Goal: Task Accomplishment & Management: Complete application form

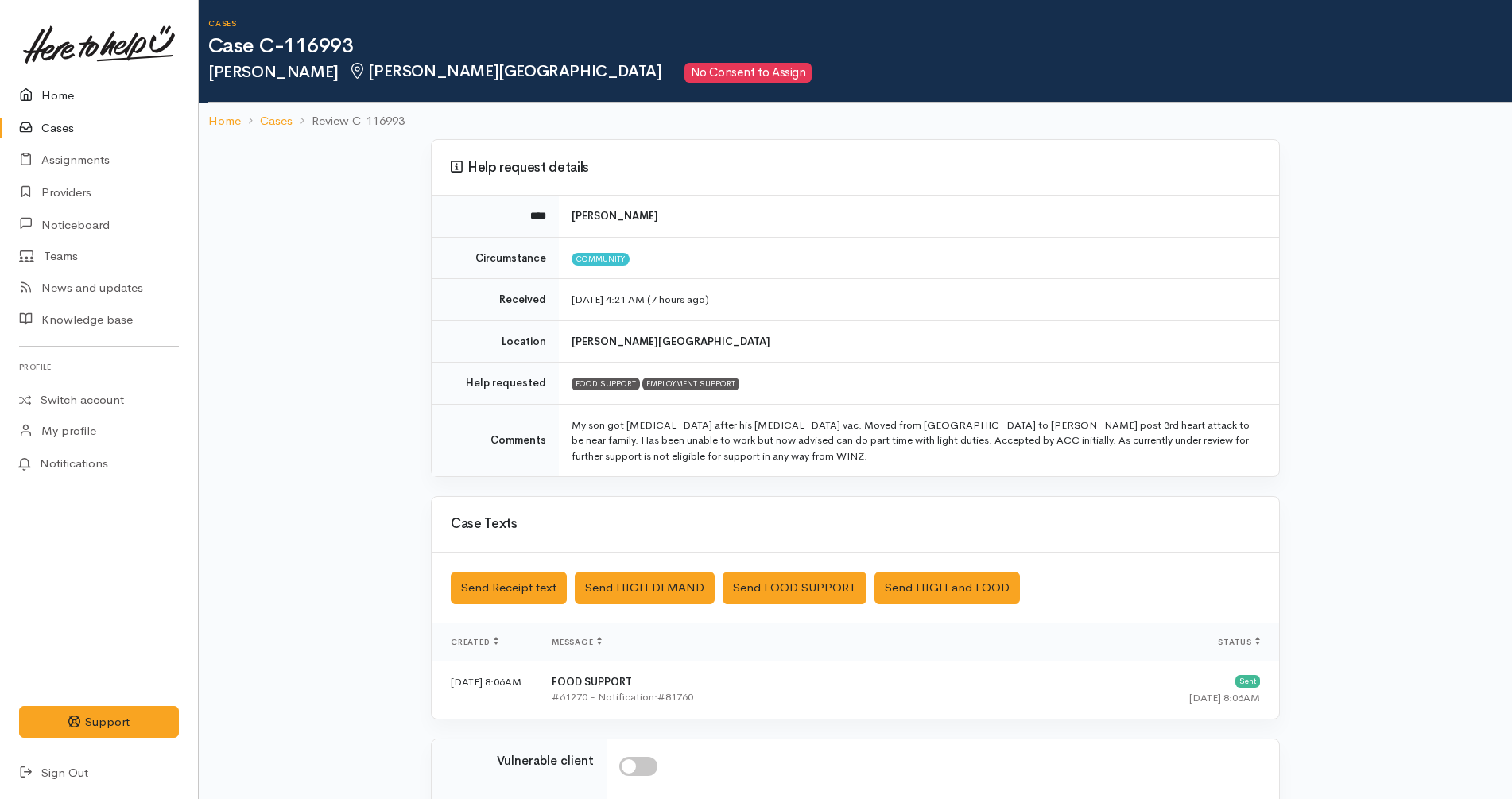
click at [100, 92] on link "Home" at bounding box center [99, 96] width 198 height 32
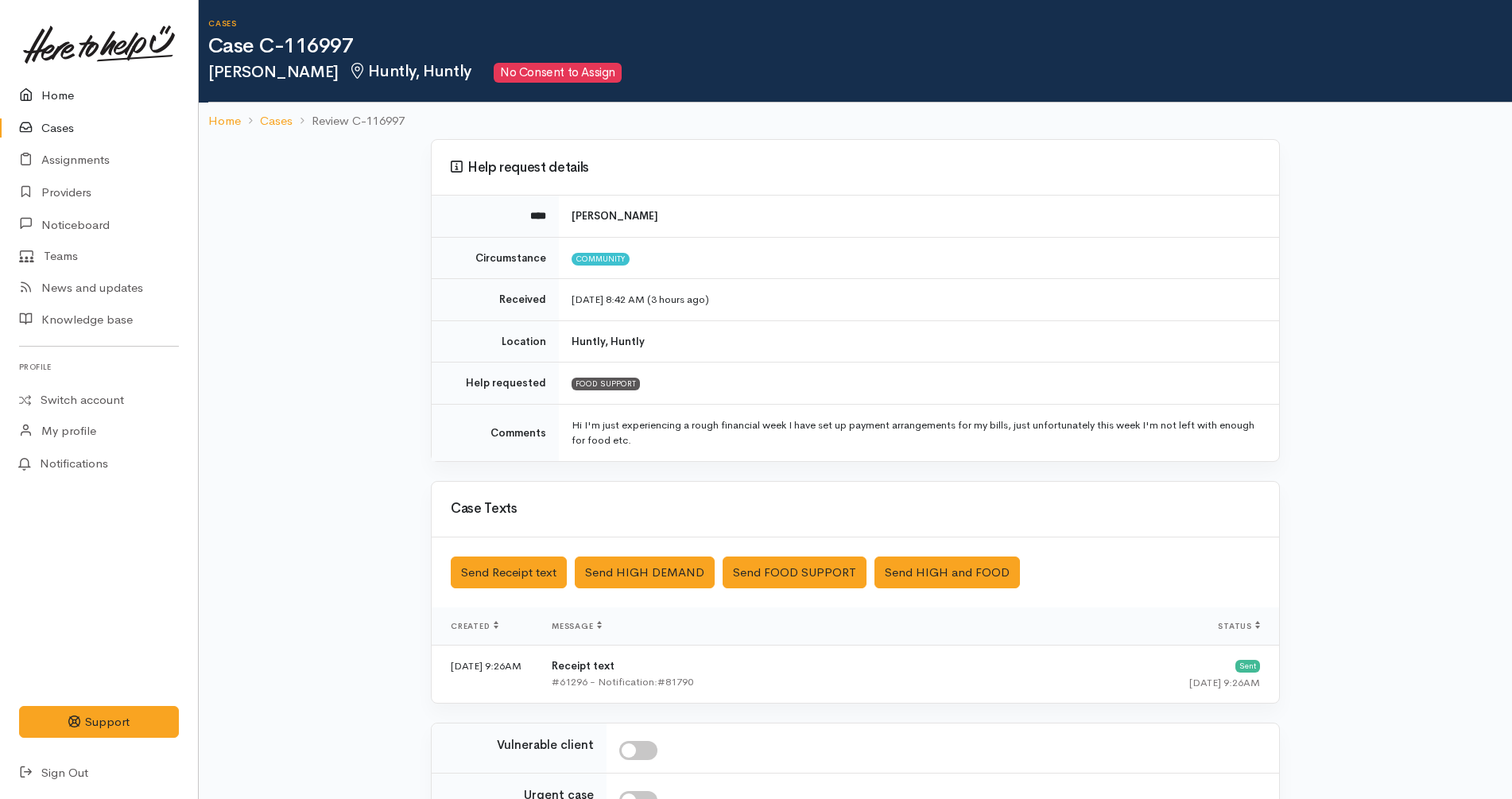
click at [38, 81] on link "Home" at bounding box center [99, 96] width 198 height 32
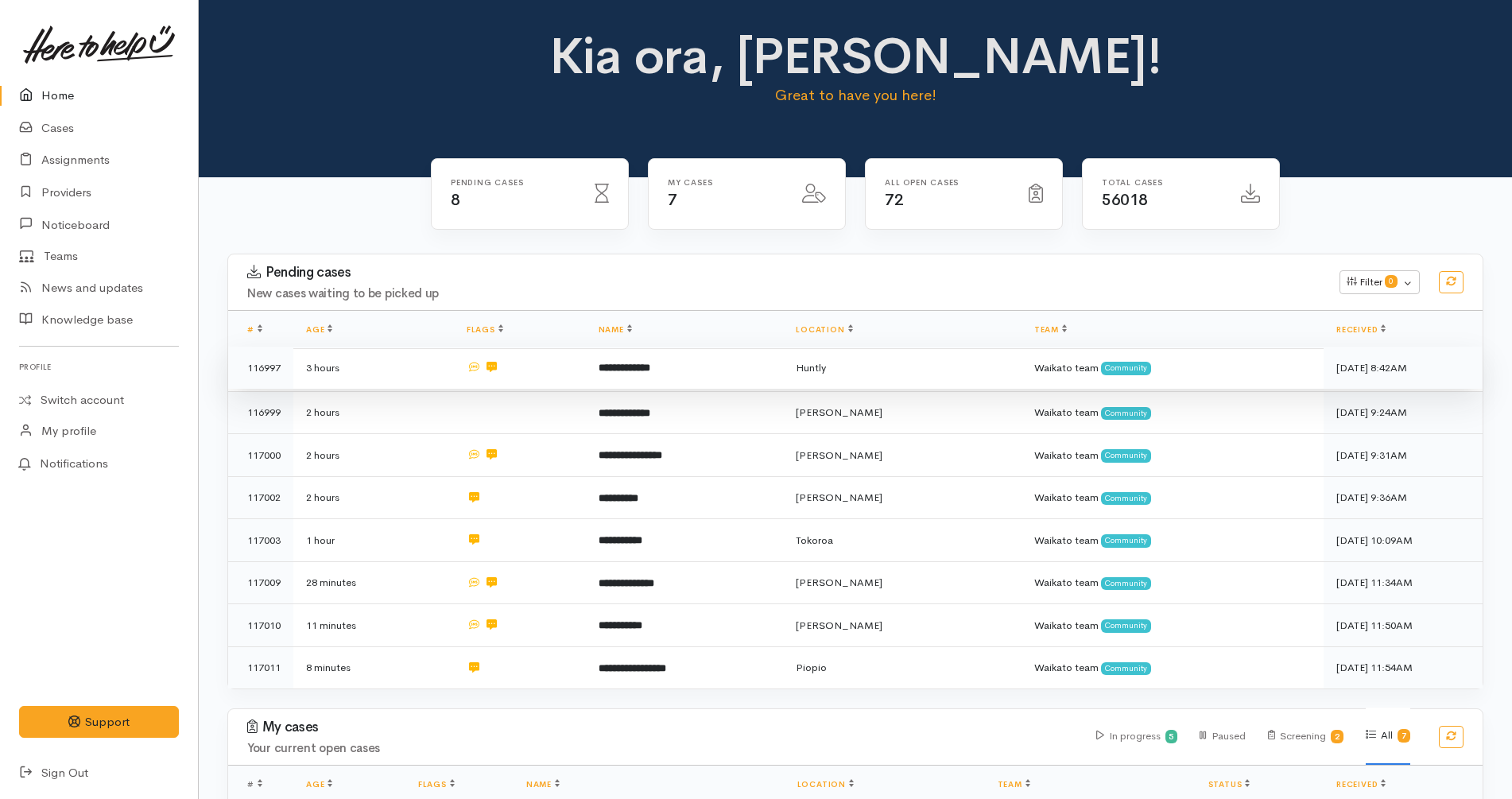
click at [610, 373] on b "**********" at bounding box center [624, 368] width 52 height 10
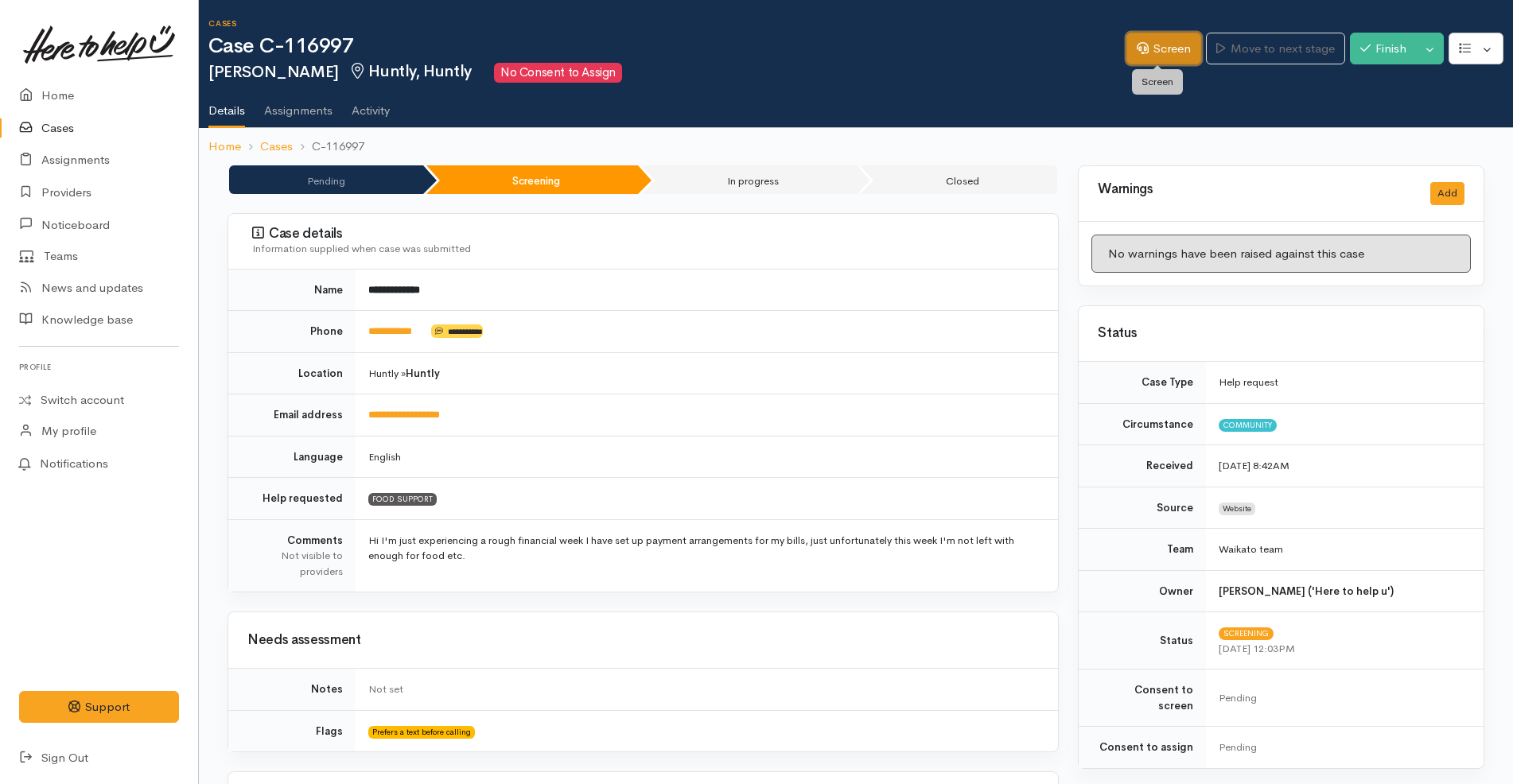
click at [1147, 45] on link "Screen" at bounding box center [1164, 49] width 75 height 32
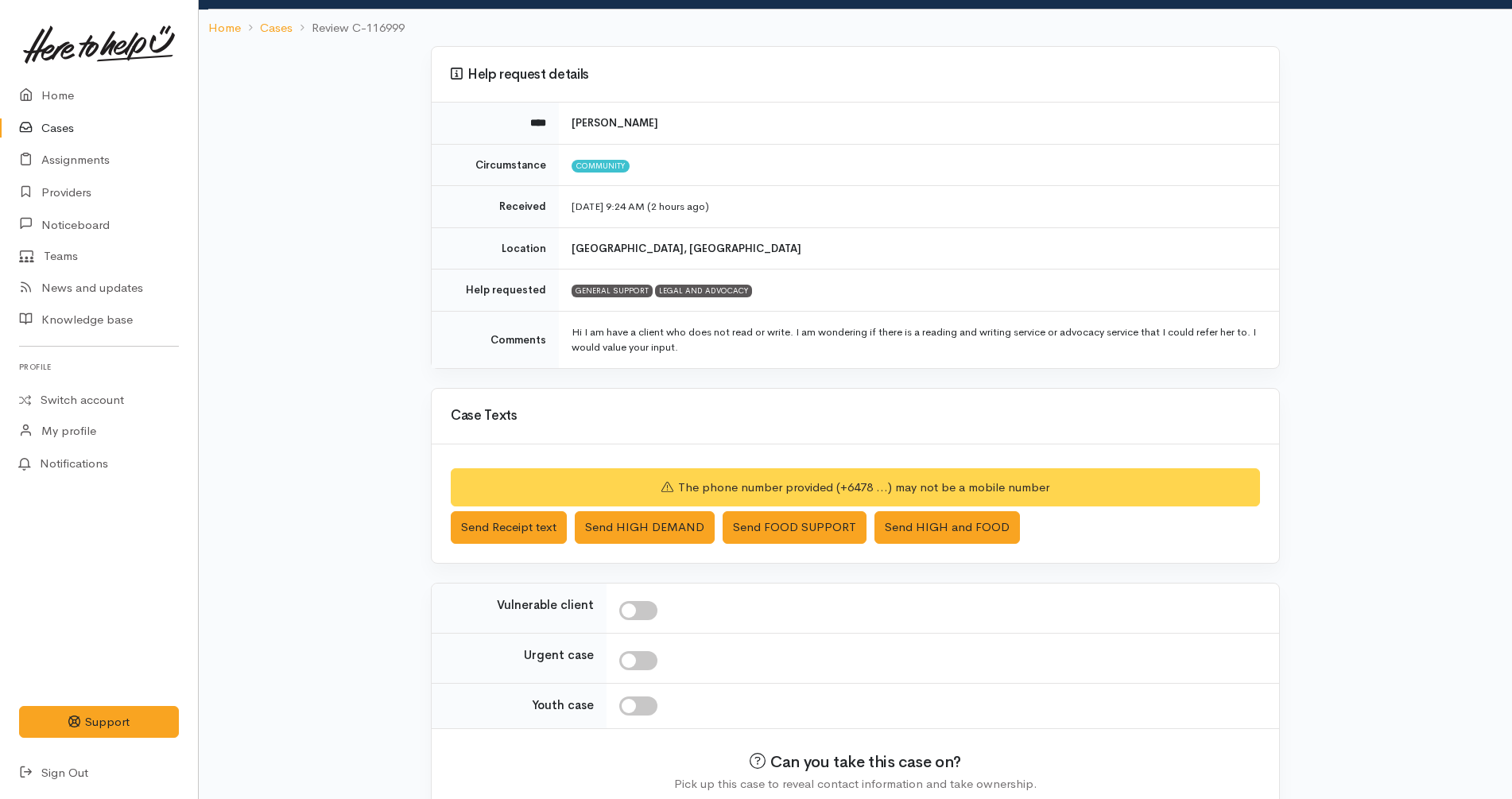
scroll to position [168, 0]
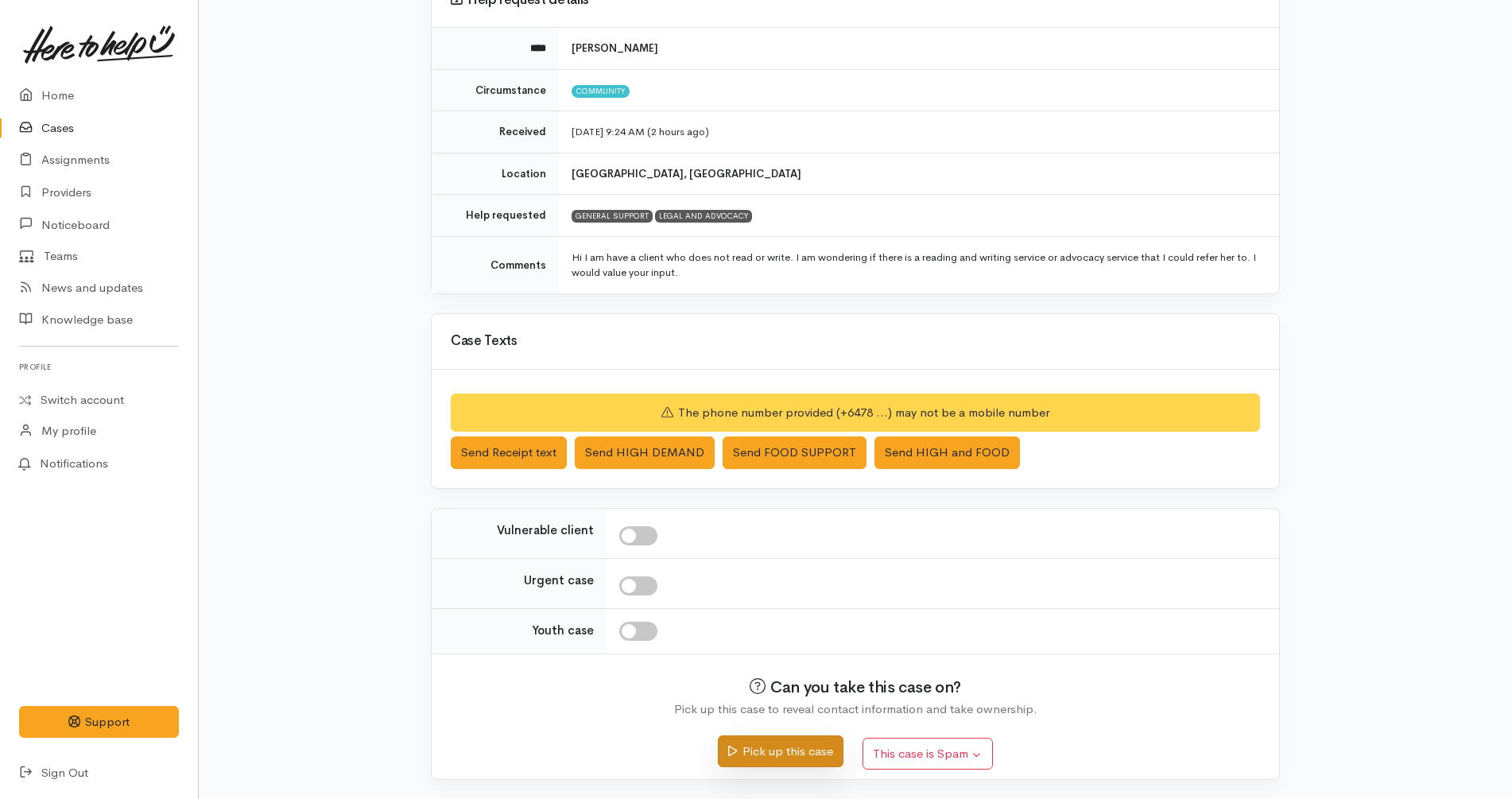
click at [773, 756] on button "Pick up this case" at bounding box center [780, 751] width 125 height 32
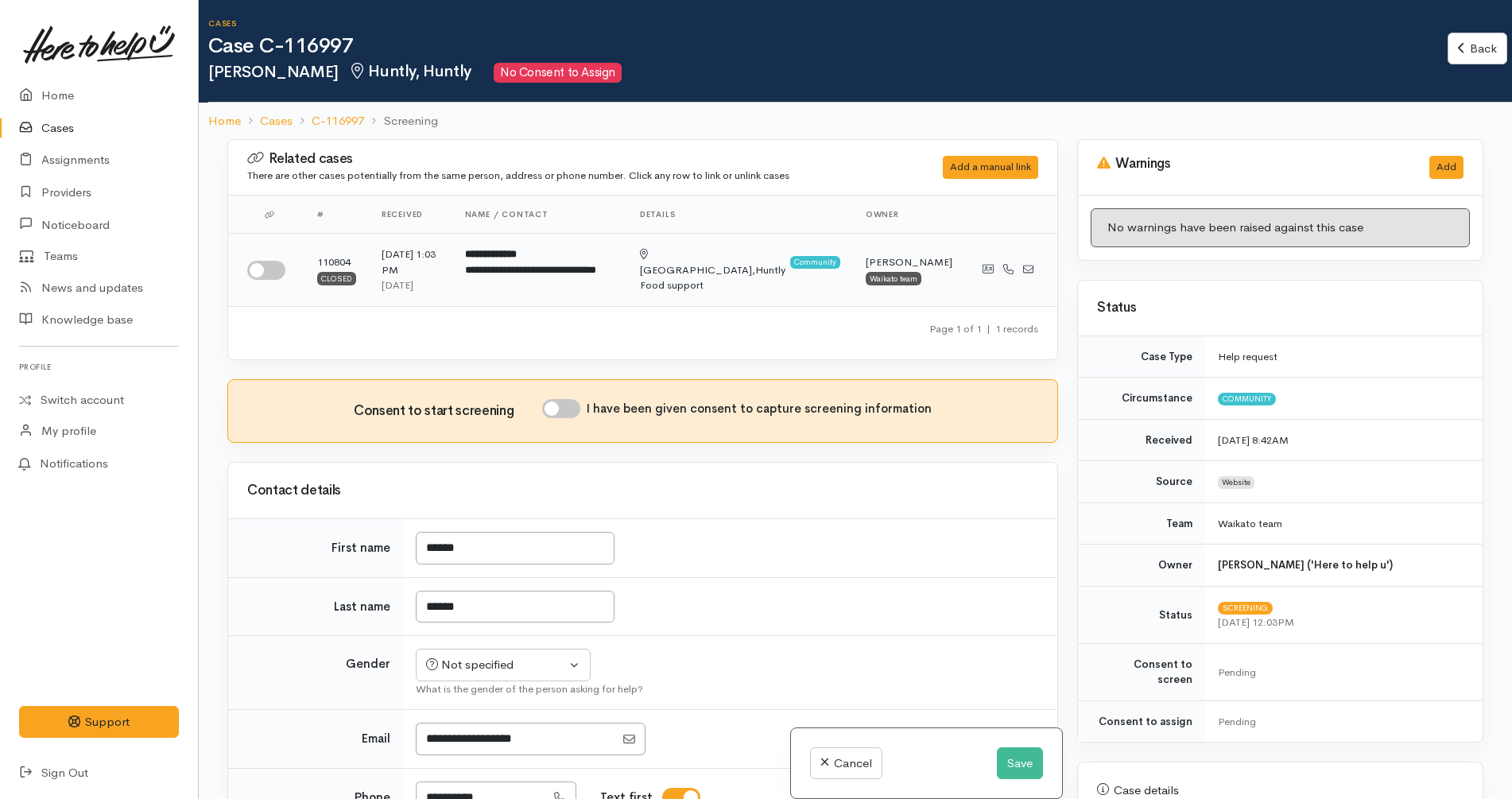
click at [275, 268] on input "checkbox" at bounding box center [266, 270] width 38 height 19
checkbox input "true"
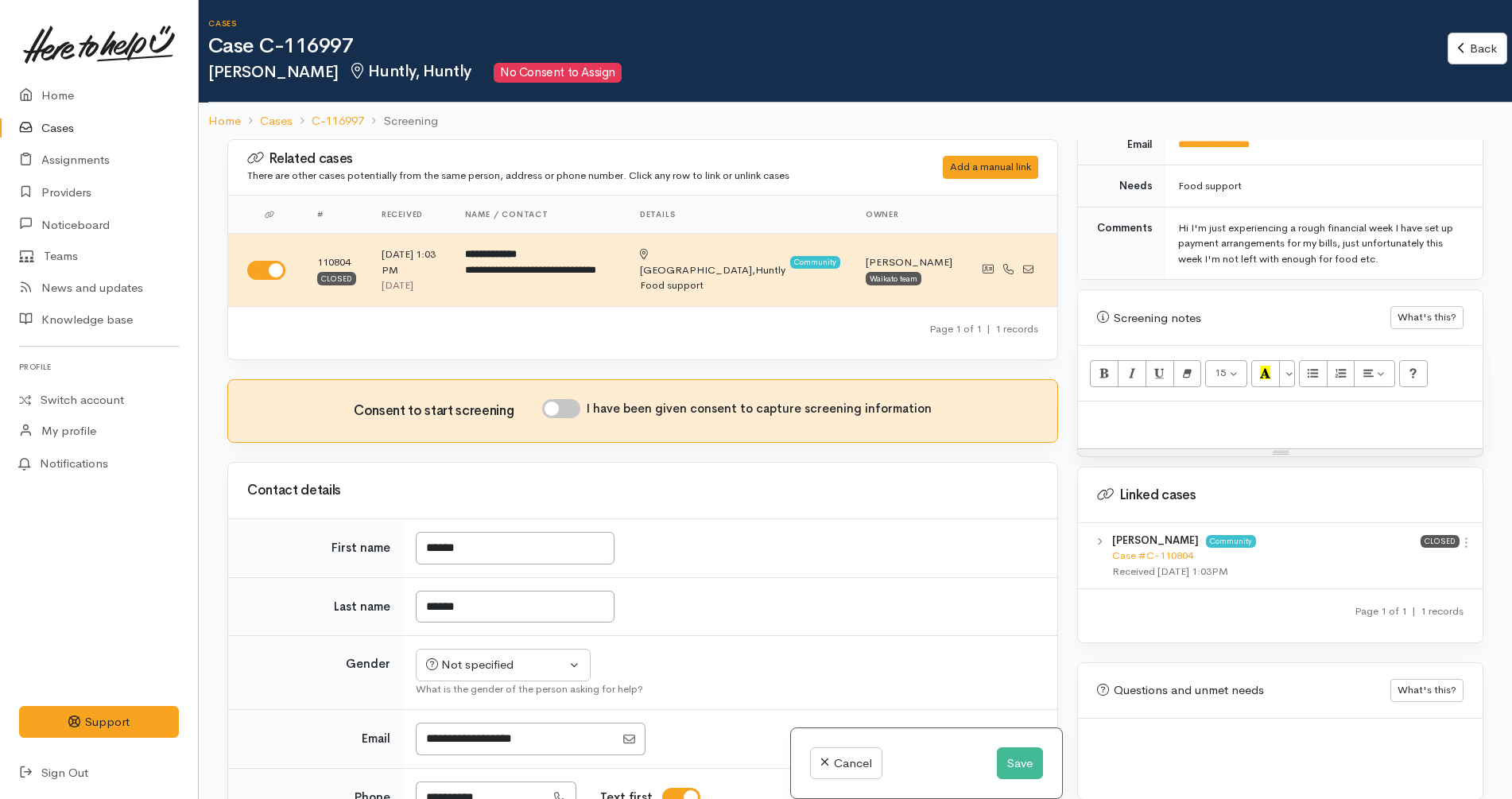
scroll to position [823, 0]
click at [1235, 414] on div at bounding box center [1280, 421] width 405 height 47
paste div
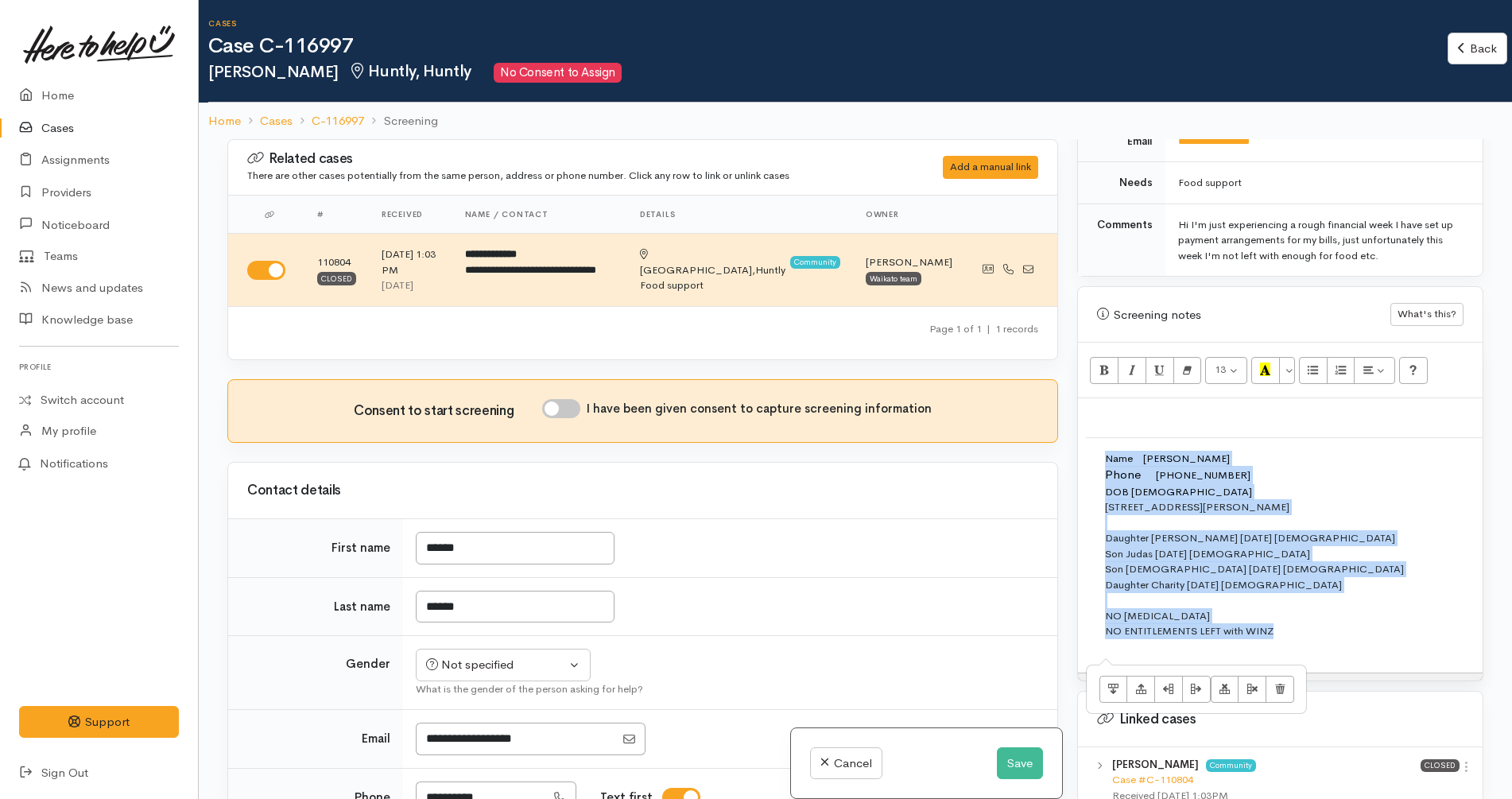
drag, startPoint x: 1292, startPoint y: 632, endPoint x: 1104, endPoint y: 447, distance: 263.8
click at [1104, 447] on td "Name Haidee Wallis Phone +64223101927 DOB 5/05/1978 124 Russell Road, Huntly, N…" at bounding box center [1501, 551] width 829 height 228
copy p "Name Haidee Wallis Phone +64223101927 DOB 5/05/1978 124 Russell Road, Huntly, N…"
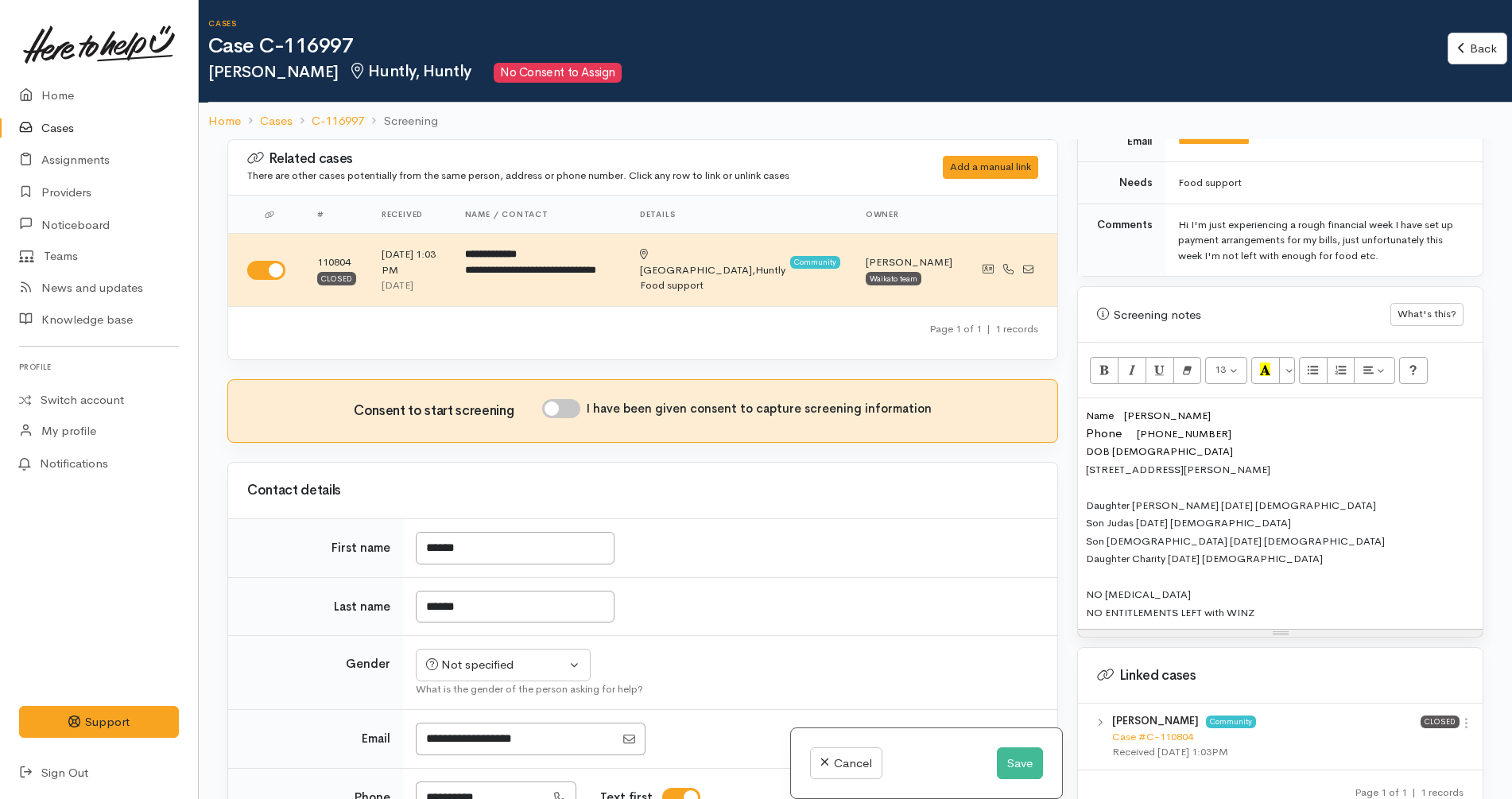
click at [1146, 427] on font "+64223101927 DOB 5/05/1978" at bounding box center [1160, 443] width 147 height 32
click at [1282, 599] on div "Name: Haidee Wallis Phone: 0 223101927 DOB: 5/05/1978 Address: 124 Russell Road…" at bounding box center [1280, 513] width 405 height 230
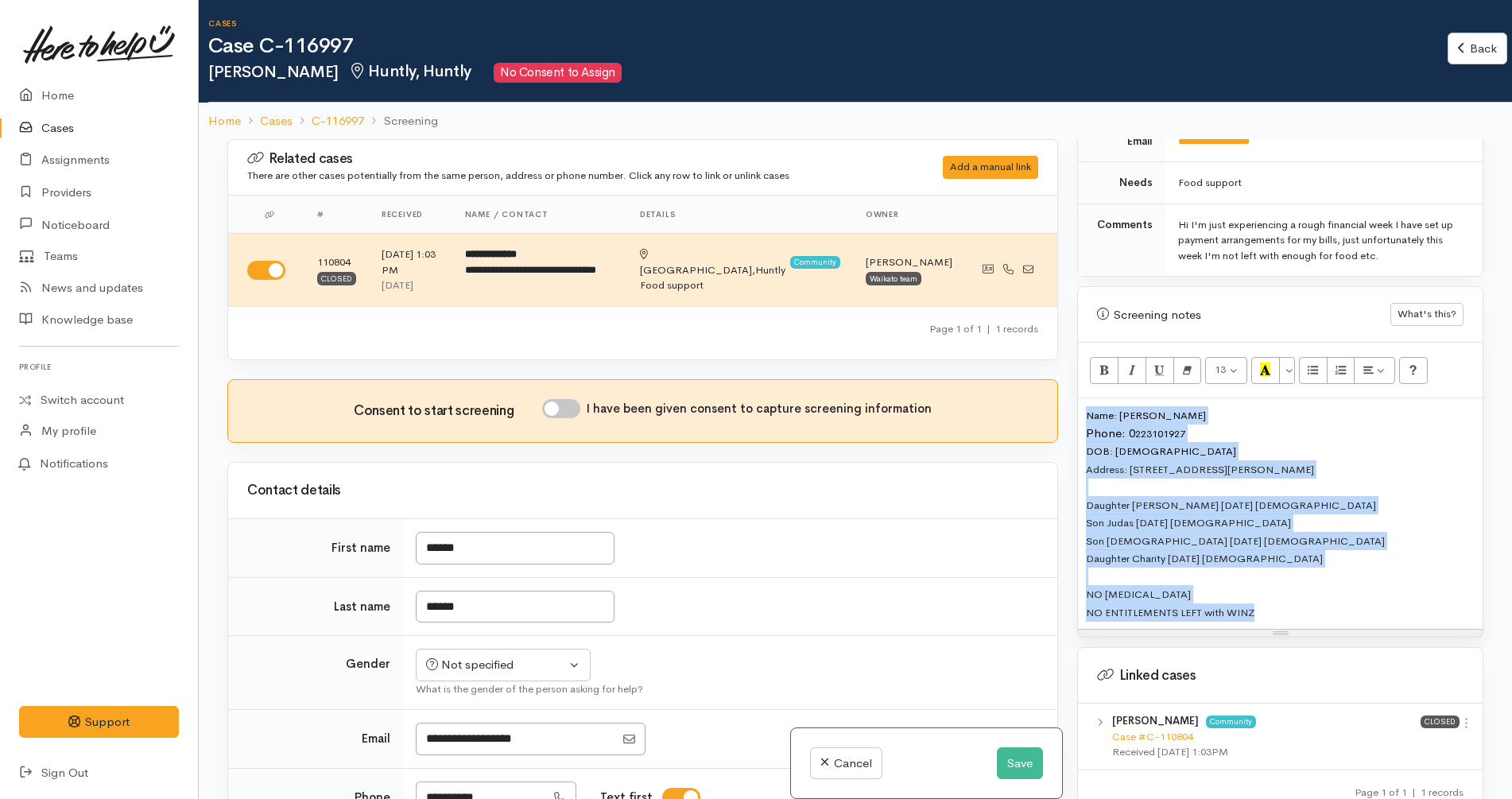
drag, startPoint x: 1297, startPoint y: 601, endPoint x: 1080, endPoint y: 398, distance: 297.1
click at [1080, 398] on div "Name: Haidee Wallis Phone: 0 223101927 DOB: 5/05/1978 Address: 124 Russell Road…" at bounding box center [1280, 513] width 405 height 230
copy div "Name: Haidee Wallis Phone: 0 223101927 DOB: 5/05/1978 Address: 124 Russell Road…"
click at [1011, 758] on button "Save" at bounding box center [1020, 763] width 46 height 32
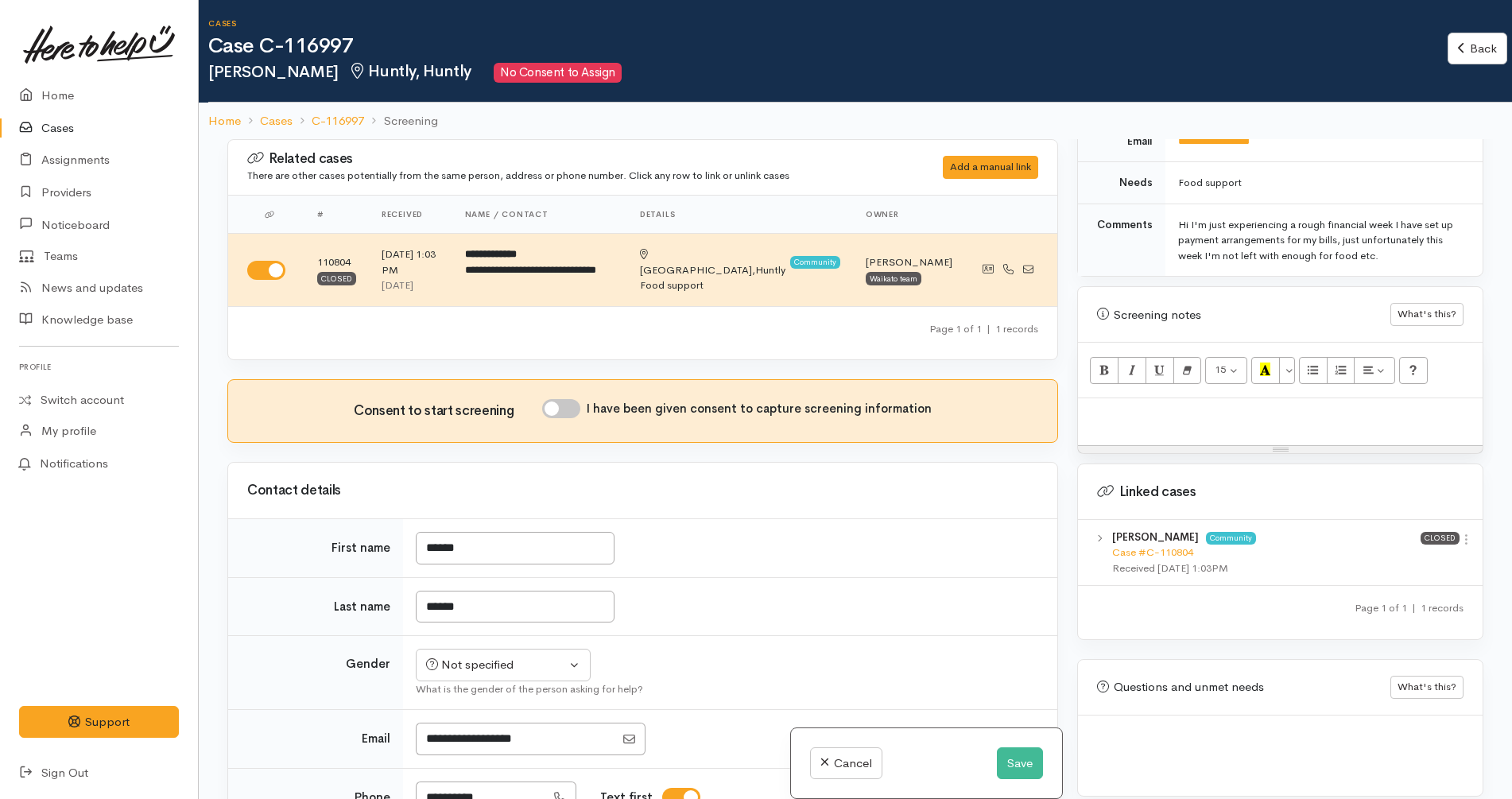
scroll to position [397, 0]
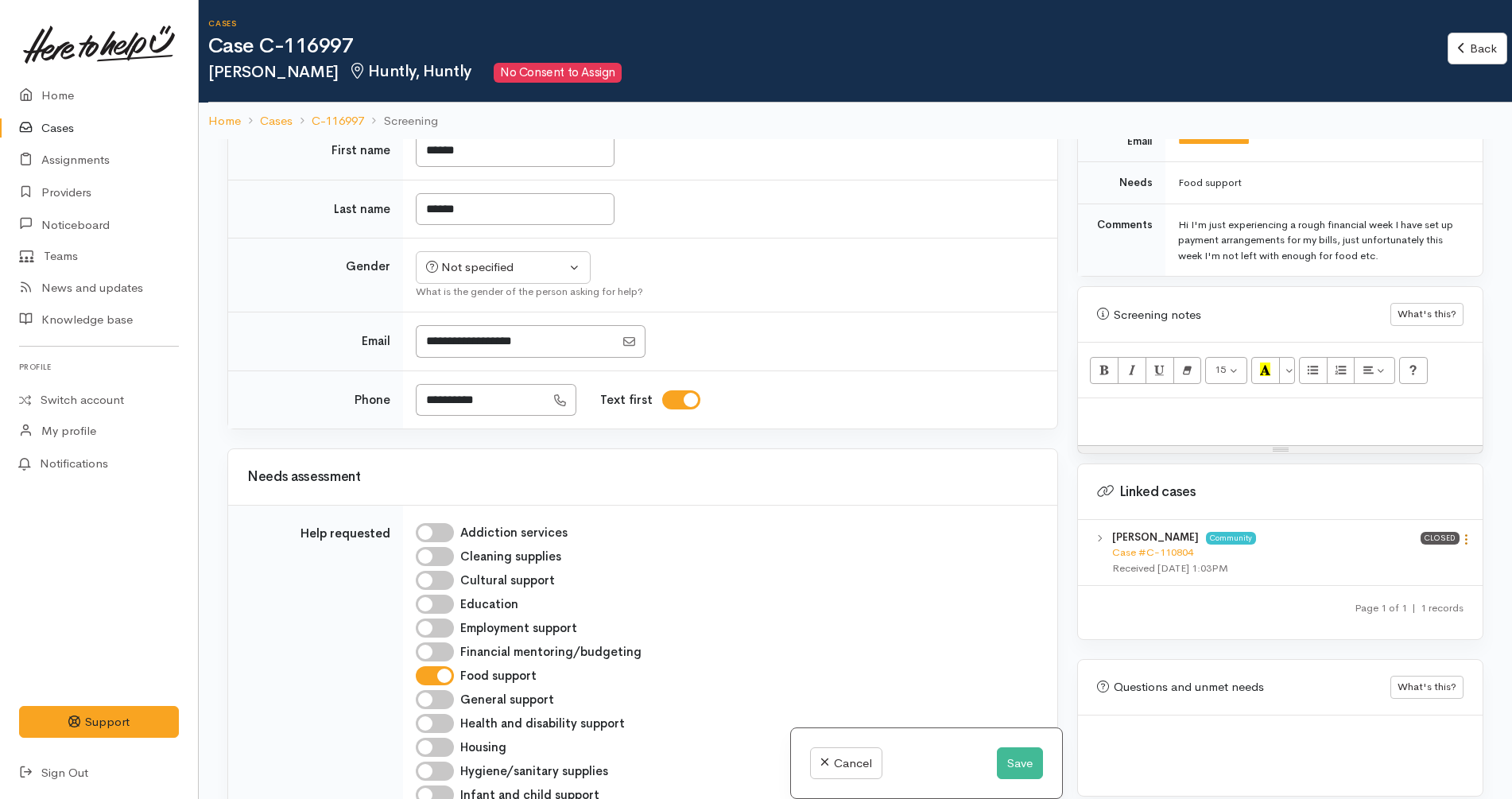
click at [1465, 533] on icon at bounding box center [1467, 540] width 14 height 14
click at [1429, 559] on link "View case" at bounding box center [1409, 570] width 125 height 25
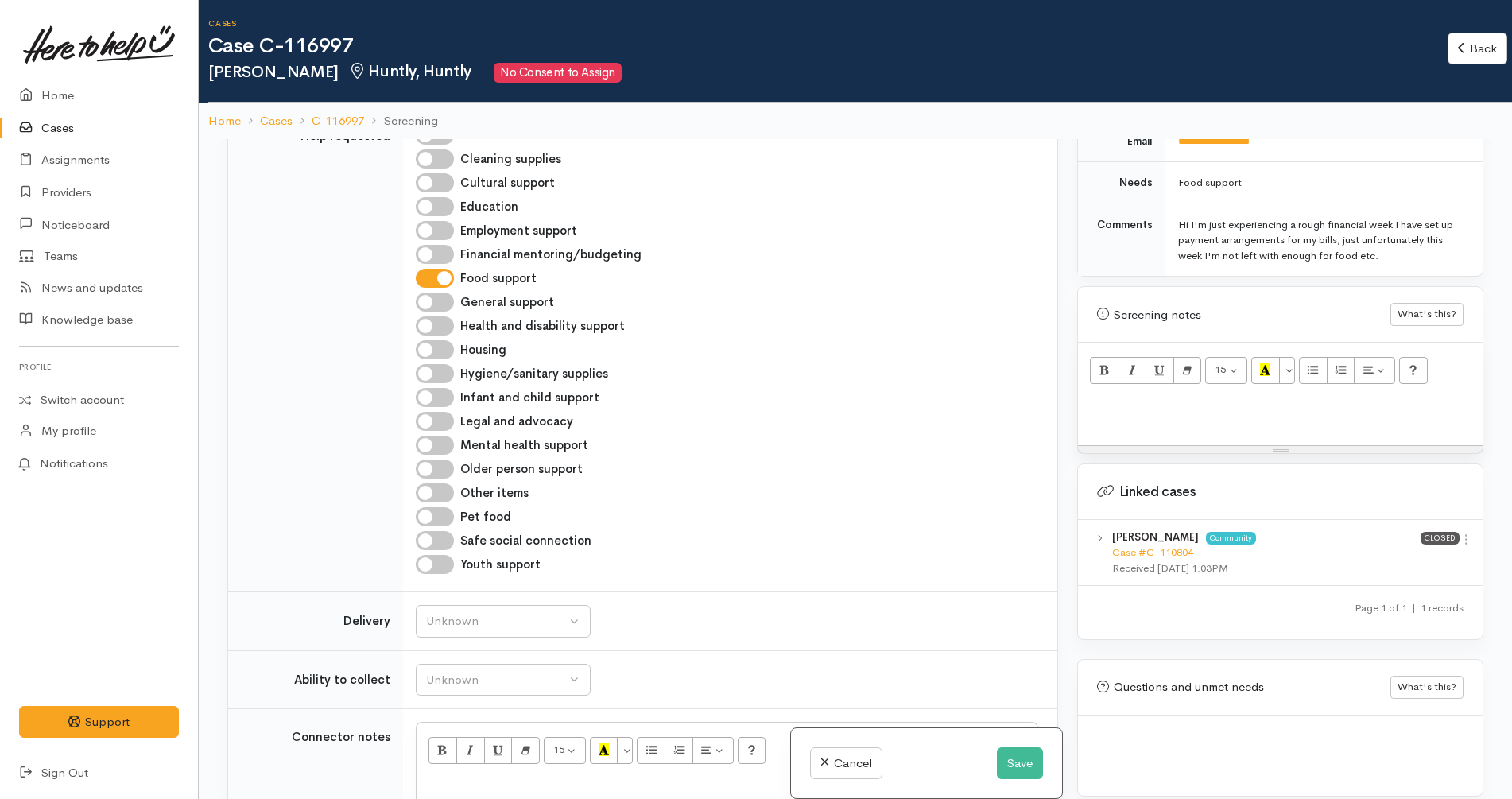
scroll to position [1292, 0]
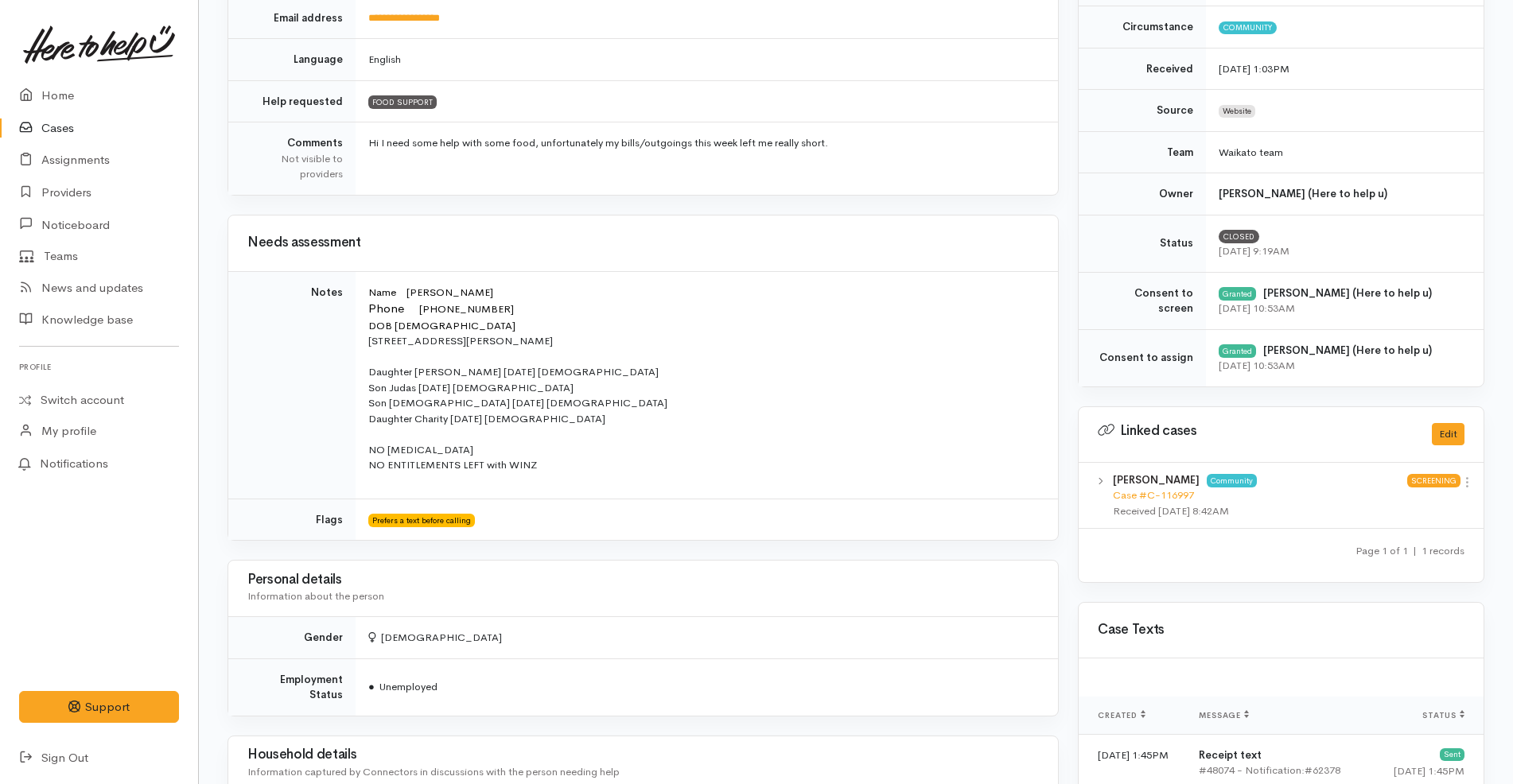
scroll to position [497, 0]
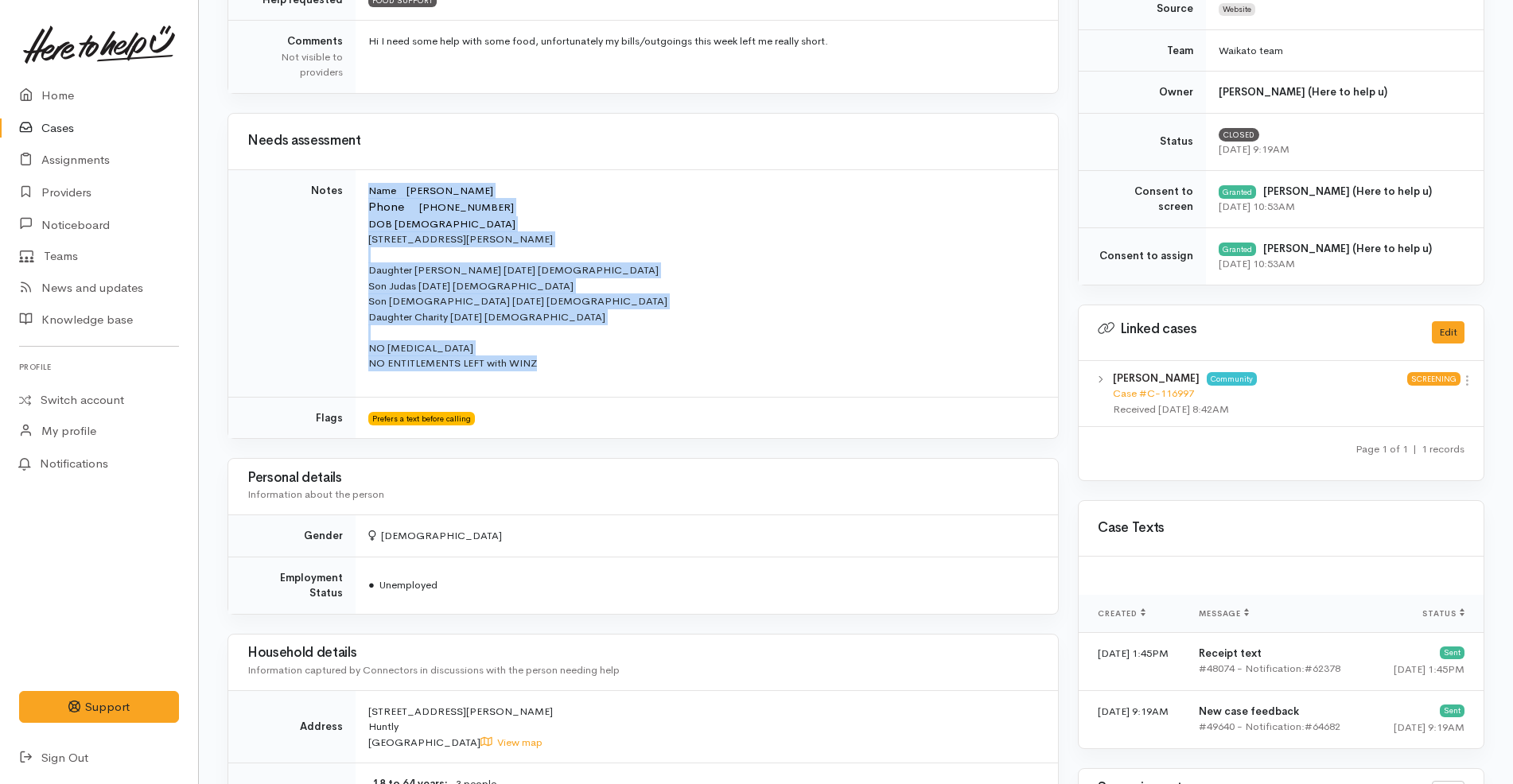
drag, startPoint x: 558, startPoint y: 357, endPoint x: 355, endPoint y: 193, distance: 261.0
click at [355, 193] on tr "Notes Name [PERSON_NAME] Phone [PHONE_NUMBER] DOB [DEMOGRAPHIC_DATA] [STREET_AD…" at bounding box center [643, 283] width 829 height 228
copy tr "Name [PERSON_NAME] Phone [PHONE_NUMBER] DOB [DEMOGRAPHIC_DATA] [STREET_ADDRESS]…"
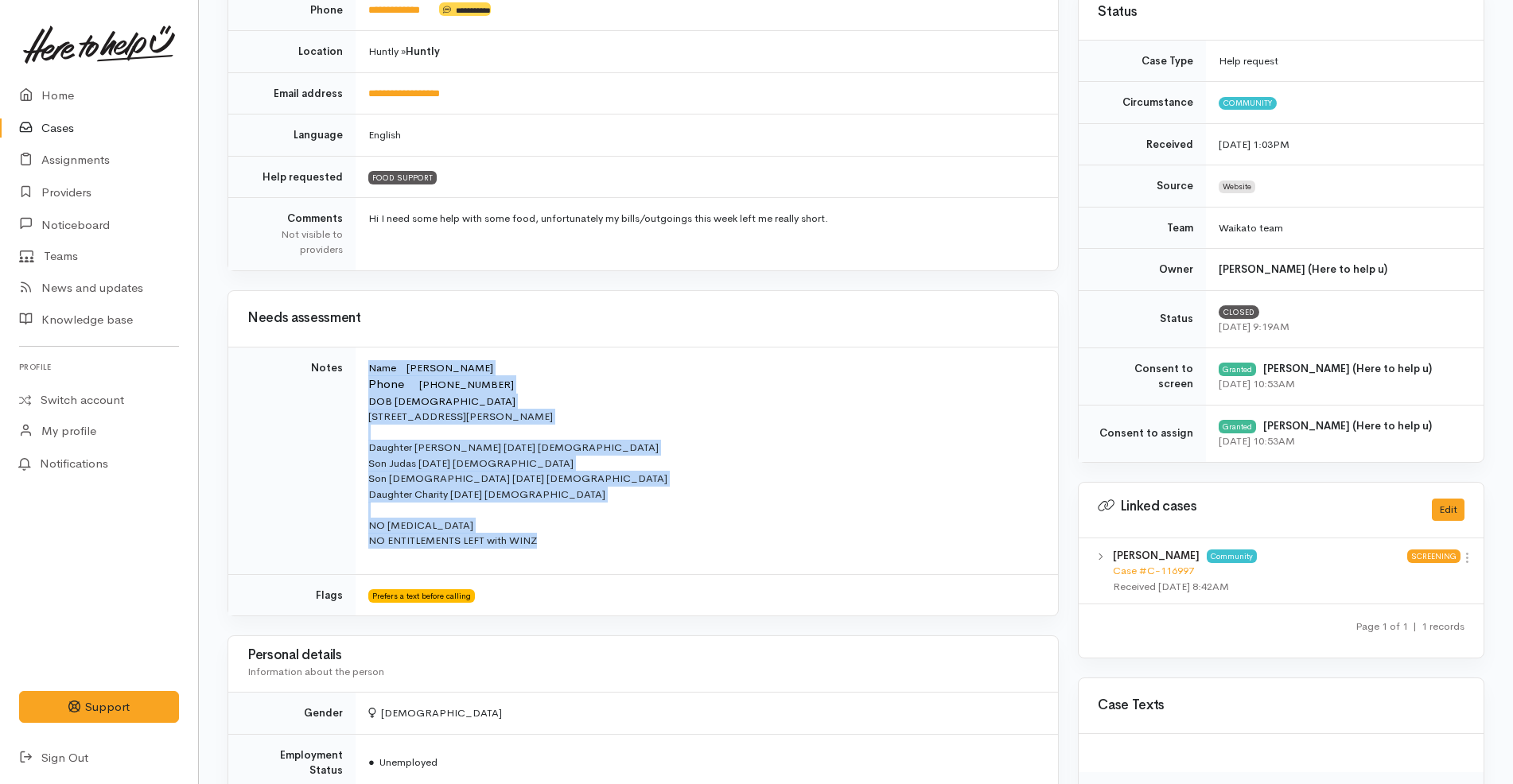
scroll to position [0, 0]
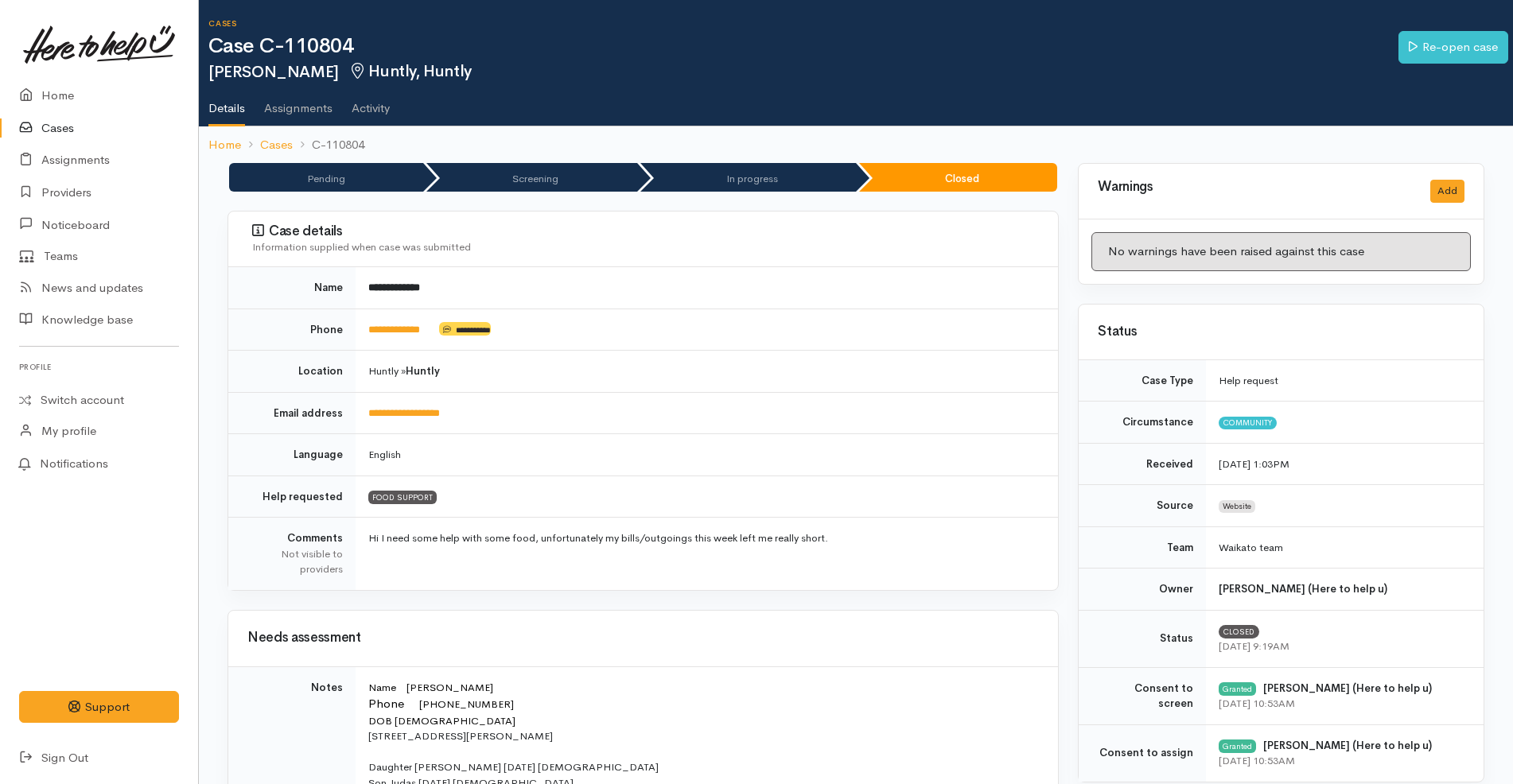
click at [682, 390] on td "Huntly » Huntly" at bounding box center [707, 371] width 702 height 42
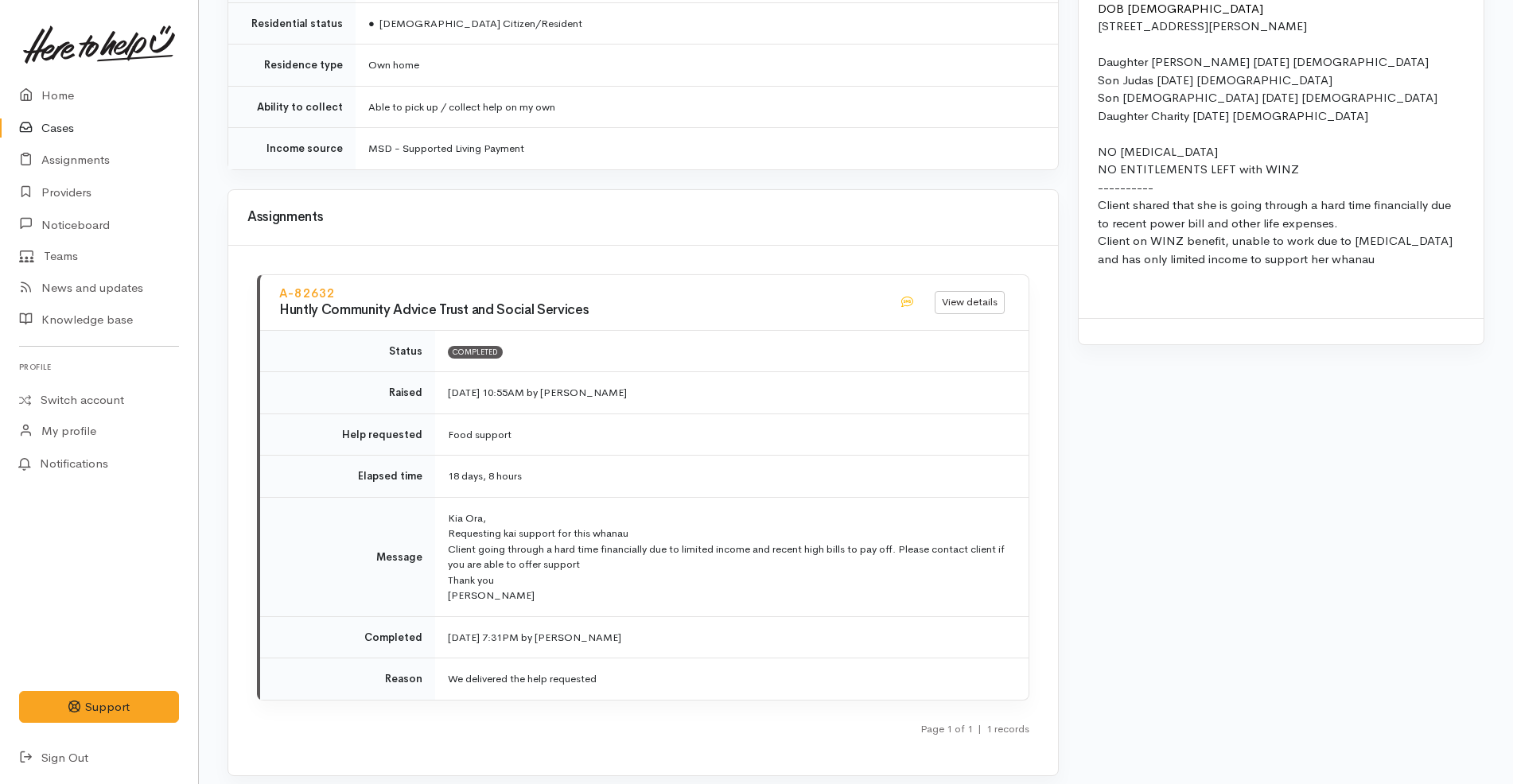
scroll to position [1491, 0]
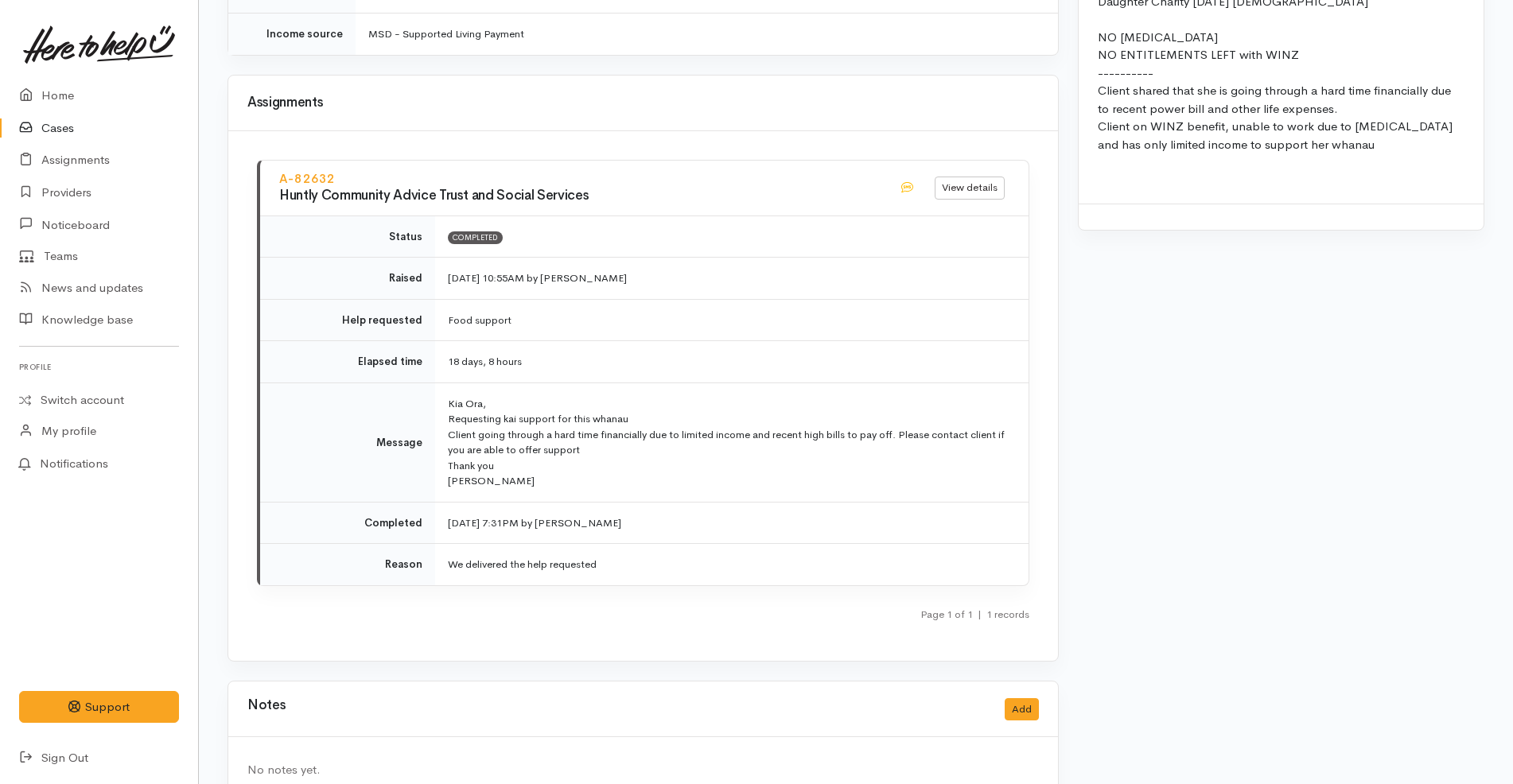
click at [685, 460] on p "Kia Ora, Requesting kai support for this whanau Client going through a hard tim…" at bounding box center [729, 442] width 562 height 93
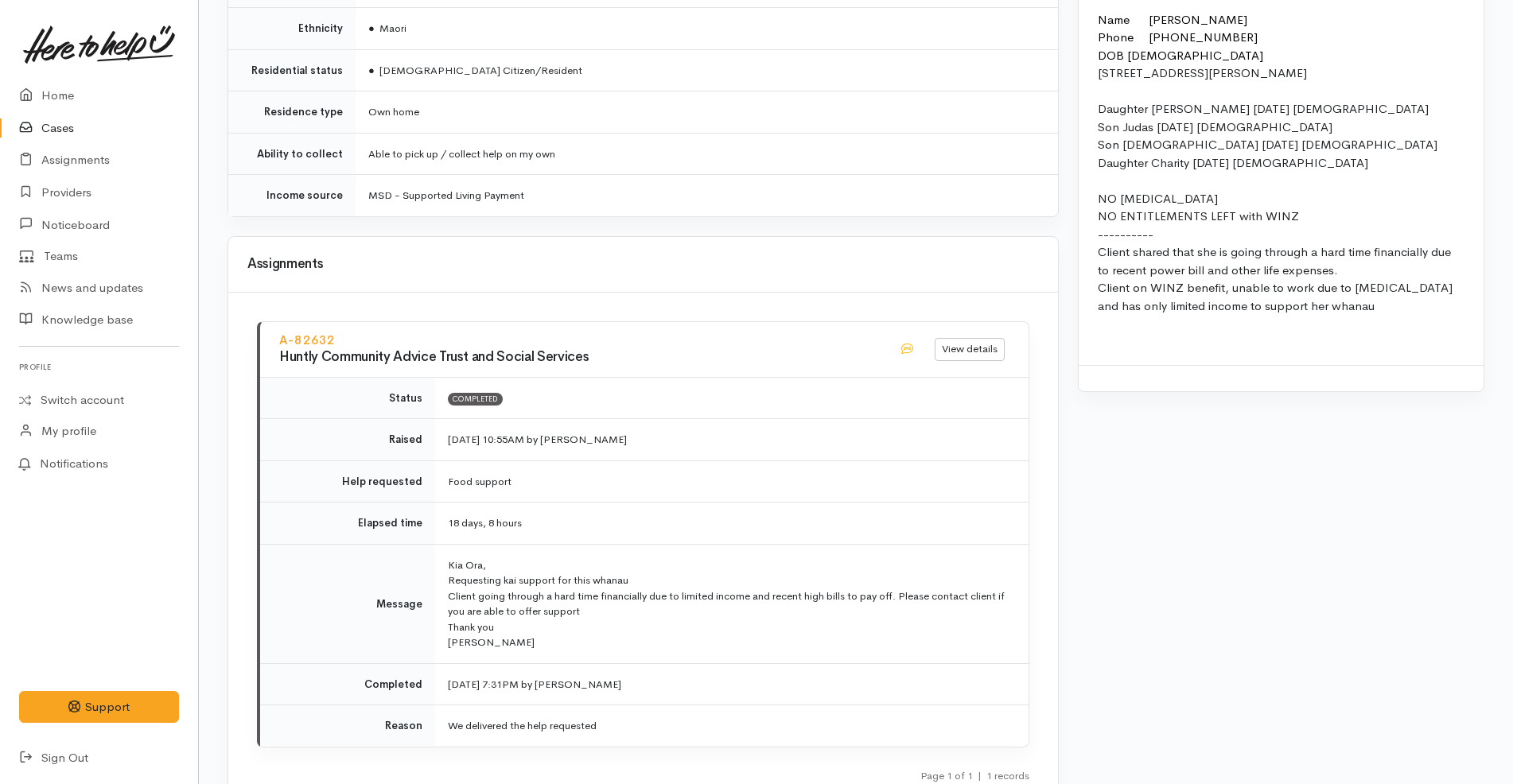
scroll to position [1514, 0]
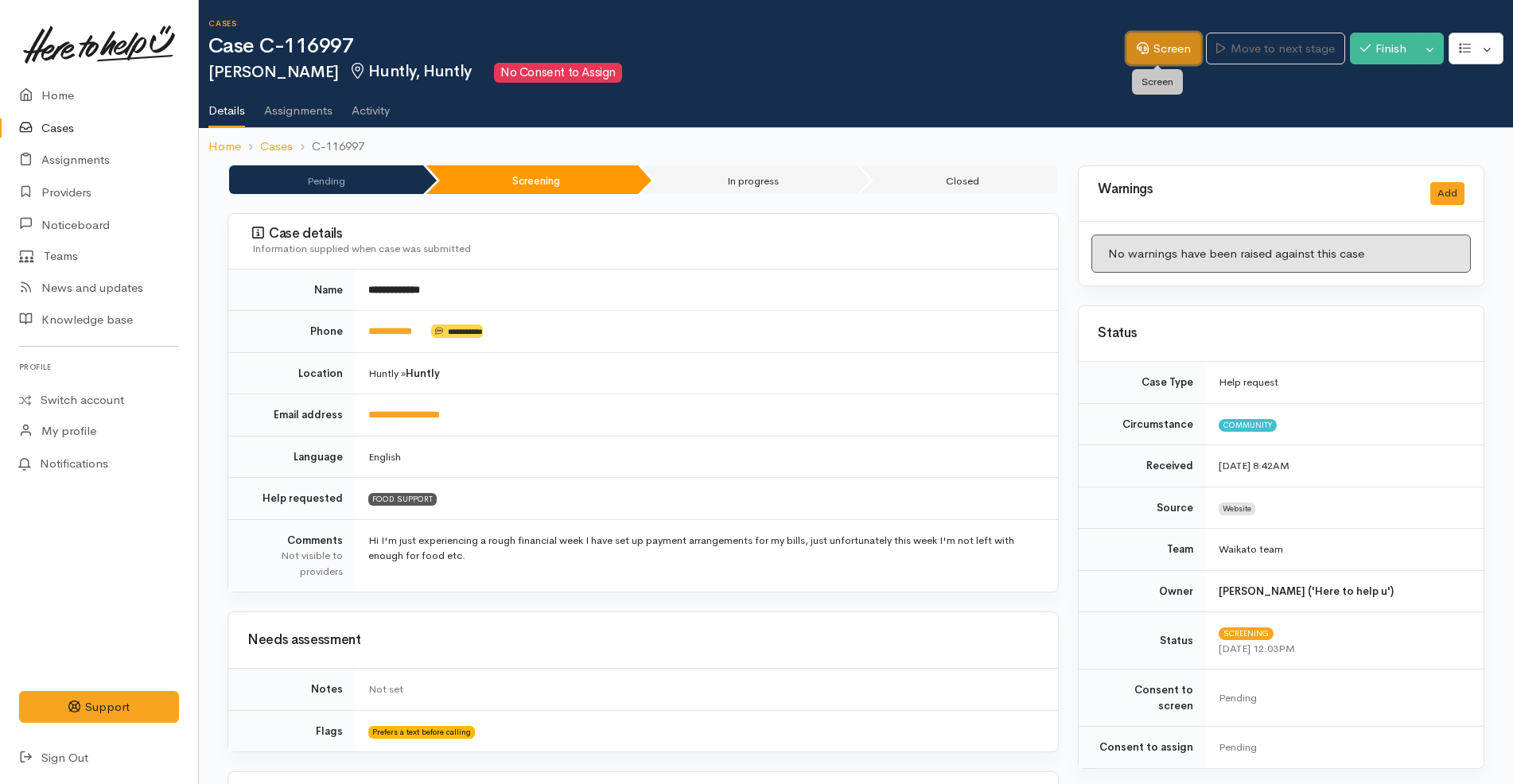
click at [1161, 48] on link "Screen" at bounding box center [1164, 49] width 75 height 32
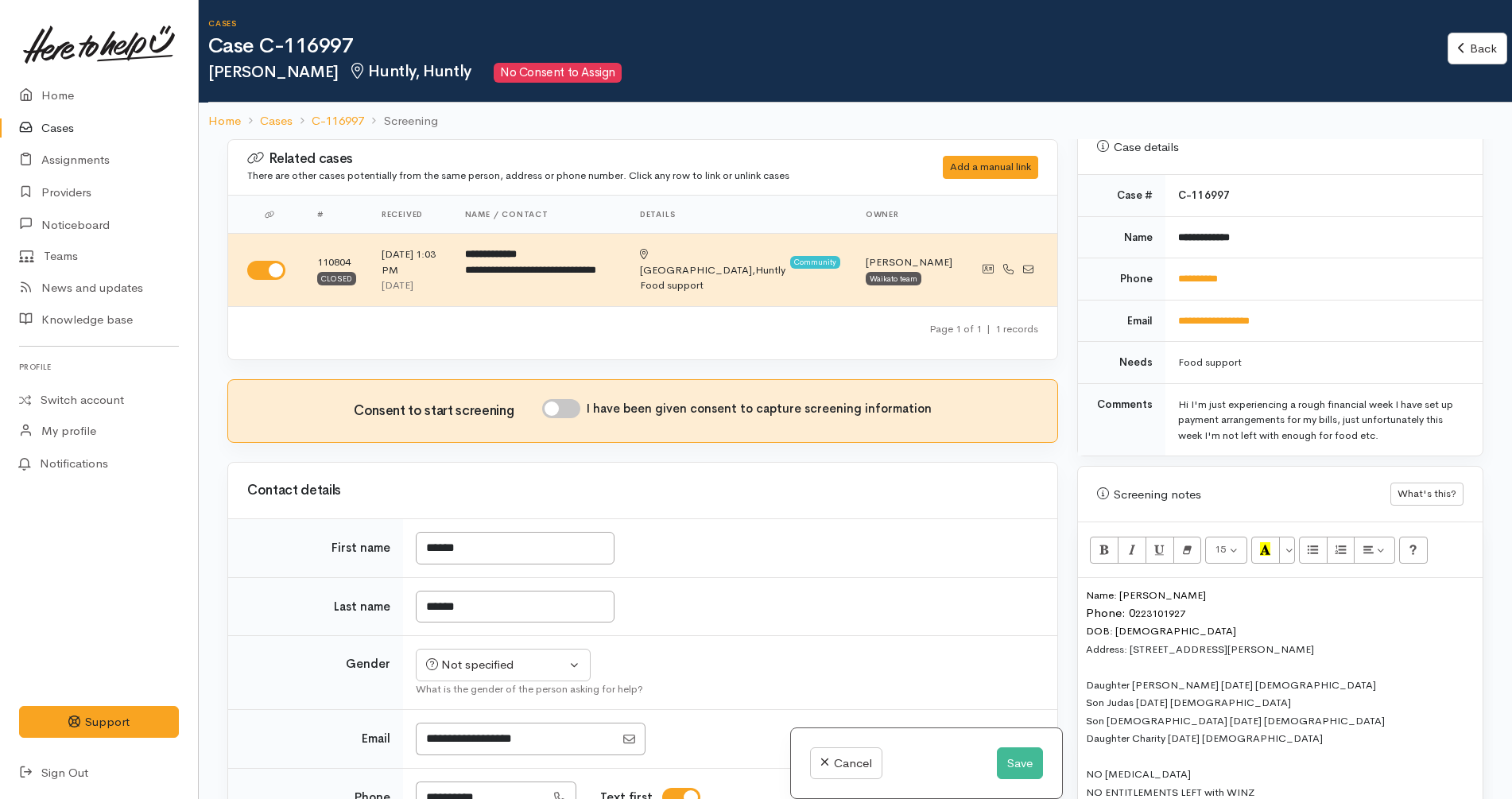
scroll to position [795, 0]
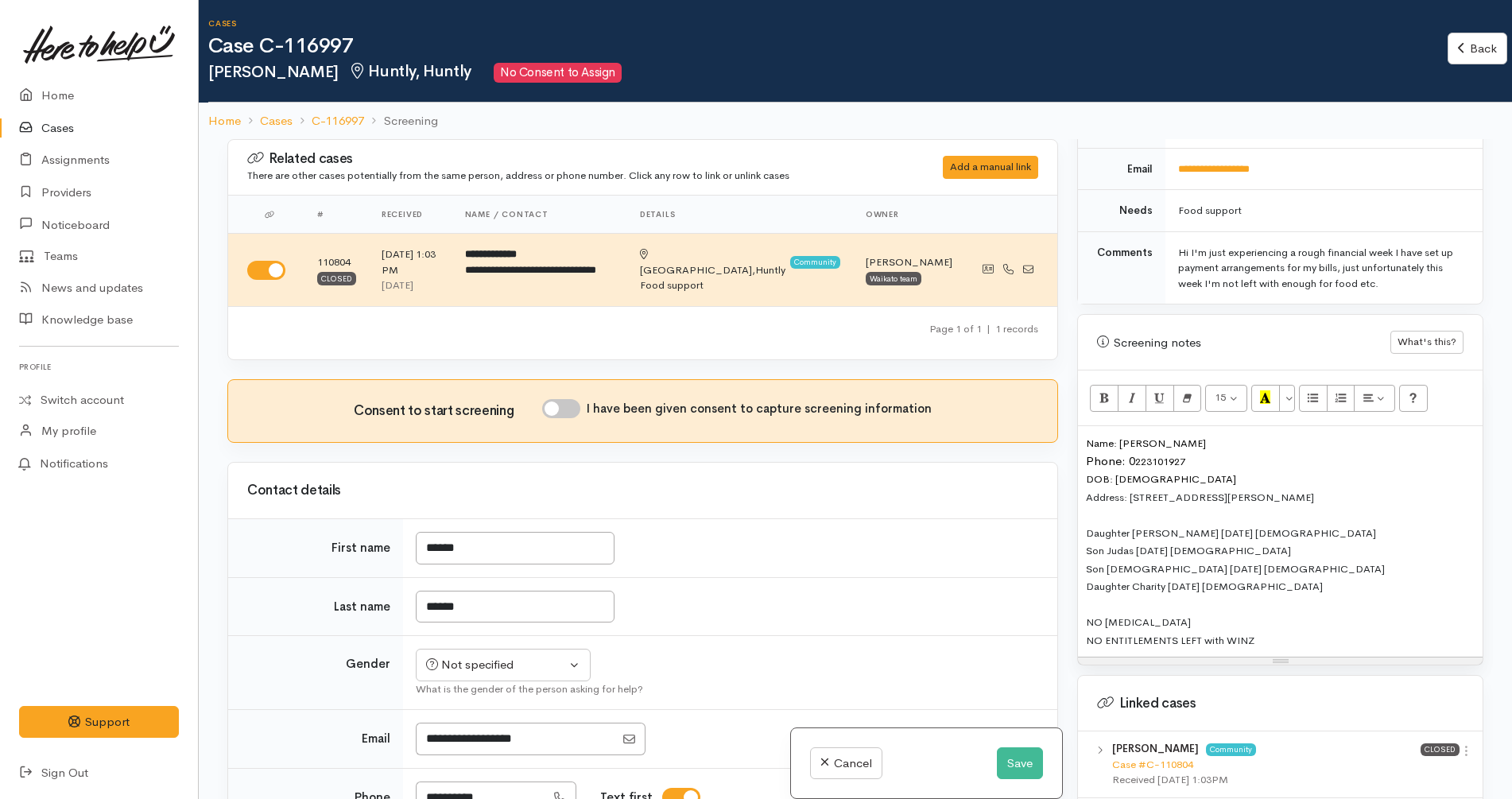
click at [1325, 472] on div "Name: Haidee Wallis Phone: 0 223101927 DOB: 5/05/1978 Address: 124 Russell Road…" at bounding box center [1280, 541] width 405 height 230
click at [1325, 479] on div "Name: Haidee Wallis Phone: 0 223101927 DOB: 5/05/1978 Address: 124 Russell Road…" at bounding box center [1280, 541] width 405 height 230
click at [1330, 501] on div "Name: Haidee Wallis Phone: 0 223101927 DOB: 5/05/1978 Address: 124 Russell Road…" at bounding box center [1280, 541] width 405 height 230
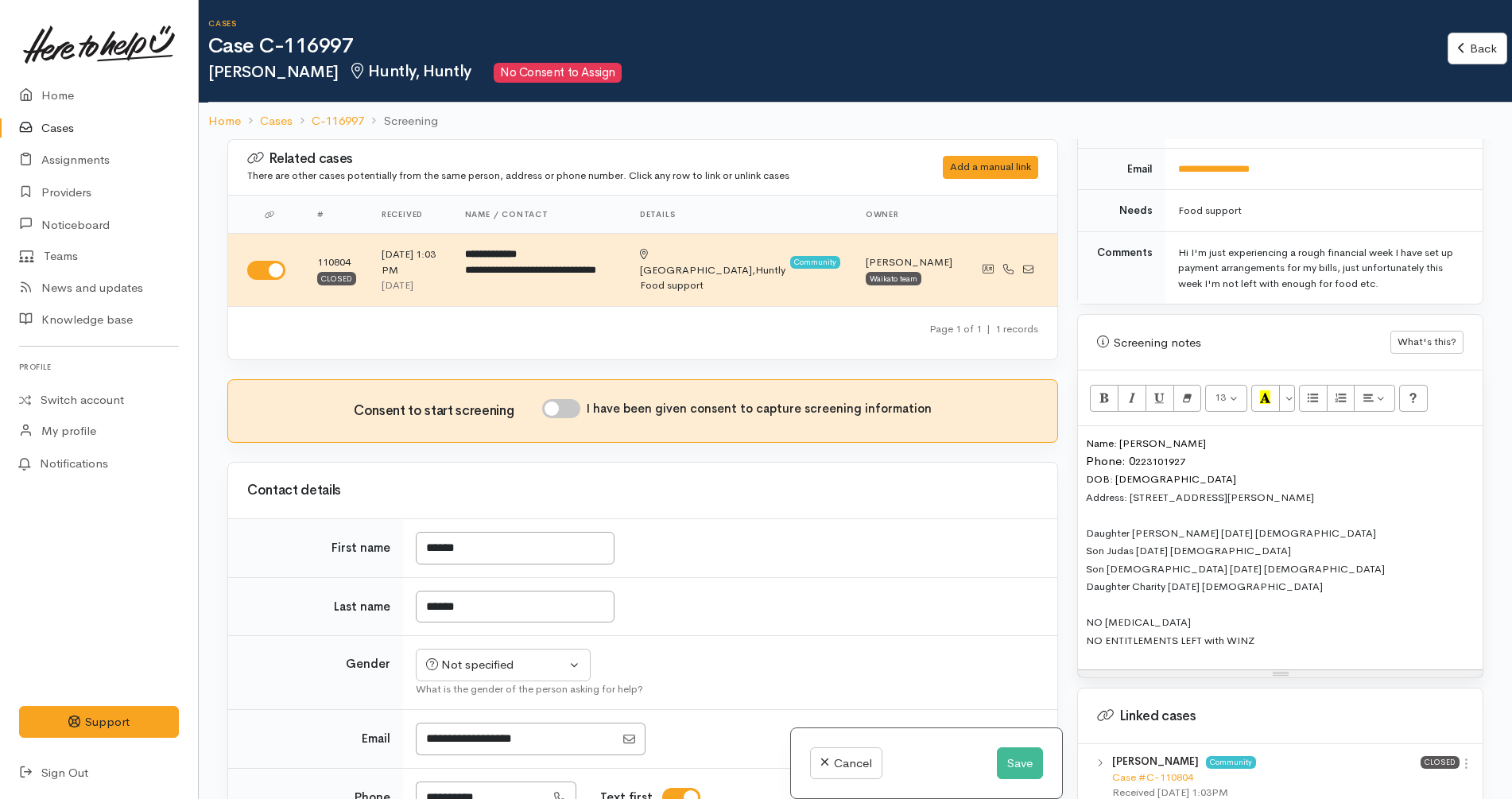
click at [1292, 494] on p "Name: Haidee Wallis Phone: 0 223101927 DOB: 5/05/1978 Address: 124 Russell Road…" at bounding box center [1281, 541] width 389 height 215
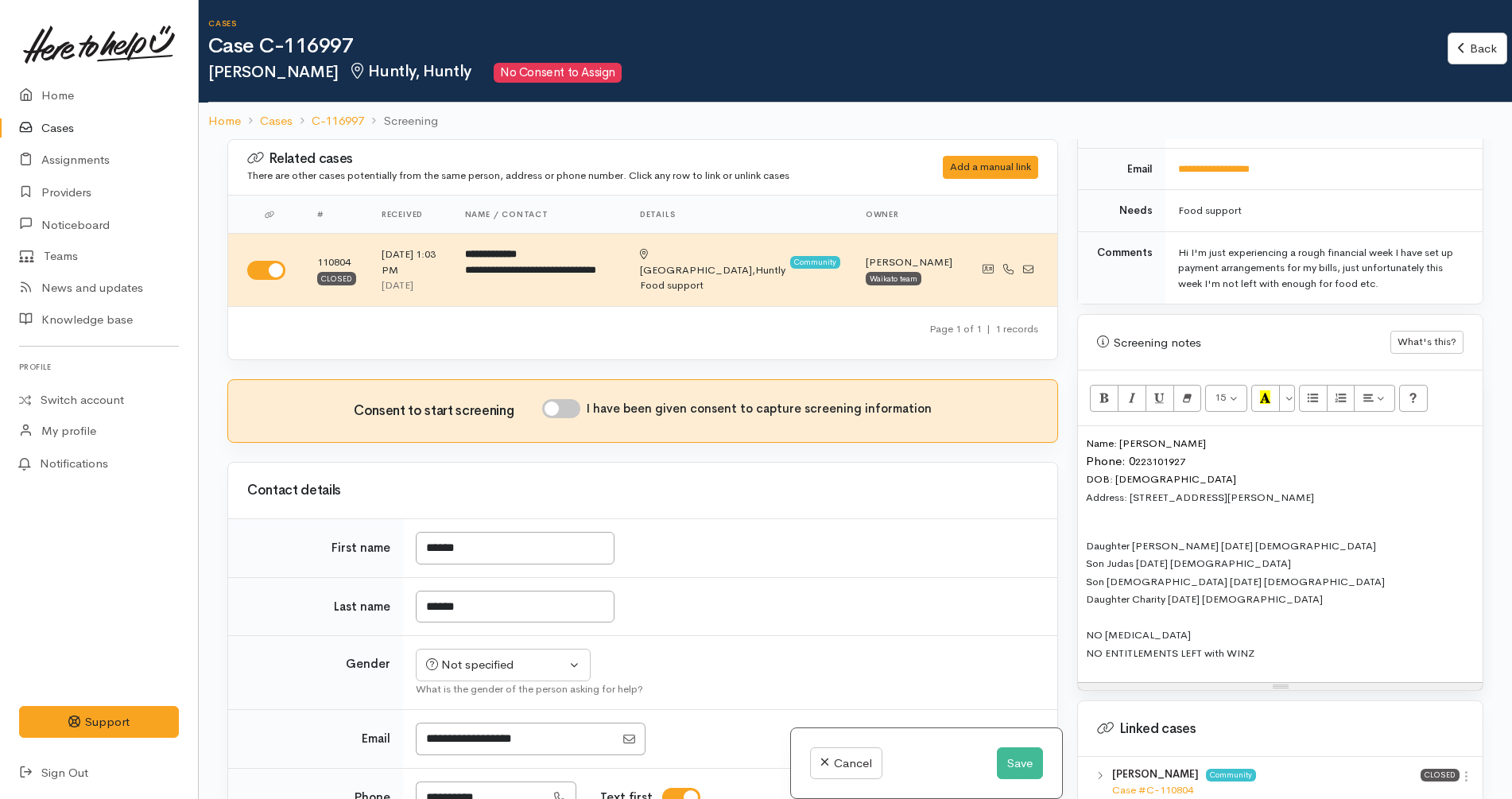
click at [1253, 539] on span "Daughter Eve-Grace 30/11/2024 20 yrs old" at bounding box center [1231, 546] width 290 height 14
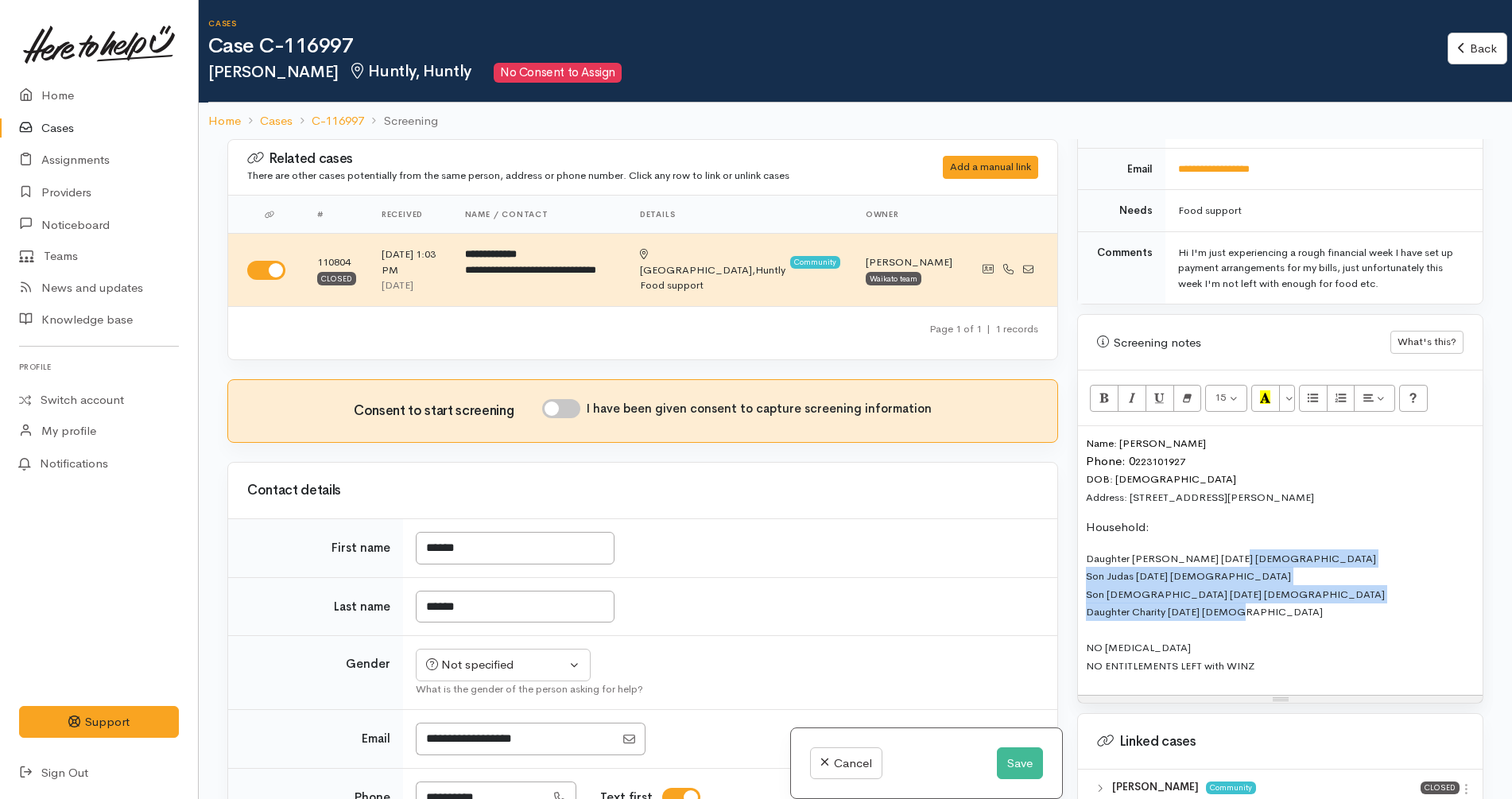
drag, startPoint x: 1238, startPoint y: 541, endPoint x: 1240, endPoint y: 593, distance: 52.0
click at [1240, 593] on p "Daughter Eve-Grace 30/11/2024 19 yrs old Son Judas 26/01/2007 18 yrs old Son Is…" at bounding box center [1281, 611] width 389 height 125
click at [1325, 385] on button "Unordered list (CTRL+SHIFT+NUM7)" at bounding box center [1313, 398] width 29 height 27
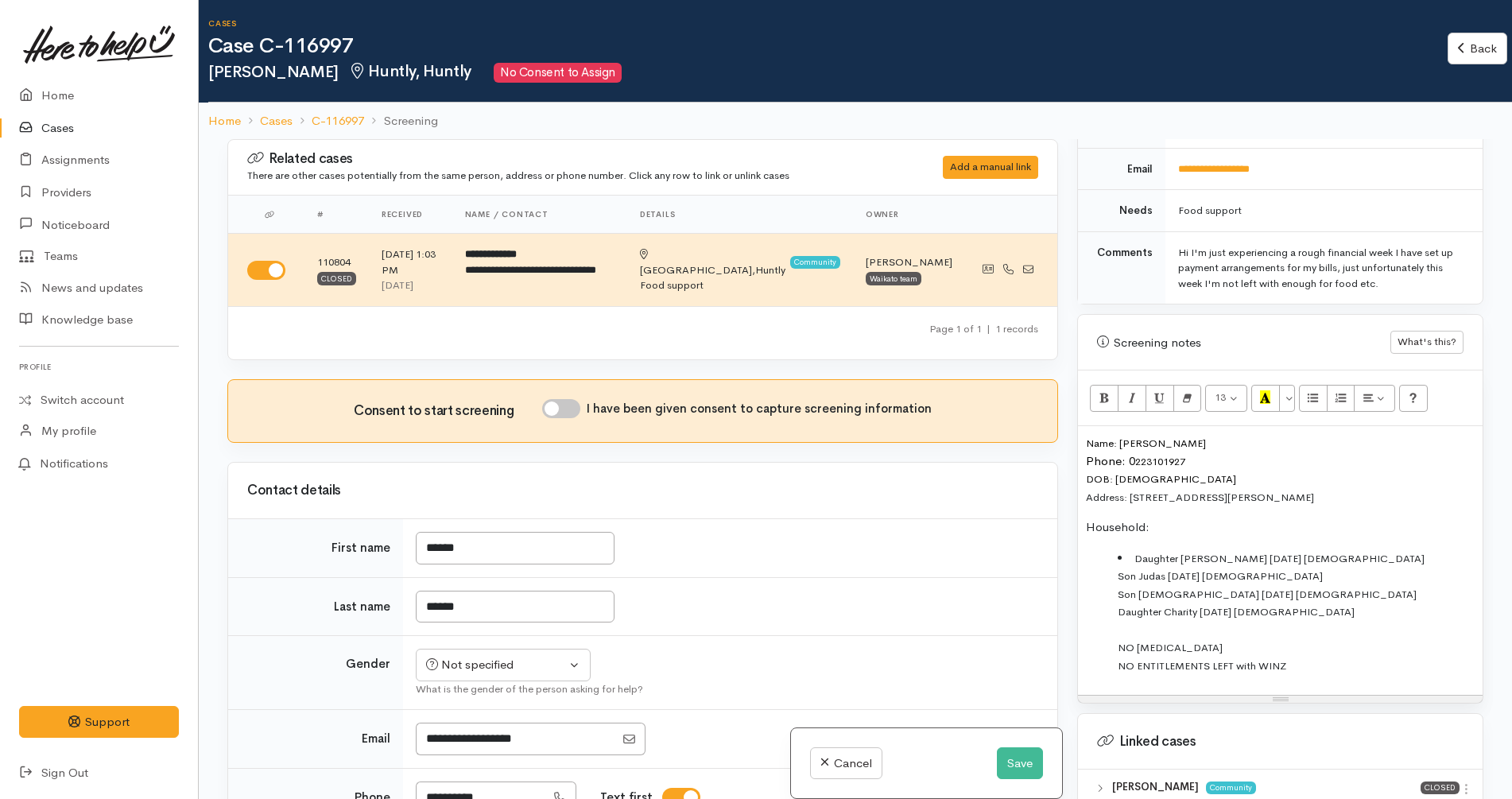
click at [1119, 570] on span "Son Judas 26/01/2007 18 yrs old" at bounding box center [1220, 576] width 206 height 14
click at [566, 405] on input "I have been given consent to capture screening information" at bounding box center [561, 408] width 38 height 19
checkbox input "true"
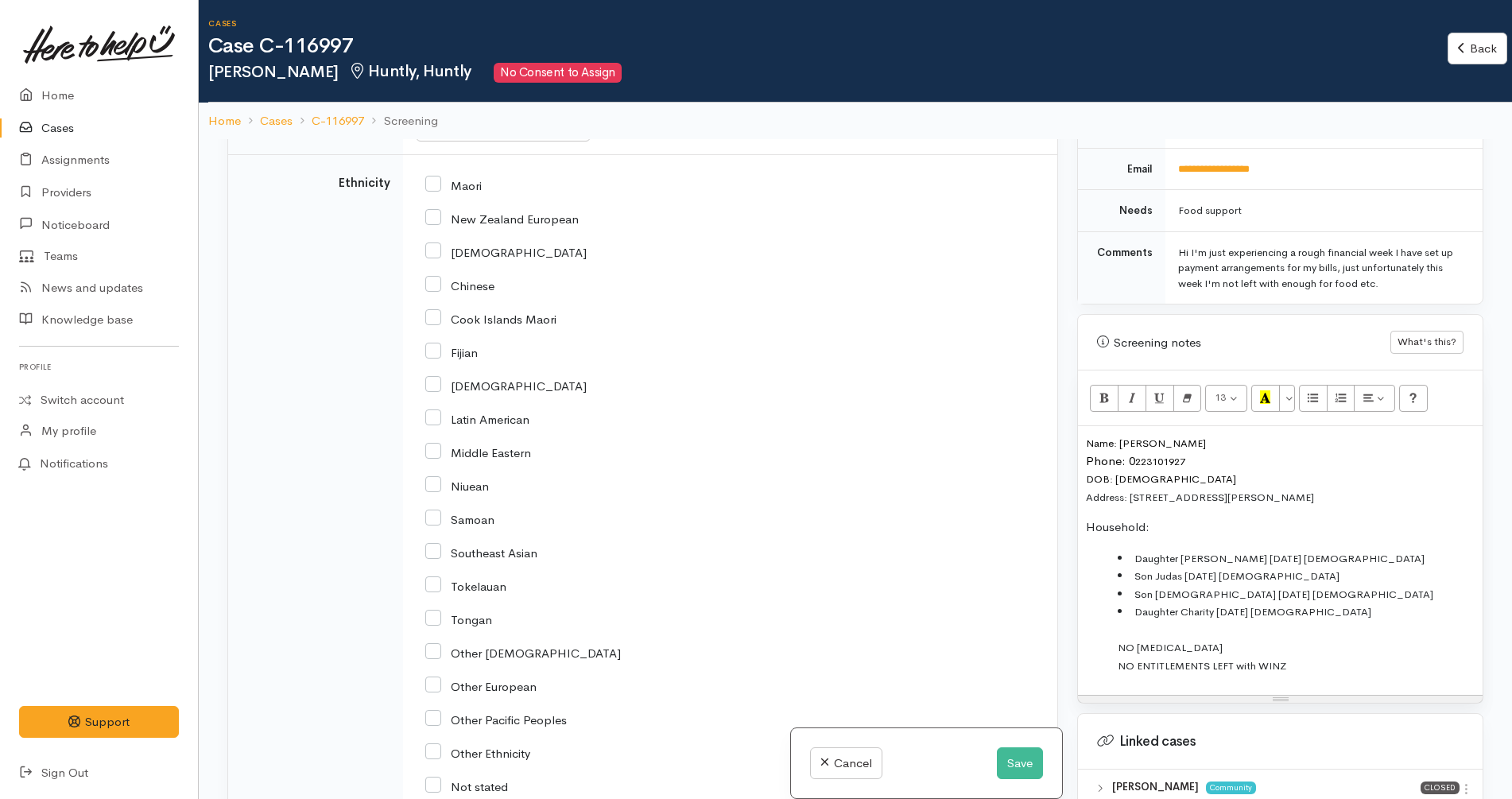
scroll to position [2577, 0]
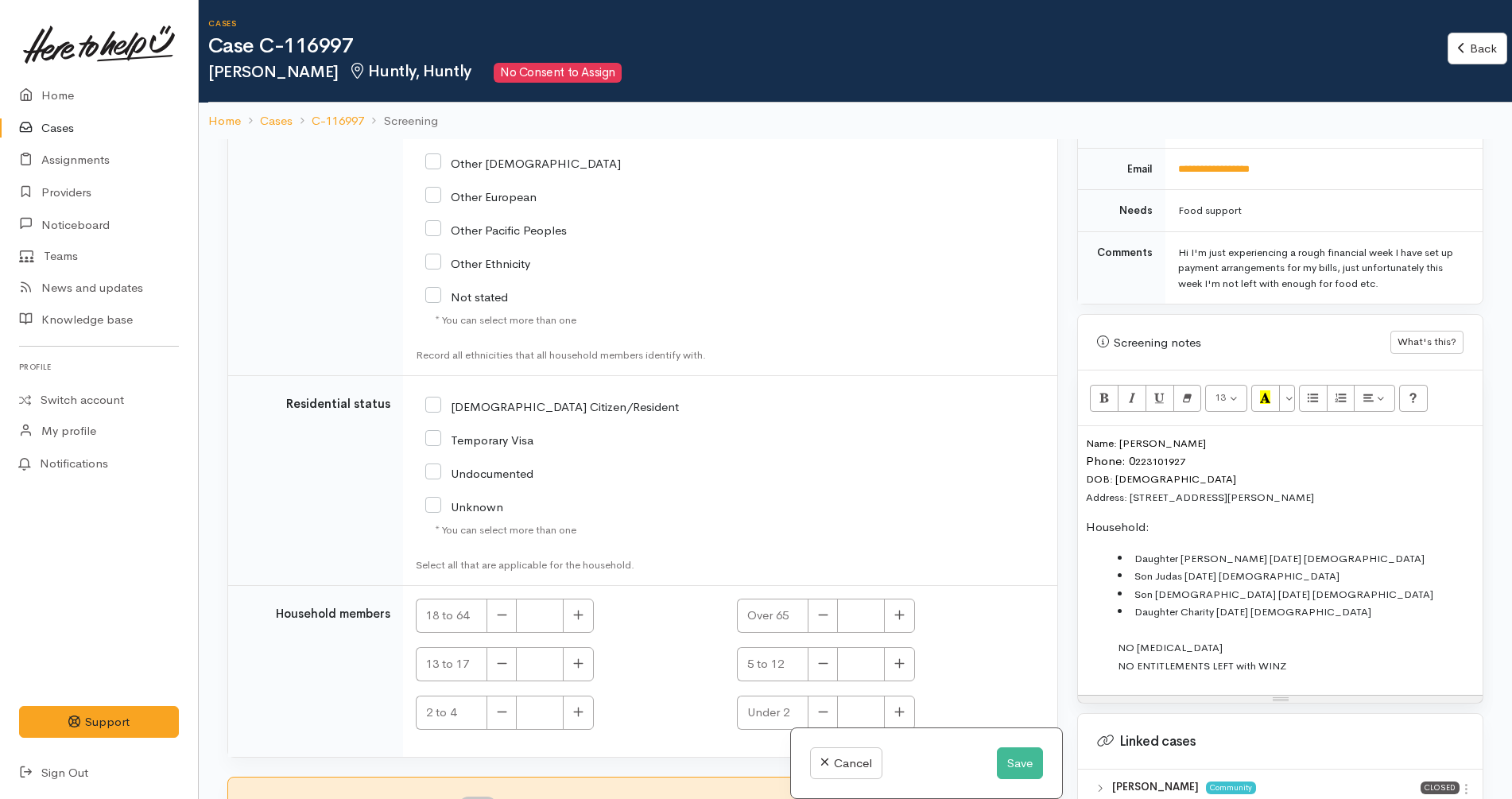
click at [669, 435] on div "Temporary Visa" at bounding box center [623, 438] width 396 height 14
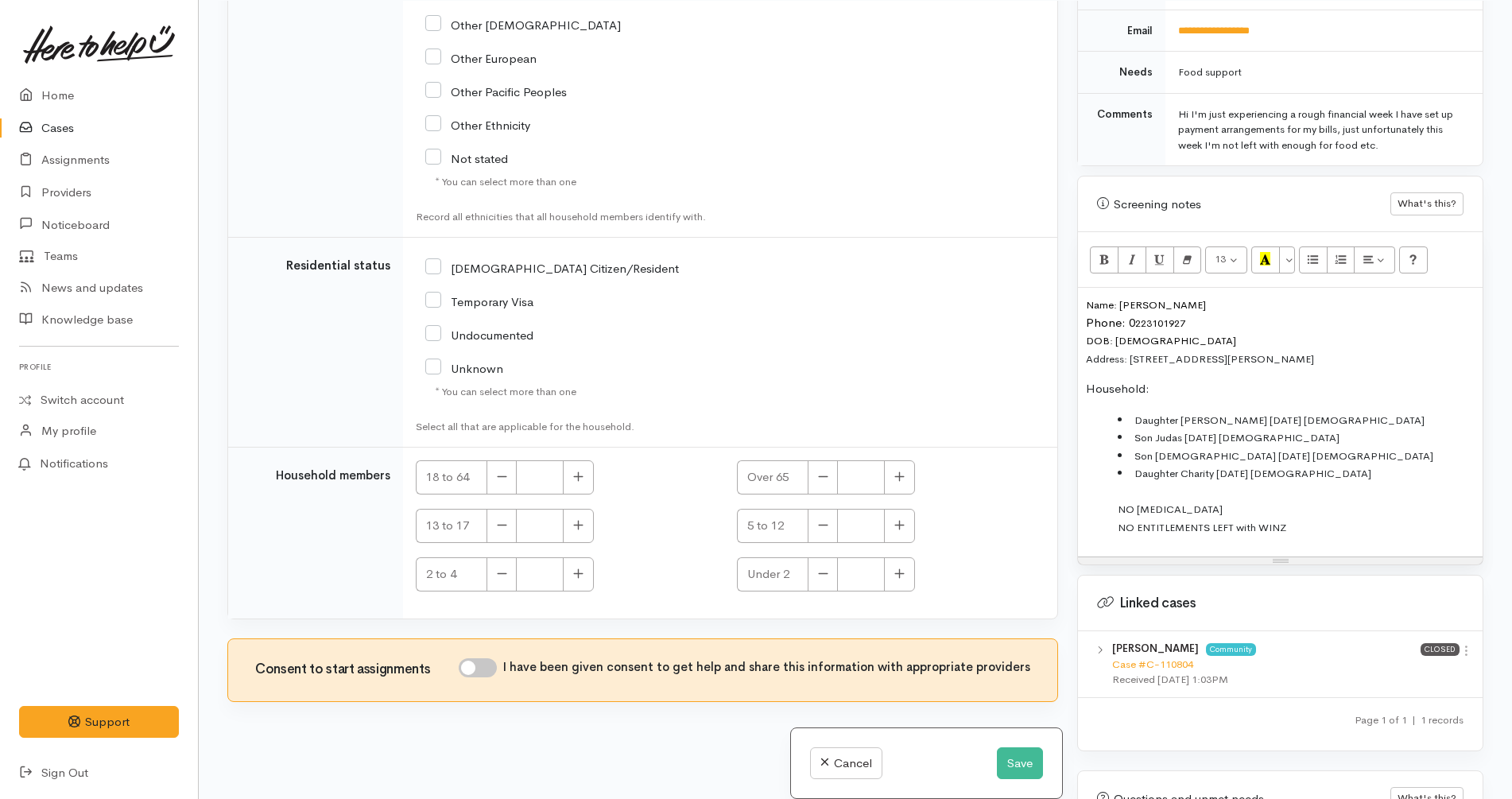
scroll to position [139, 0]
click at [495, 663] on input "I have been given consent to get help and share this information with appropria…" at bounding box center [478, 667] width 38 height 19
checkbox input "true"
click at [1167, 413] on span "Daughter Eve-Grace 30/11/2024 19 yrs old" at bounding box center [1279, 420] width 290 height 14
click at [1167, 413] on span "Daughter Eve-Grace 30/11/2024 19 yrs old" at bounding box center [1279, 420] width 290 height 14
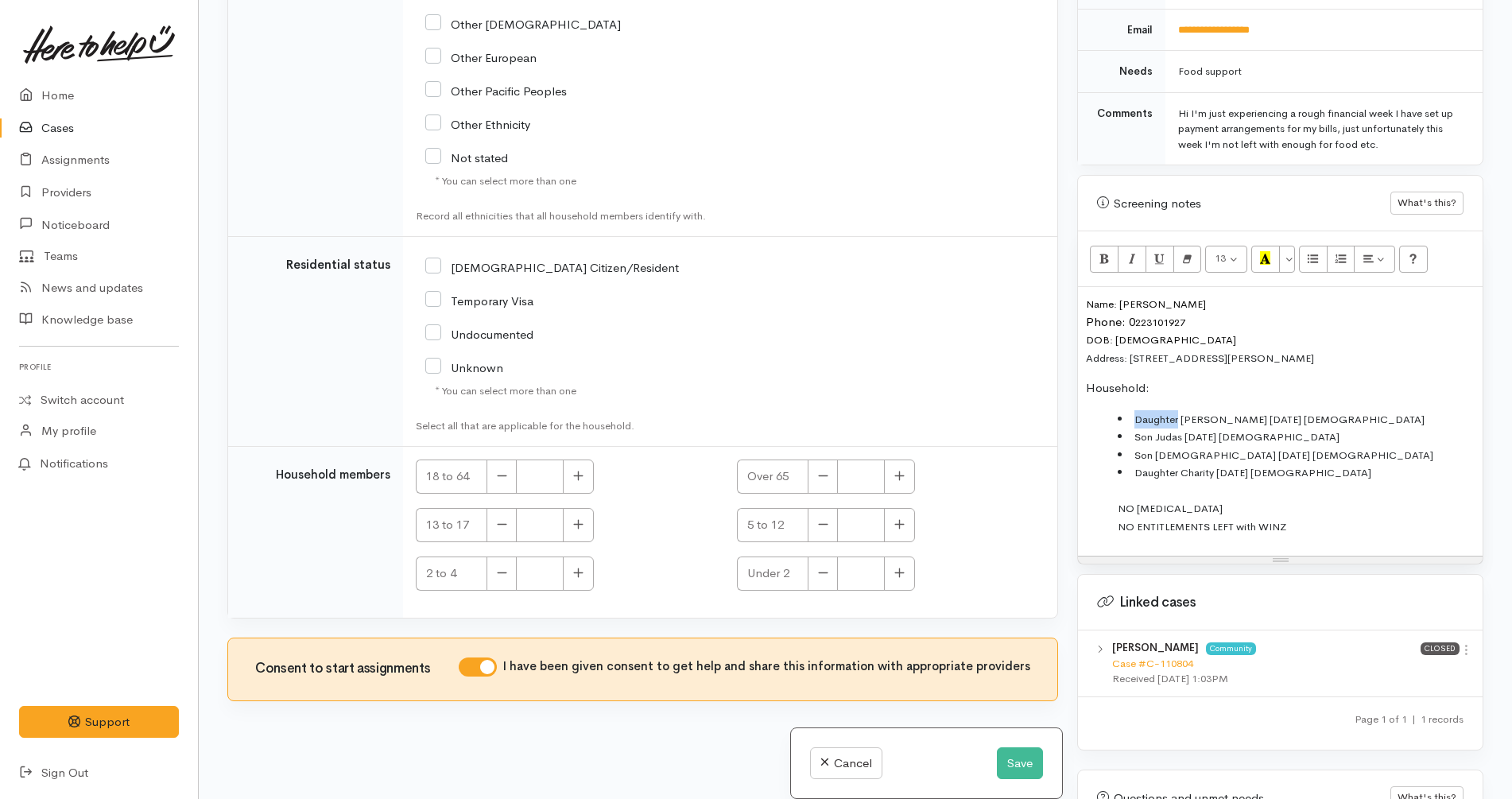
copy span "Daughter"
copy li "Son"
copy span "Daughter"
drag, startPoint x: 1317, startPoint y: 342, endPoint x: 1133, endPoint y: 339, distance: 184.0
click at [1133, 339] on p "Name: Haidee Wallis Phone: 0 223101927 DOB: 5/05/1978 Address: 124 Russell Road…" at bounding box center [1281, 331] width 389 height 72
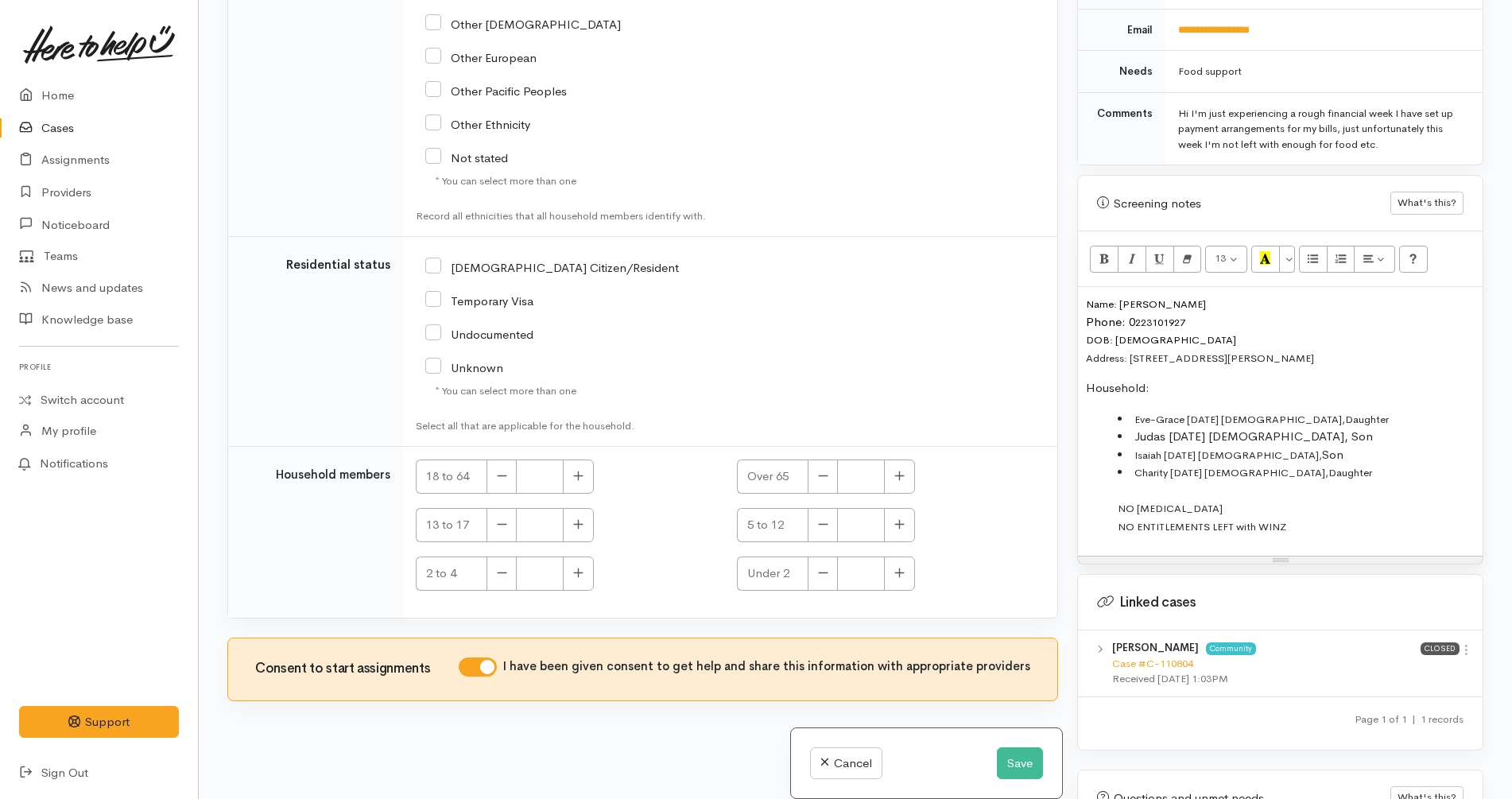
copy span "124 Russell Road, Huntly, New Zealand"
click at [661, 452] on td "18 to 64 Over 65 13 to 17 5 to 12 2 to 4 Under 2" at bounding box center [730, 532] width 654 height 171
click at [482, 263] on input "NZ Citizen/Resident" at bounding box center [552, 266] width 253 height 14
checkbox input "true"
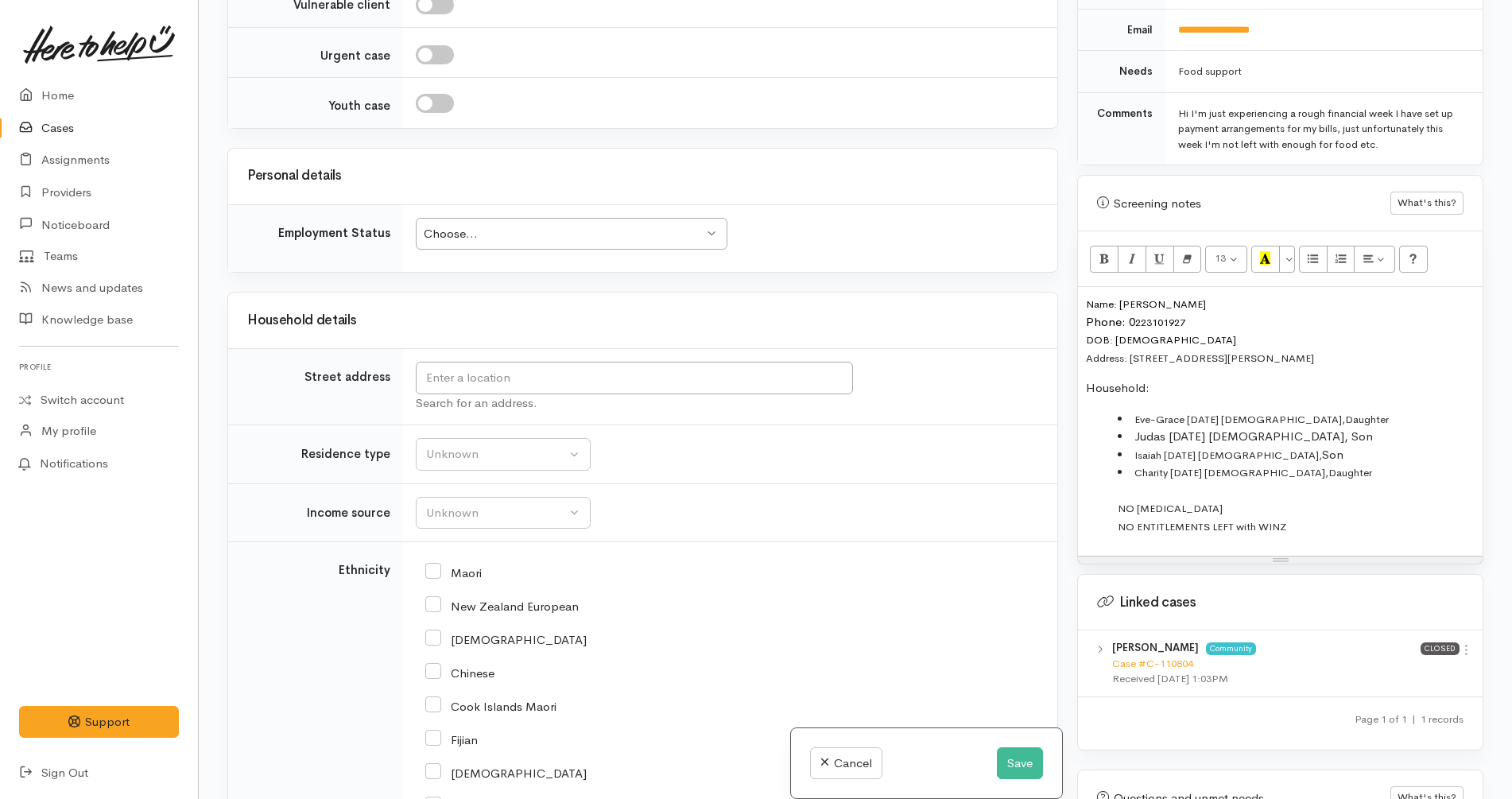
scroll to position [1682, 0]
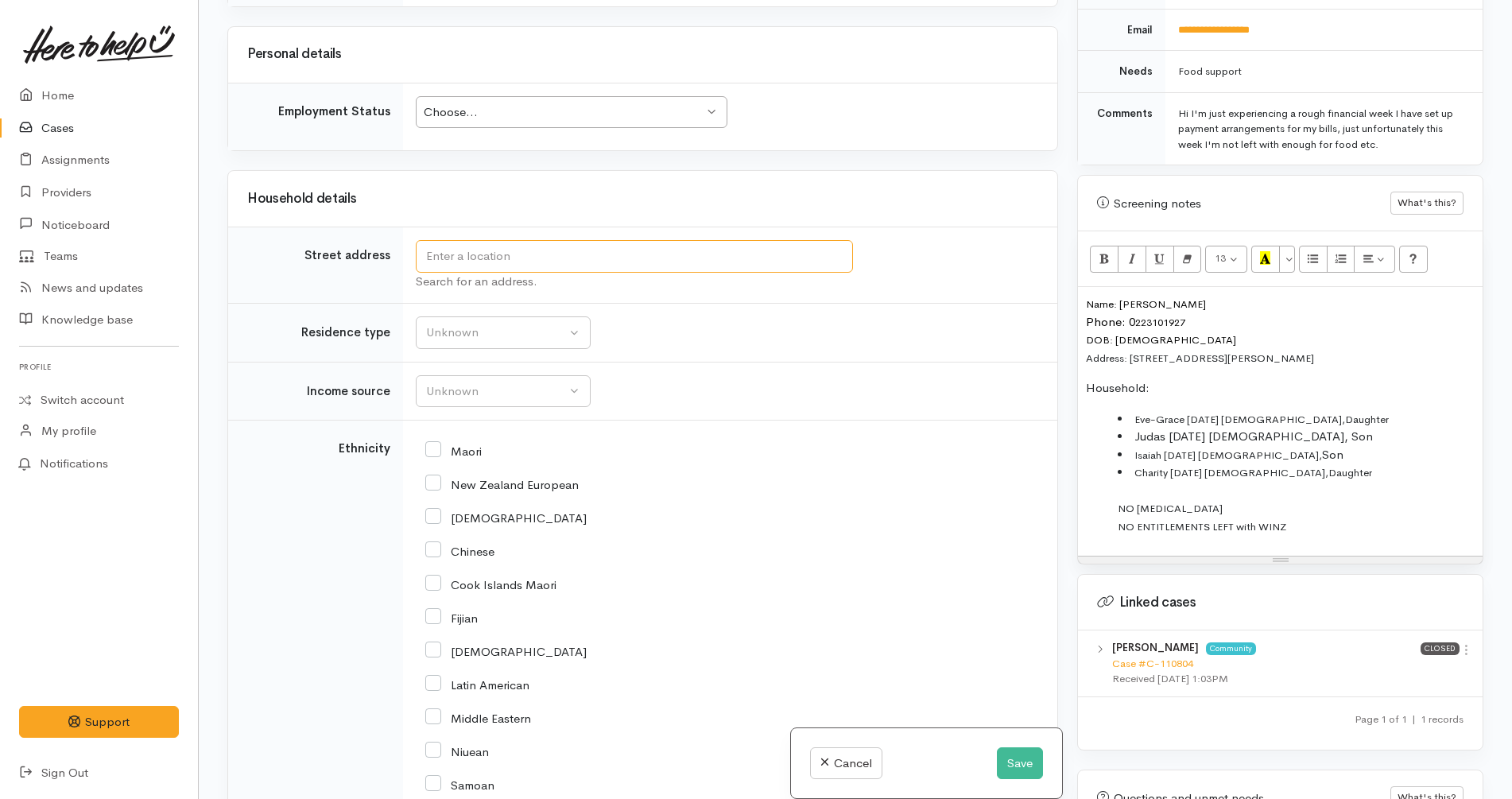
click at [687, 269] on input "text" at bounding box center [634, 257] width 437 height 32
paste input "124 Russell Road, Huntly, New Zealand"
type input "124 Russell Road, Huntly, New Zealand"
click at [535, 342] on button "Unknown" at bounding box center [503, 333] width 175 height 32
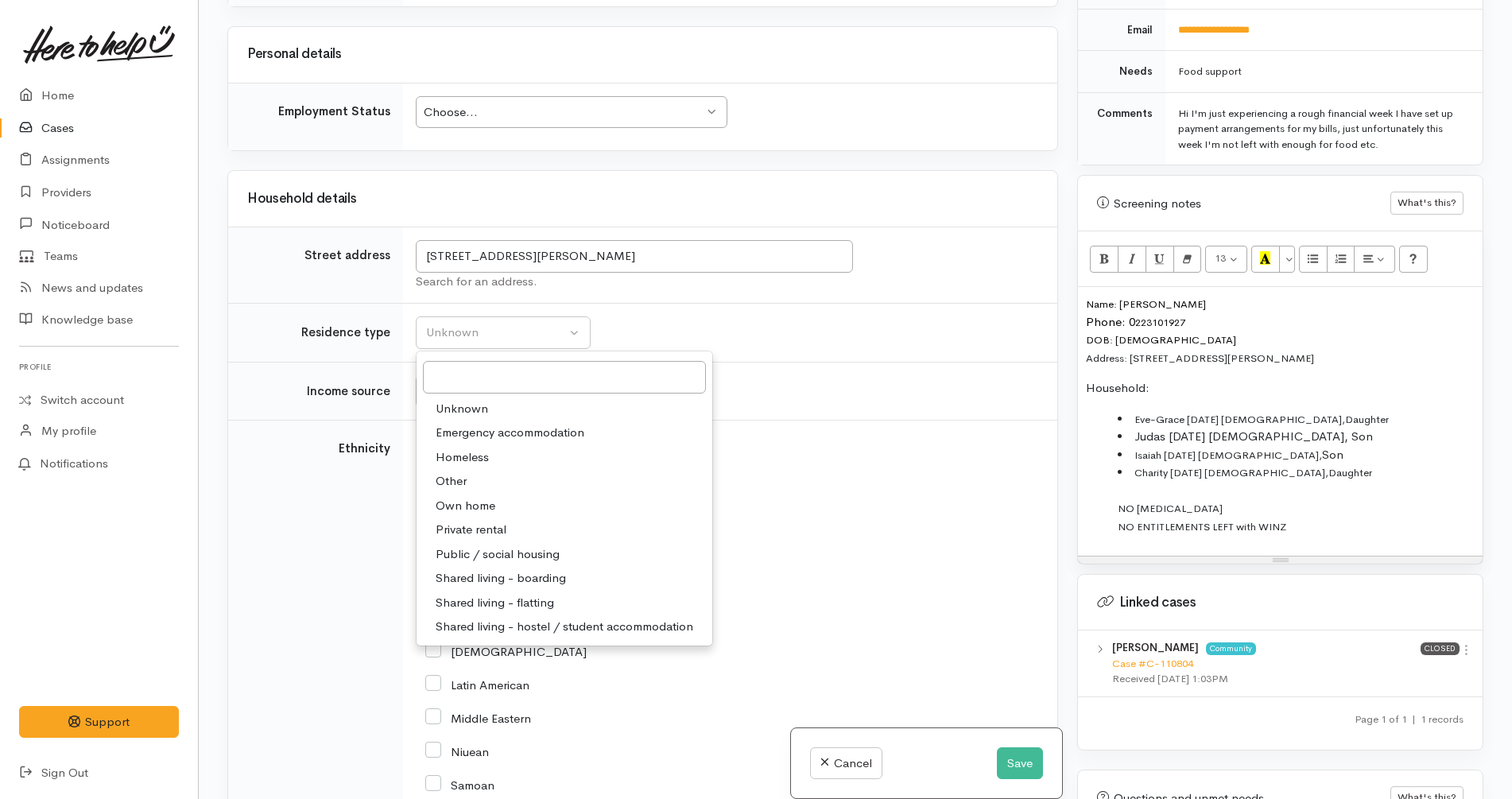
click at [485, 527] on span "Private rental" at bounding box center [471, 530] width 71 height 18
select select "2"
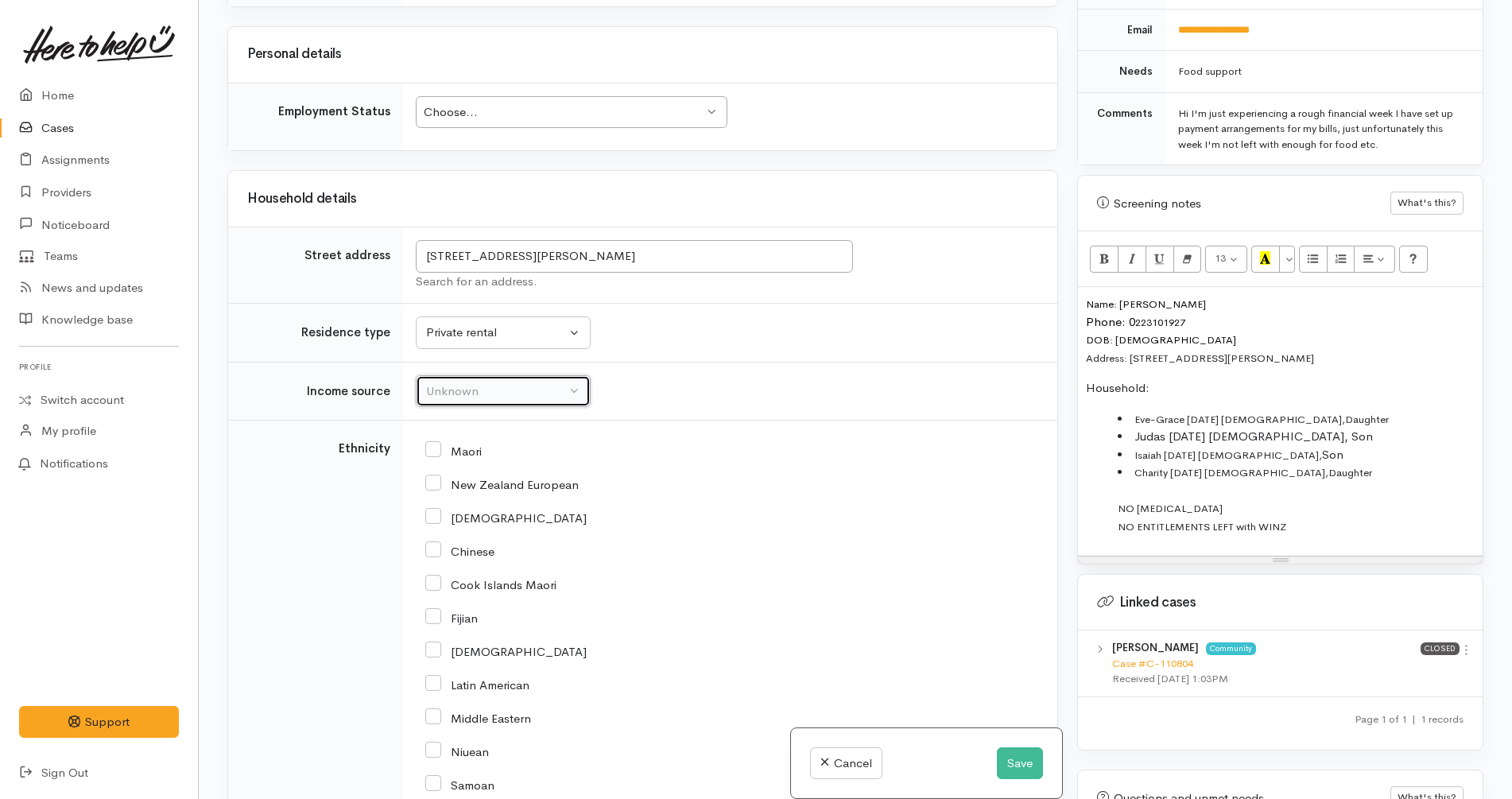
click at [476, 392] on div "Unknown" at bounding box center [496, 391] width 140 height 18
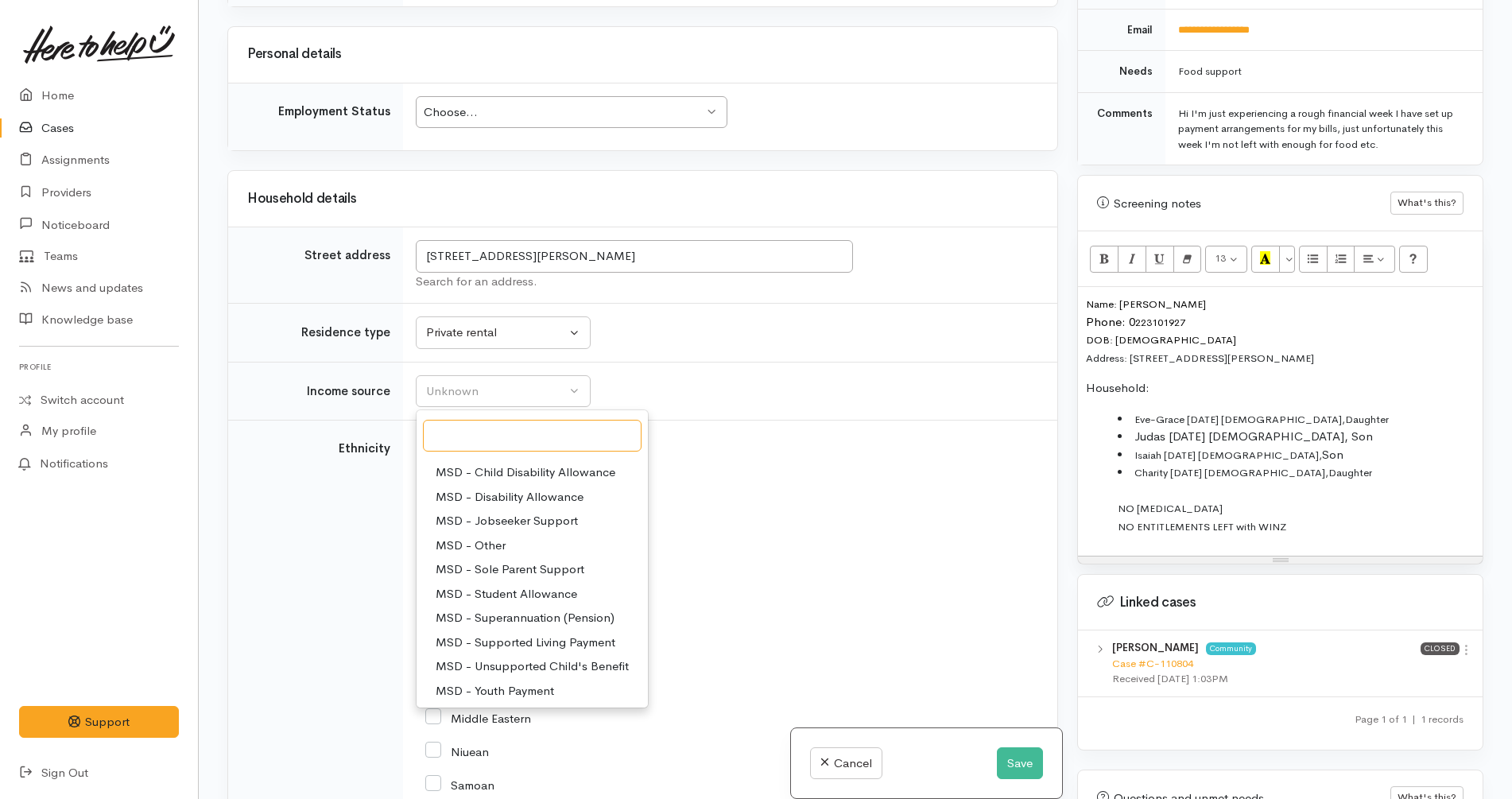
scroll to position [199, 0]
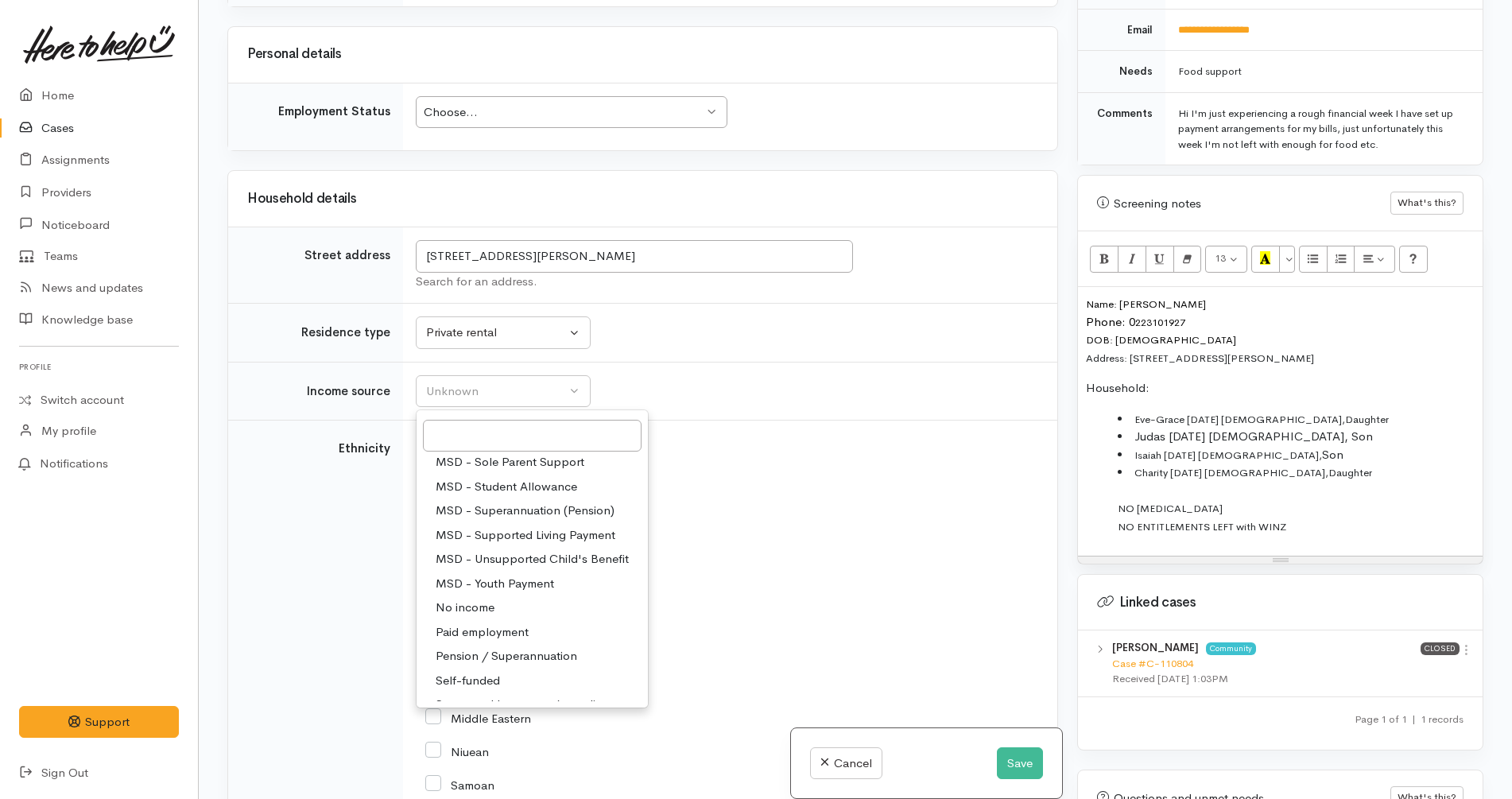
click at [537, 540] on span "MSD - Supported Living Payment" at bounding box center [525, 535] width 180 height 18
select select "3"
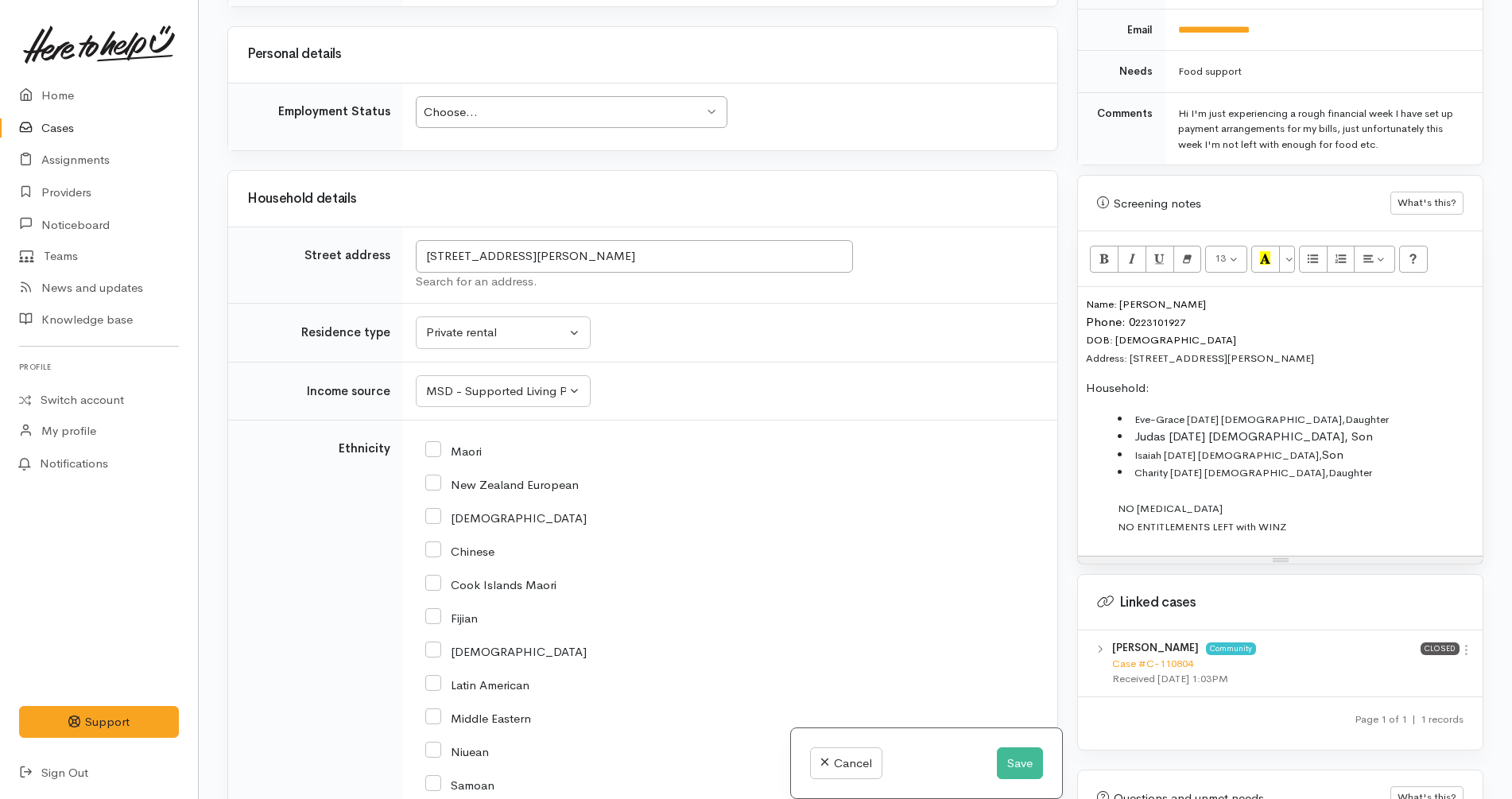
click at [741, 495] on div "New Zealand European" at bounding box center [727, 483] width 604 height 33
click at [475, 453] on input "Maori" at bounding box center [454, 449] width 56 height 14
checkbox input "true"
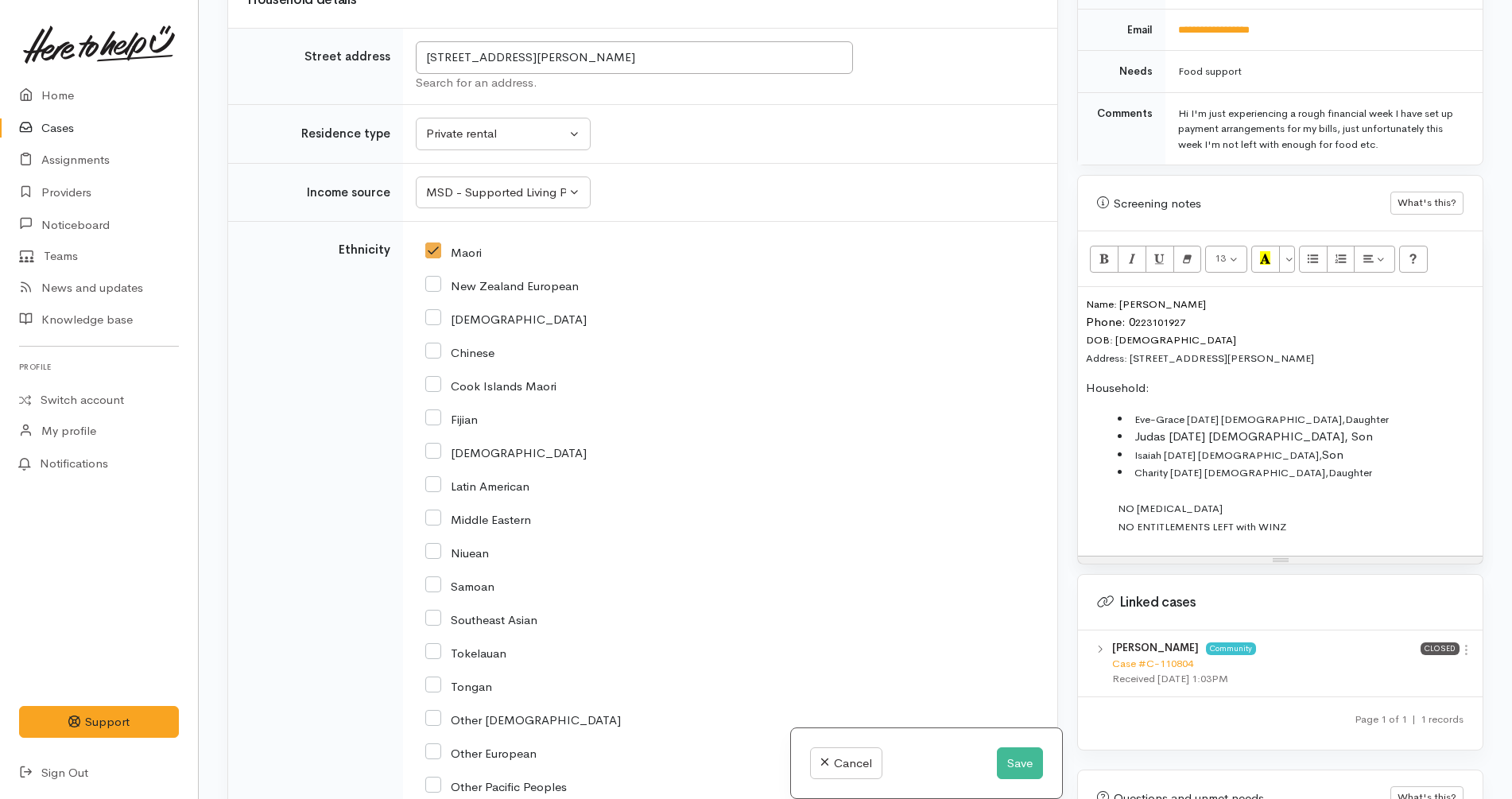
click at [504, 280] on input "New Zealand European" at bounding box center [502, 284] width 154 height 14
checkbox input "true"
click at [464, 253] on input "Maori" at bounding box center [454, 251] width 56 height 14
checkbox input "false"
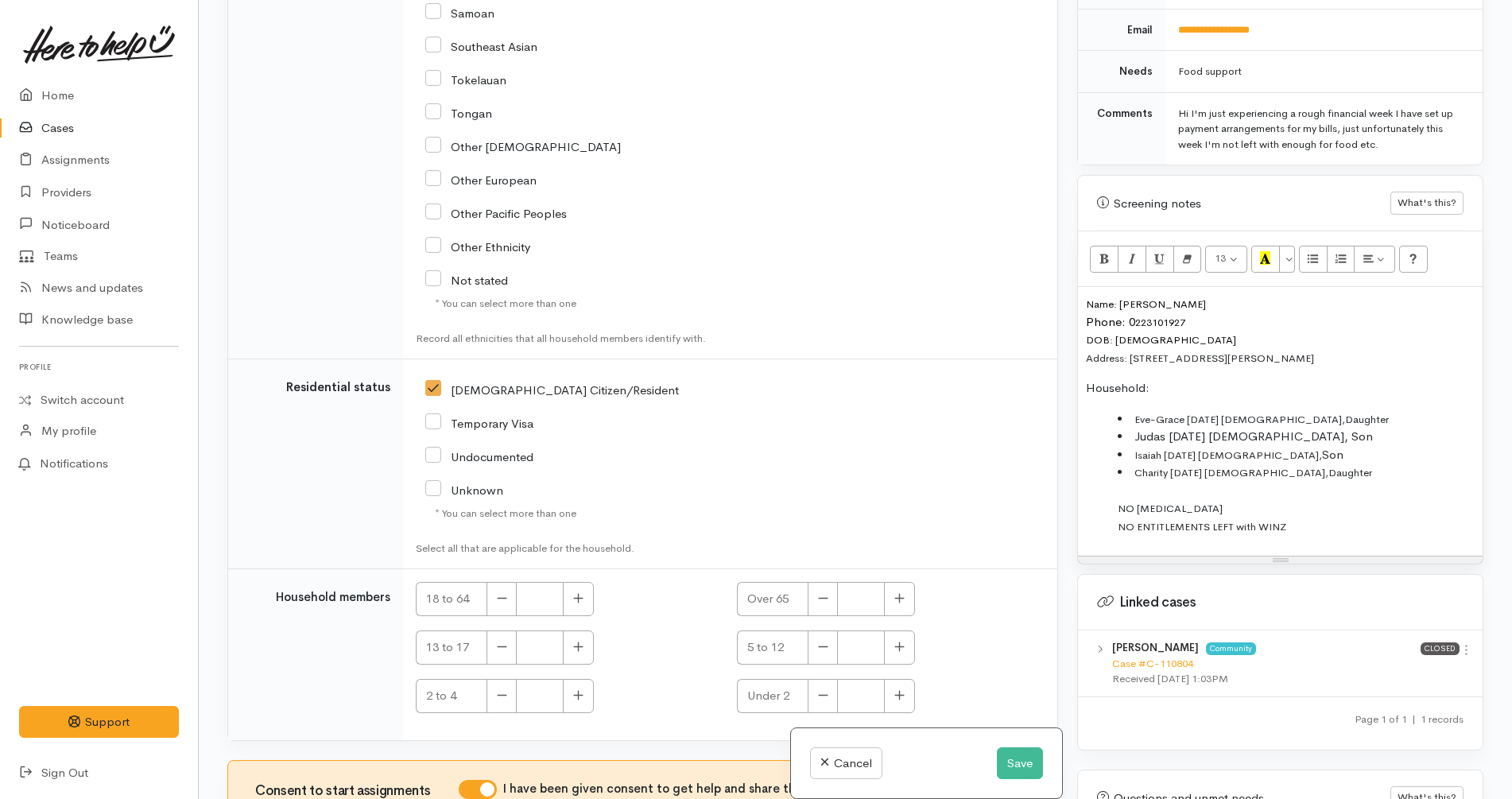
scroll to position [2577, 0]
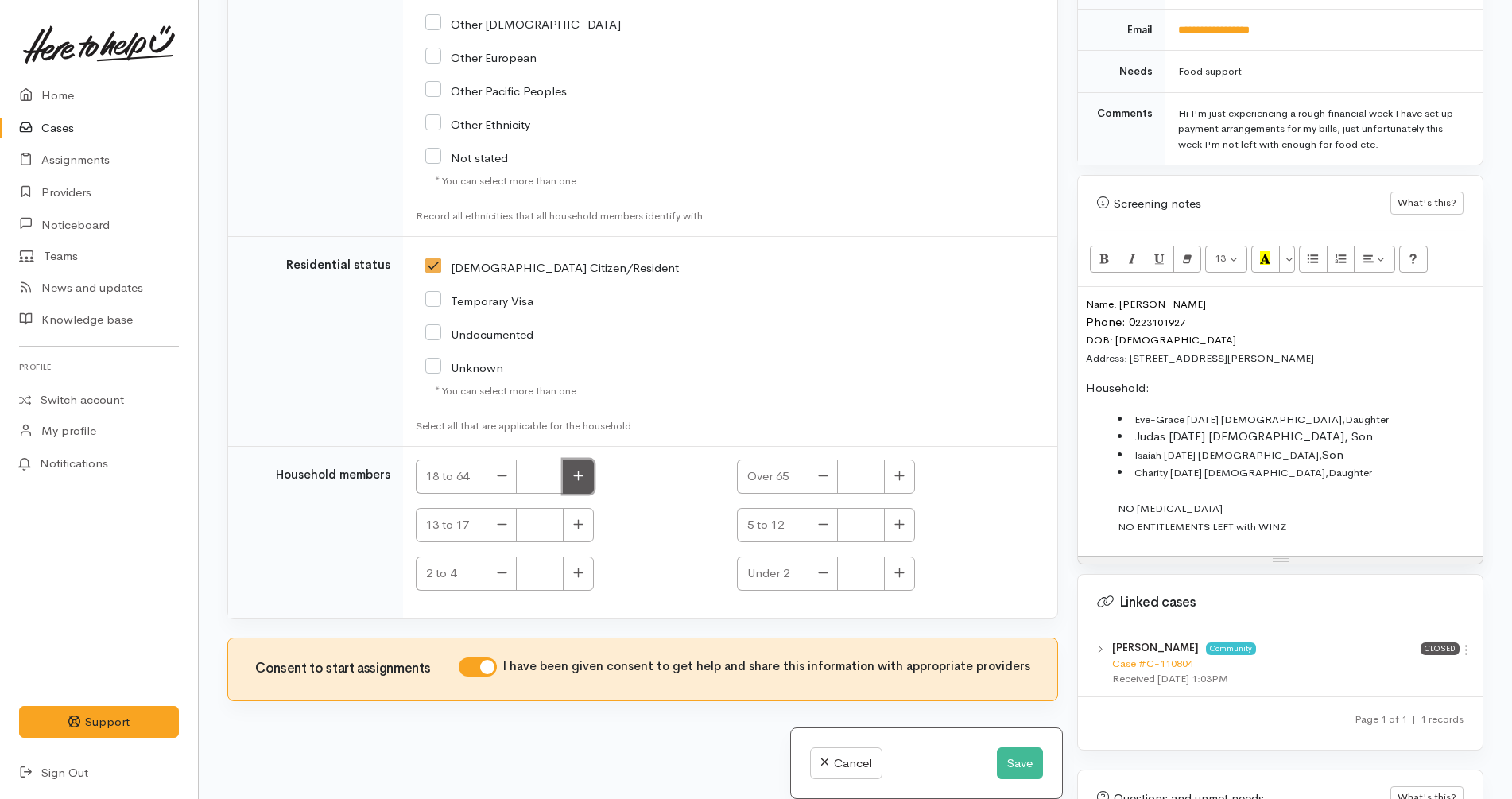
click at [583, 482] on icon "button" at bounding box center [578, 476] width 10 height 12
type input "3"
click at [583, 527] on icon "button" at bounding box center [578, 524] width 10 height 12
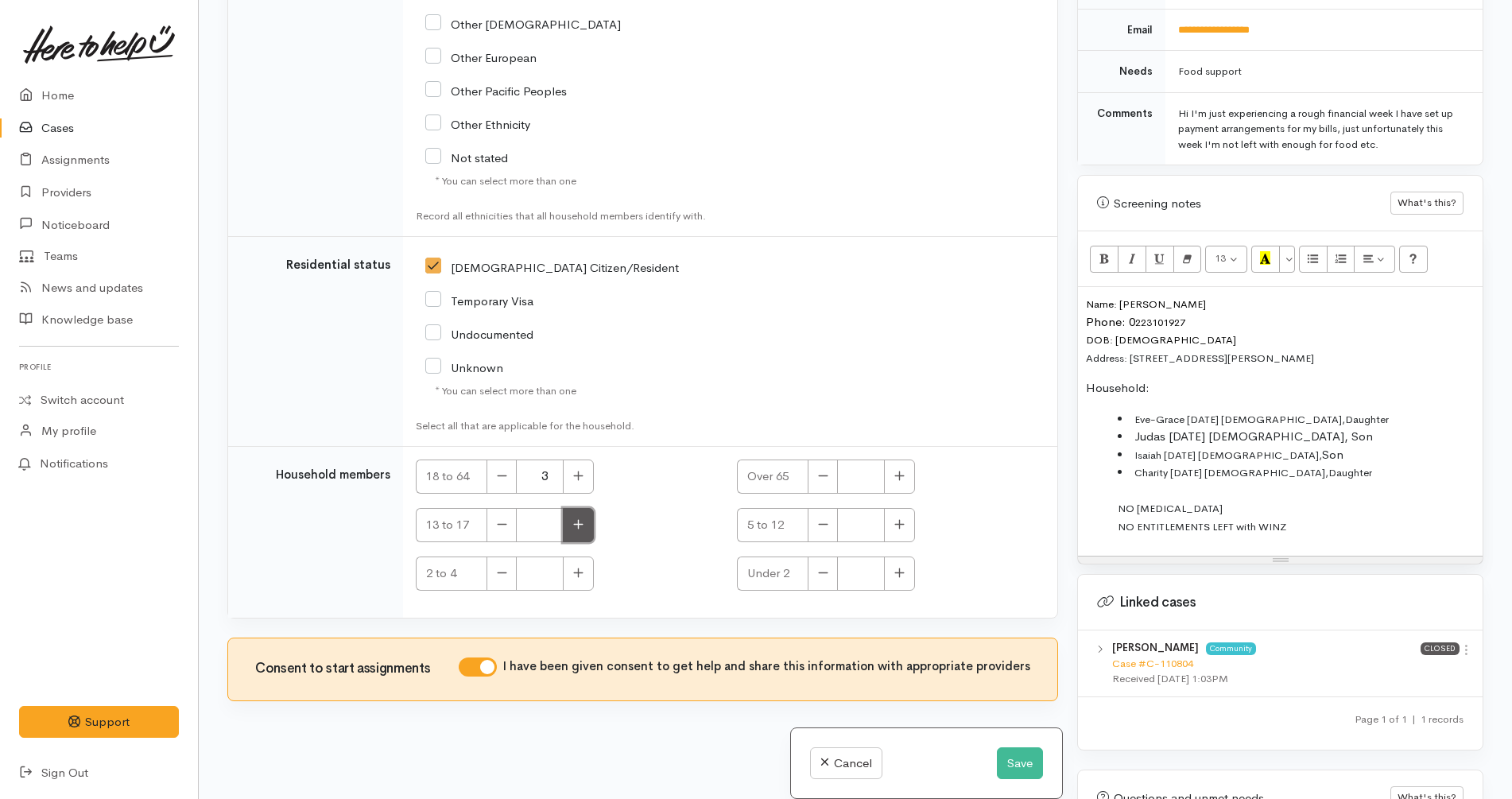
type input "1"
click at [898, 528] on icon "button" at bounding box center [900, 524] width 10 height 12
type input "1"
click at [919, 376] on td "[DEMOGRAPHIC_DATA] Citizen/Resident" at bounding box center [730, 342] width 654 height 210
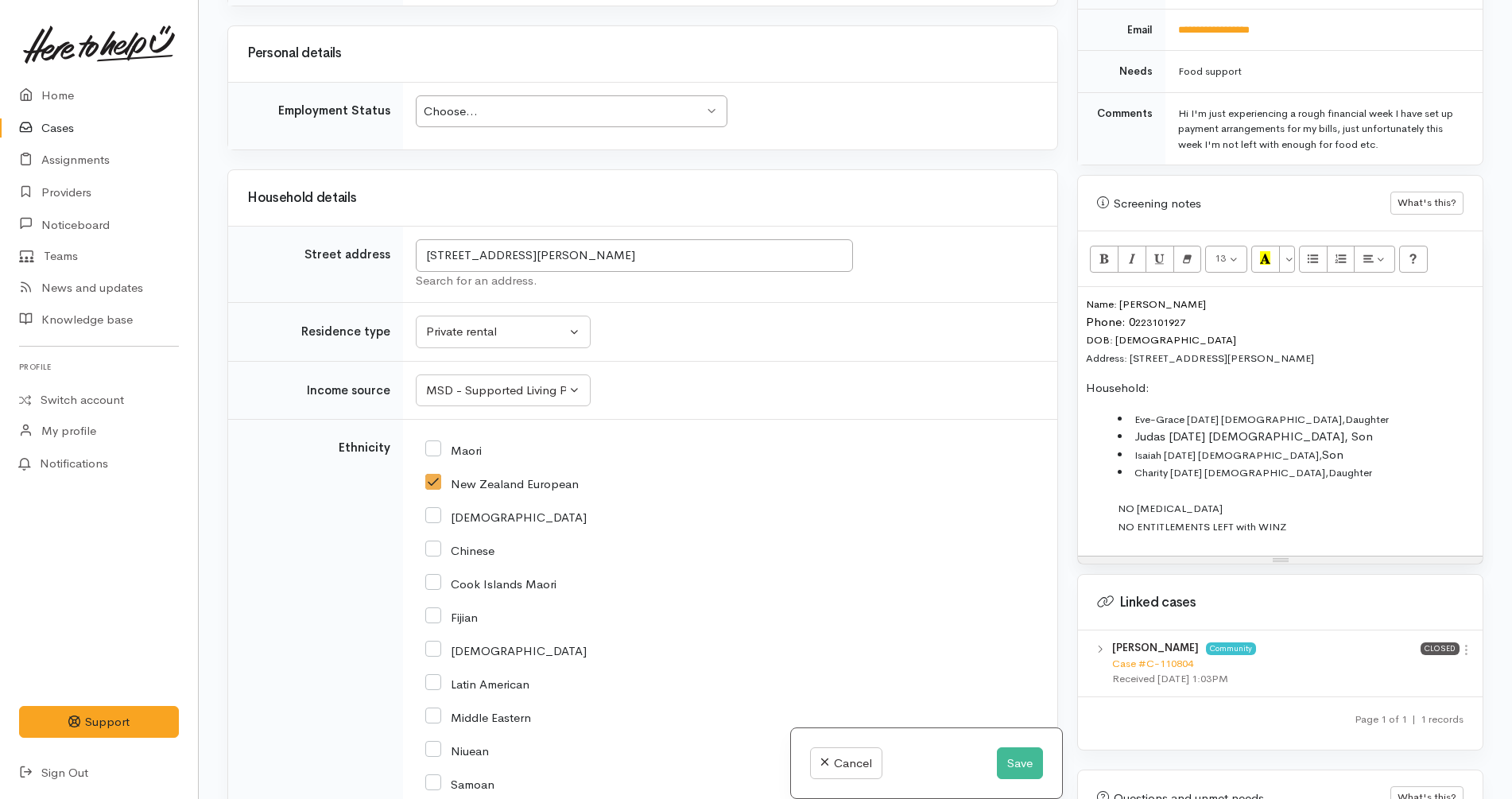
scroll to position [1485, 0]
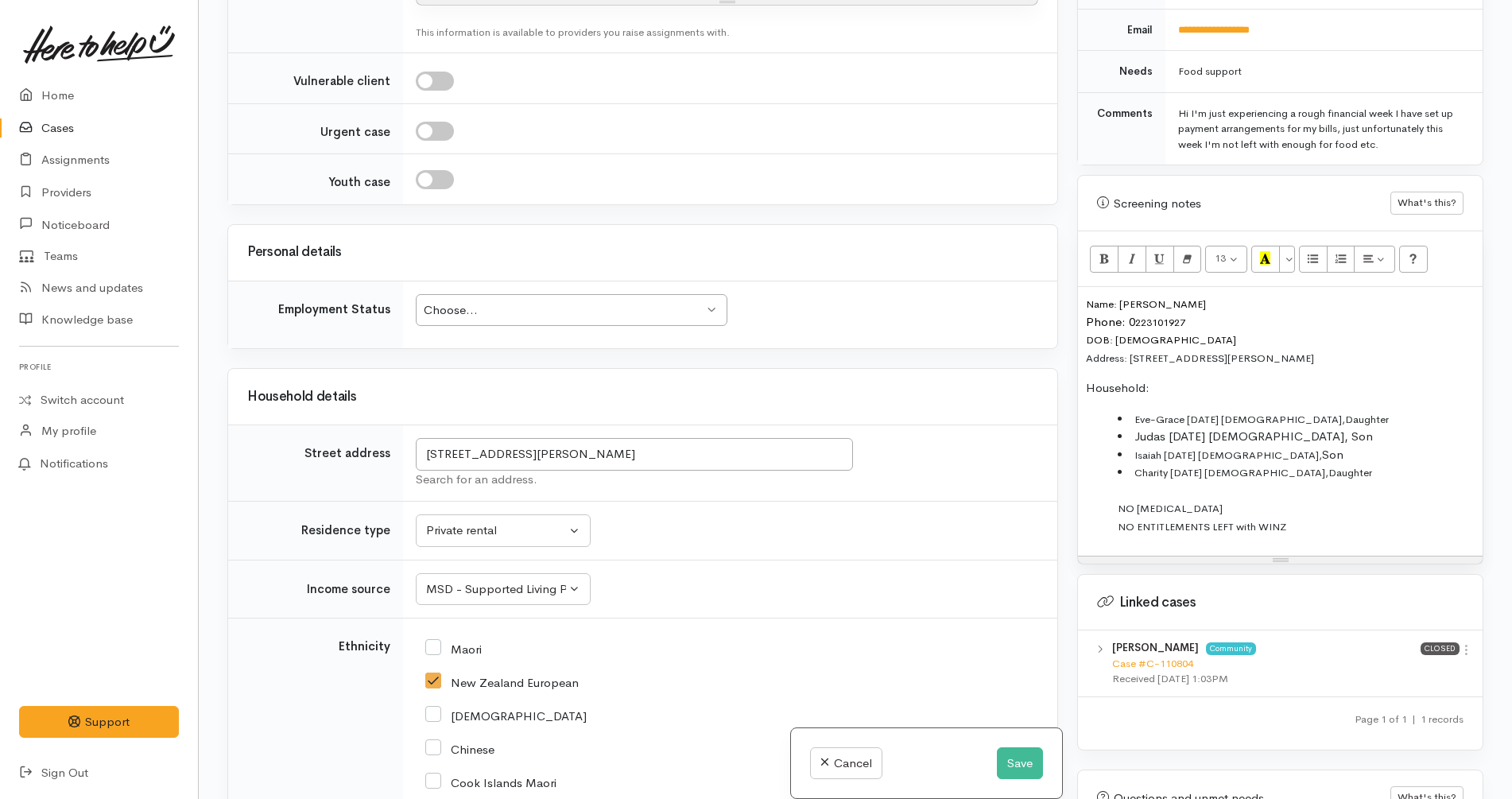
click at [605, 286] on td "Choose... Choose... Choose... Unknown Employed casually Employed full-time Empl…" at bounding box center [730, 314] width 654 height 67
click at [611, 304] on div "Choose..." at bounding box center [564, 310] width 281 height 18
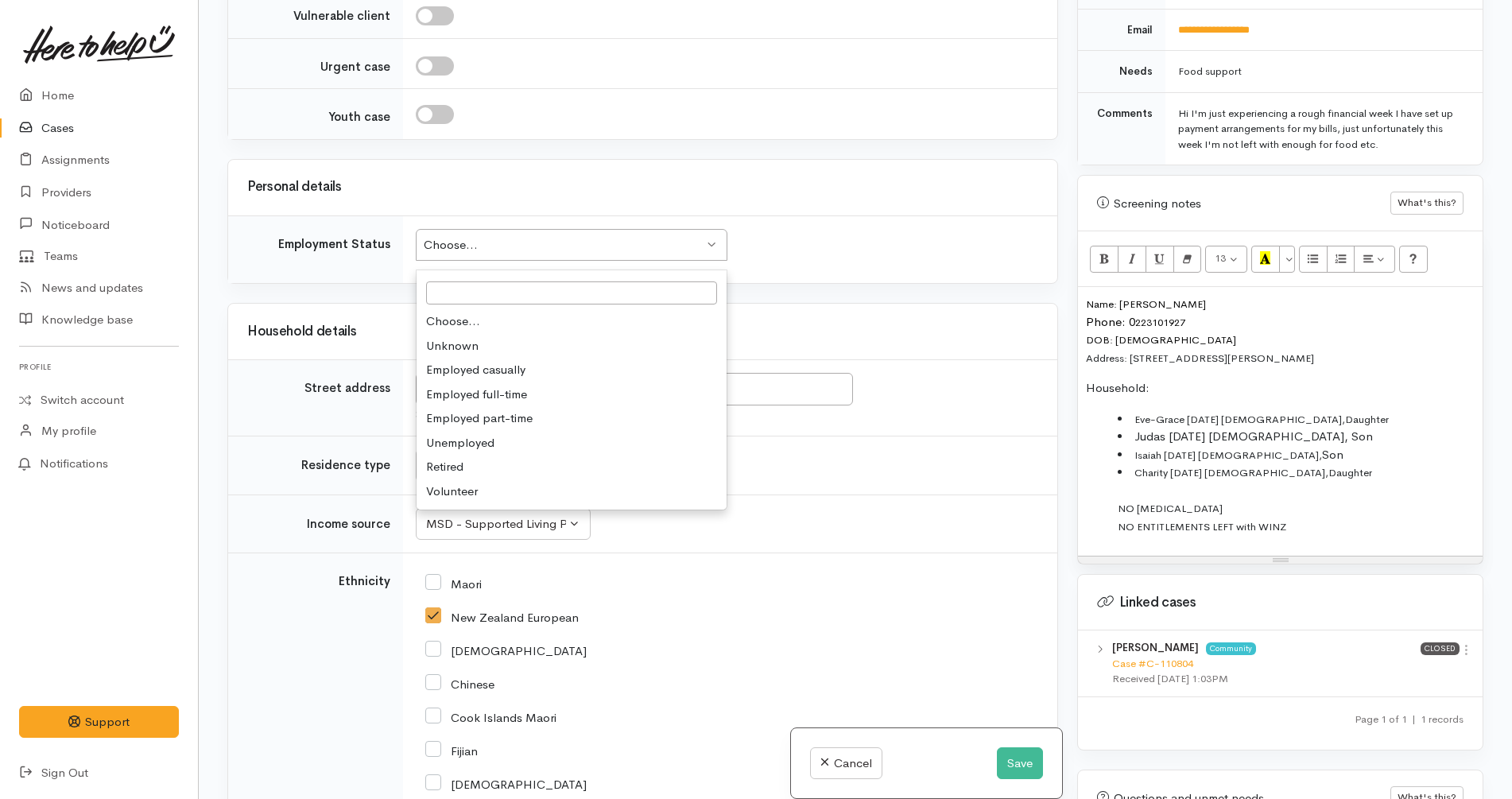
scroll to position [1584, 0]
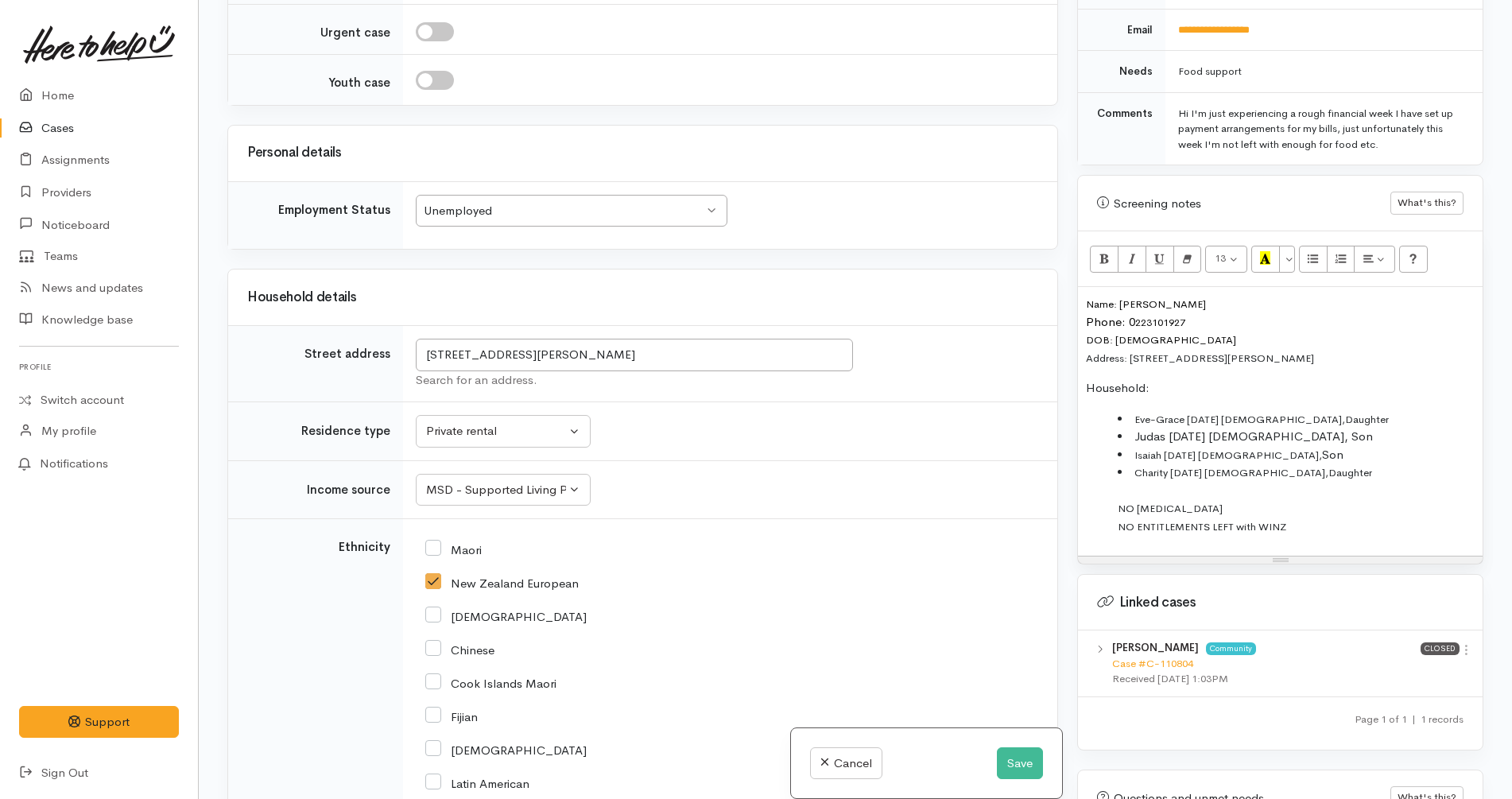
click at [659, 311] on div "Household details" at bounding box center [643, 297] width 829 height 55
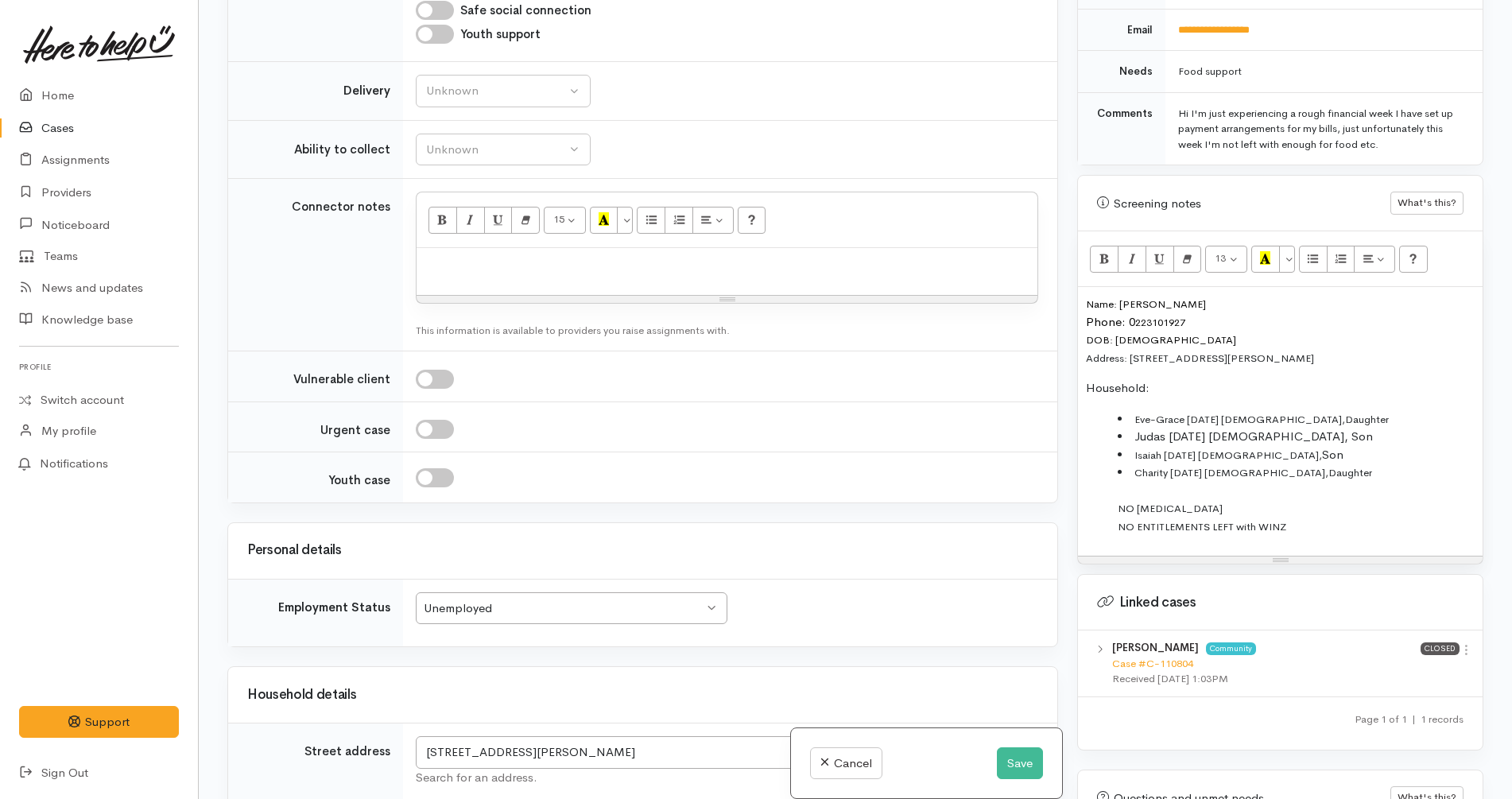
scroll to position [987, 0]
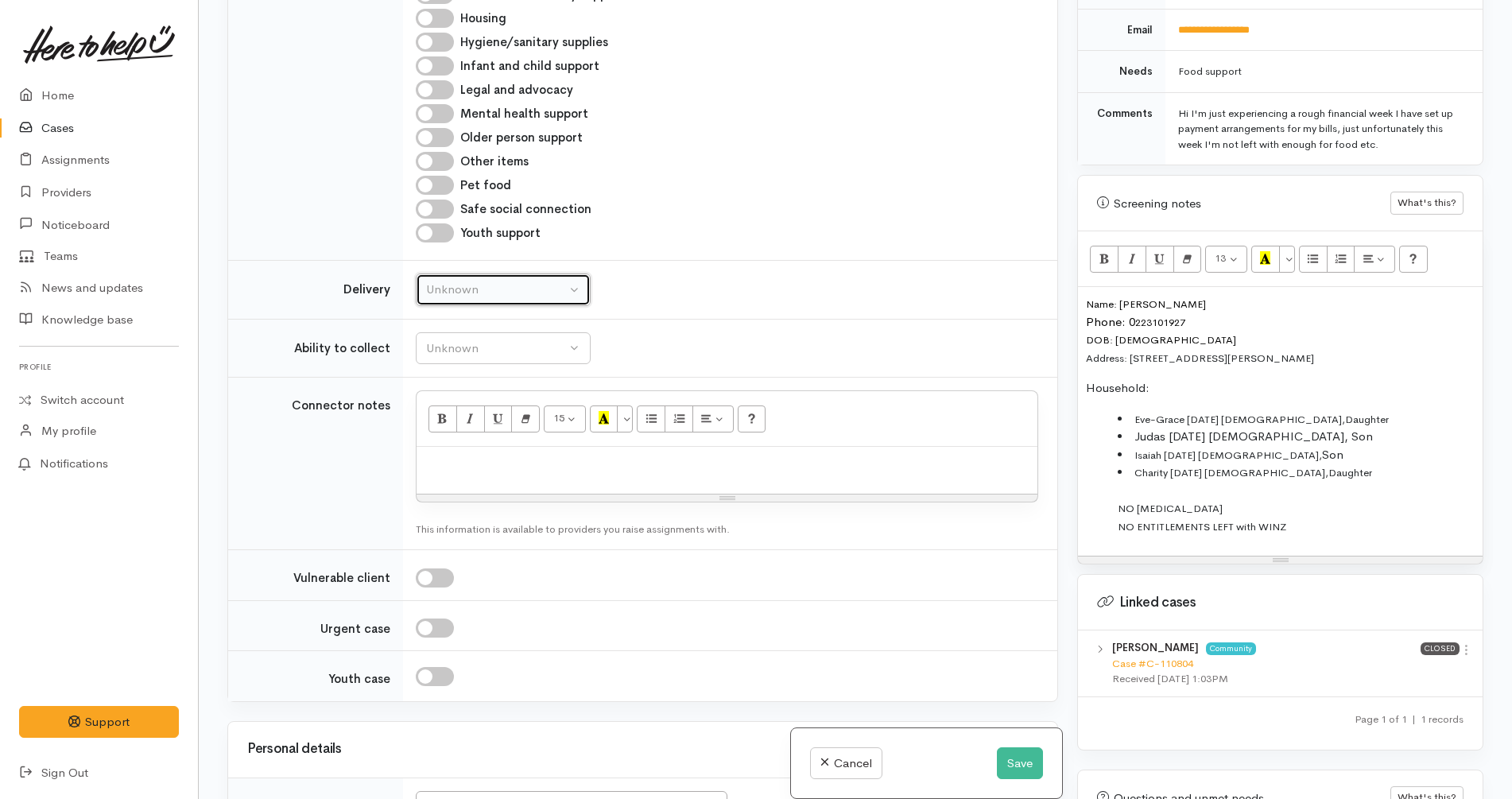
click at [489, 294] on div "Unknown" at bounding box center [496, 289] width 140 height 18
click at [490, 447] on link "No" at bounding box center [503, 438] width 173 height 25
select select "1"
click at [532, 337] on button "Unknown" at bounding box center [503, 349] width 175 height 32
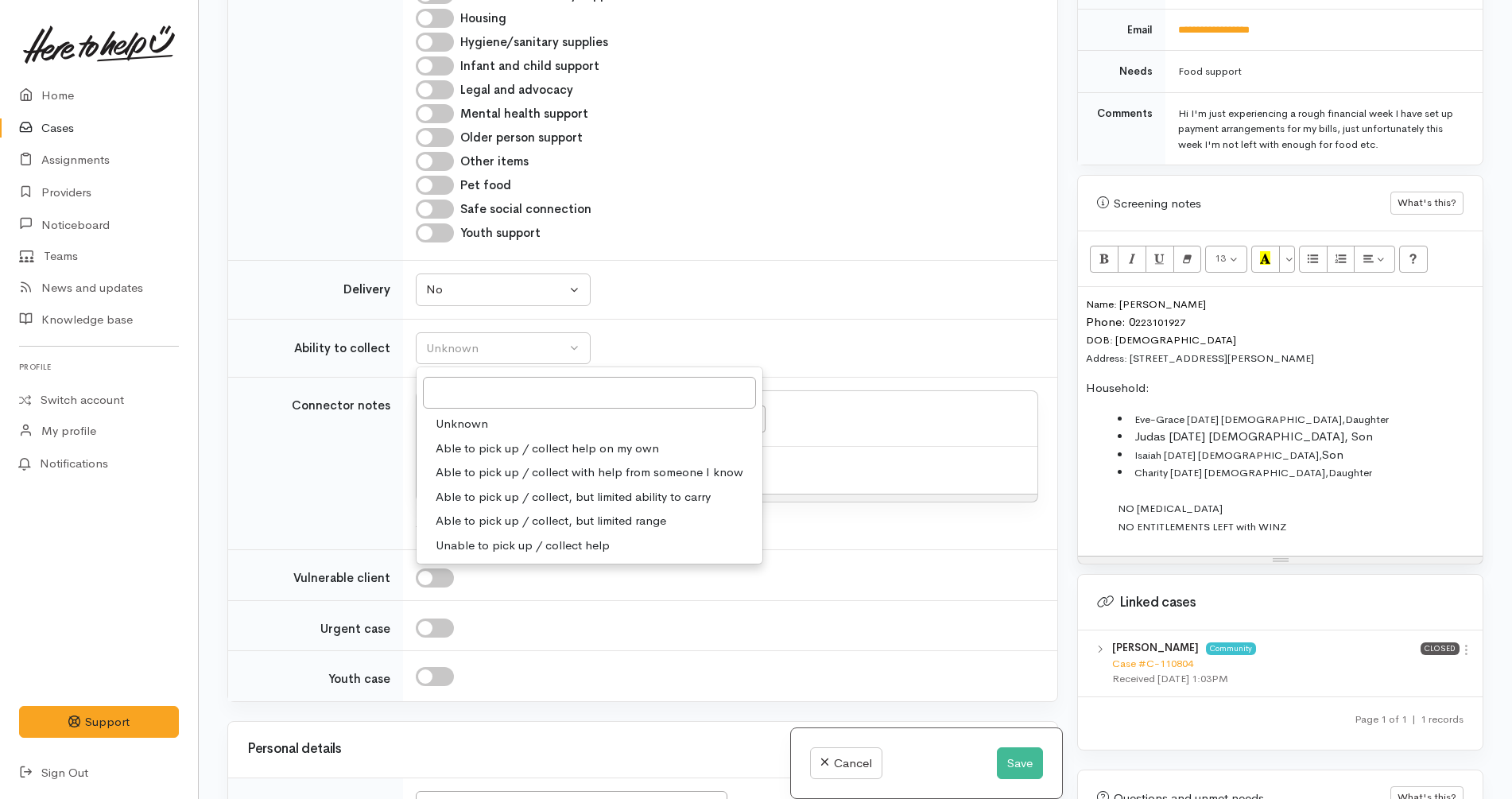
click at [544, 453] on span "Able to pick up / collect help on my own" at bounding box center [547, 449] width 223 height 18
select select "2"
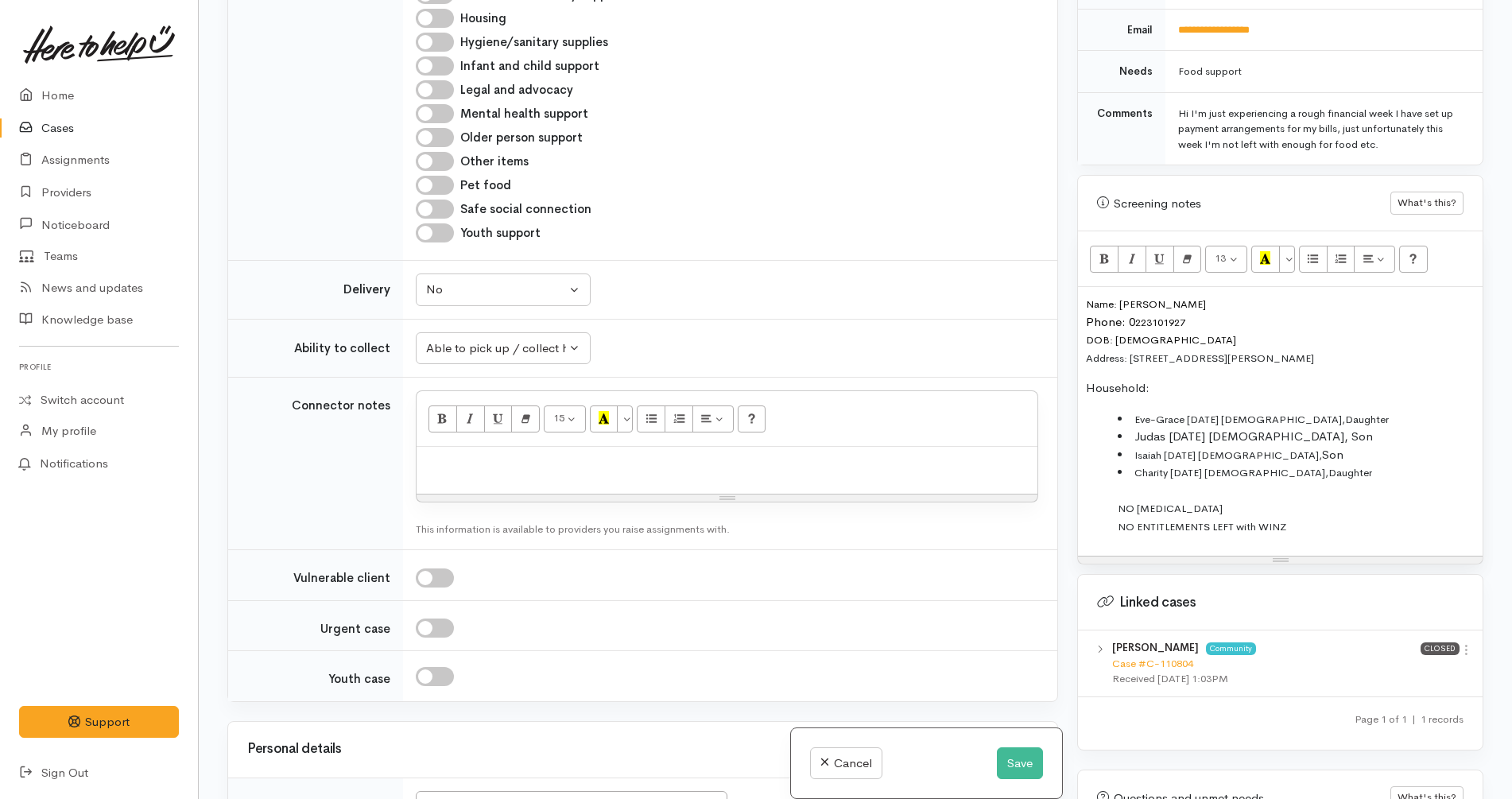
click at [668, 457] on p at bounding box center [727, 463] width 605 height 18
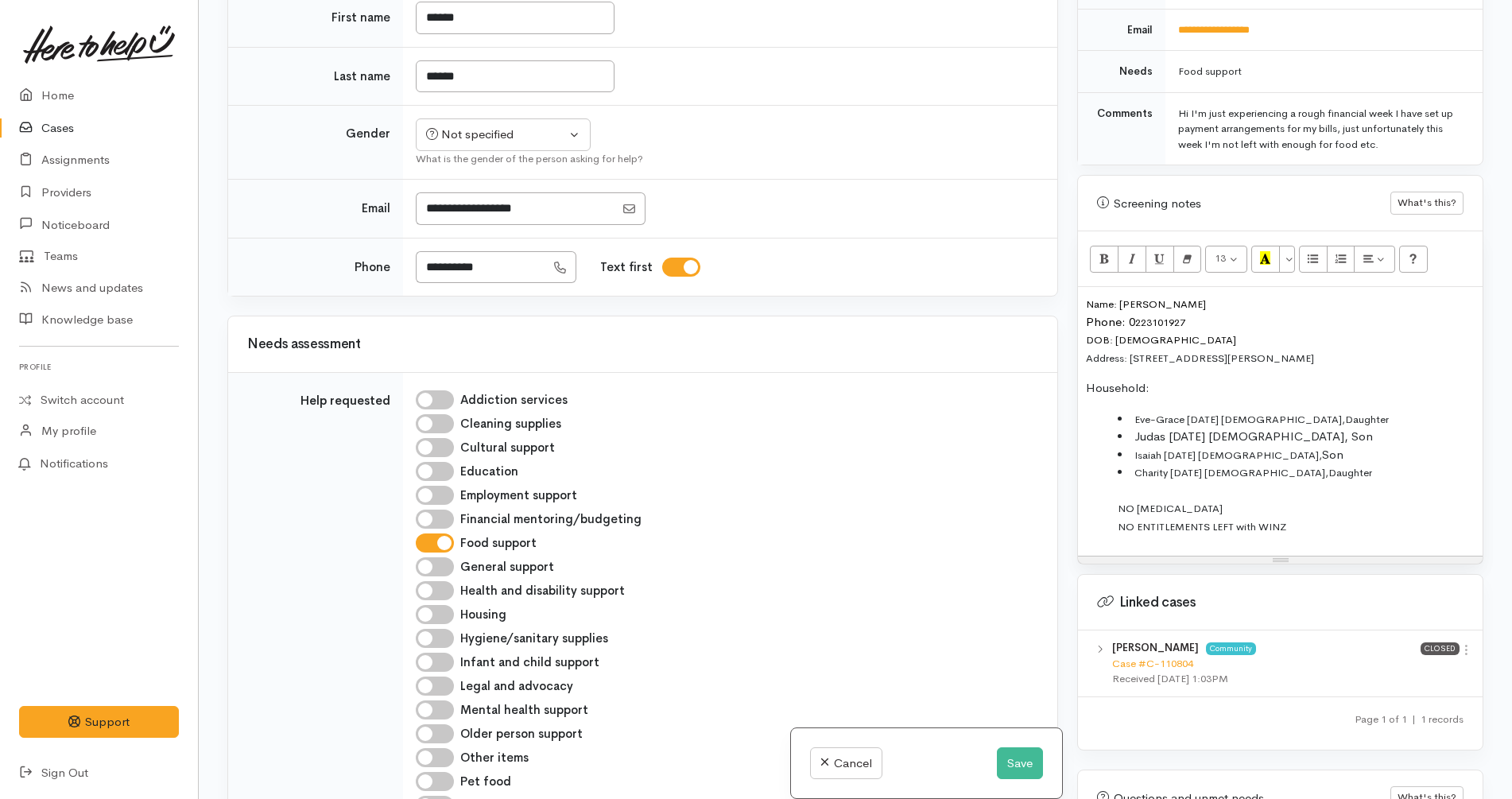
scroll to position [193, 0]
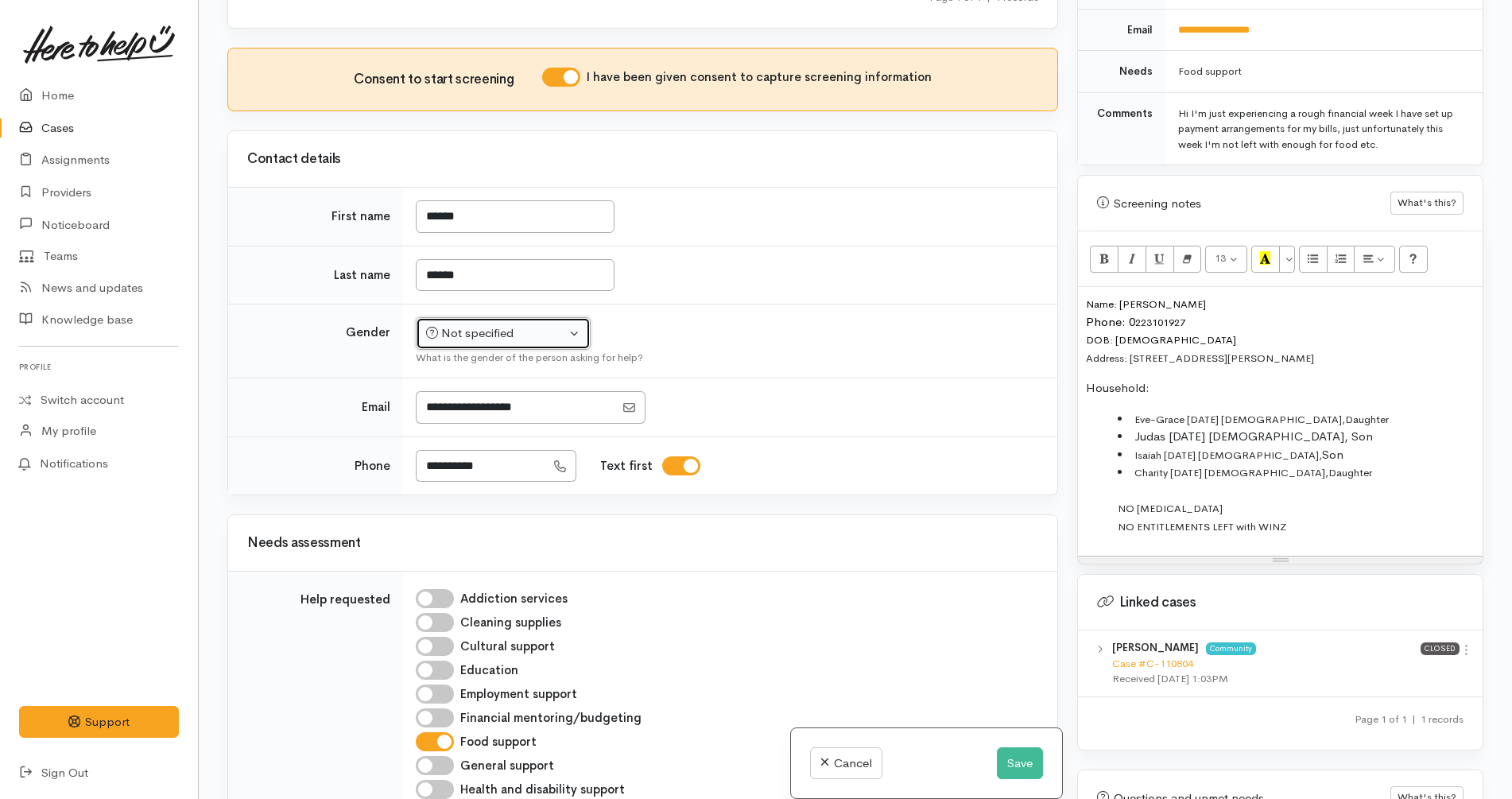
click at [523, 343] on button "Not specified" at bounding box center [503, 333] width 175 height 32
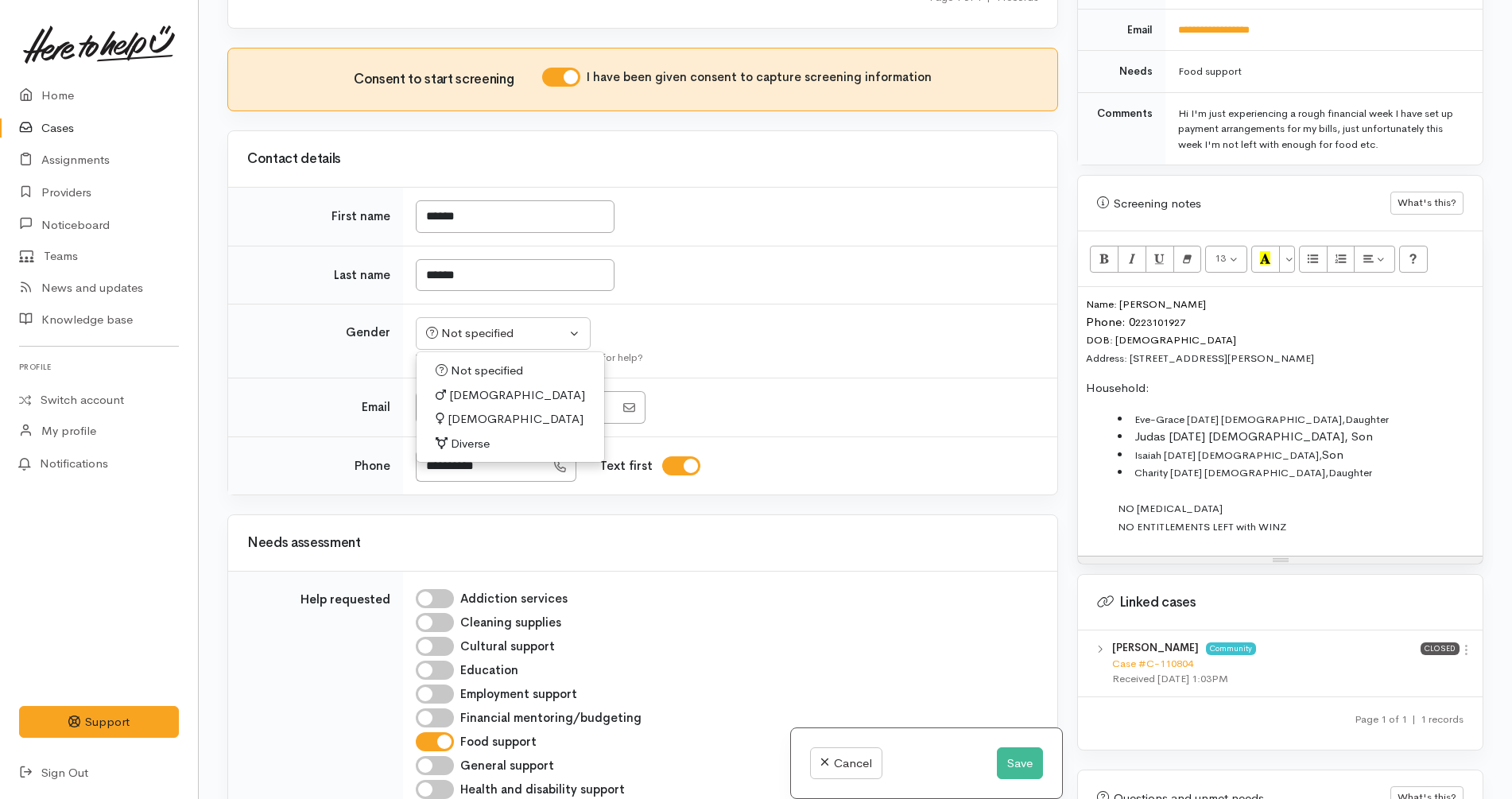
click at [465, 418] on span "Female" at bounding box center [515, 419] width 136 height 18
select select "Female"
click at [763, 332] on td "Not specified Male Female Diverse Female Not specified Male Female Diverse What…" at bounding box center [730, 341] width 654 height 74
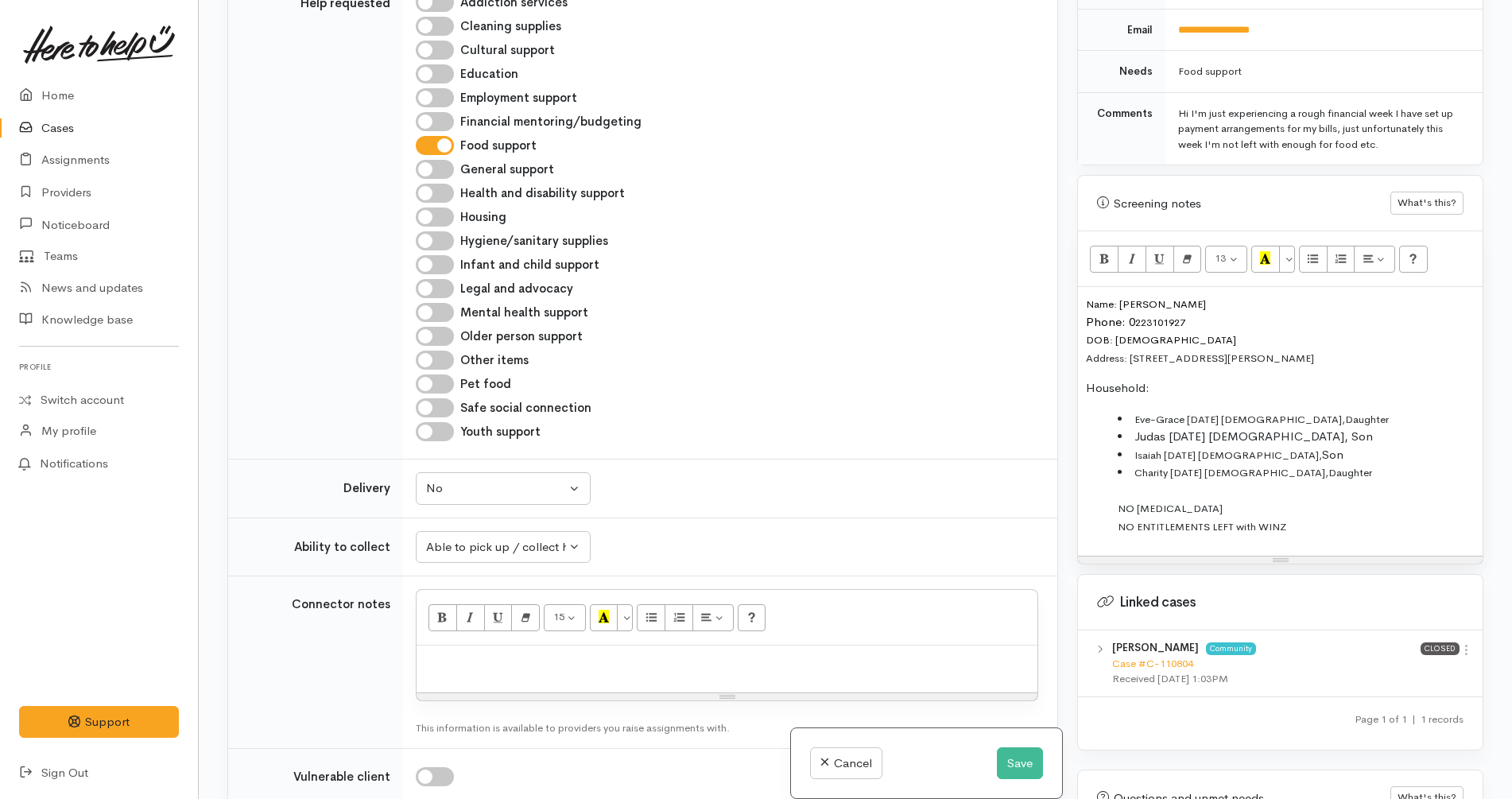
scroll to position [1087, 0]
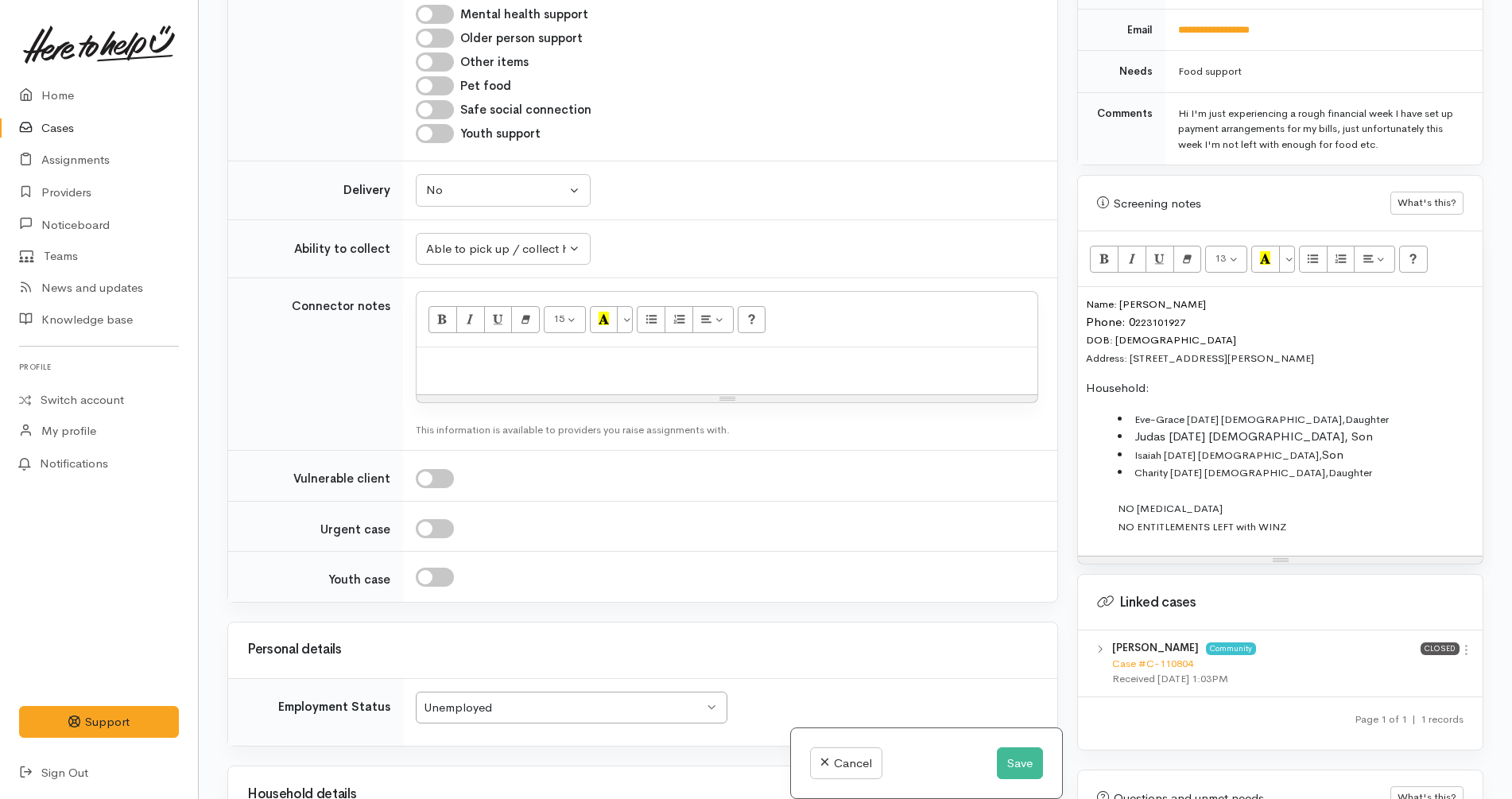
click at [617, 370] on p at bounding box center [727, 364] width 605 height 18
click at [1308, 515] on li "Charity 15/11/2015 9 yrs old, Daughter NO FOOD ALLERGIES NO ENTITLEMENTS LEFT w…" at bounding box center [1296, 500] width 357 height 72
click at [1103, 498] on ul "Eve-Grace 30/11/2024 19 yrs old, Daughter Judas 26/01/2007 18 yrs old, Son Isai…" at bounding box center [1281, 472] width 389 height 125
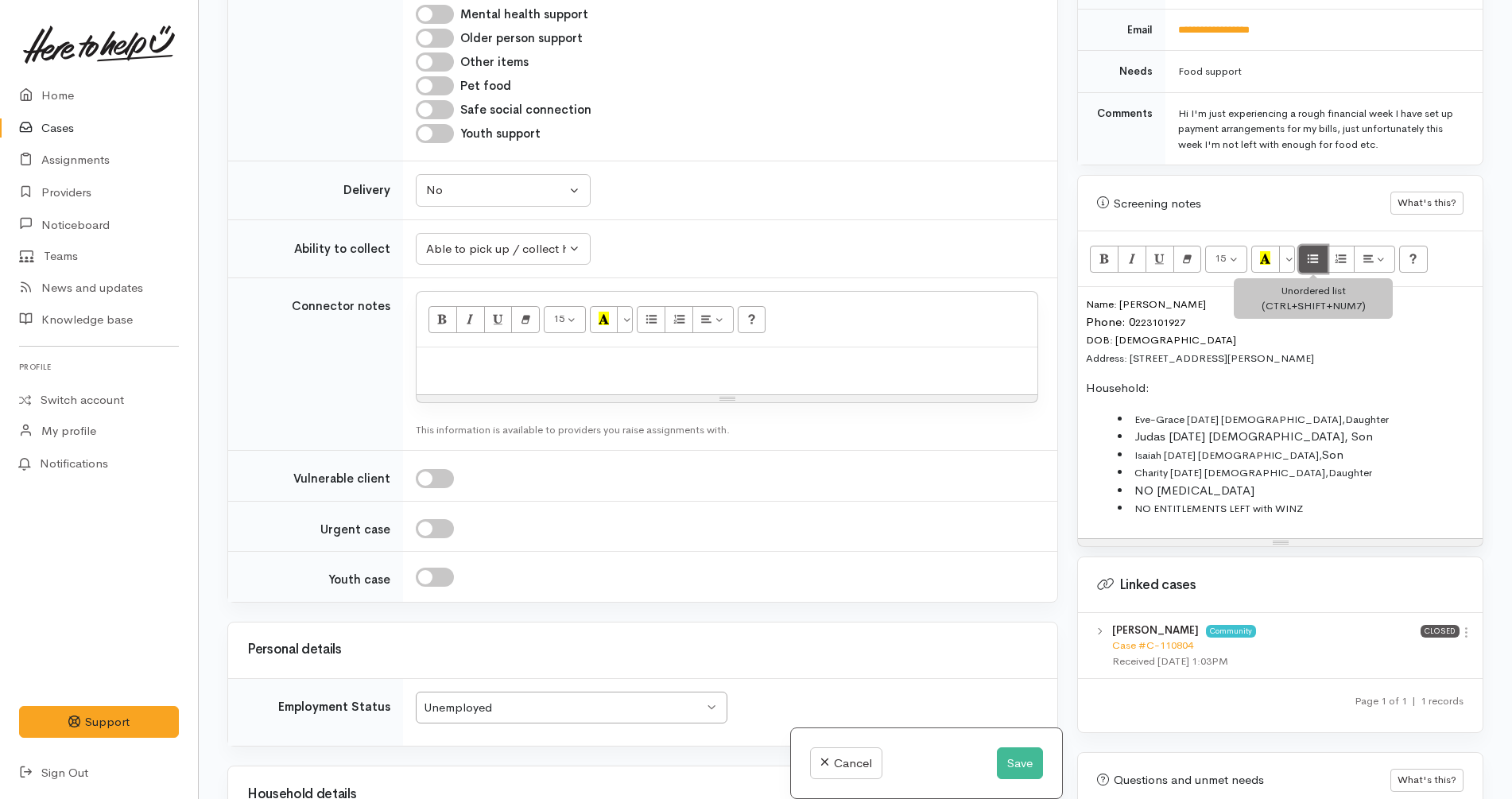
click at [1318, 252] on icon "Unordered list (CTRL+SHIFT+NUM7)" at bounding box center [1313, 258] width 10 height 14
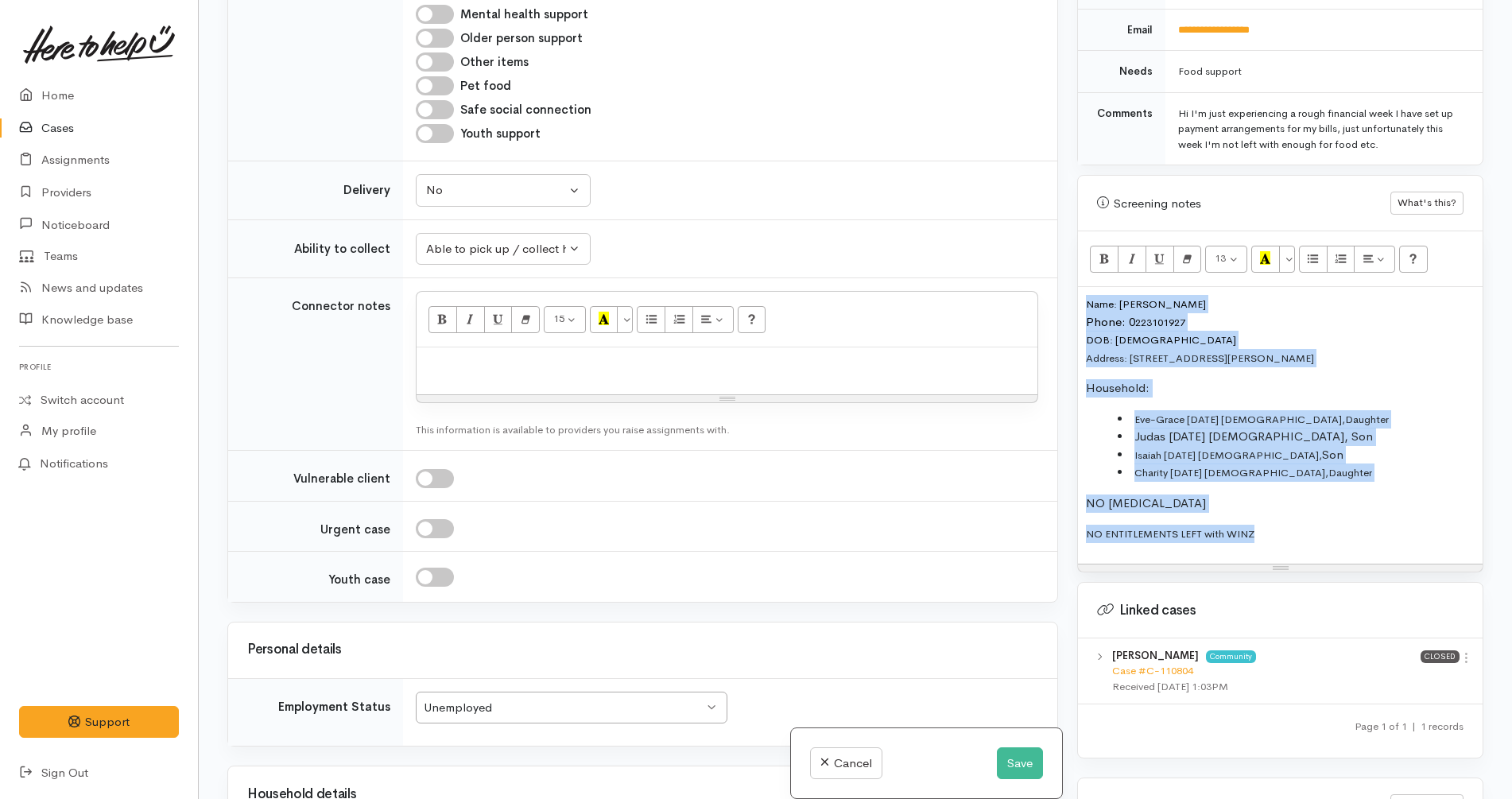
drag, startPoint x: 1309, startPoint y: 519, endPoint x: 1047, endPoint y: 255, distance: 371.9
click at [1047, 255] on div "Related cases There are other cases potentially from the same person, address o…" at bounding box center [855, 399] width 1276 height 799
copy div "Name: Haidee Wallis Phone: 0 223101927 DOB: 5/05/1978 Address: 124 Russell Road…"
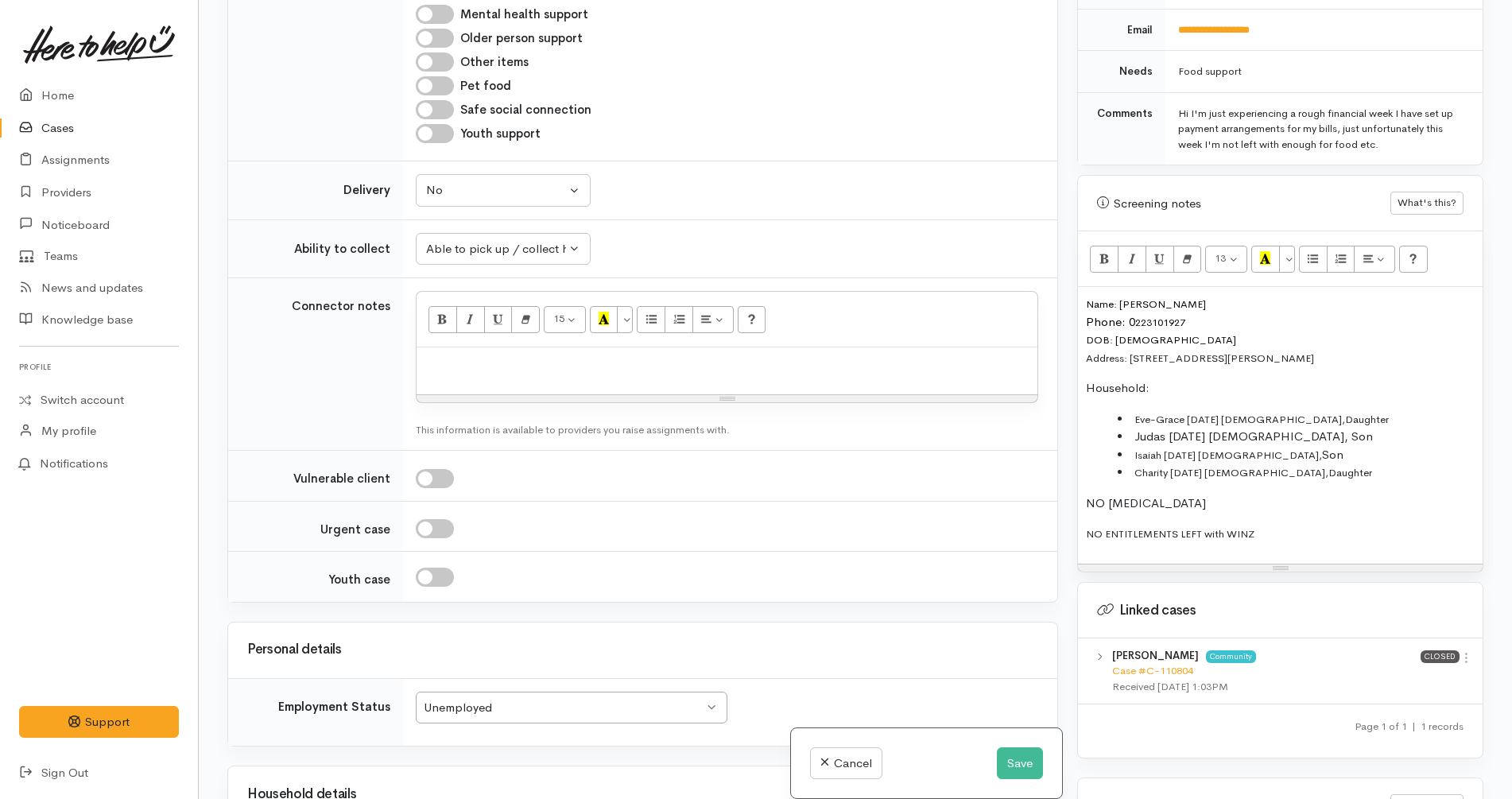
drag, startPoint x: 571, startPoint y: 373, endPoint x: 560, endPoint y: 371, distance: 11.2
click at [566, 372] on div at bounding box center [727, 370] width 621 height 47
paste div
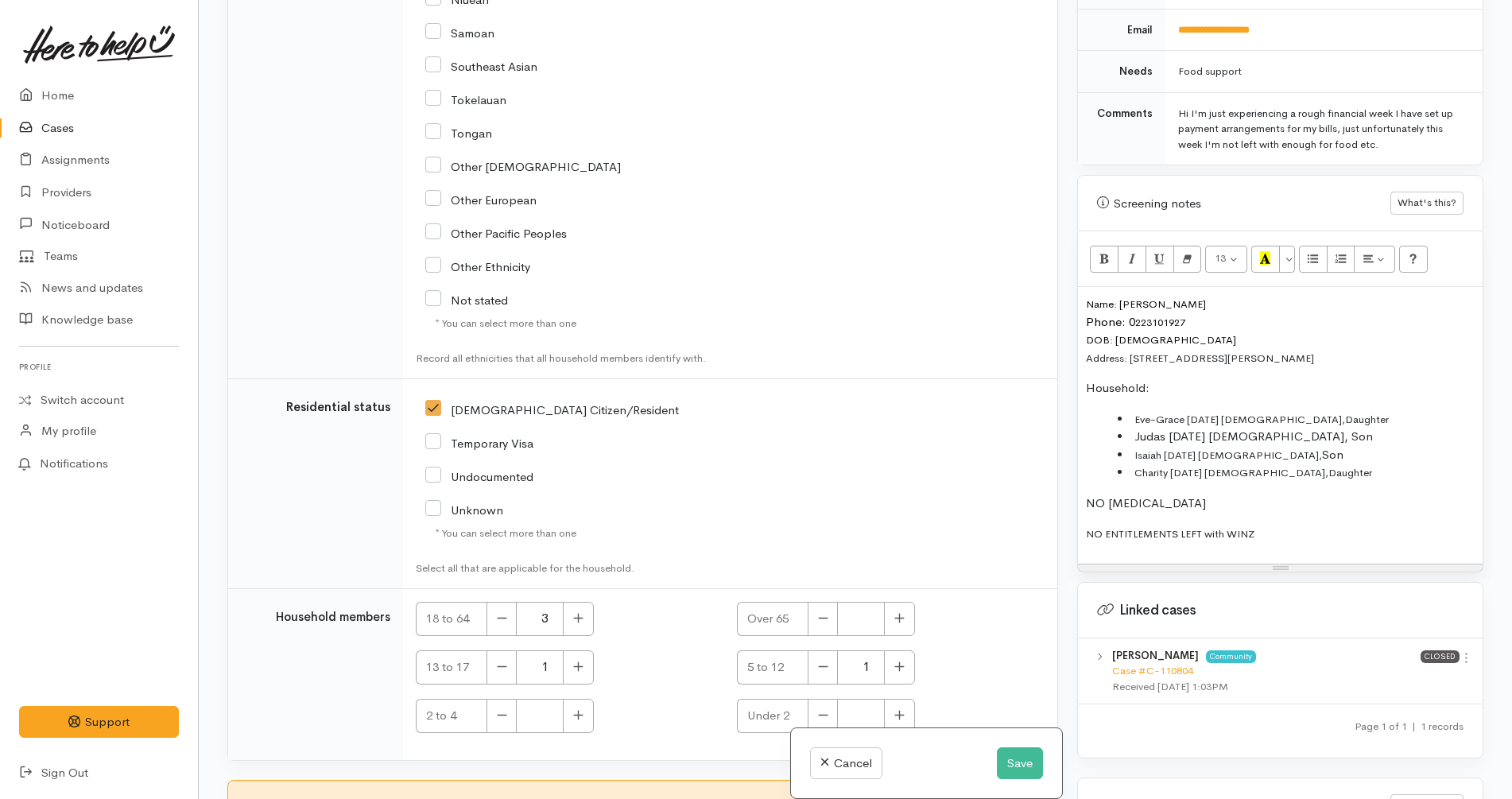
scroll to position [2806, 0]
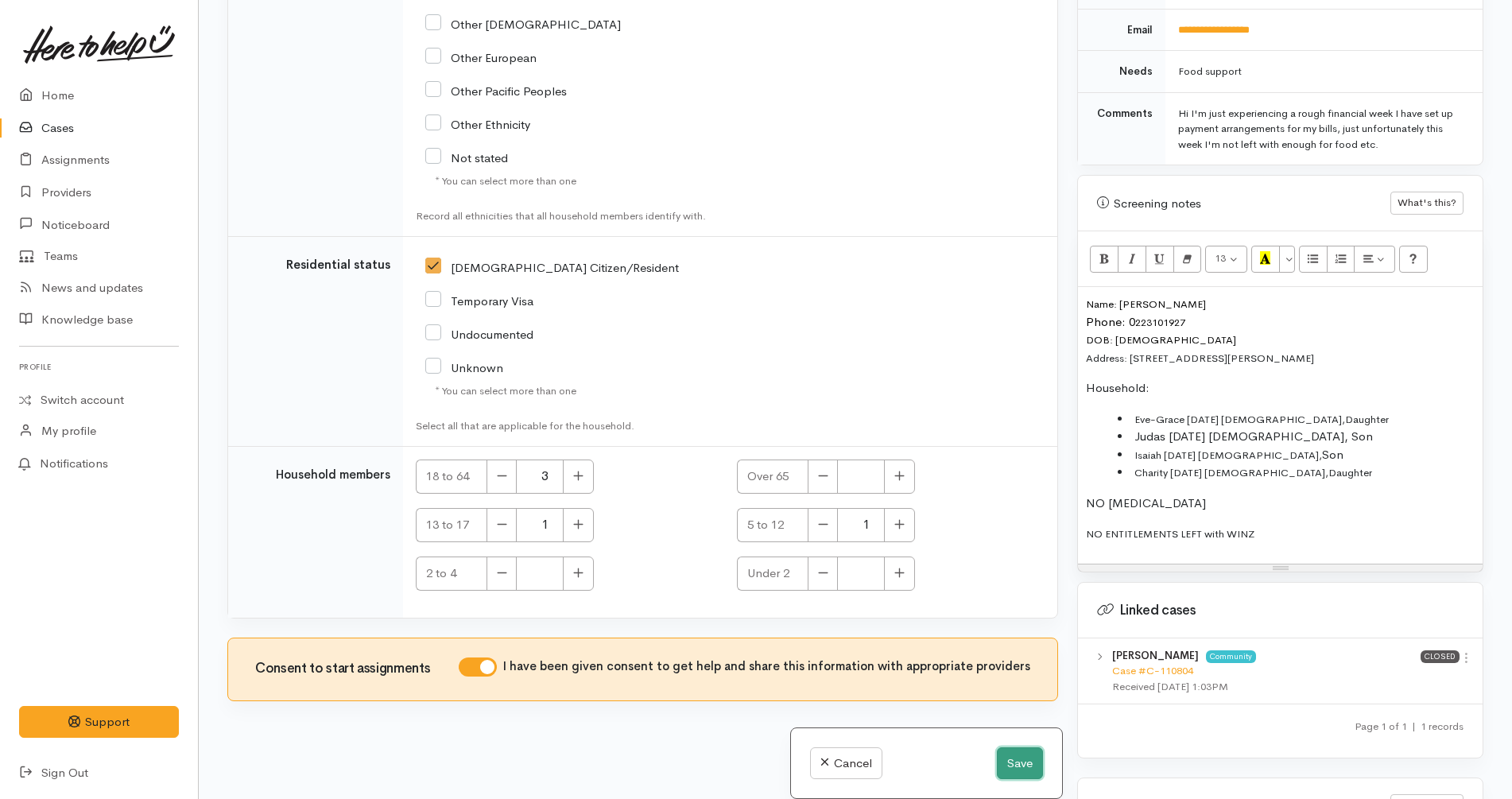
click at [1006, 767] on button "Save" at bounding box center [1020, 763] width 46 height 32
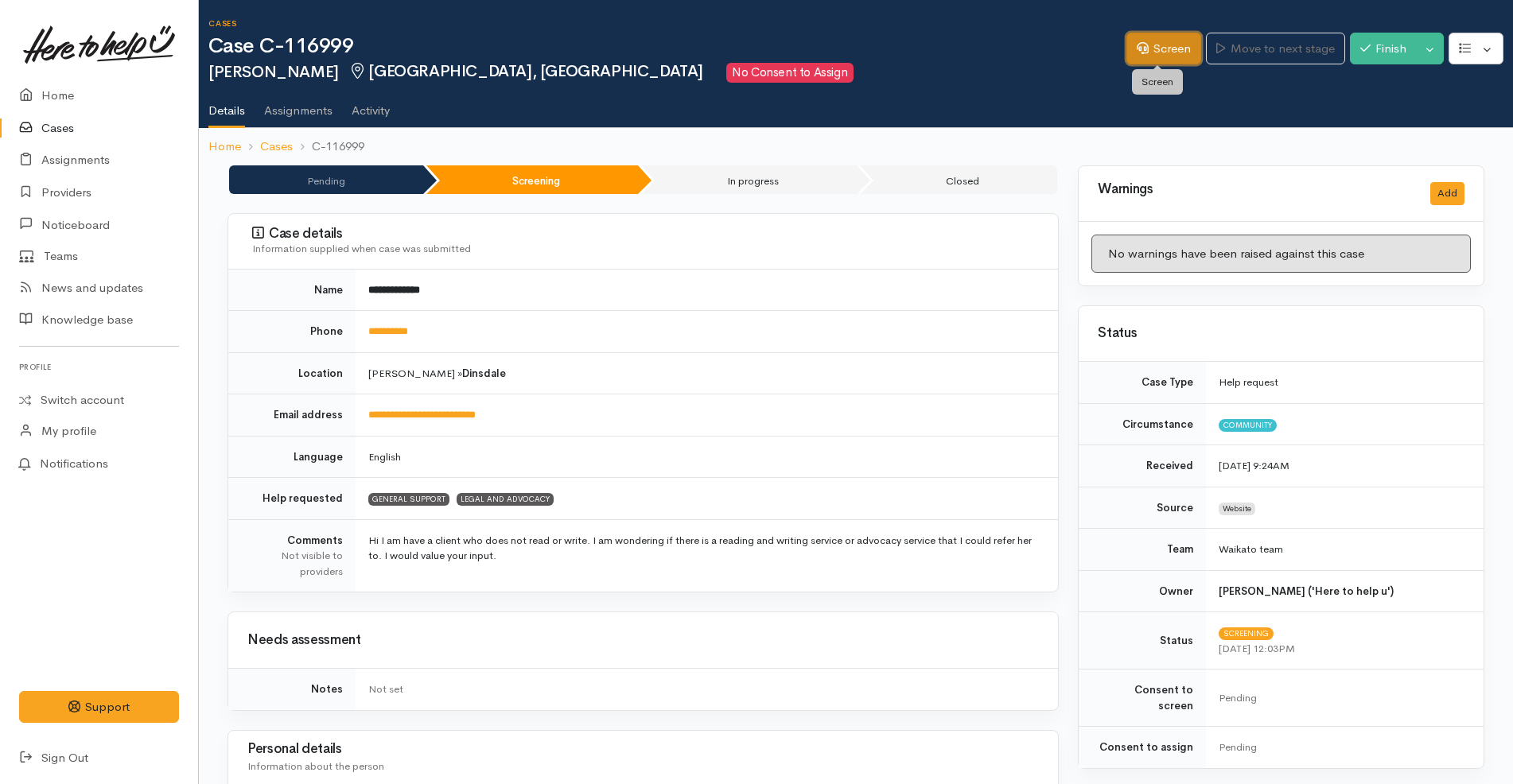
click at [1178, 55] on link "Screen" at bounding box center [1164, 49] width 75 height 32
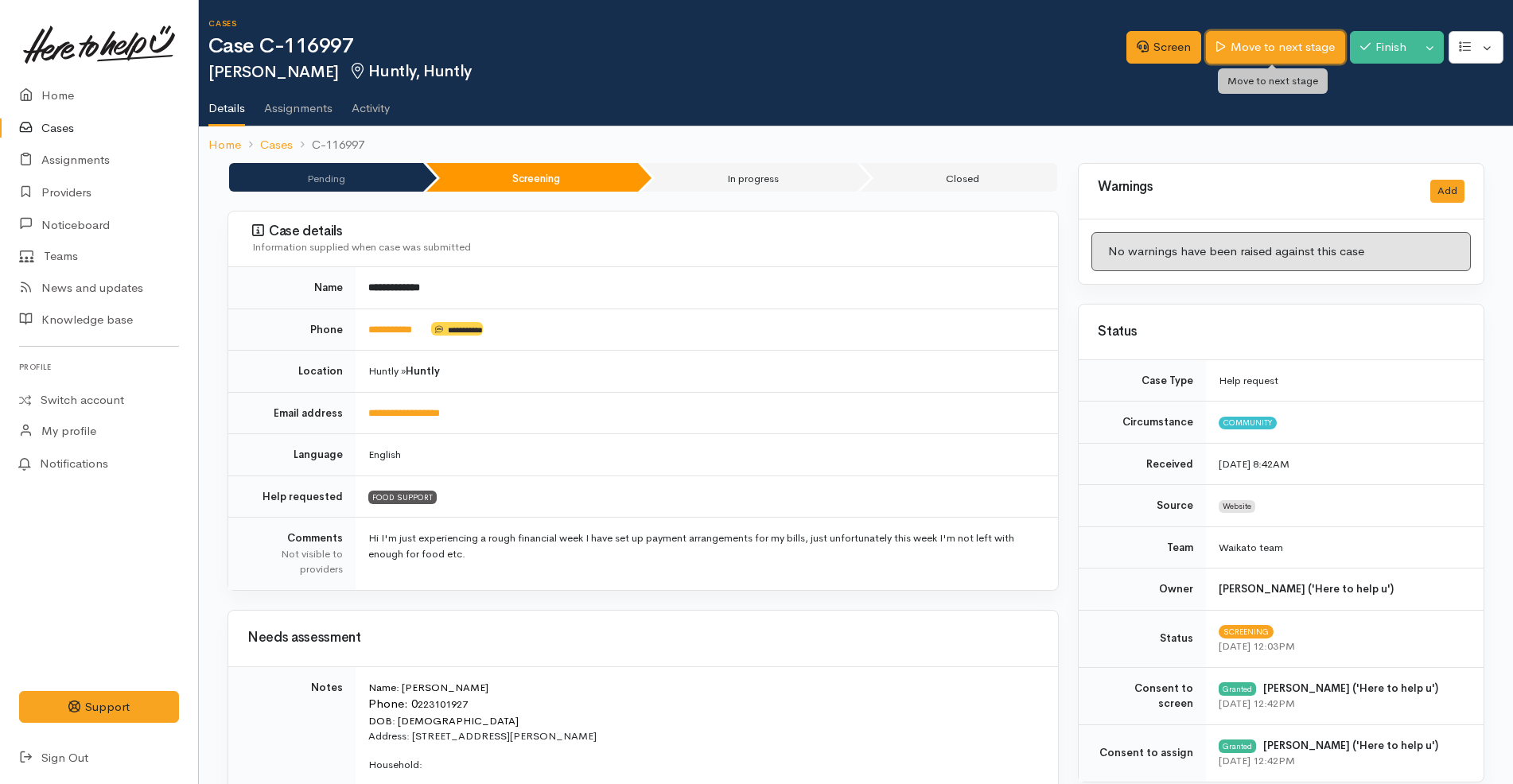
click at [1288, 46] on link "Move to next stage" at bounding box center [1275, 47] width 138 height 32
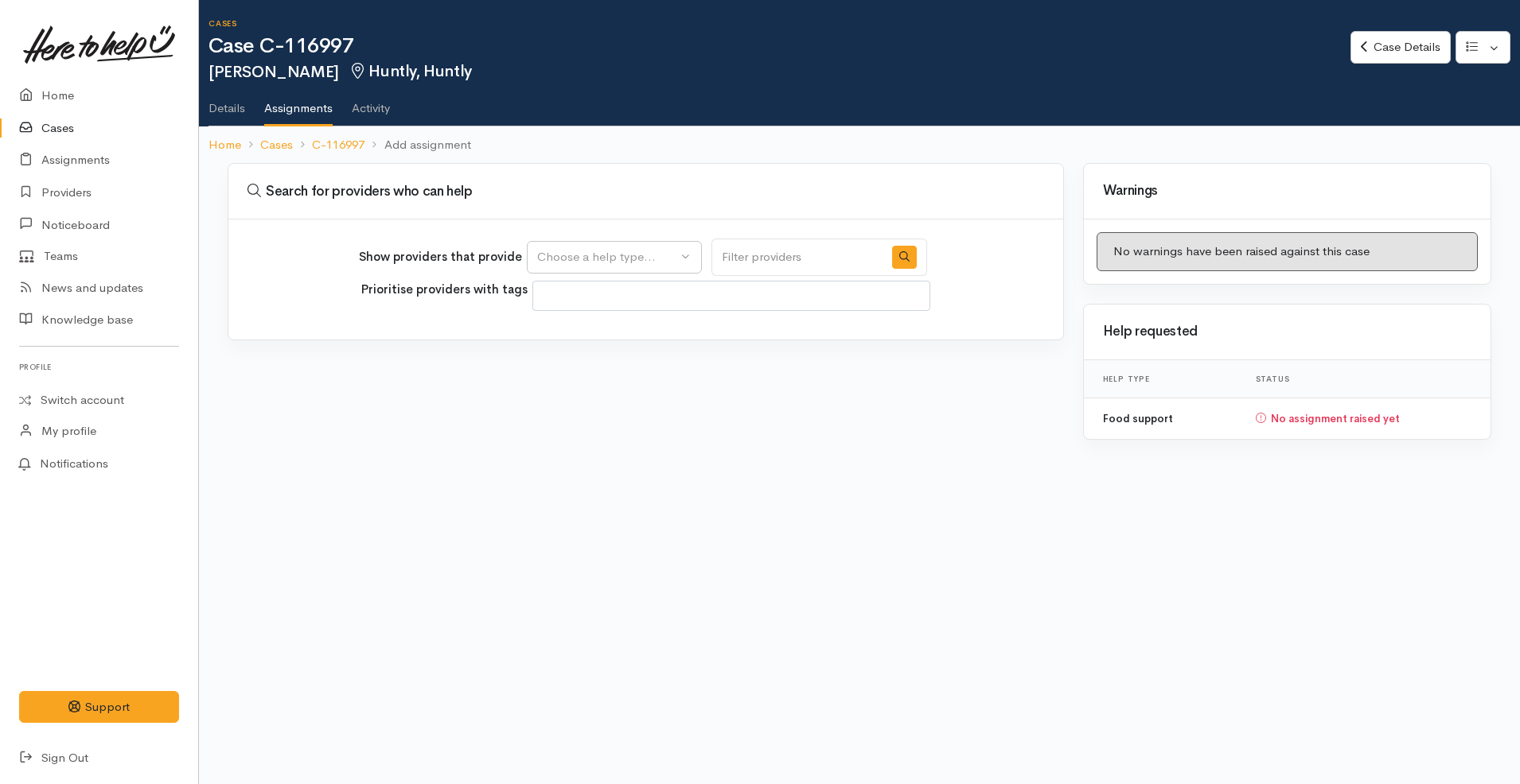
select select
click at [622, 262] on div "Choose a help type..." at bounding box center [607, 257] width 140 height 18
click at [645, 334] on link "Food support" at bounding box center [614, 334] width 173 height 25
select select "3"
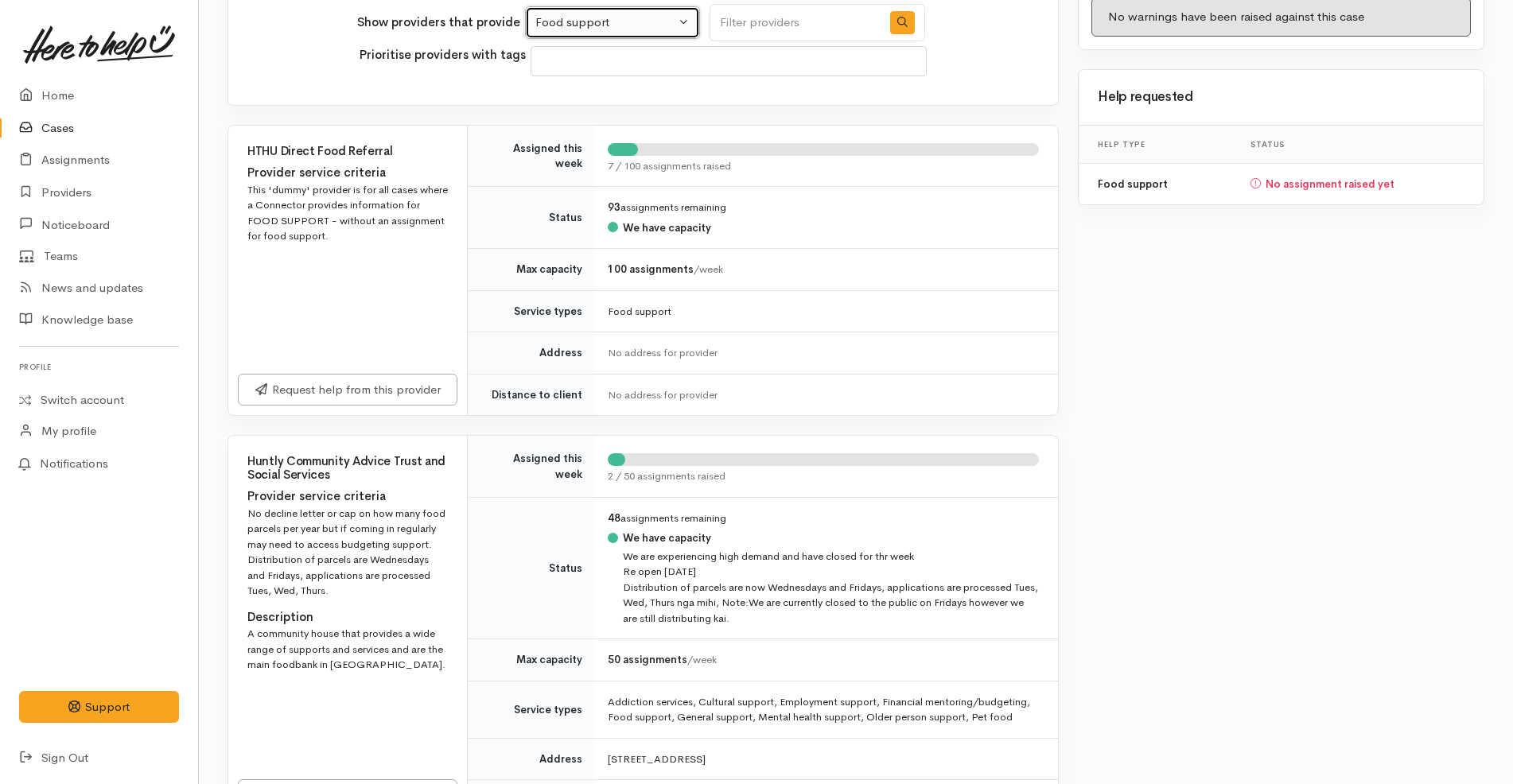
scroll to position [398, 0]
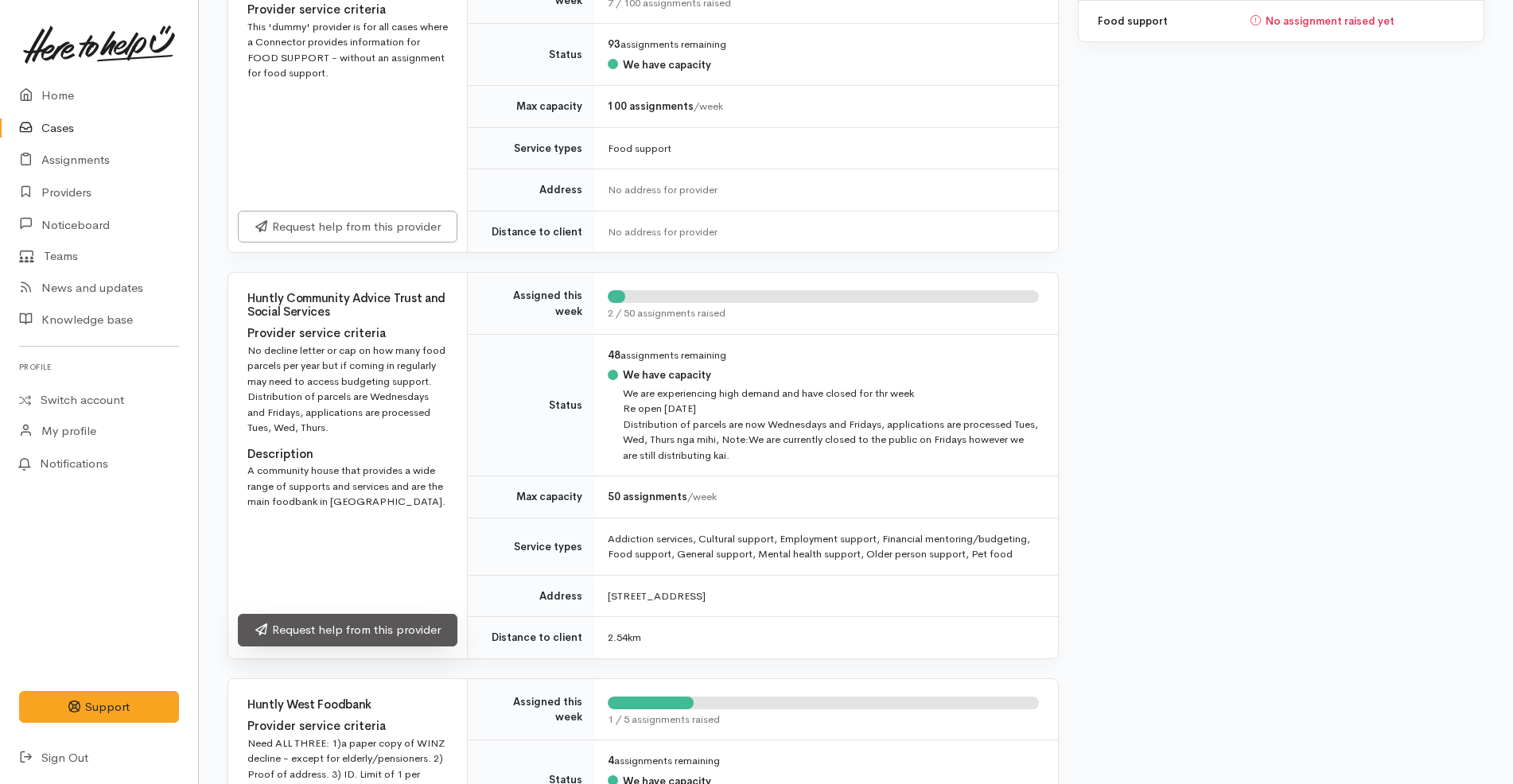
click at [410, 626] on link "Request help from this provider" at bounding box center [347, 630] width 219 height 32
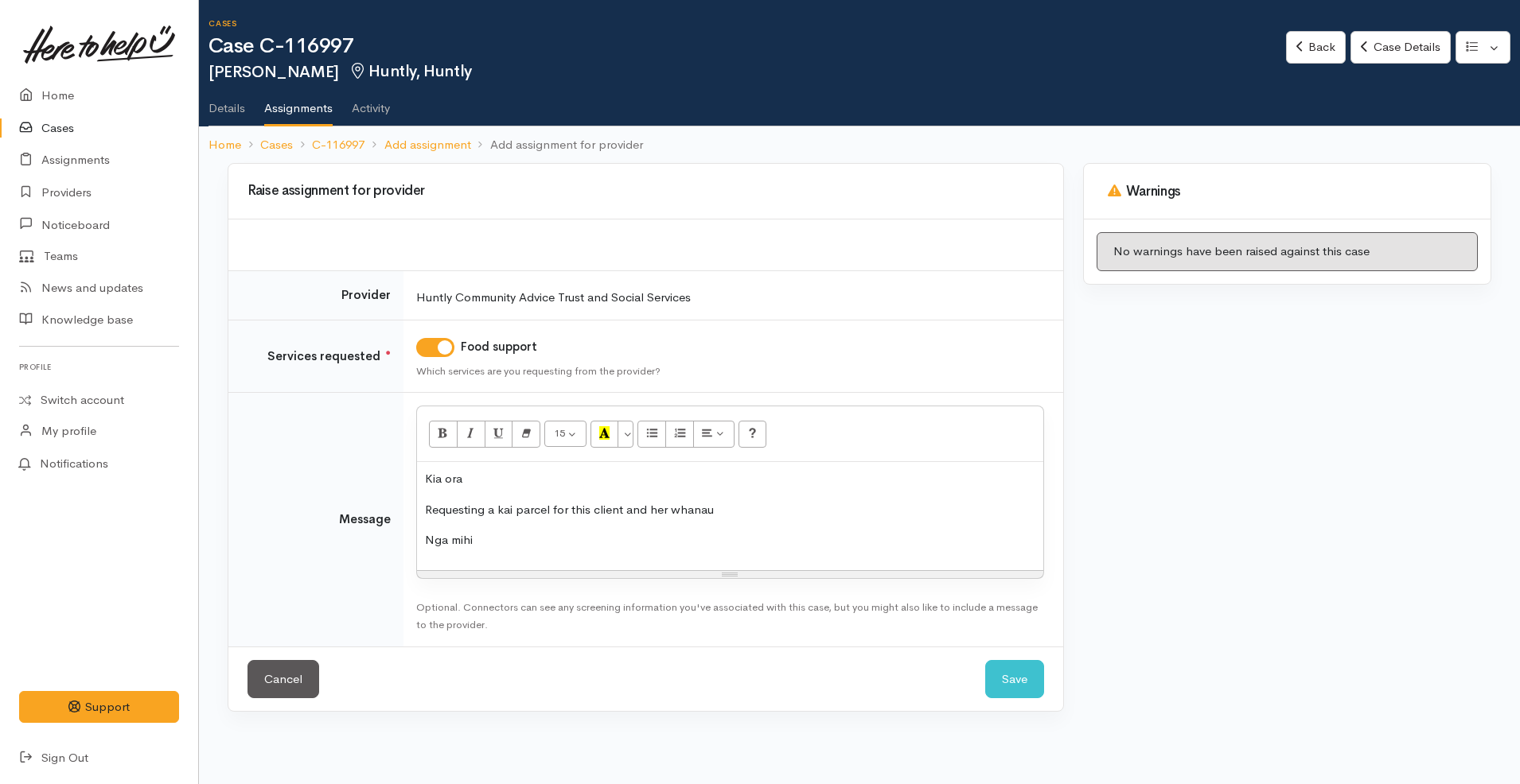
click at [592, 510] on p "Requesting a kai parcel for this client and her whanau" at bounding box center [730, 509] width 610 height 18
click at [723, 501] on p "Requesting a kai parcel for this solo mum and her whanau" at bounding box center [730, 509] width 610 height 18
click at [1118, 550] on div "Warnings No warnings have been raised against this case" at bounding box center [1287, 447] width 428 height 568
click at [1006, 668] on button "Save" at bounding box center [1014, 680] width 59 height 39
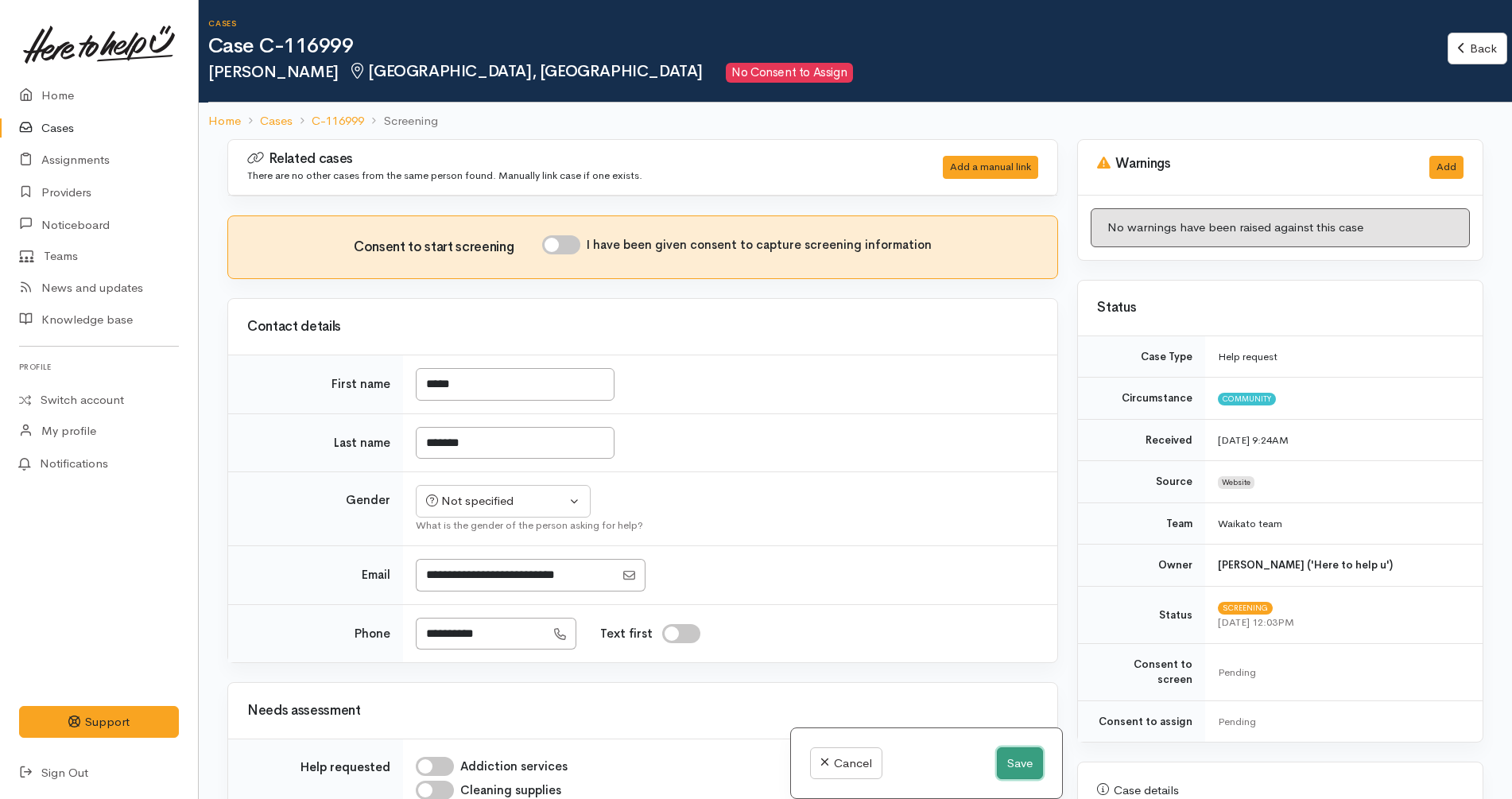
click at [1028, 773] on button "Save" at bounding box center [1020, 763] width 46 height 32
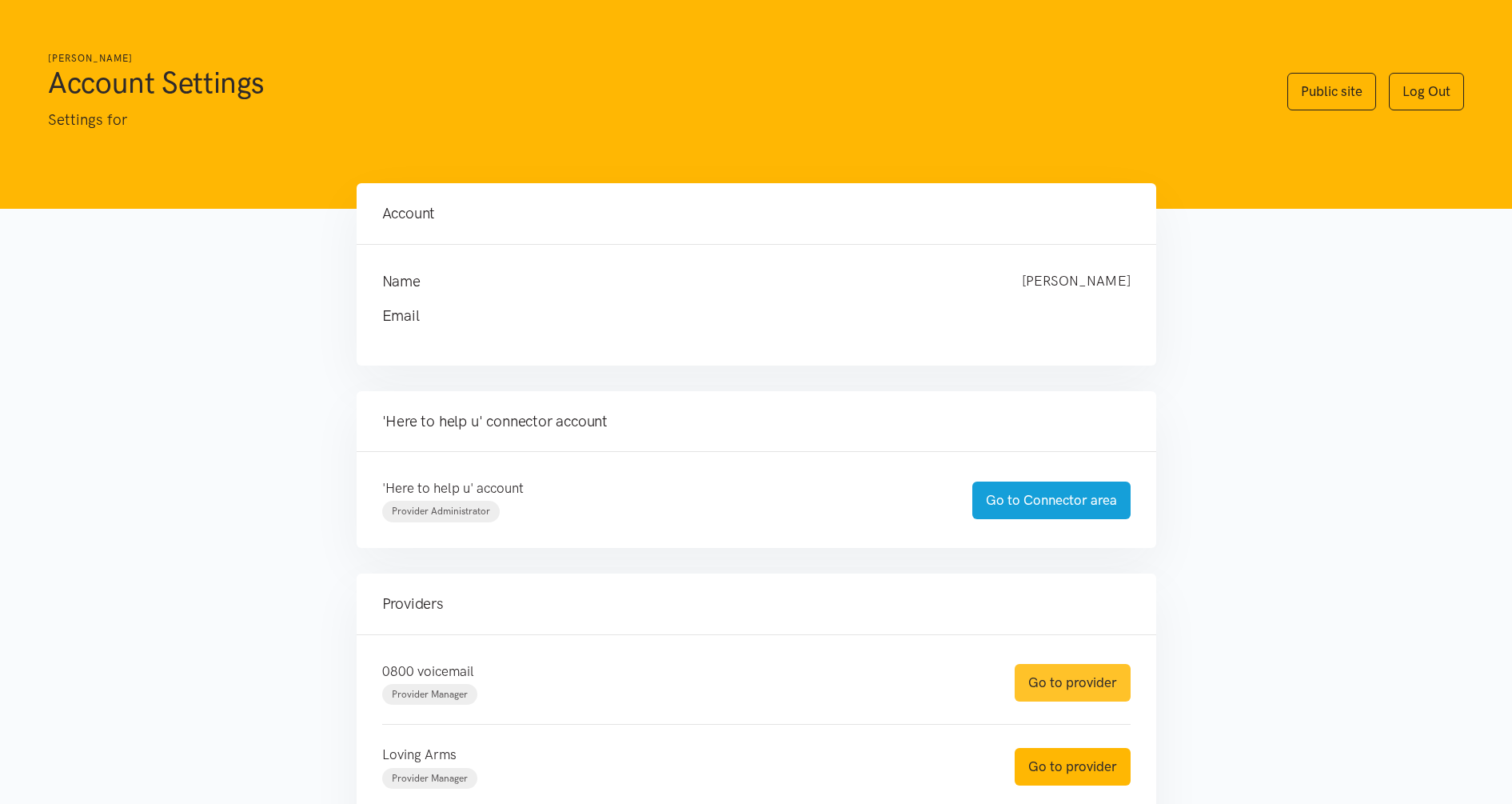
click at [1081, 687] on link "Go to provider" at bounding box center [1072, 683] width 116 height 38
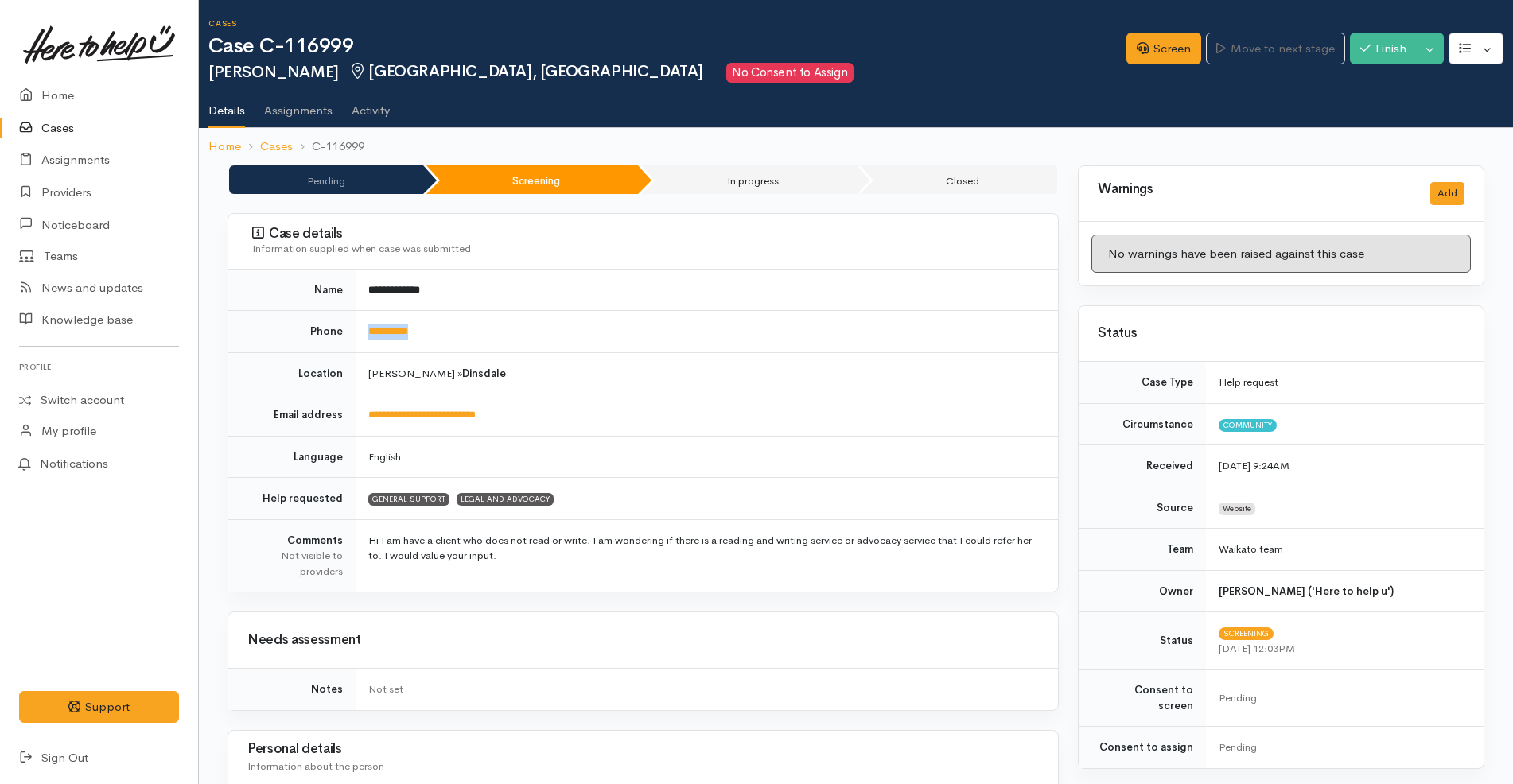
drag, startPoint x: 457, startPoint y: 334, endPoint x: 359, endPoint y: 334, distance: 98.0
click at [359, 334] on td "**********" at bounding box center [707, 332] width 702 height 42
click at [661, 383] on td "[PERSON_NAME] » [GEOGRAPHIC_DATA]" at bounding box center [707, 373] width 702 height 42
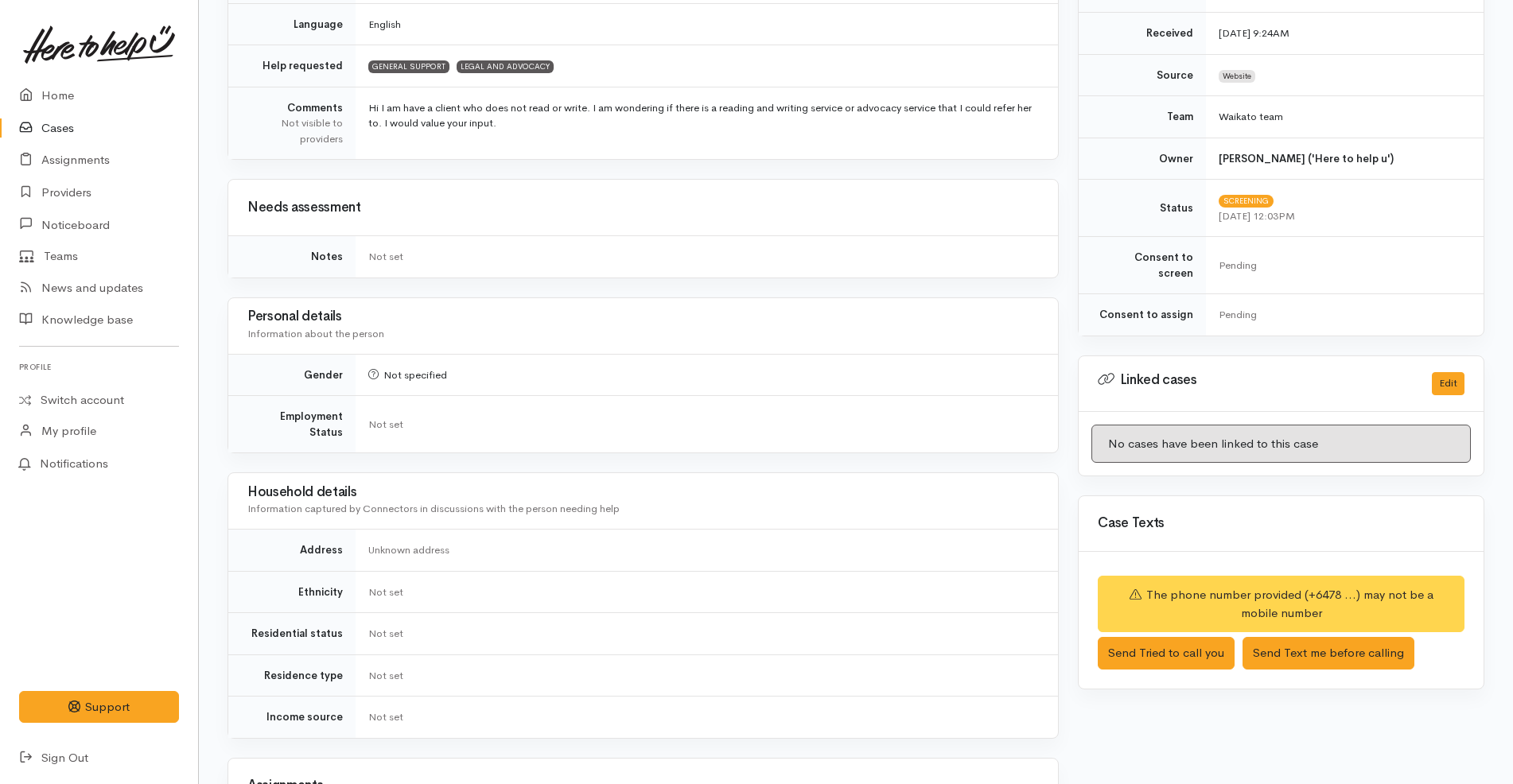
scroll to position [723, 0]
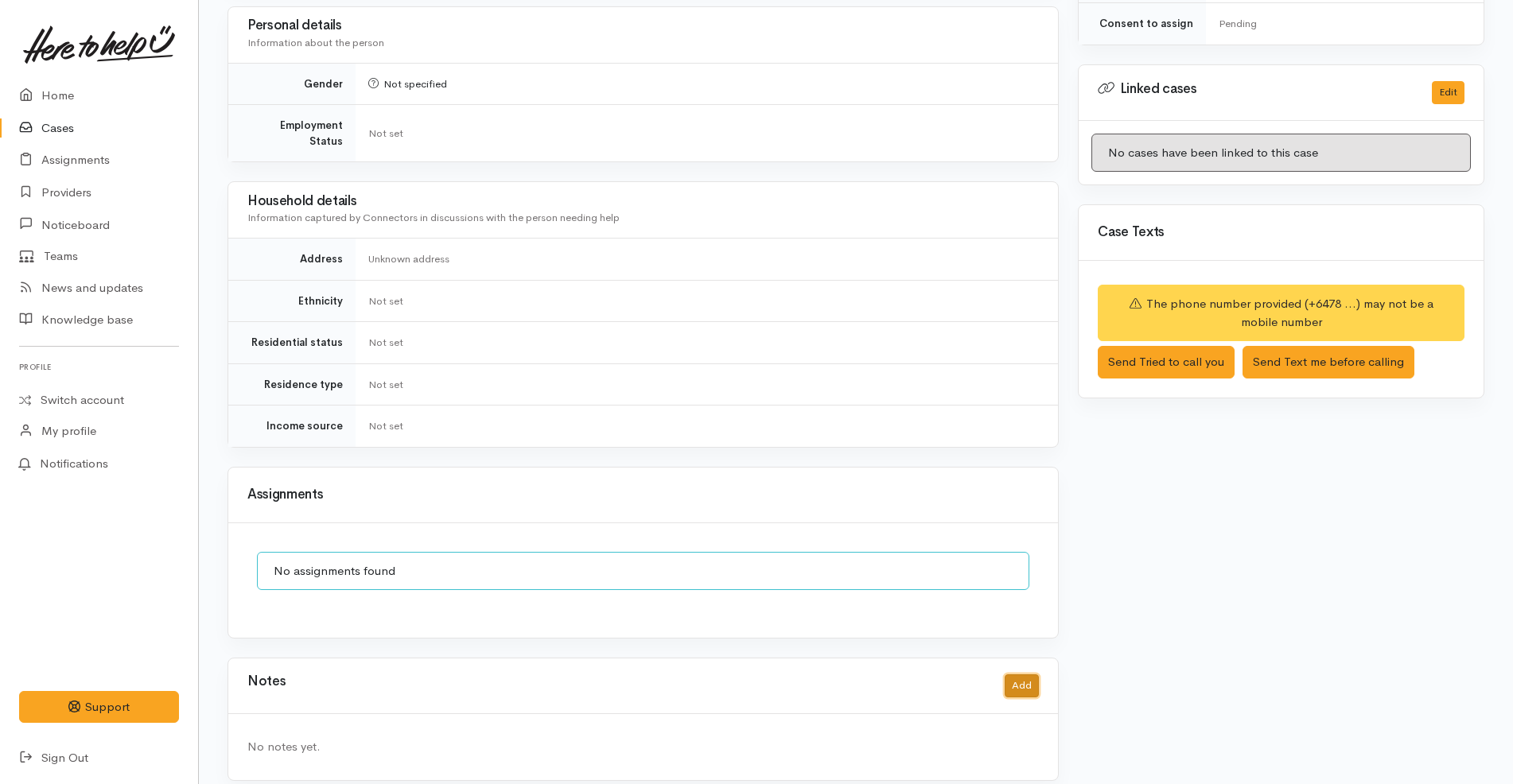
click at [1015, 675] on button "Add" at bounding box center [1022, 686] width 34 height 23
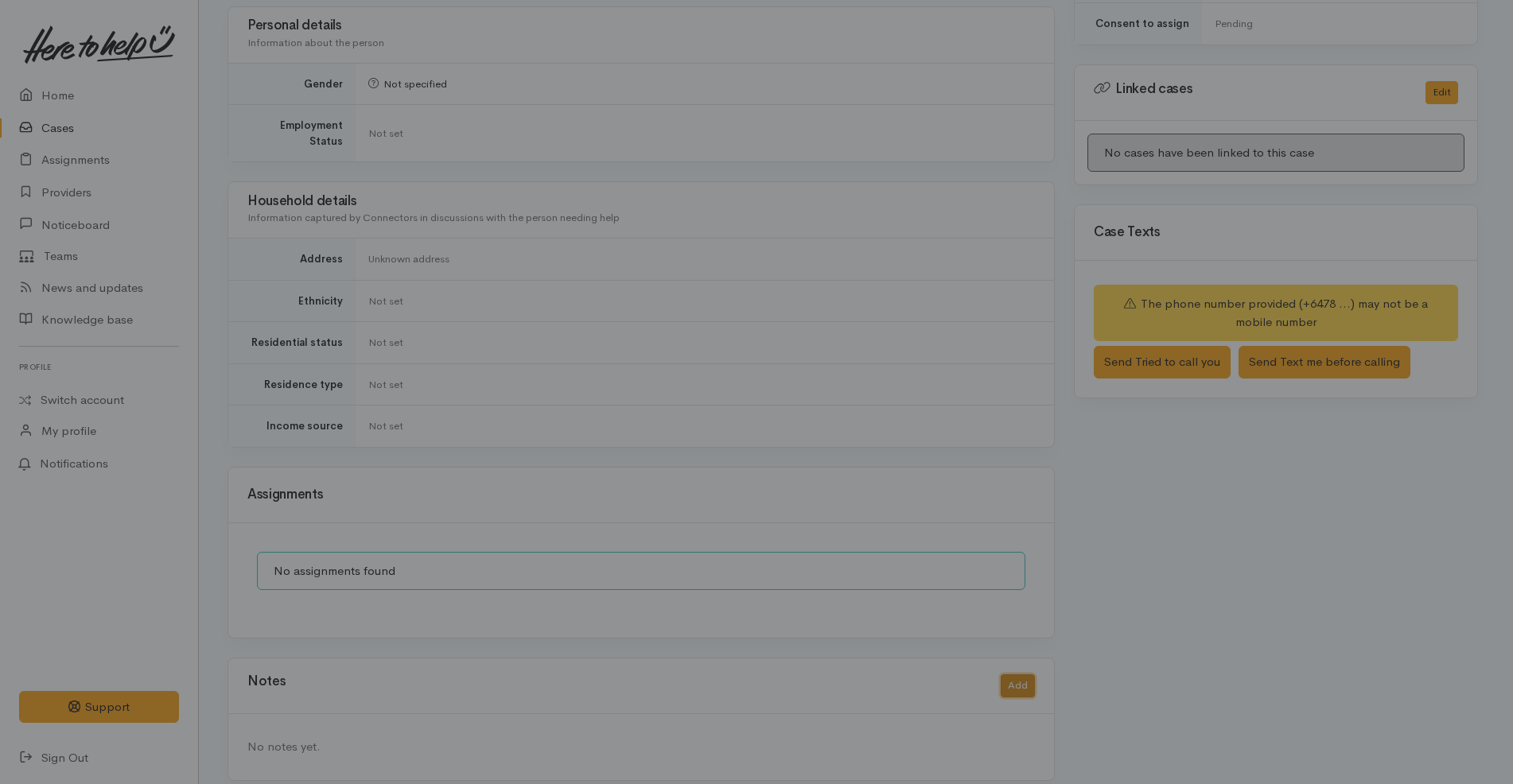
scroll to position [709, 0]
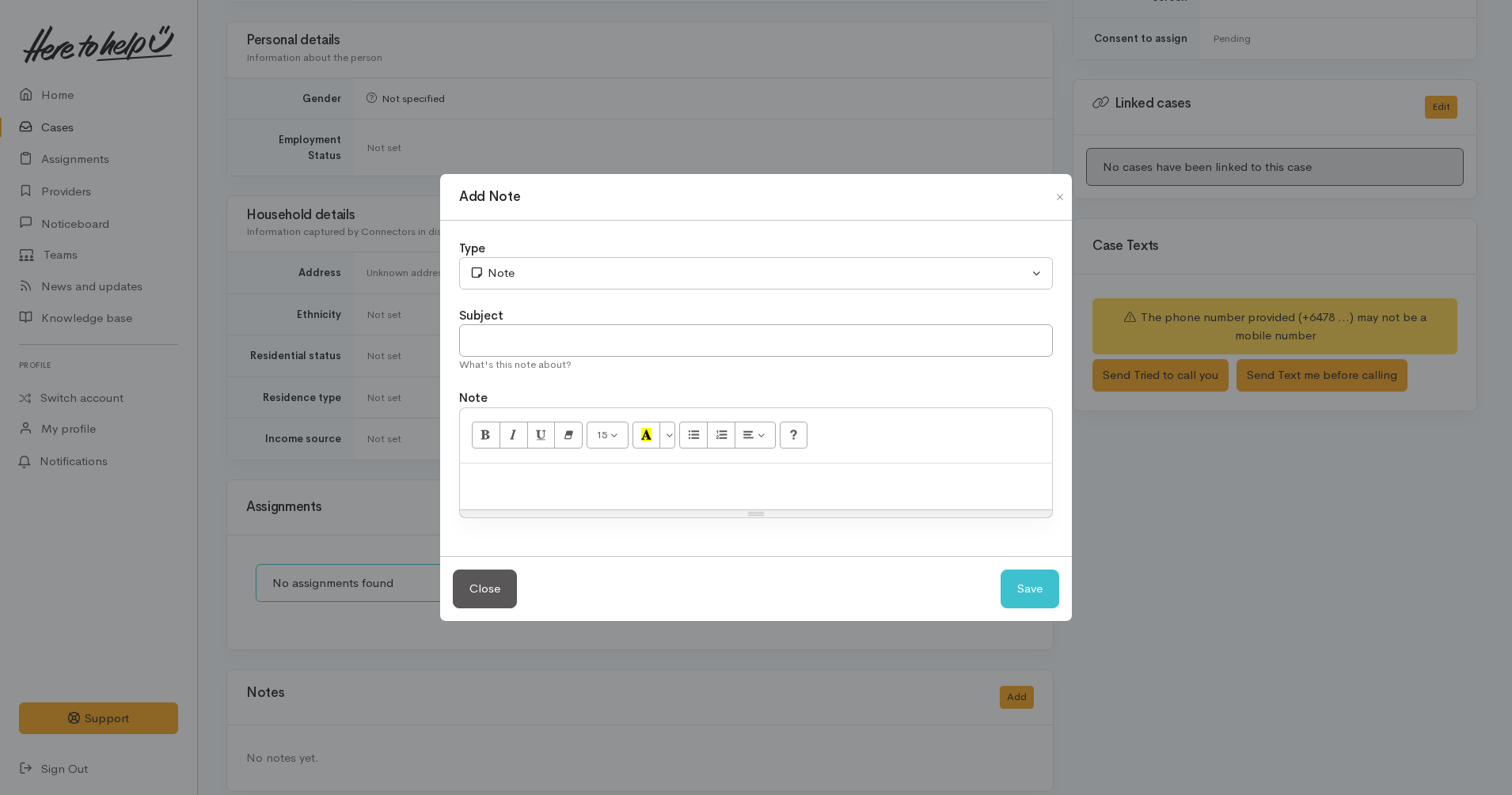
click at [582, 475] on p at bounding box center [756, 480] width 576 height 18
paste div
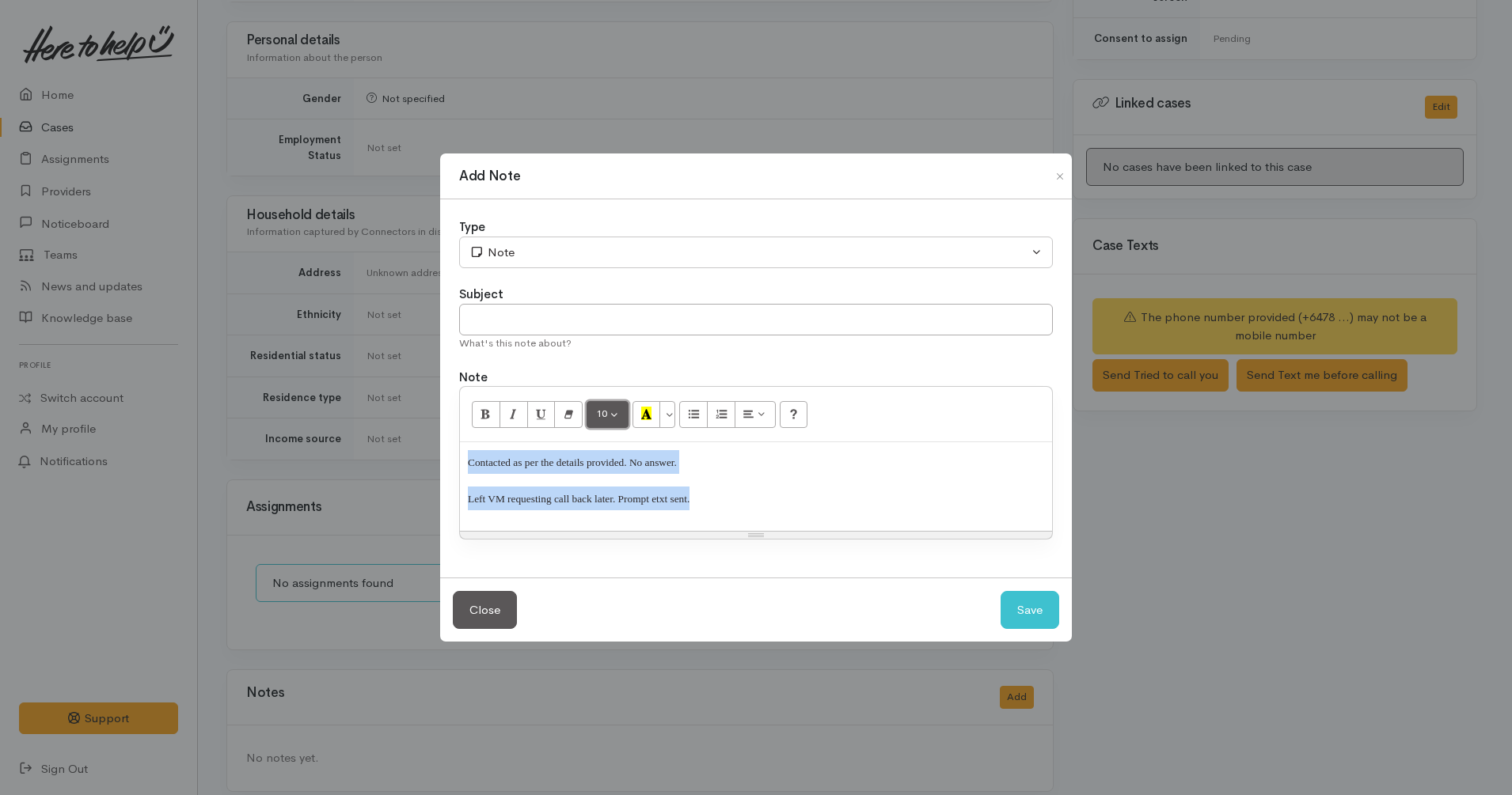
click at [612, 413] on button "10" at bounding box center [607, 415] width 42 height 27
click at [629, 550] on link "12" at bounding box center [649, 549] width 125 height 25
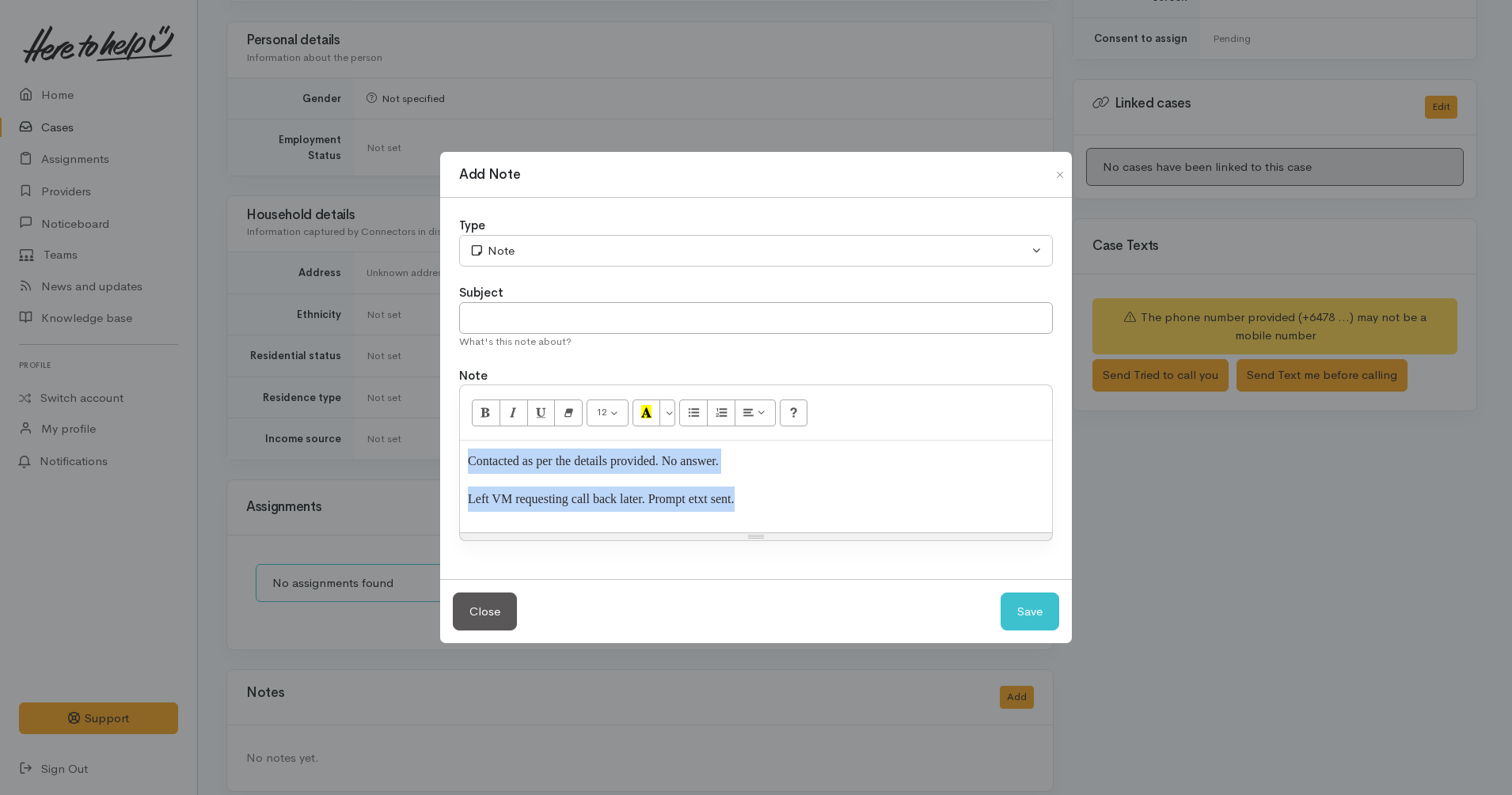
click at [742, 501] on p "Left VM requesting call back later. Prompt etxt sent." at bounding box center [756, 505] width 576 height 38
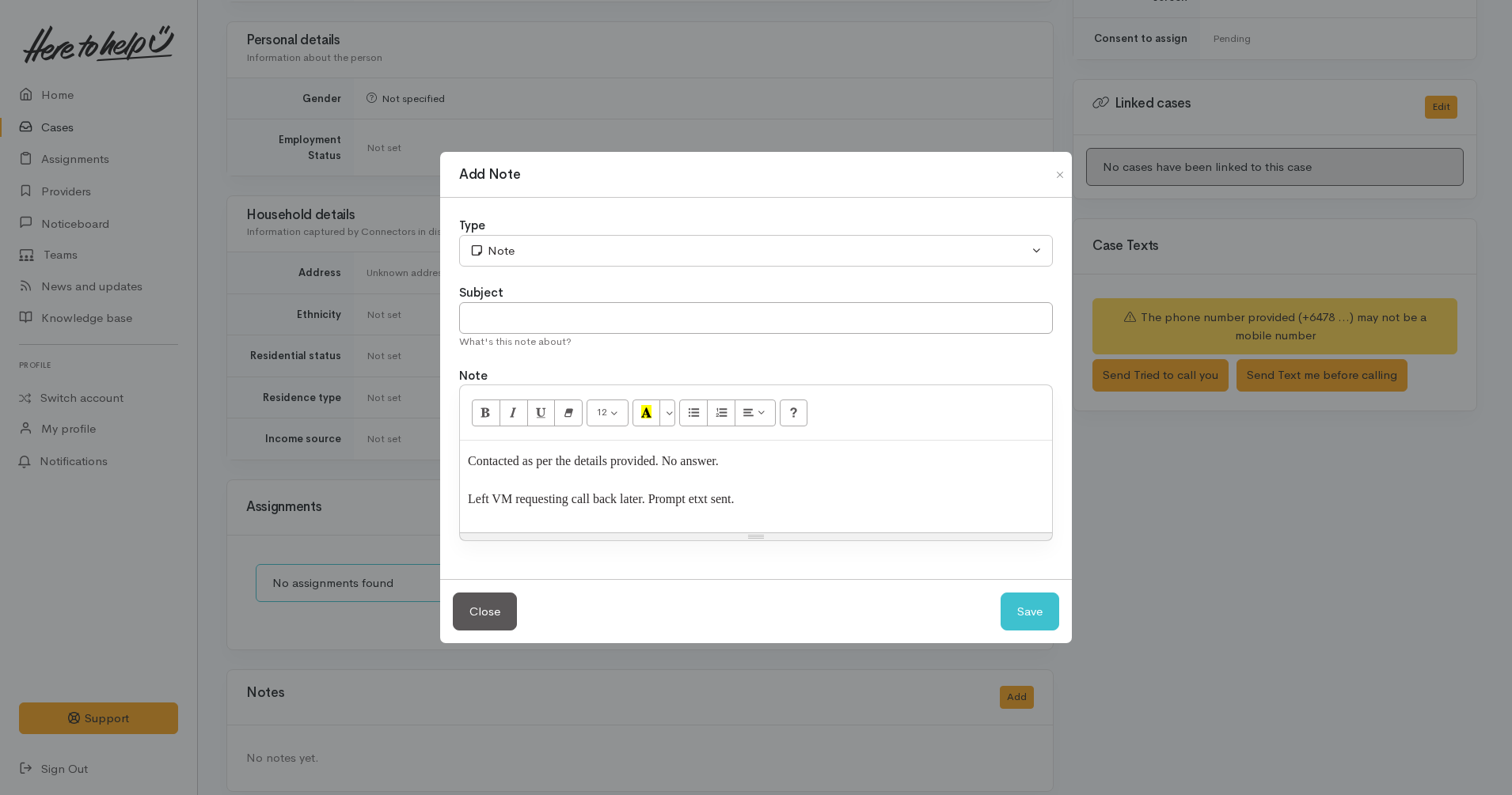
click at [763, 466] on p "Contacted as per the details provided. No answer." at bounding box center [756, 467] width 576 height 38
click at [758, 462] on p "Contacted as per the details provided. No answer." at bounding box center [756, 467] width 576 height 38
drag, startPoint x: 647, startPoint y: 499, endPoint x: 774, endPoint y: 470, distance: 130.3
click at [774, 470] on div "Contacted as per the details provided. No answer. Left VM requesting call back …" at bounding box center [756, 486] width 592 height 92
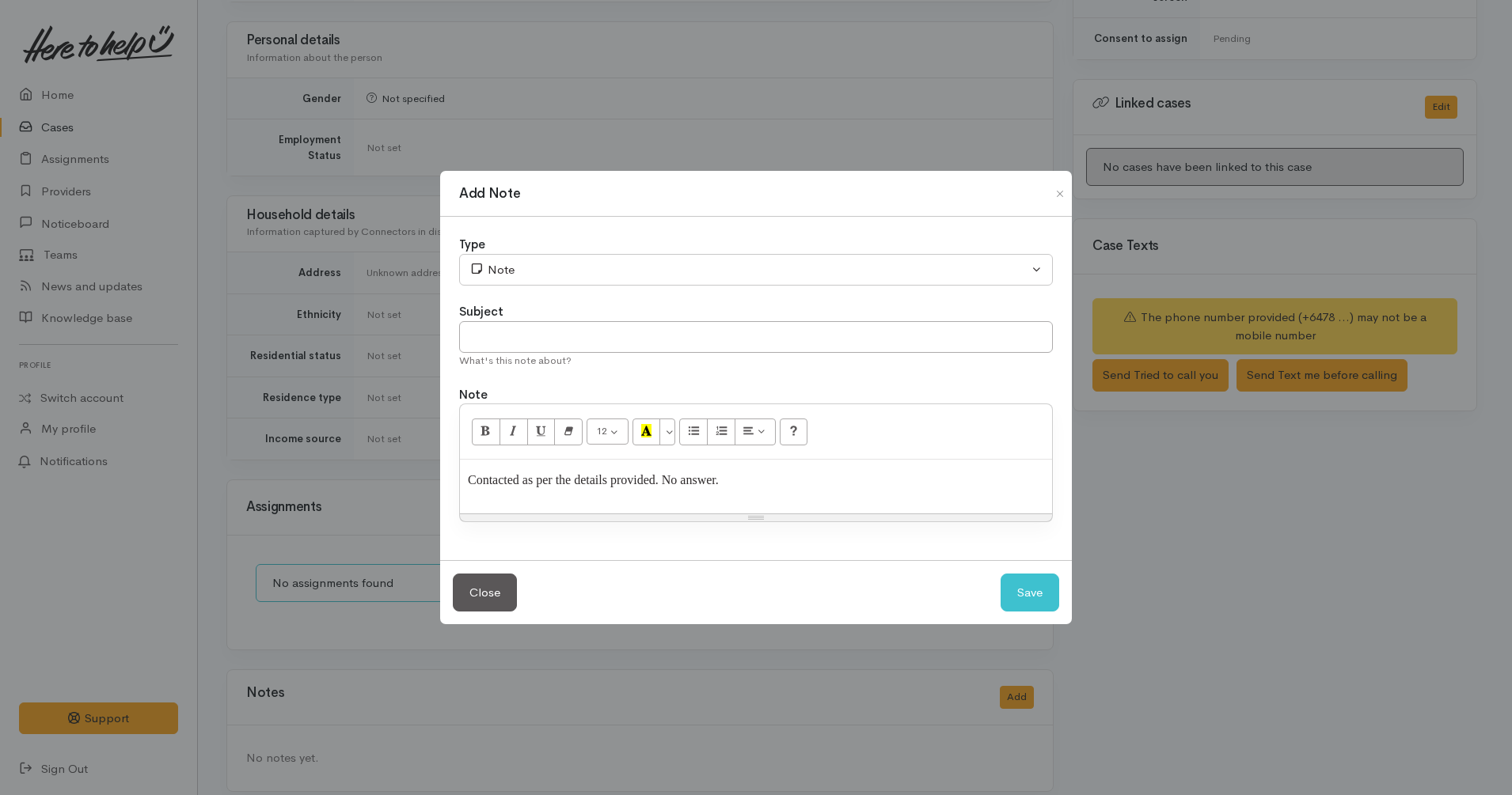
click at [683, 292] on div "Type Correspondence Discussion Email Note Phone call SMS text message Note Subj…" at bounding box center [756, 388] width 632 height 344
click at [680, 289] on div "Type Correspondence Discussion Email Note Phone call SMS text message Note Subj…" at bounding box center [756, 388] width 632 height 344
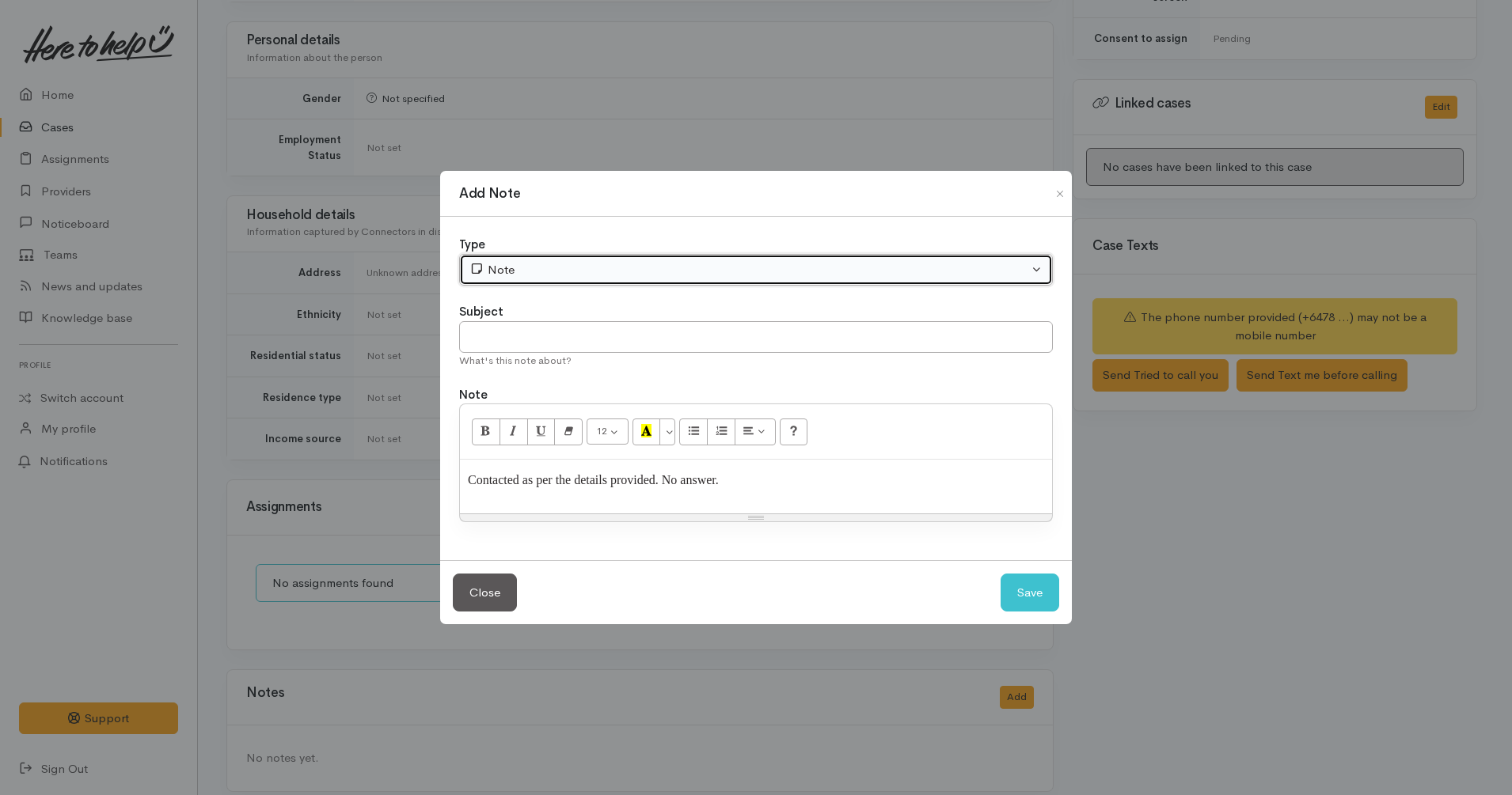
click at [677, 278] on div "Note" at bounding box center [749, 270] width 559 height 18
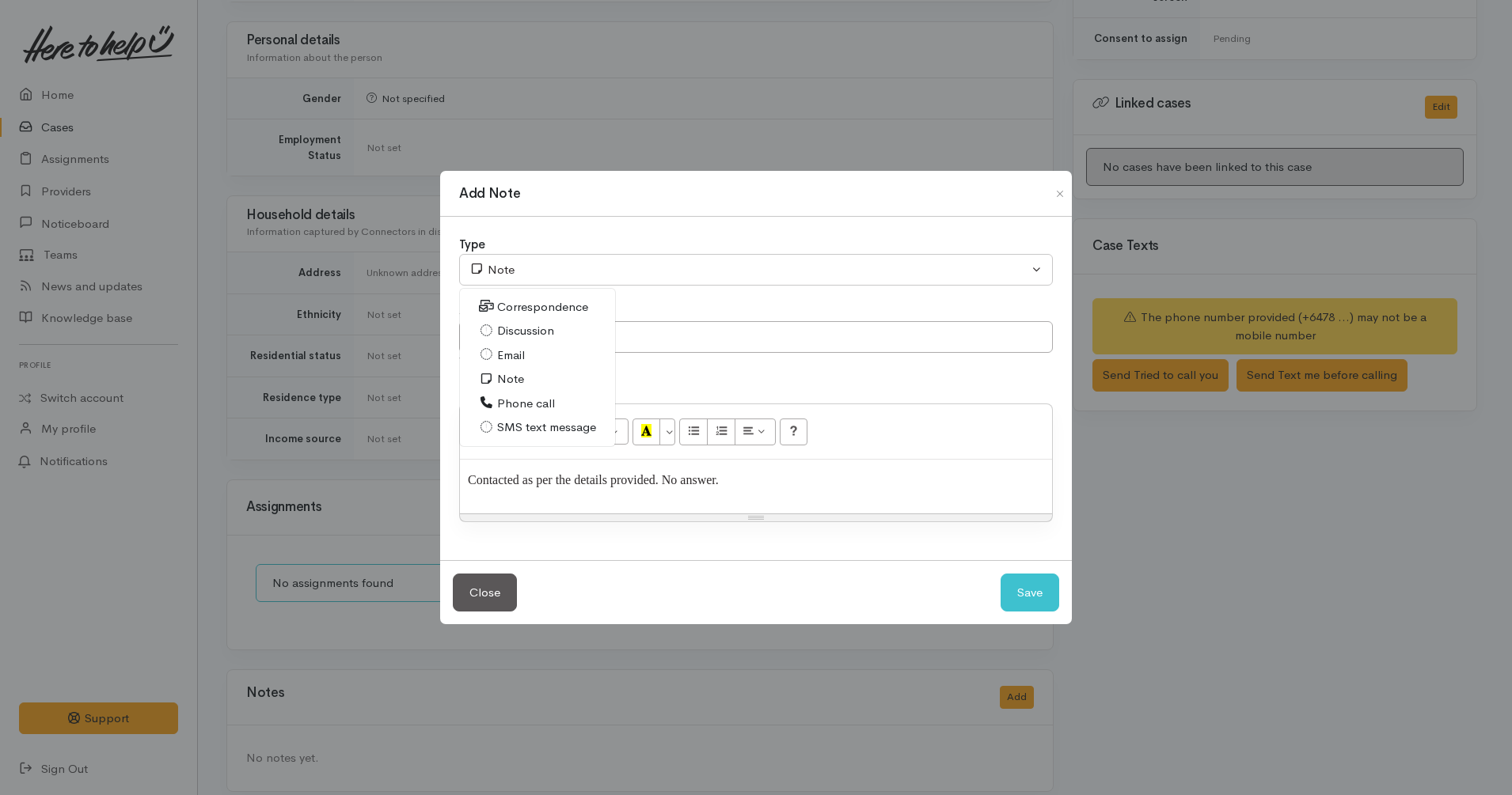
click at [540, 404] on span "Phone call" at bounding box center [526, 403] width 58 height 18
click at [787, 483] on p "Contacted as per the details provided. No answer." at bounding box center [756, 486] width 576 height 38
click at [1014, 575] on button "Save" at bounding box center [1030, 593] width 59 height 39
select select "1"
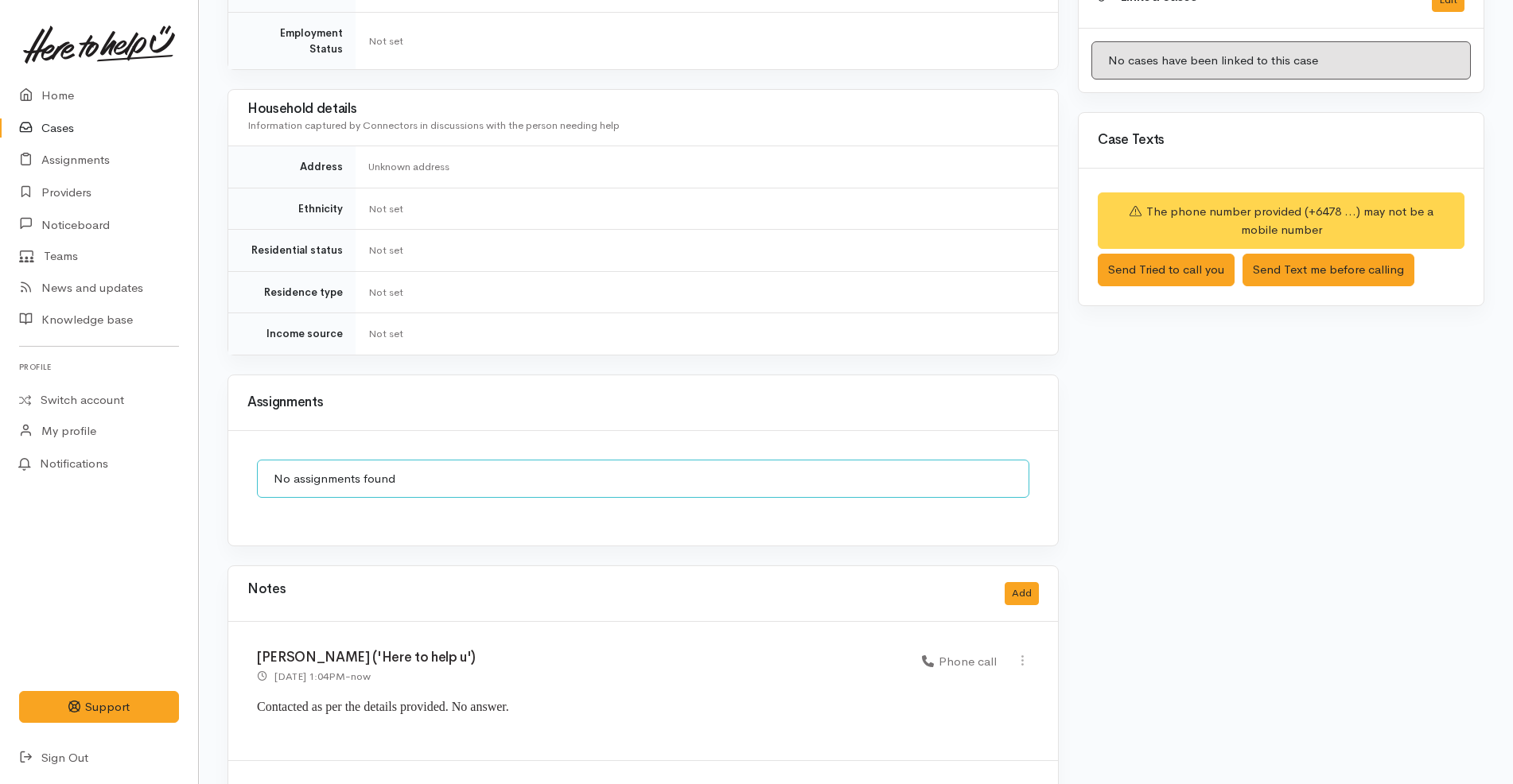
scroll to position [936, 0]
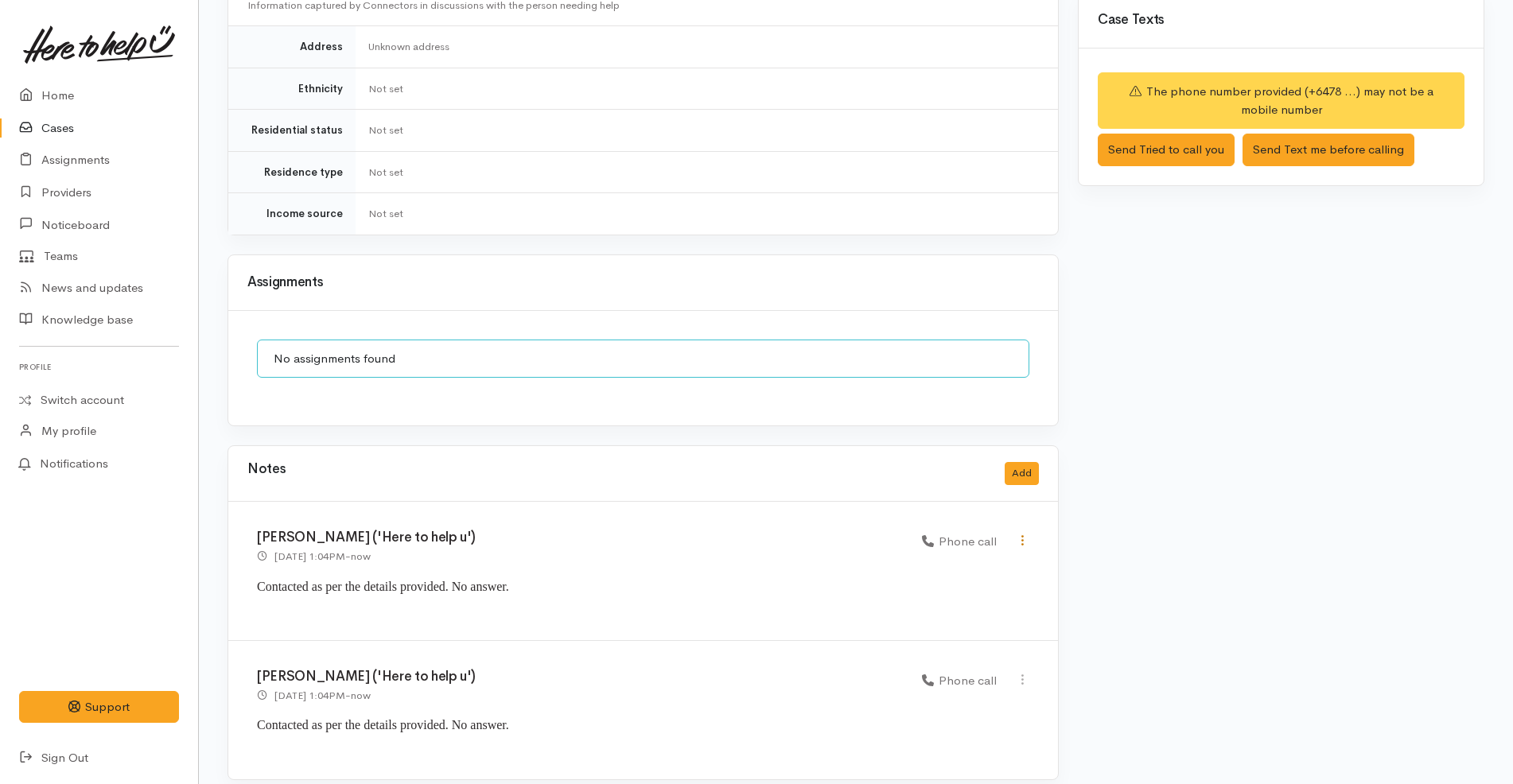
click at [1029, 534] on icon at bounding box center [1023, 541] width 14 height 14
click at [978, 584] on link "Delete" at bounding box center [965, 595] width 125 height 25
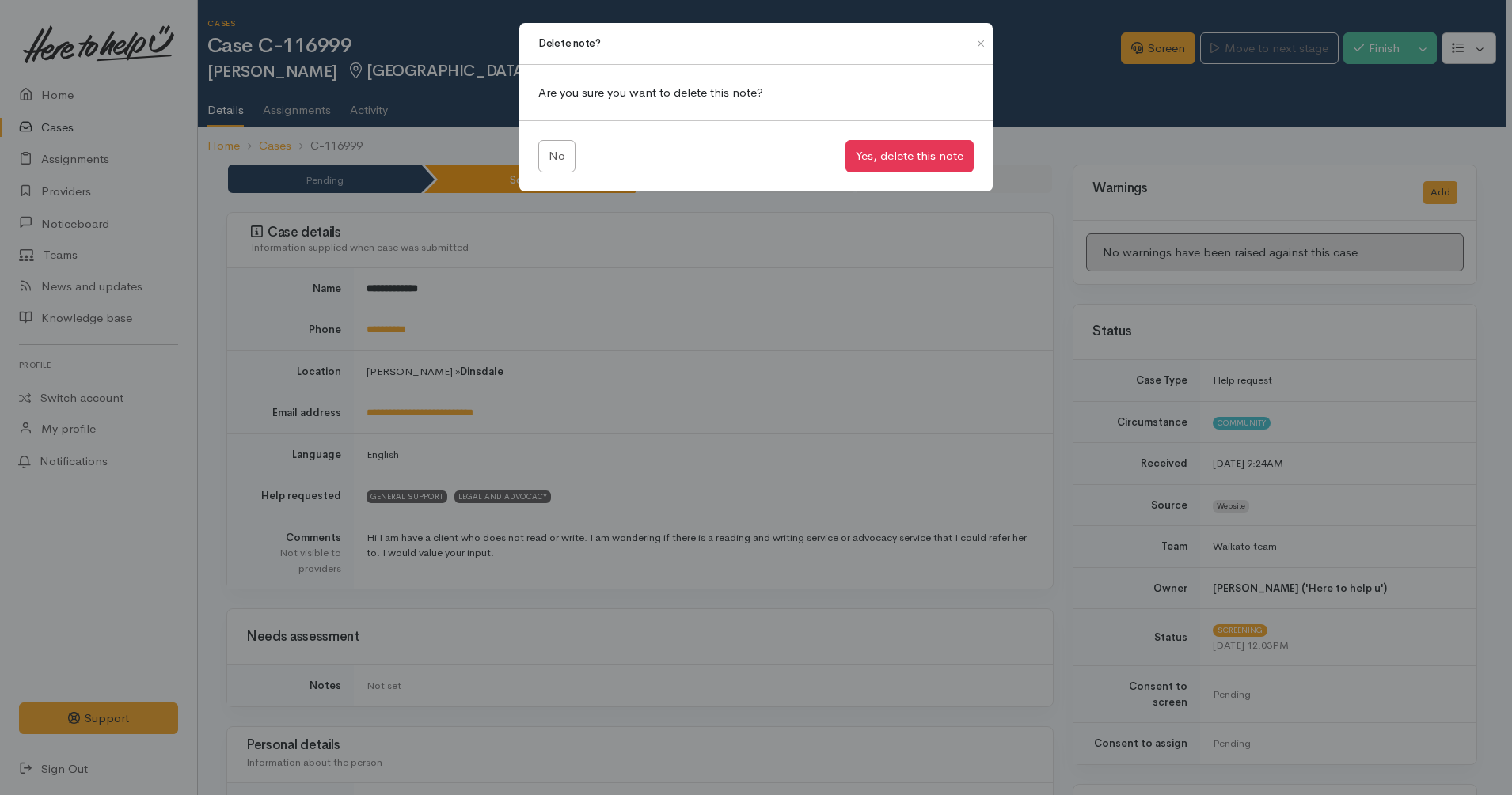
click at [889, 248] on div "Delete note? Are you sure you want to delete this note? No Yes, delete this note" at bounding box center [756, 397] width 1512 height 795
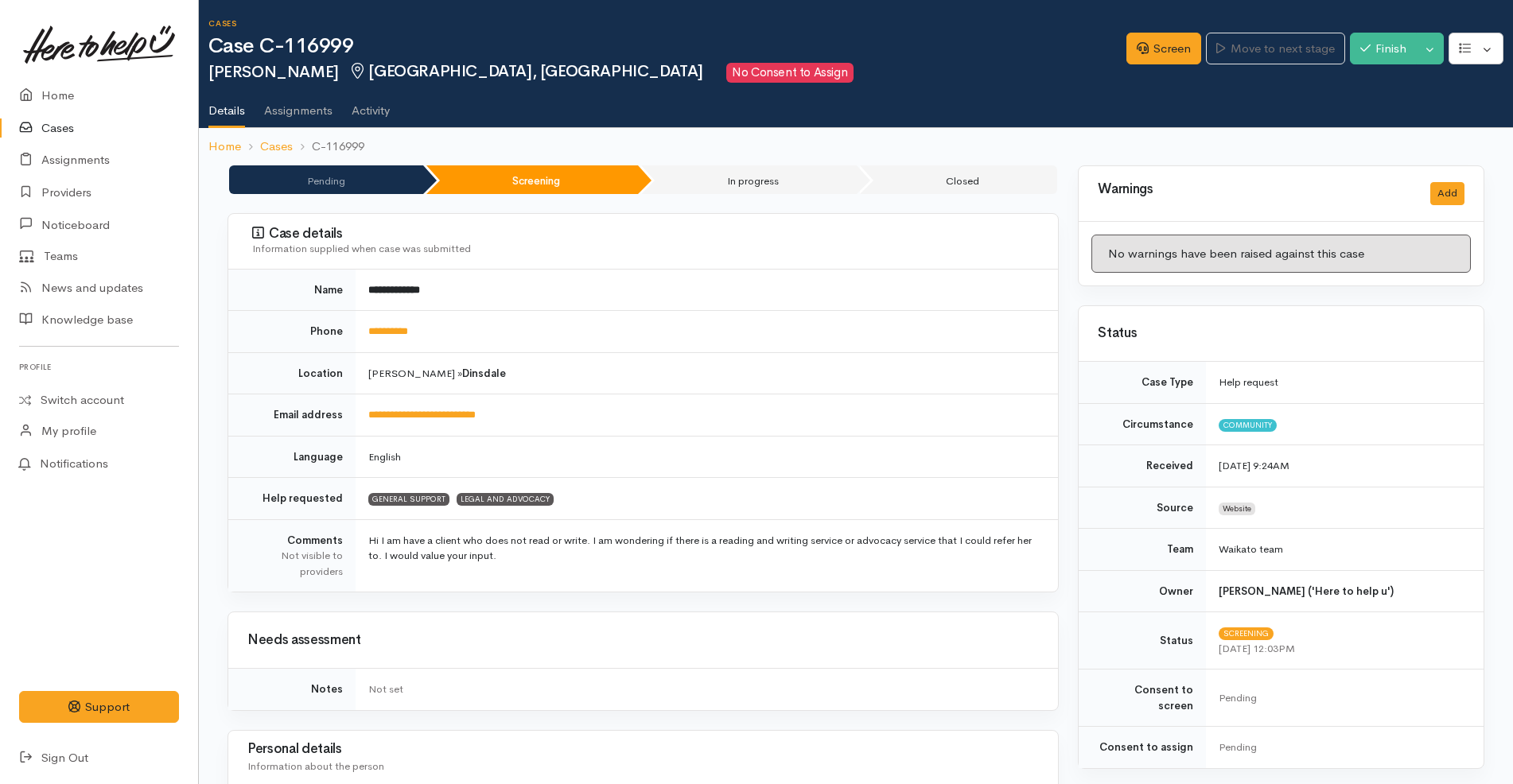
click at [88, 121] on link "Cases" at bounding box center [99, 128] width 198 height 32
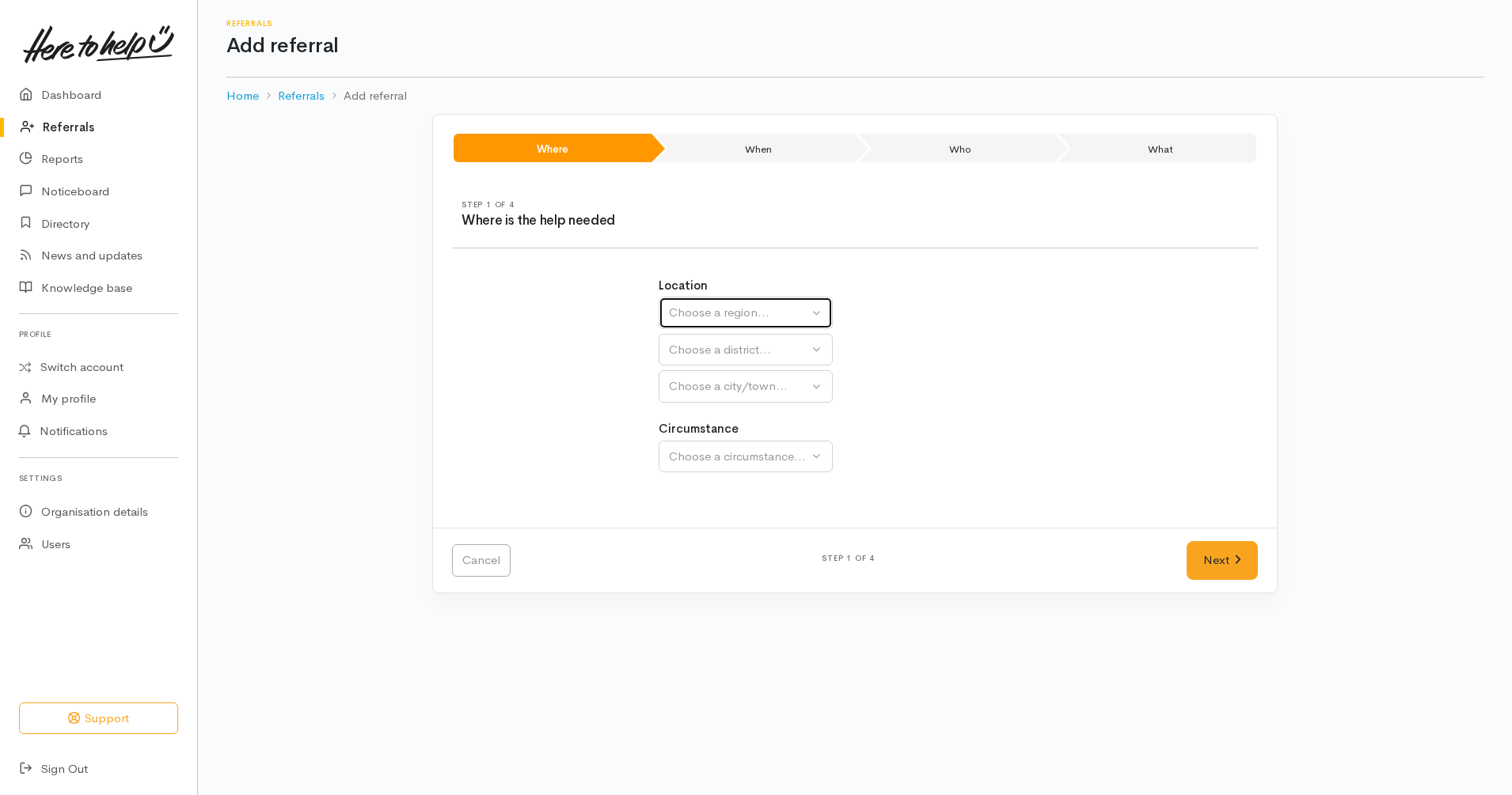
click at [815, 311] on button "Choose a region..." at bounding box center [745, 313] width 174 height 32
click at [758, 419] on link "[GEOGRAPHIC_DATA]" at bounding box center [745, 412] width 172 height 25
select select "3"
select select
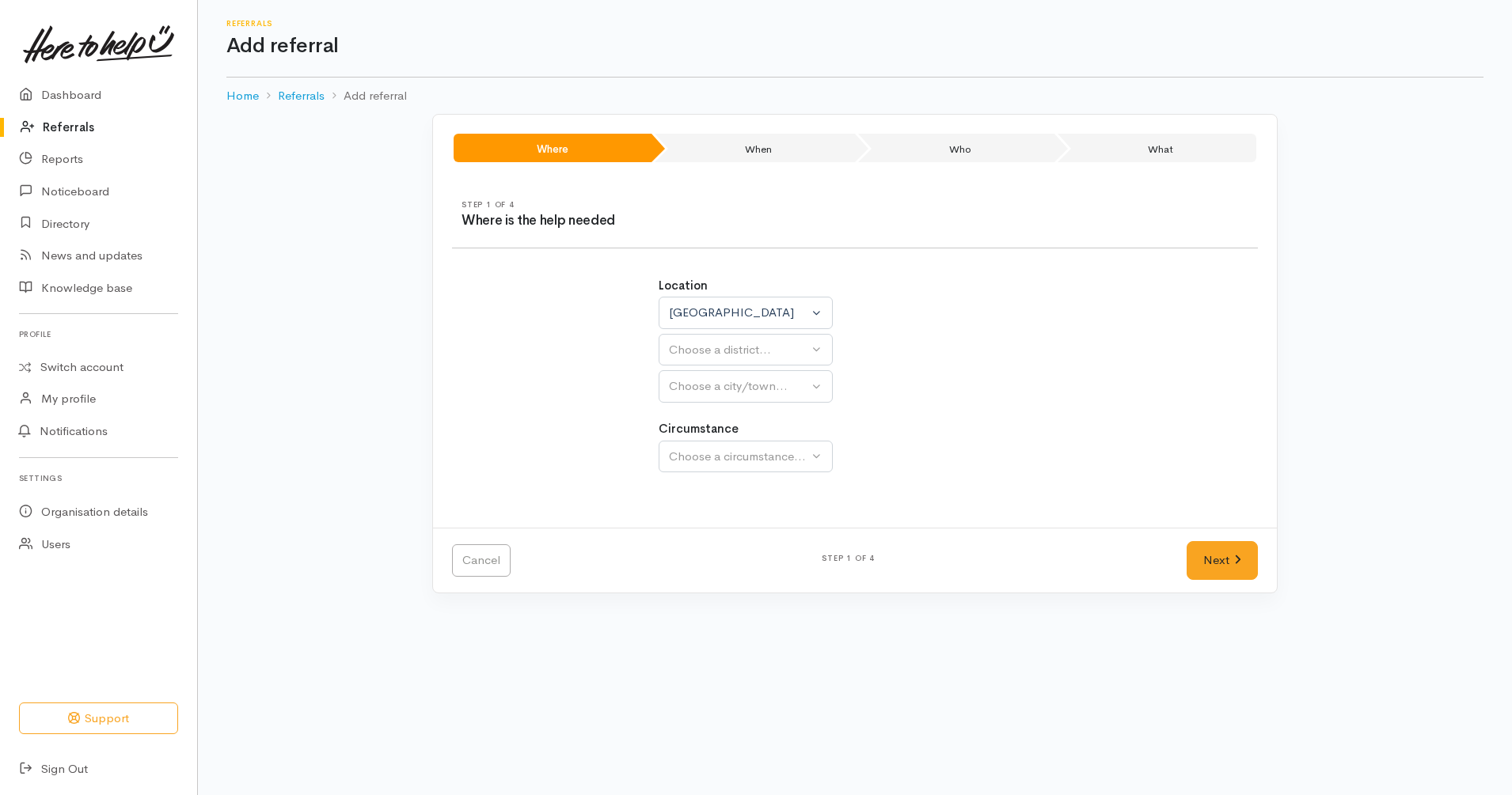
select select
click at [778, 356] on div "Choose a district..." at bounding box center [780, 350] width 222 height 18
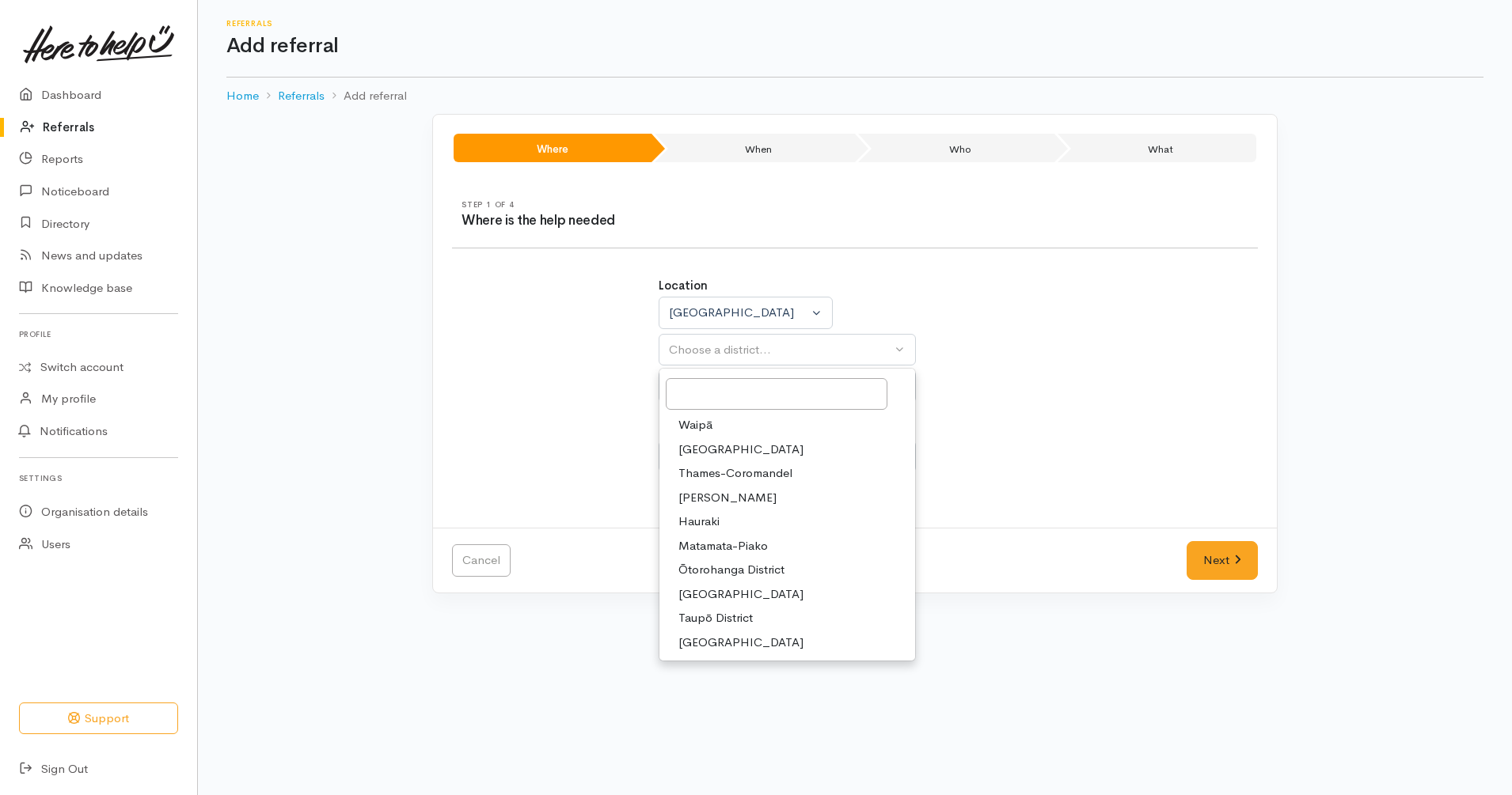
click at [750, 497] on link "[PERSON_NAME]" at bounding box center [787, 497] width 256 height 25
select select "4"
select select
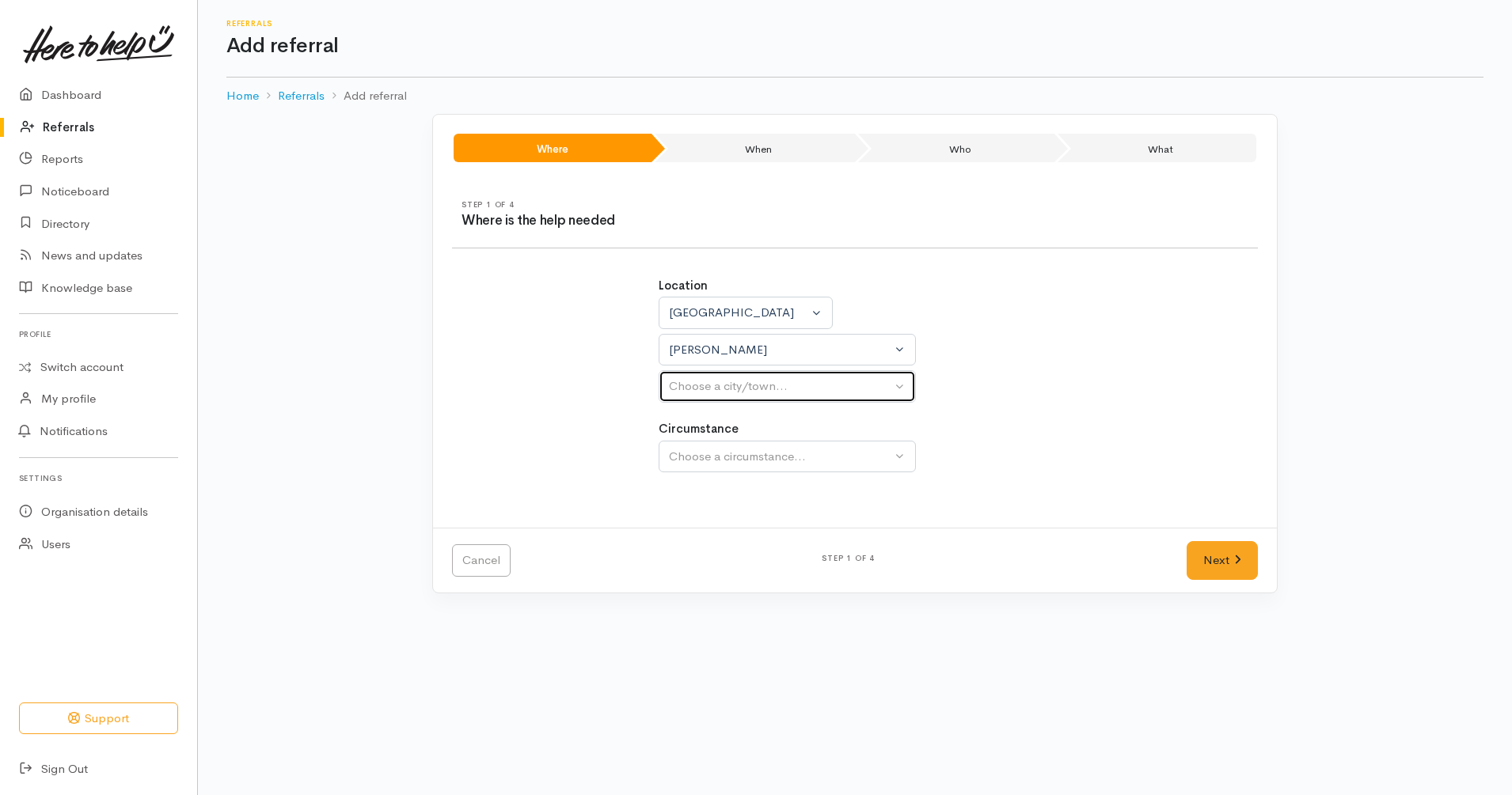
click at [773, 390] on div "Choose a city/town..." at bounding box center [780, 386] width 222 height 18
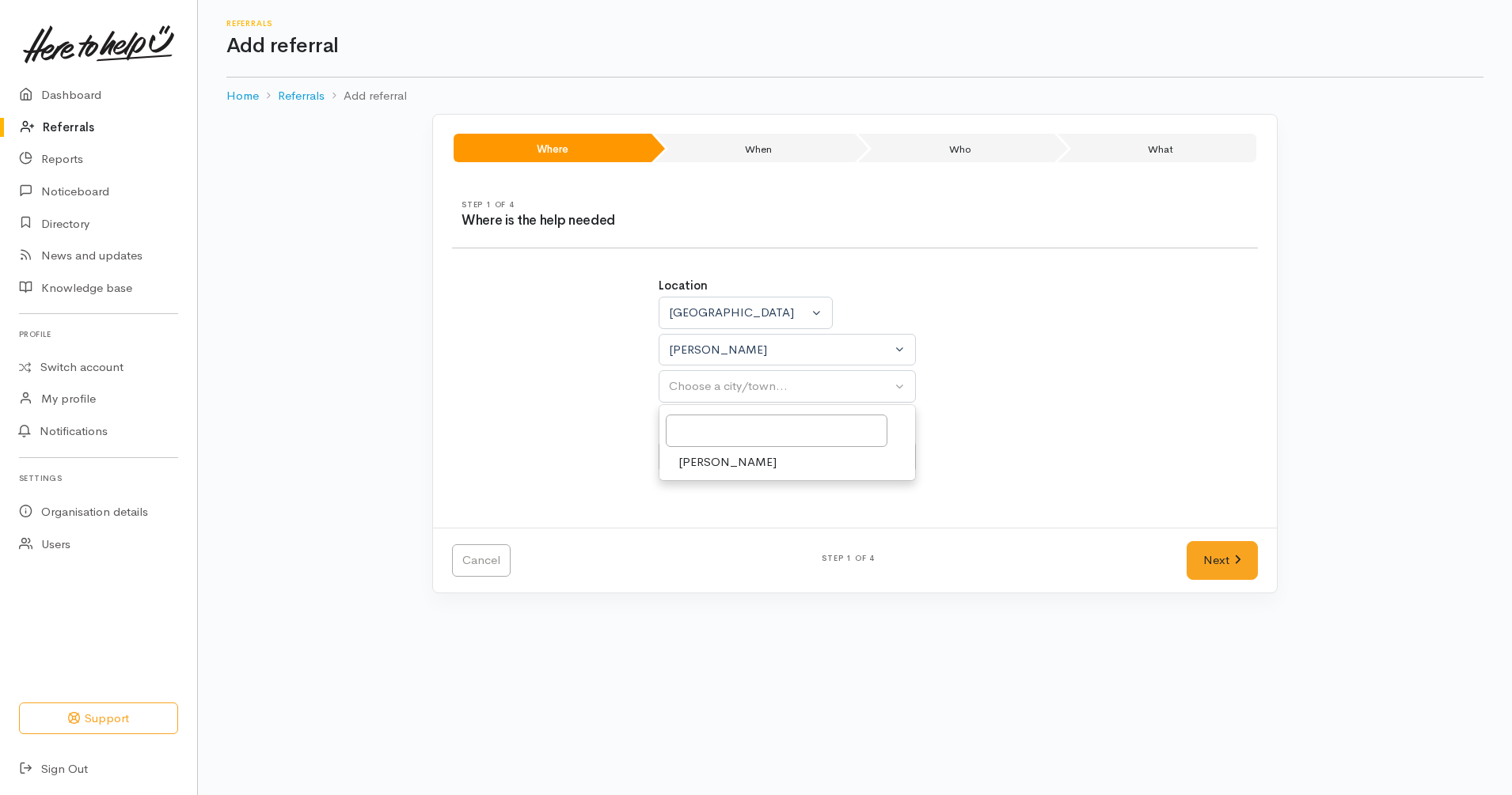
click at [764, 461] on link "[PERSON_NAME]" at bounding box center [787, 462] width 256 height 25
select select "1"
click at [766, 462] on div "Choose a circumstance..." at bounding box center [780, 456] width 222 height 18
click at [762, 532] on link "Community" at bounding box center [787, 532] width 256 height 25
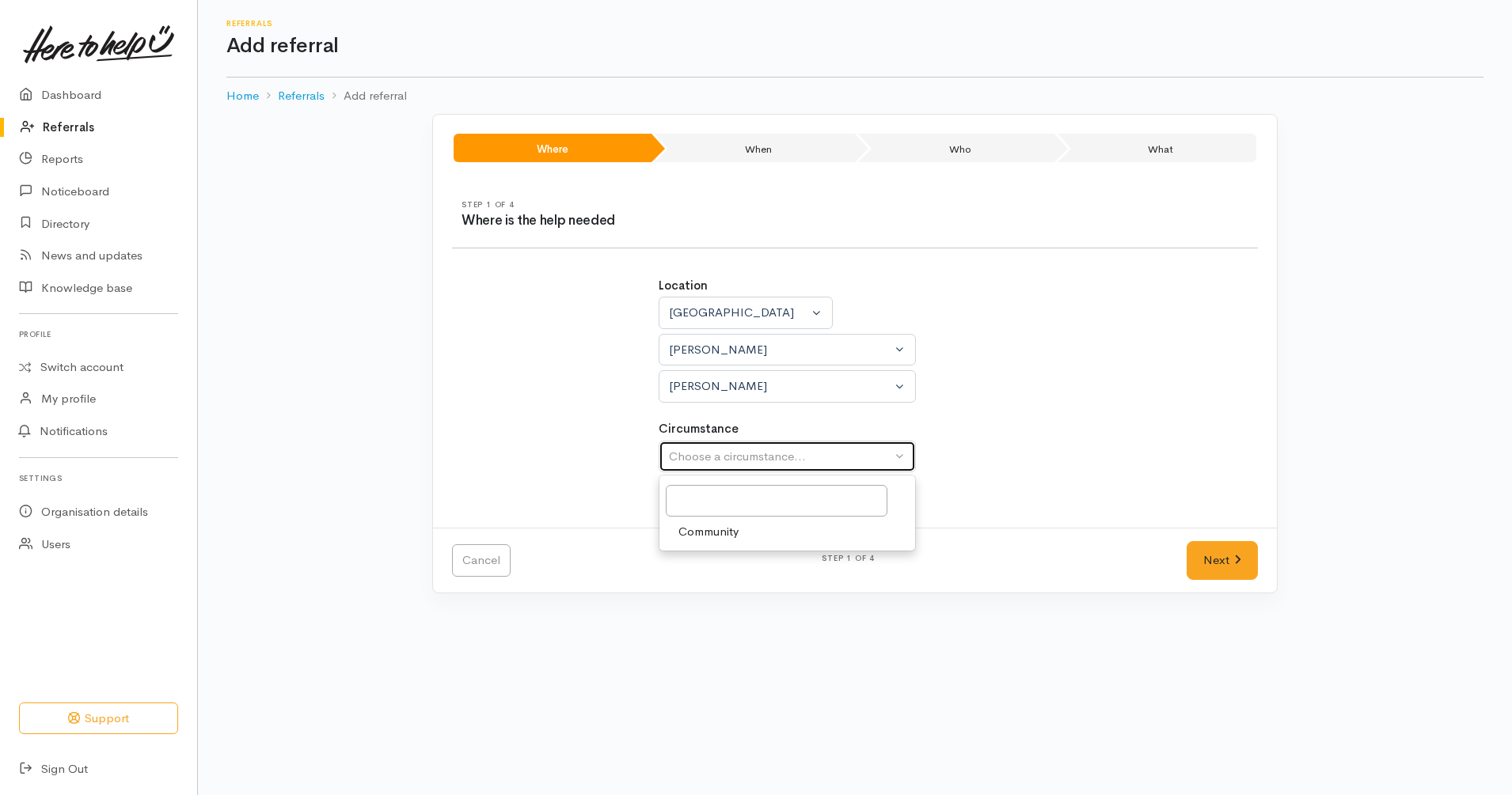
select select "2"
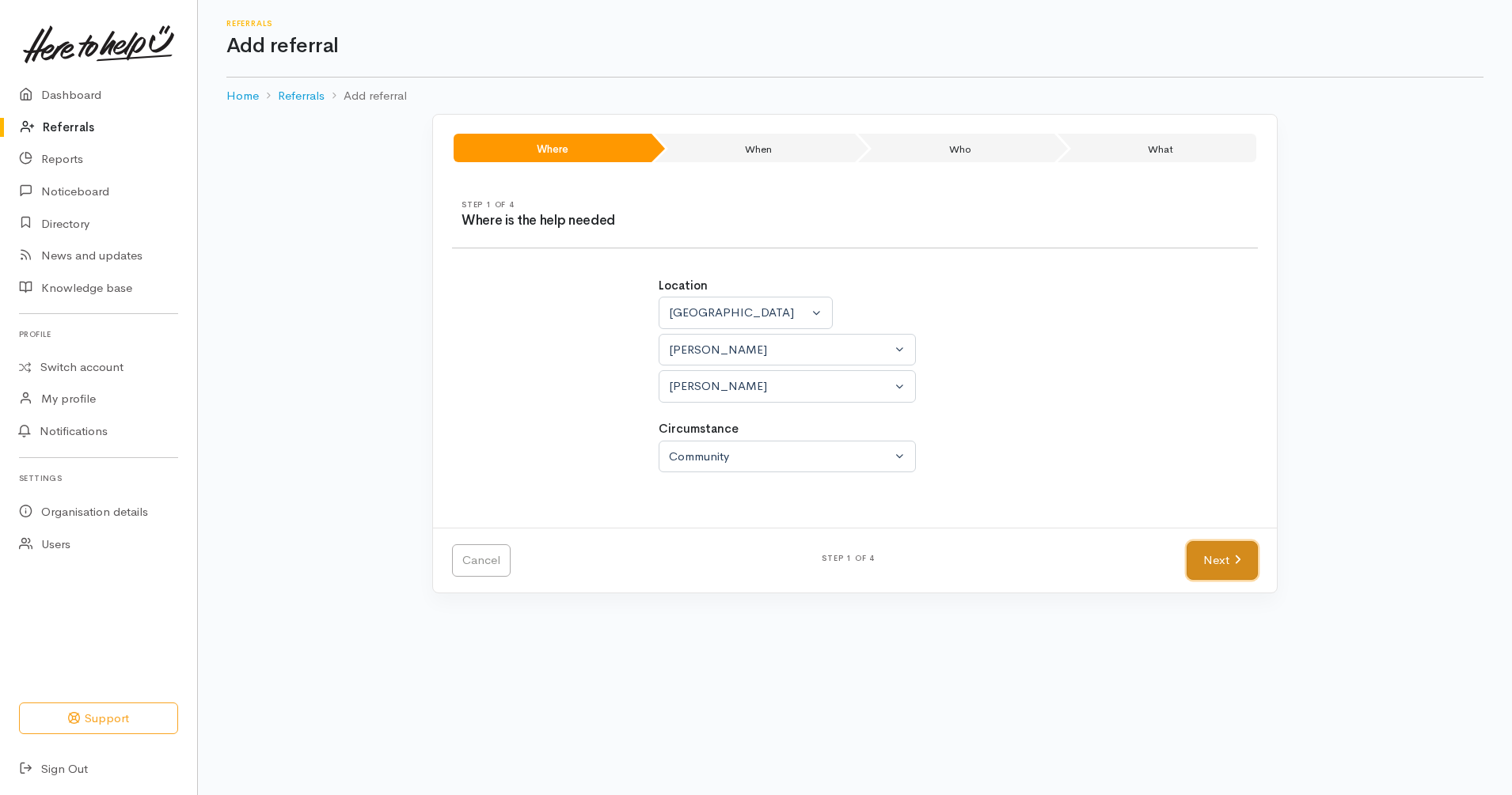
click at [1200, 563] on link "Next" at bounding box center [1223, 561] width 71 height 39
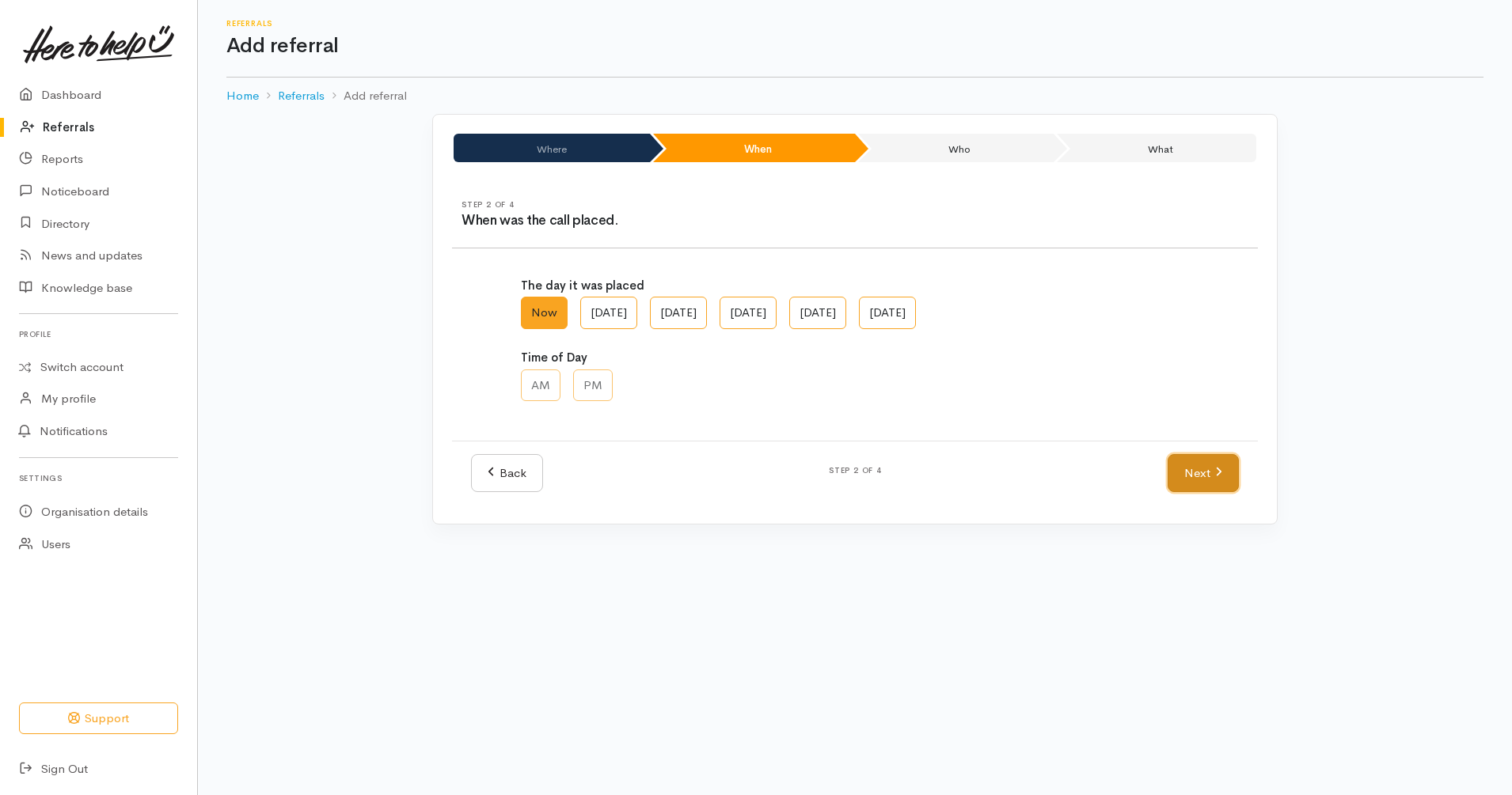
click at [1200, 476] on link "Next" at bounding box center [1203, 473] width 71 height 39
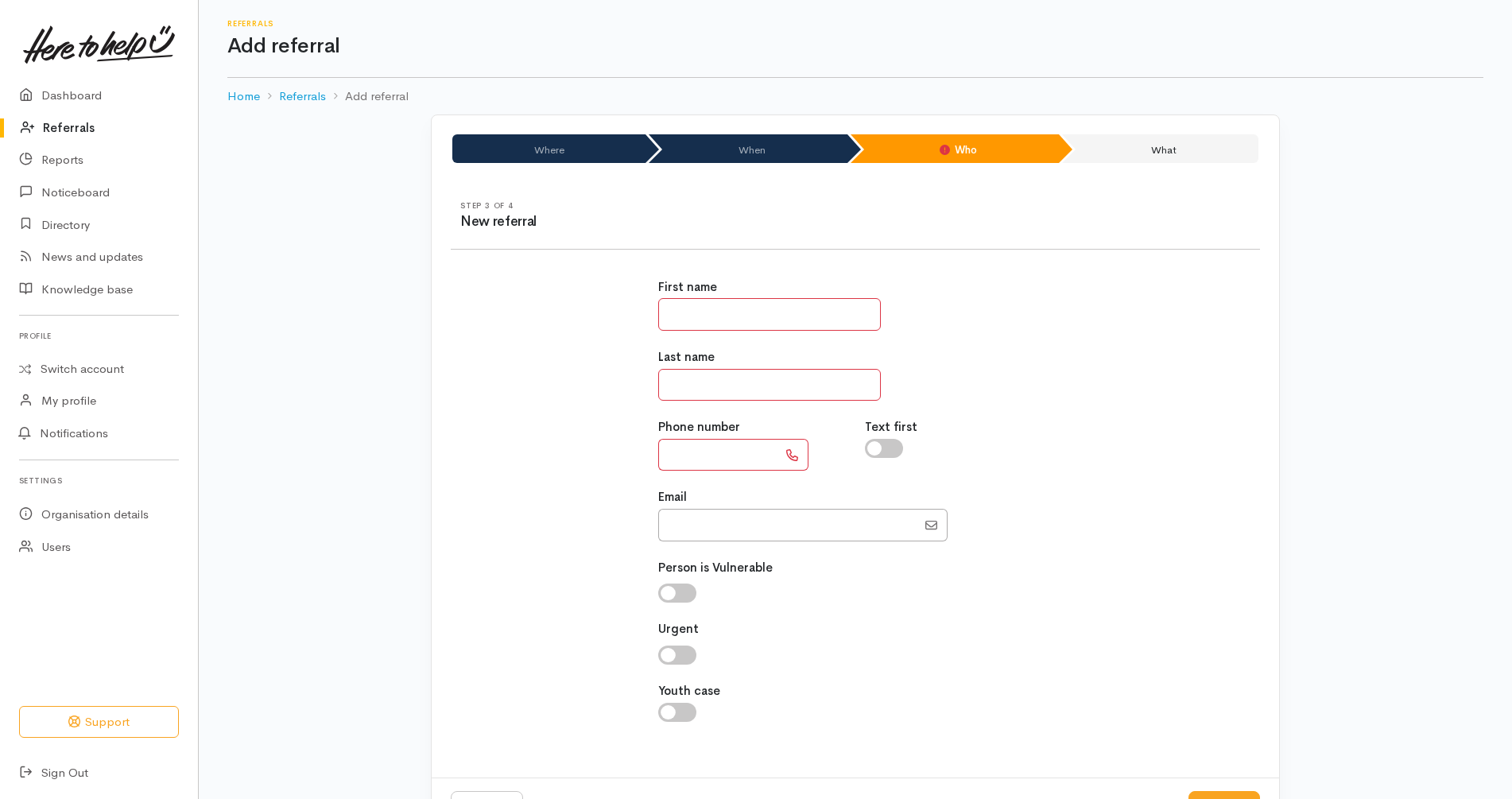
click at [791, 308] on input "text" at bounding box center [769, 315] width 223 height 32
paste input "**********"
type input "**********"
click at [766, 532] on input "Email" at bounding box center [787, 525] width 258 height 32
paste input "642108083053"
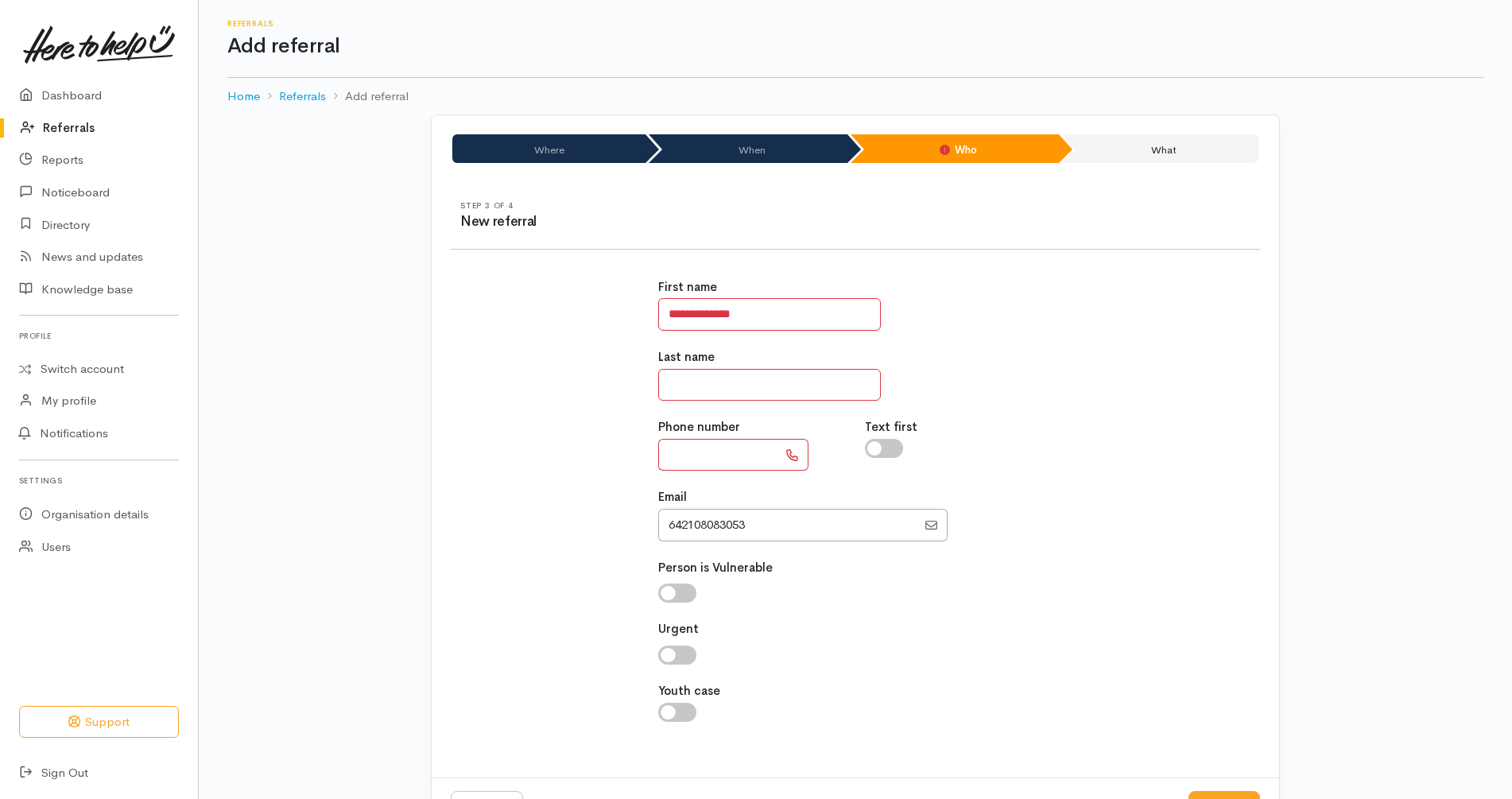
click at [748, 457] on input "text" at bounding box center [718, 455] width 119 height 32
drag, startPoint x: 682, startPoint y: 529, endPoint x: 618, endPoint y: 527, distance: 64.0
click at [618, 527] on div "**********" at bounding box center [855, 509] width 829 height 500
type input "02108083053"
click at [706, 448] on input "text" at bounding box center [718, 455] width 119 height 32
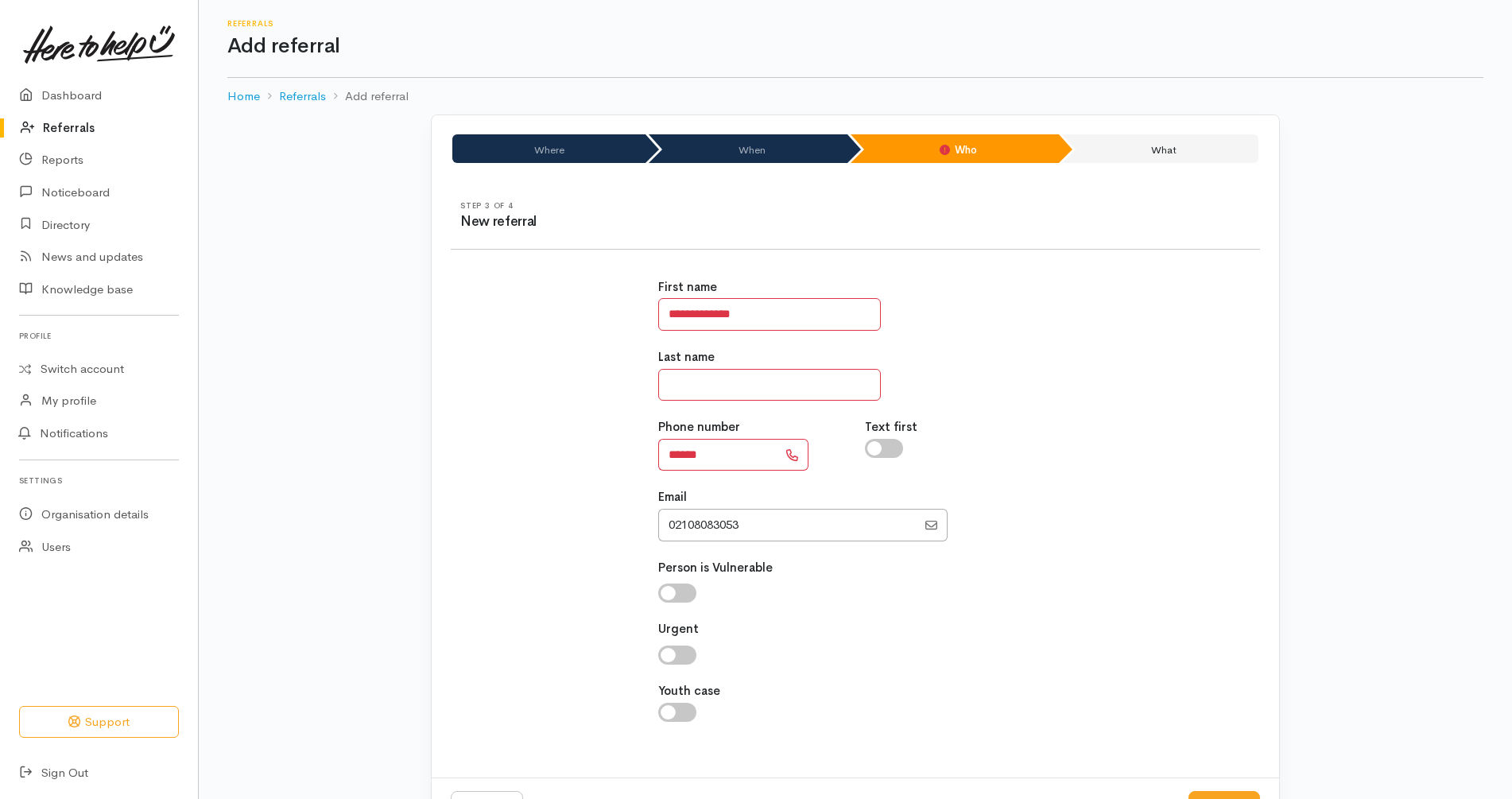
click at [1017, 424] on div "Text first" at bounding box center [959, 444] width 207 height 53
click at [766, 448] on input "******" at bounding box center [718, 455] width 119 height 32
type input "**********"
click at [754, 326] on input "**********" at bounding box center [769, 315] width 223 height 32
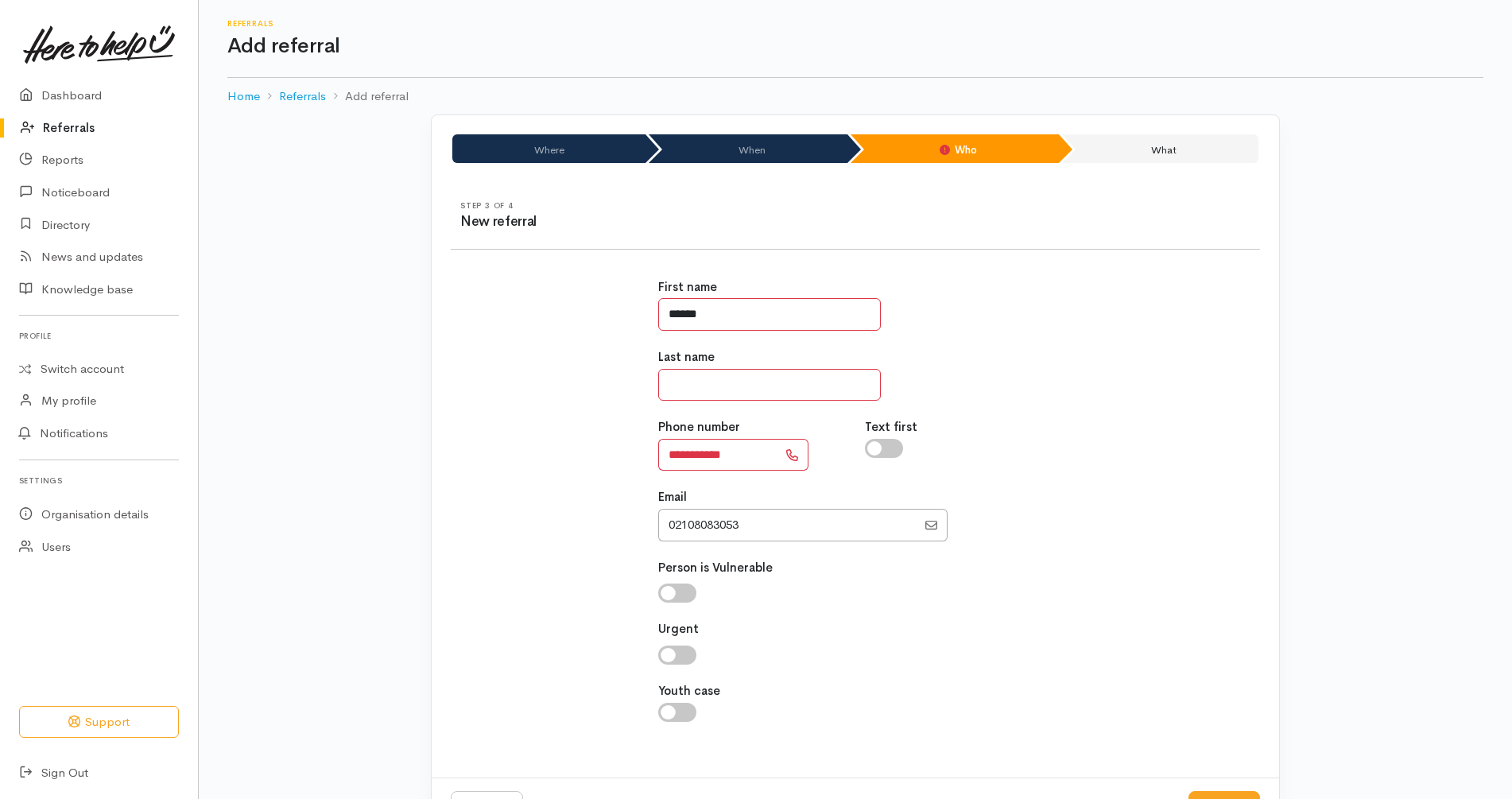
type input "******"
type input "********"
click at [943, 356] on div "Last name ********" at bounding box center [855, 374] width 395 height 53
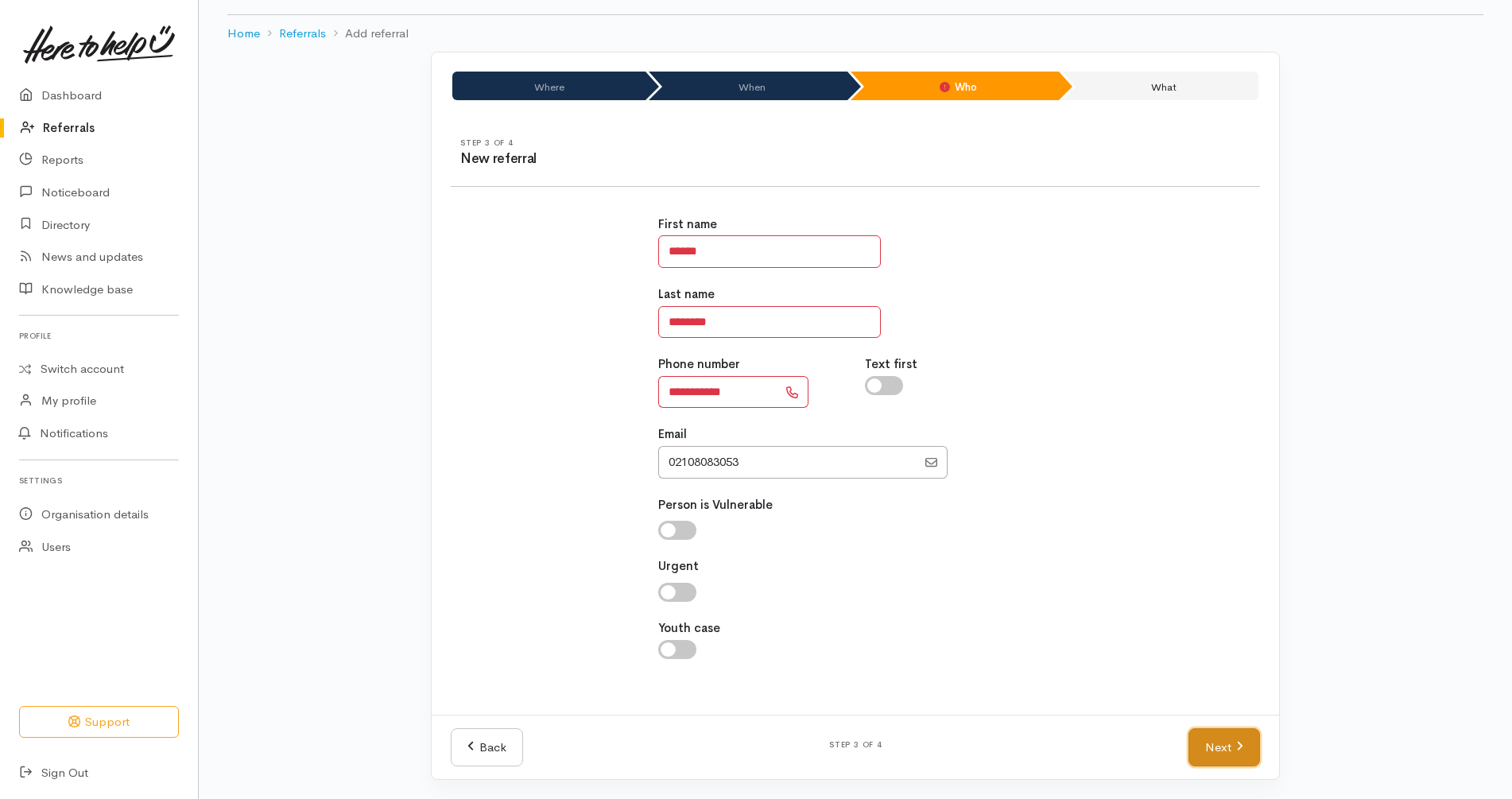
click at [1222, 750] on link "Next" at bounding box center [1225, 748] width 72 height 39
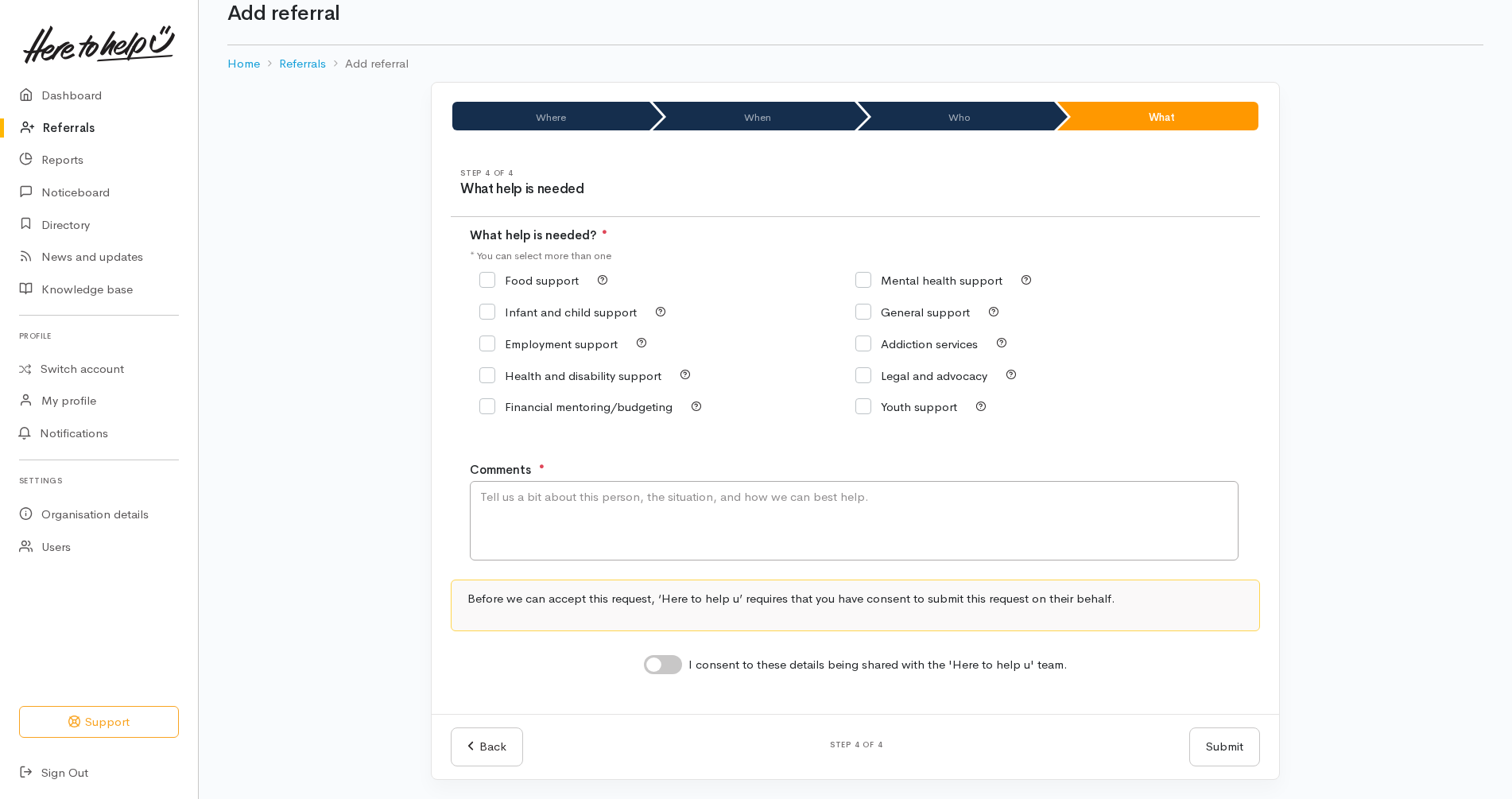
scroll to position [32, 0]
click at [516, 268] on div "Food support" at bounding box center [667, 280] width 376 height 32
click at [517, 281] on input "Food support" at bounding box center [529, 281] width 100 height 12
checkbox input "true"
drag, startPoint x: 664, startPoint y: 664, endPoint x: 710, endPoint y: 602, distance: 77.2
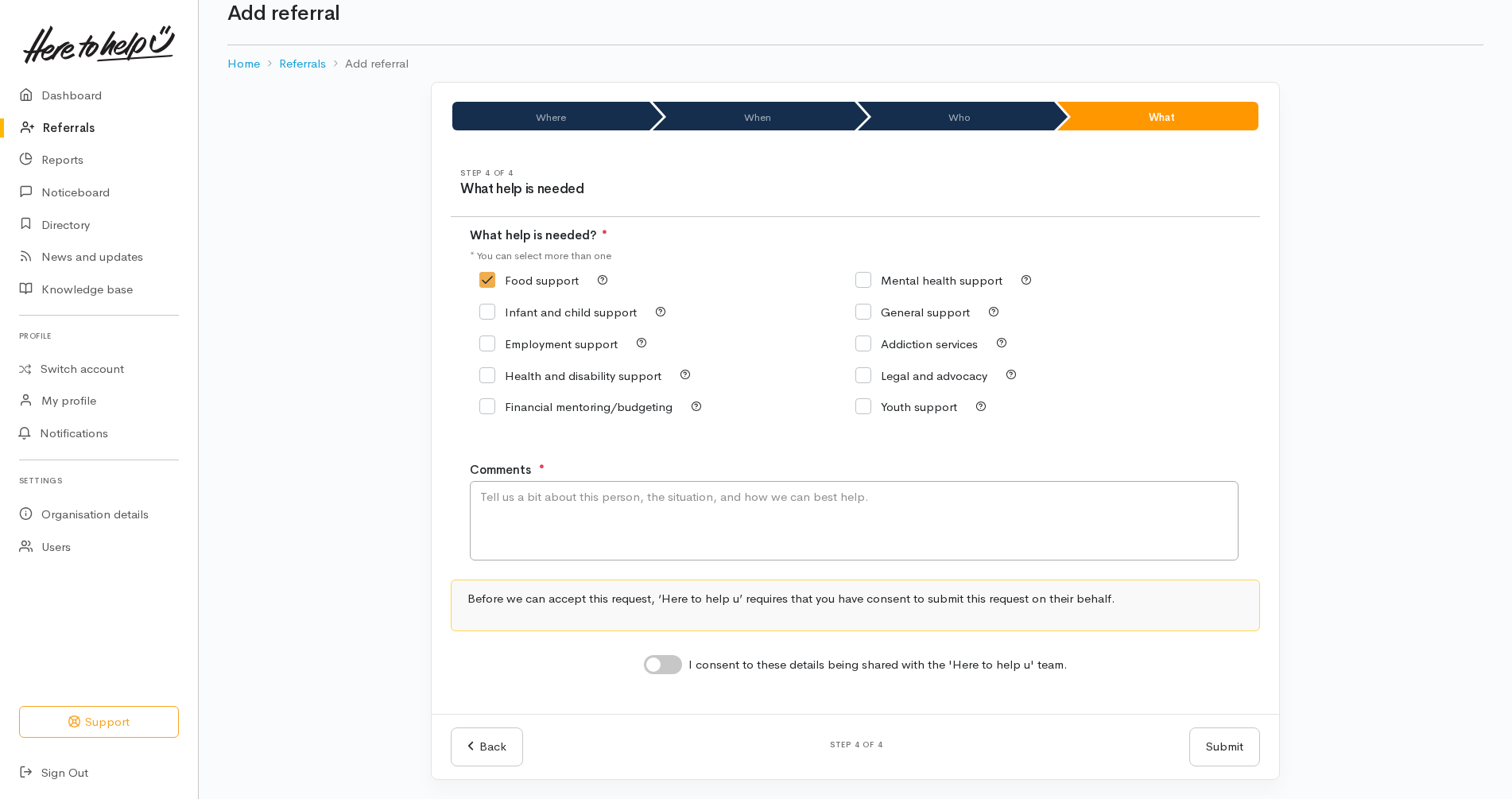
click at [665, 664] on input "I consent to these details being shared with the 'Here to help u' team." at bounding box center [663, 664] width 38 height 19
checkbox input "true"
click at [745, 512] on textarea "Comments" at bounding box center [854, 520] width 769 height 79
click at [677, 547] on textarea "Comments" at bounding box center [854, 520] width 769 height 79
type textarea "Kai support needed"
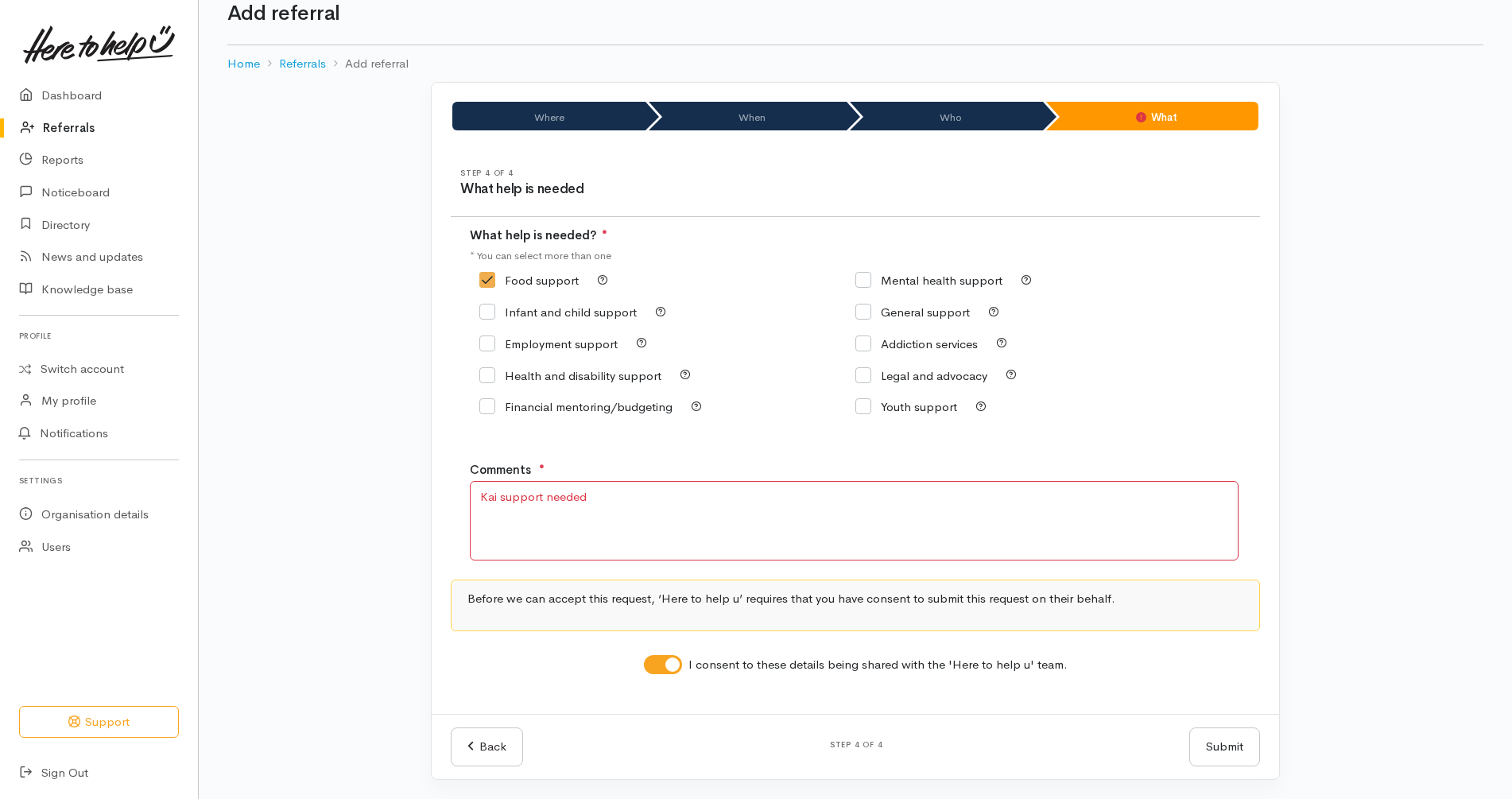
click at [1208, 387] on div "Legal and advocacy" at bounding box center [1043, 374] width 376 height 32
click at [1215, 735] on button "Submit" at bounding box center [1225, 747] width 71 height 39
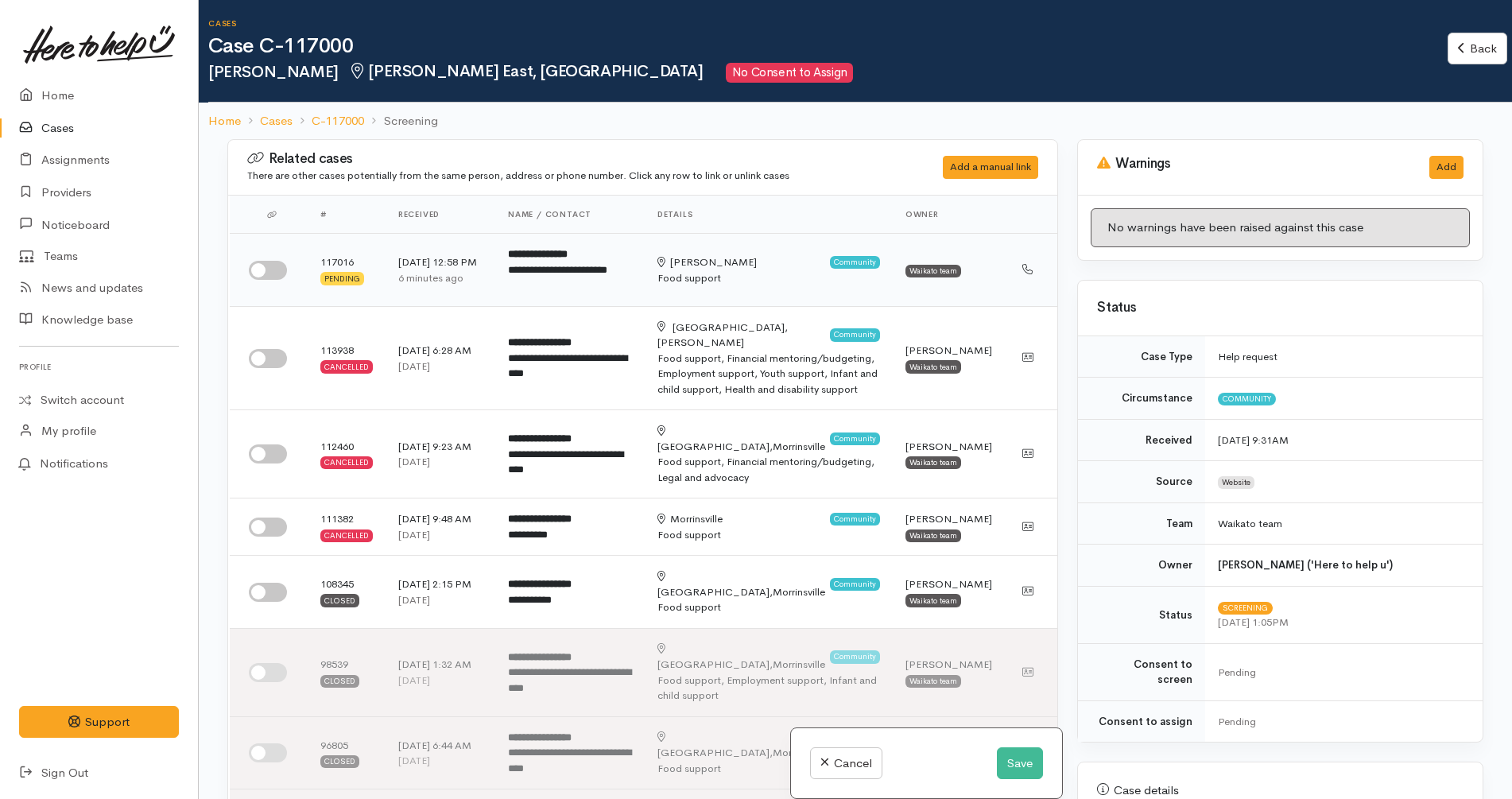
click at [262, 267] on input "checkbox" at bounding box center [268, 270] width 38 height 19
checkbox input "true"
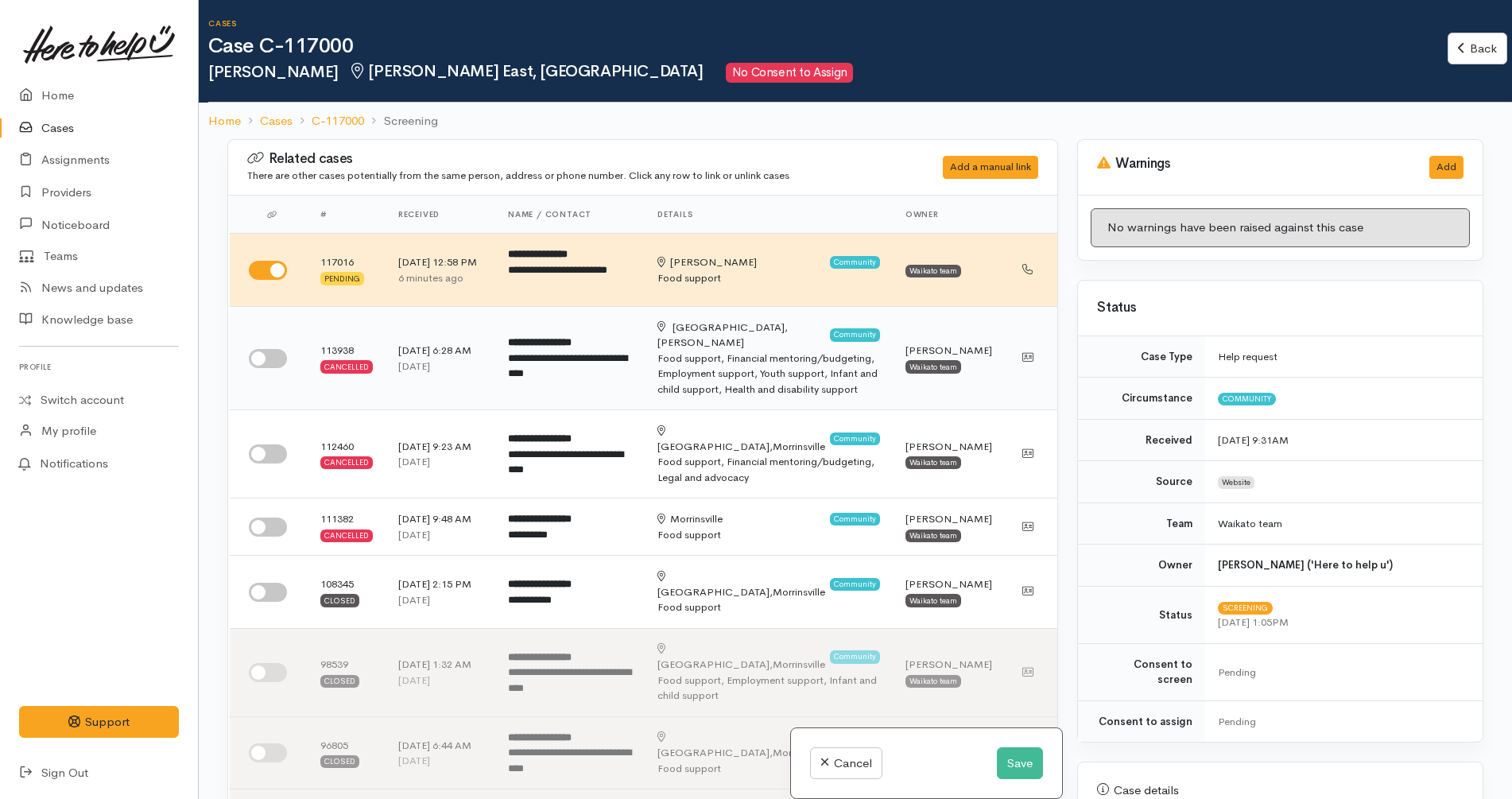
click at [278, 354] on input "checkbox" at bounding box center [268, 358] width 38 height 19
checkbox input "true"
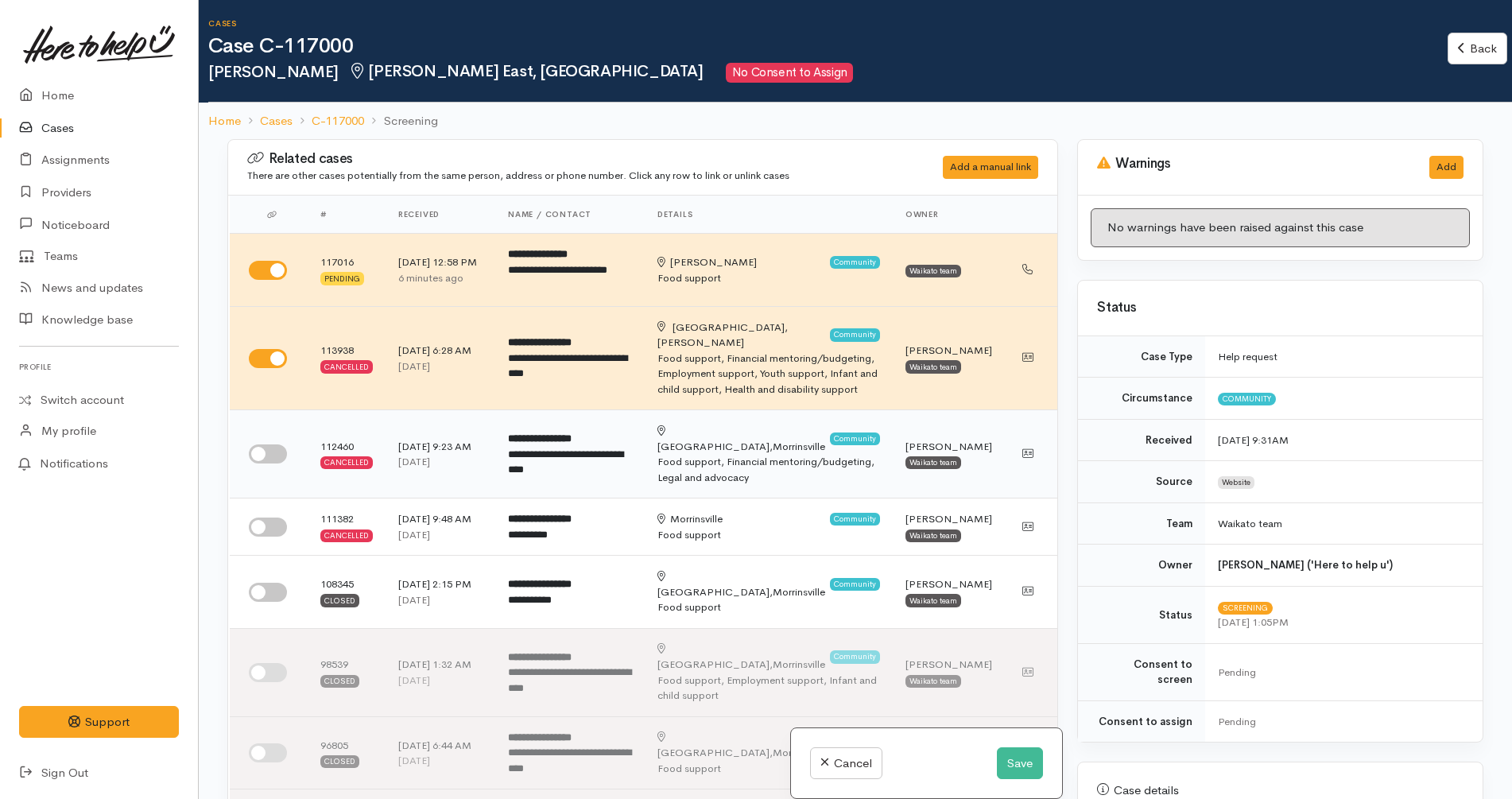
click at [273, 444] on input "checkbox" at bounding box center [268, 454] width 38 height 19
checkbox input "true"
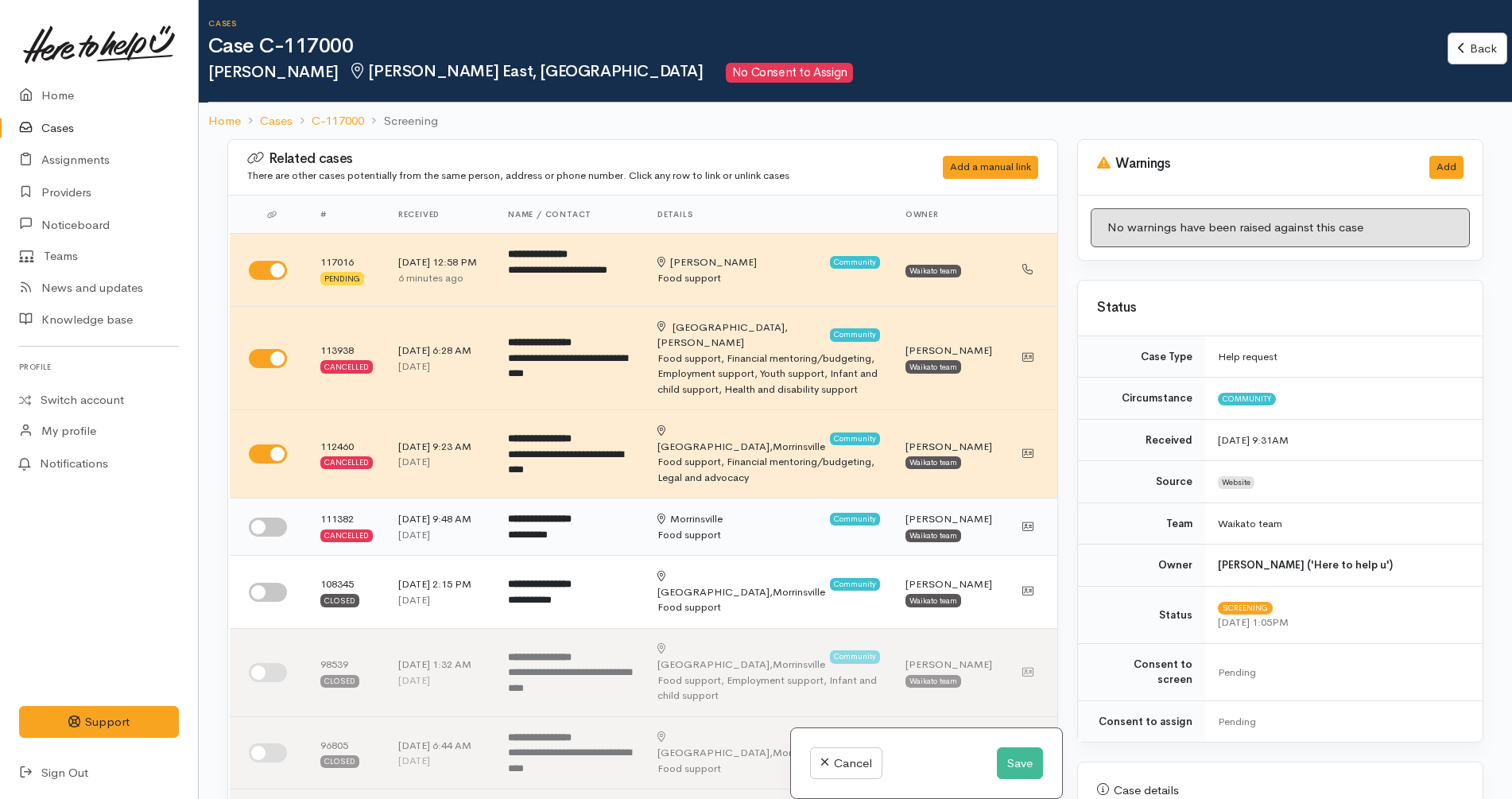
click at [270, 518] on input "checkbox" at bounding box center [268, 527] width 38 height 19
checkbox input "true"
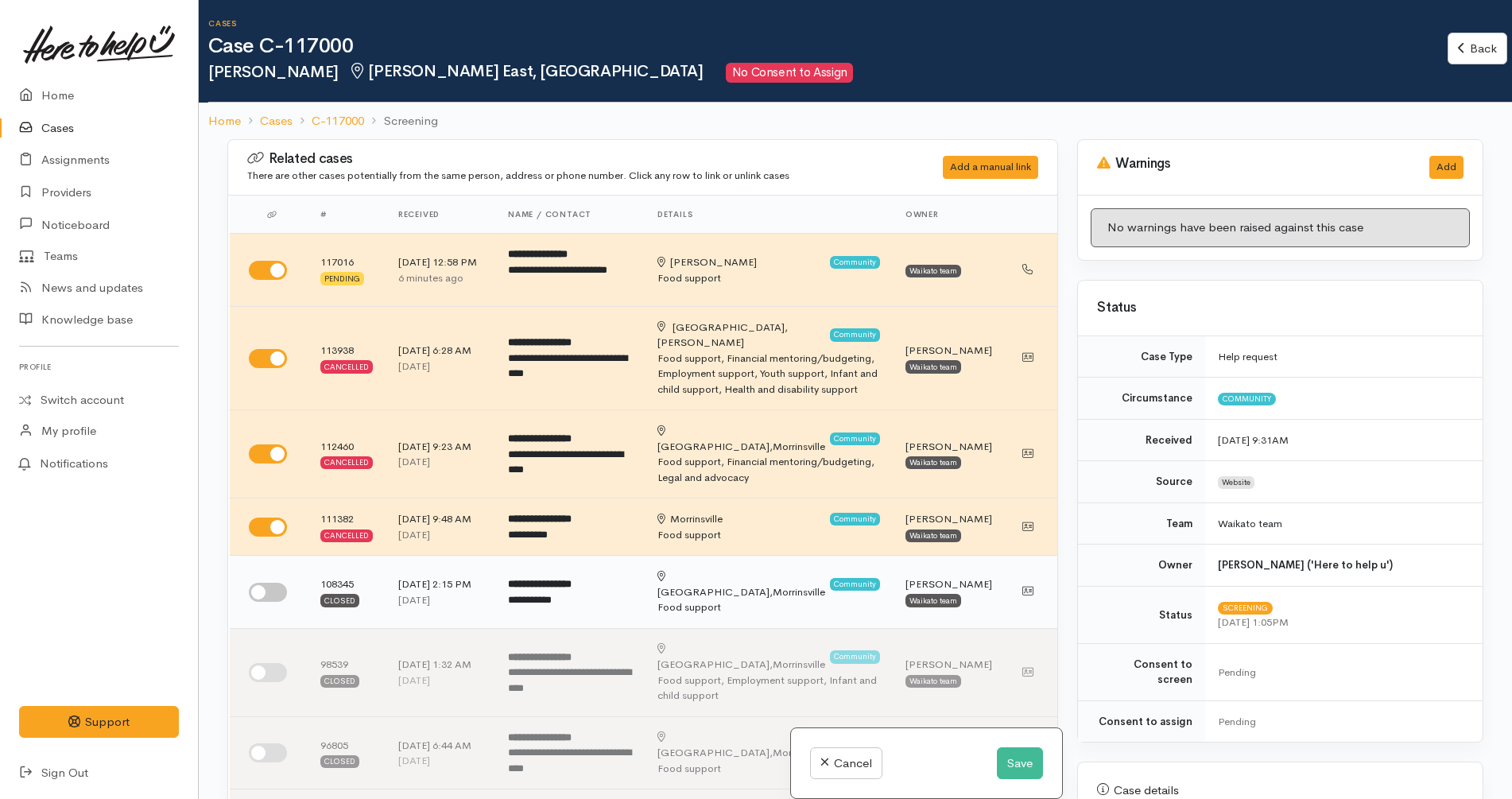
click at [275, 582] on input "checkbox" at bounding box center [268, 592] width 38 height 19
checkbox input "true"
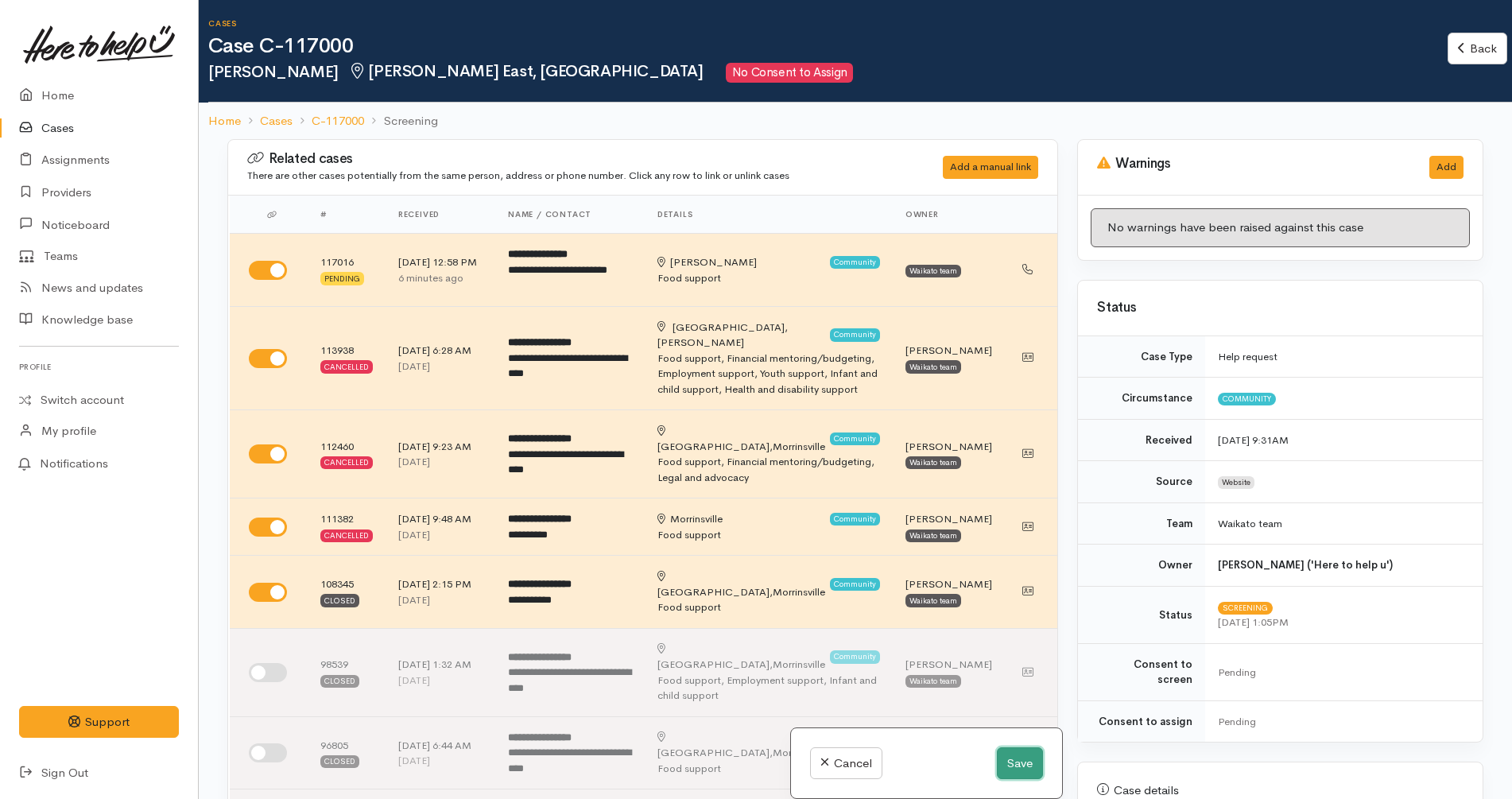
click at [1005, 773] on button "Save" at bounding box center [1020, 763] width 46 height 32
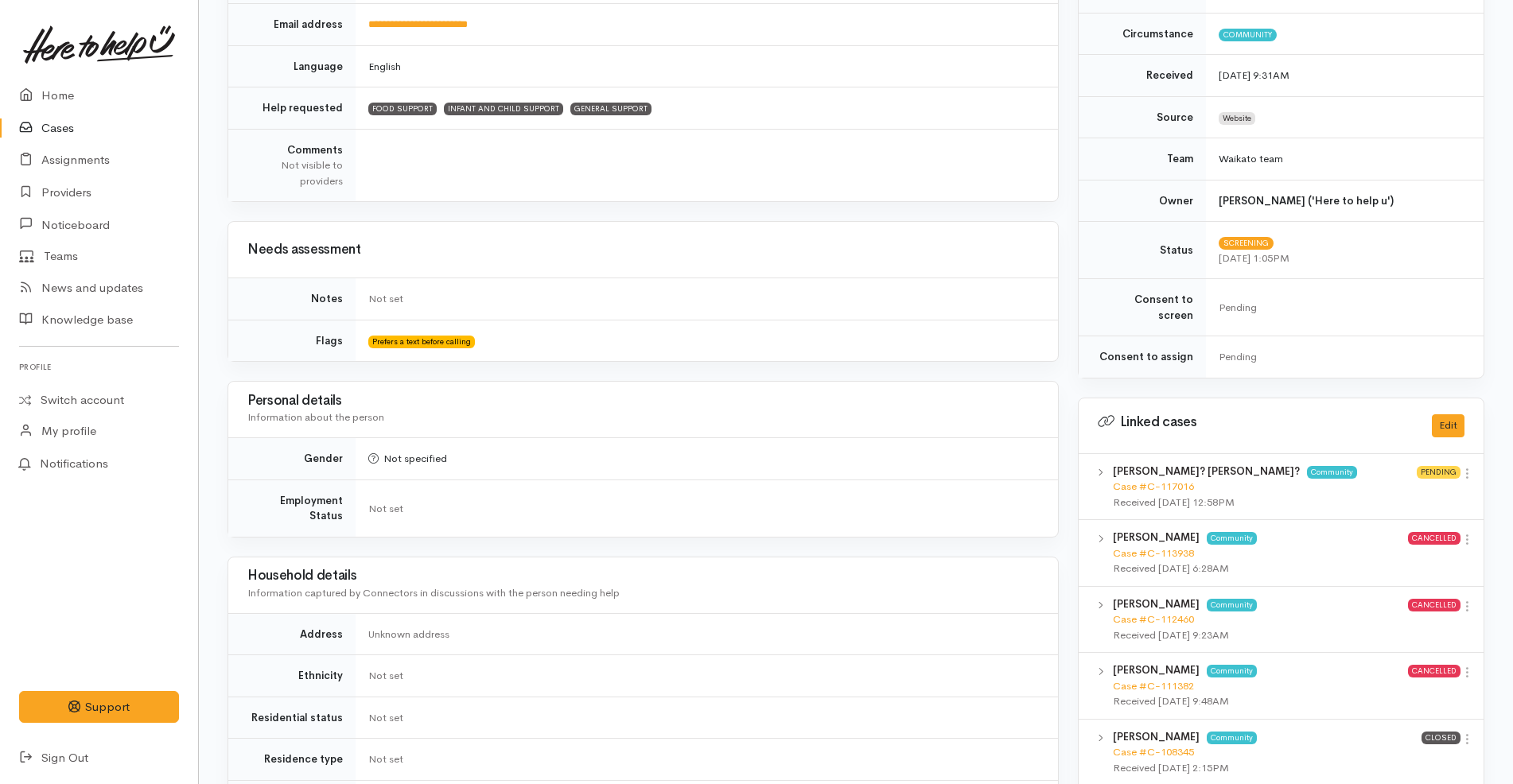
scroll to position [596, 0]
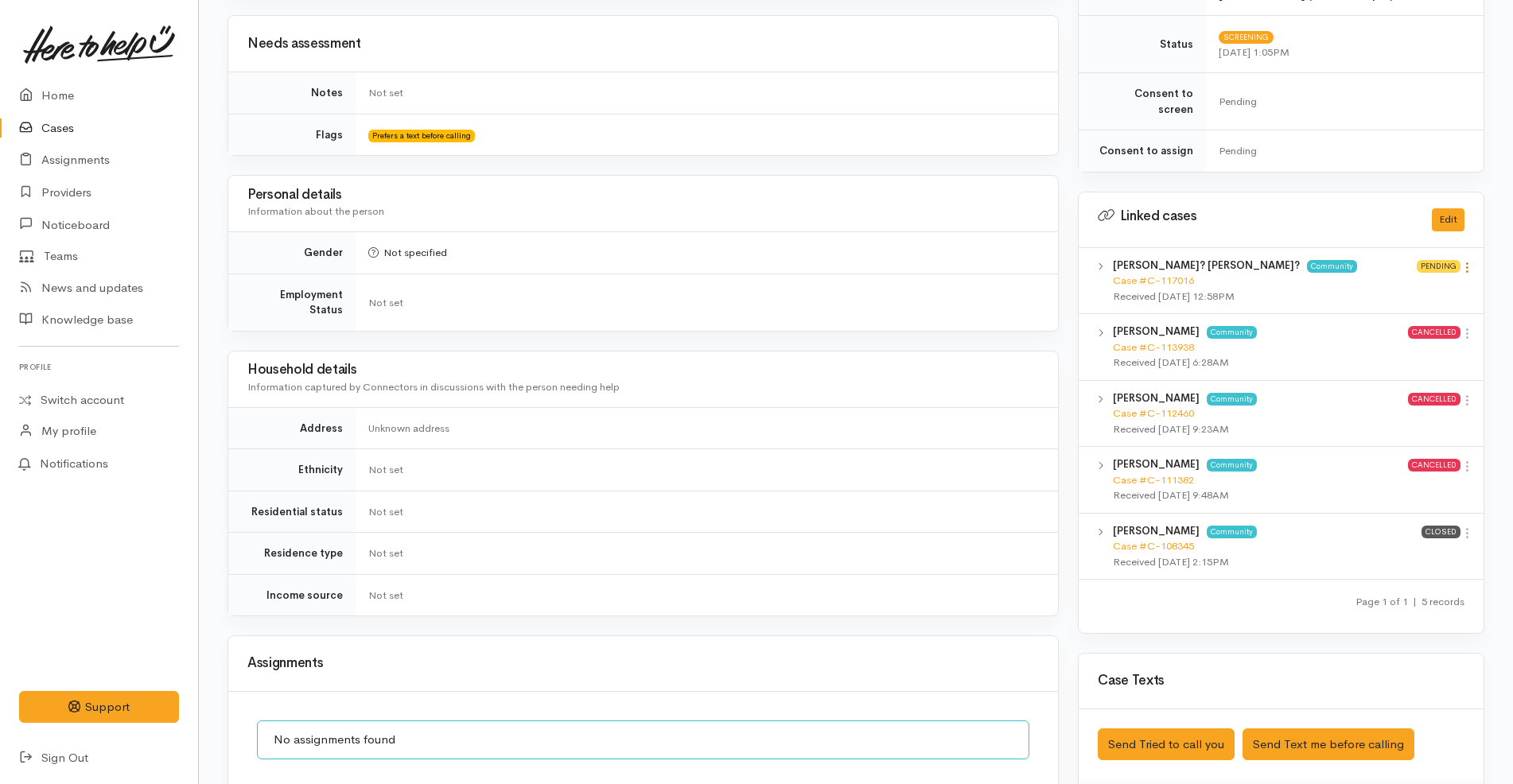
click at [1468, 261] on icon at bounding box center [1468, 268] width 14 height 14
click at [1446, 287] on link "View case" at bounding box center [1410, 299] width 125 height 25
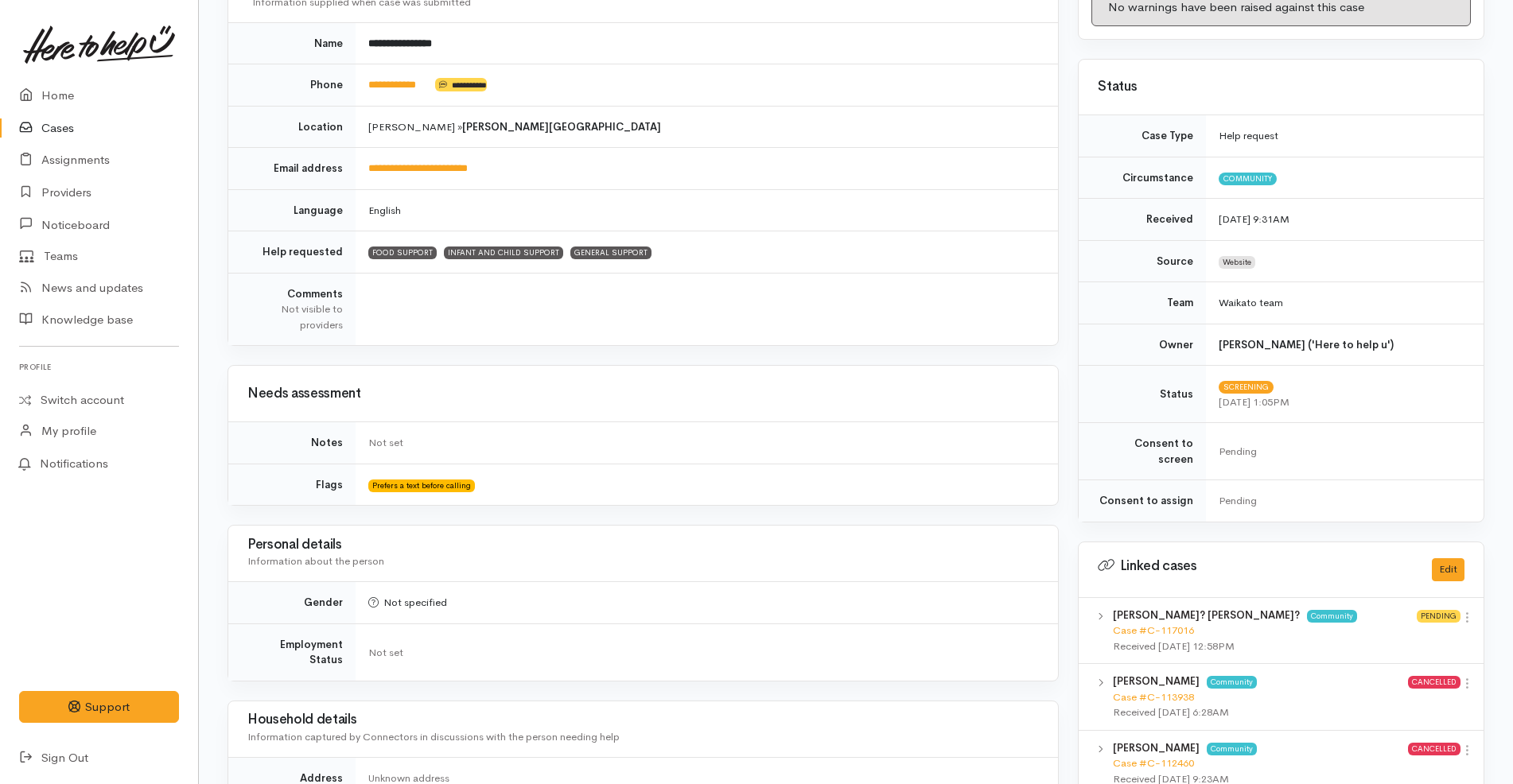
scroll to position [0, 0]
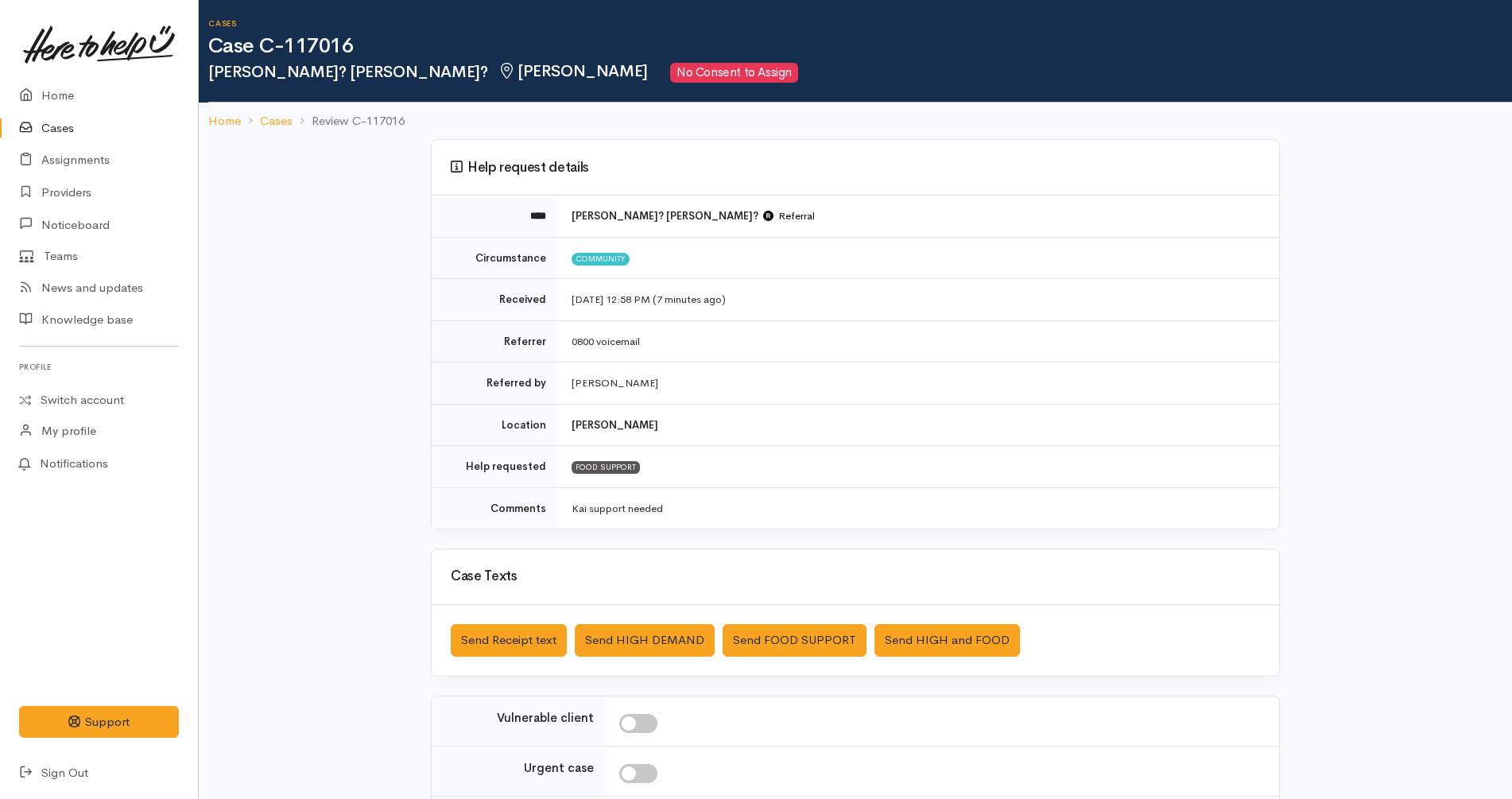
scroll to position [188, 0]
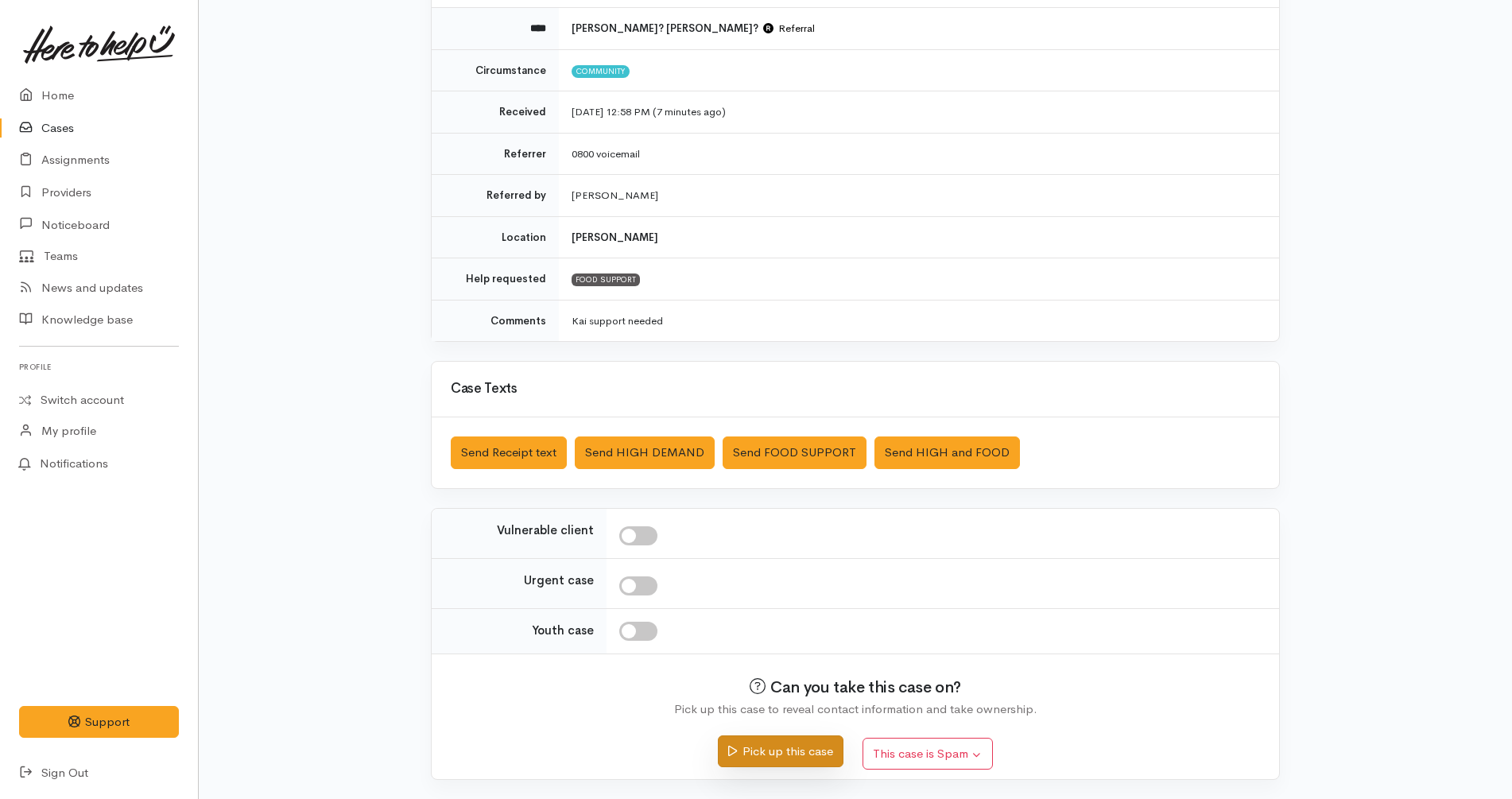
click at [780, 756] on button "Pick up this case" at bounding box center [780, 751] width 125 height 32
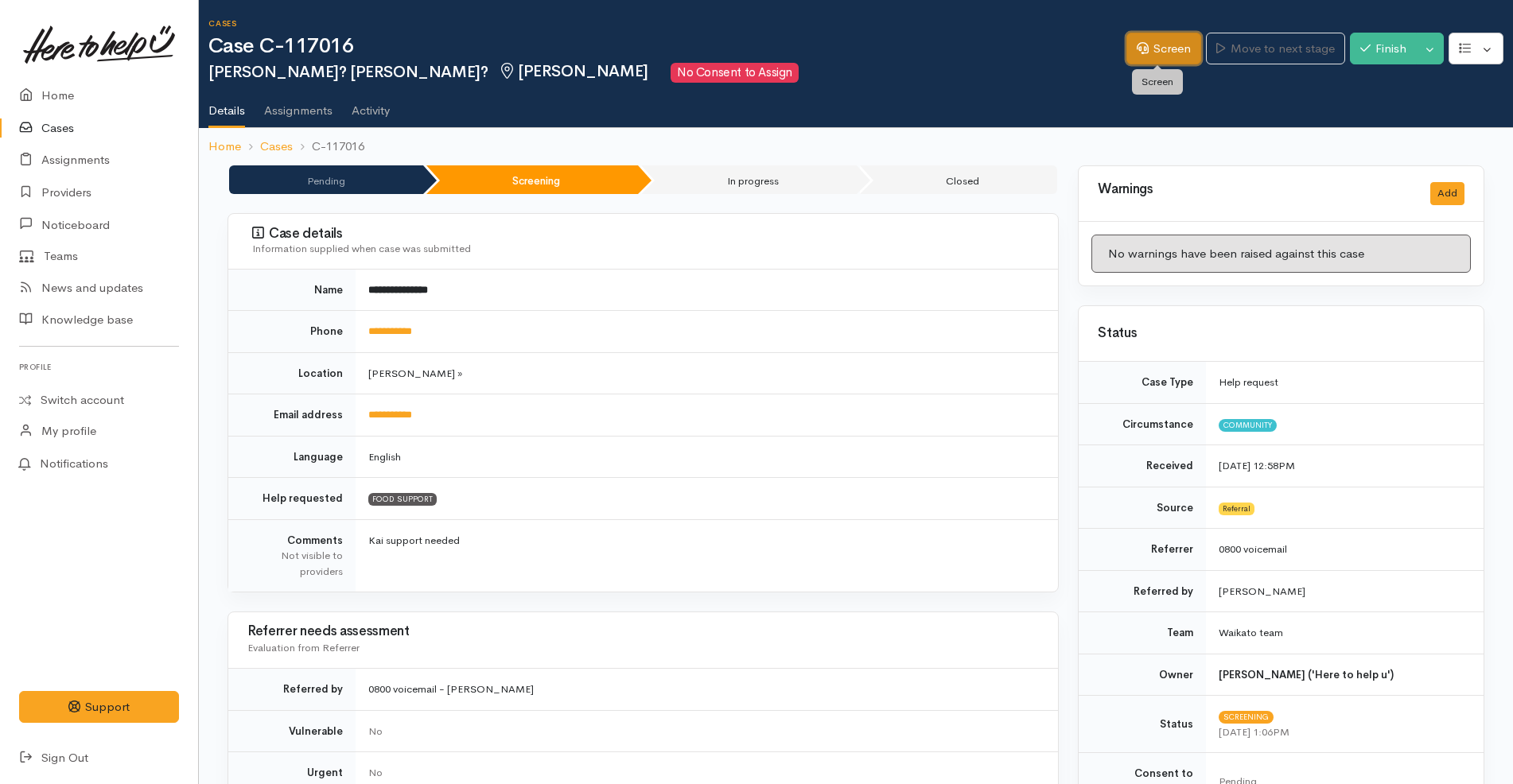
drag, startPoint x: 1159, startPoint y: 50, endPoint x: 1099, endPoint y: 52, distance: 60.0
click at [1159, 50] on link "Screen" at bounding box center [1164, 49] width 75 height 32
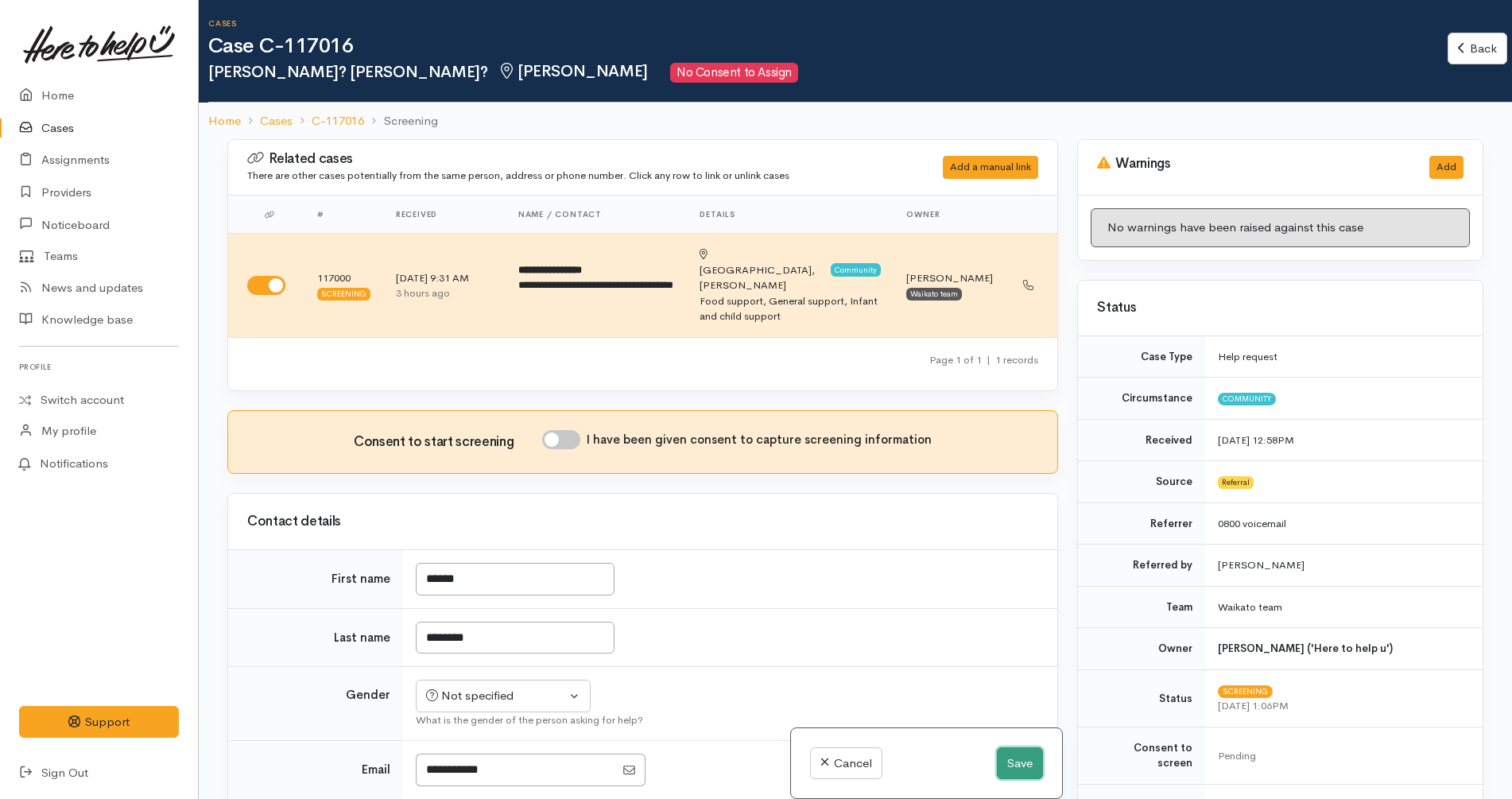
click at [1022, 762] on button "Save" at bounding box center [1020, 763] width 46 height 32
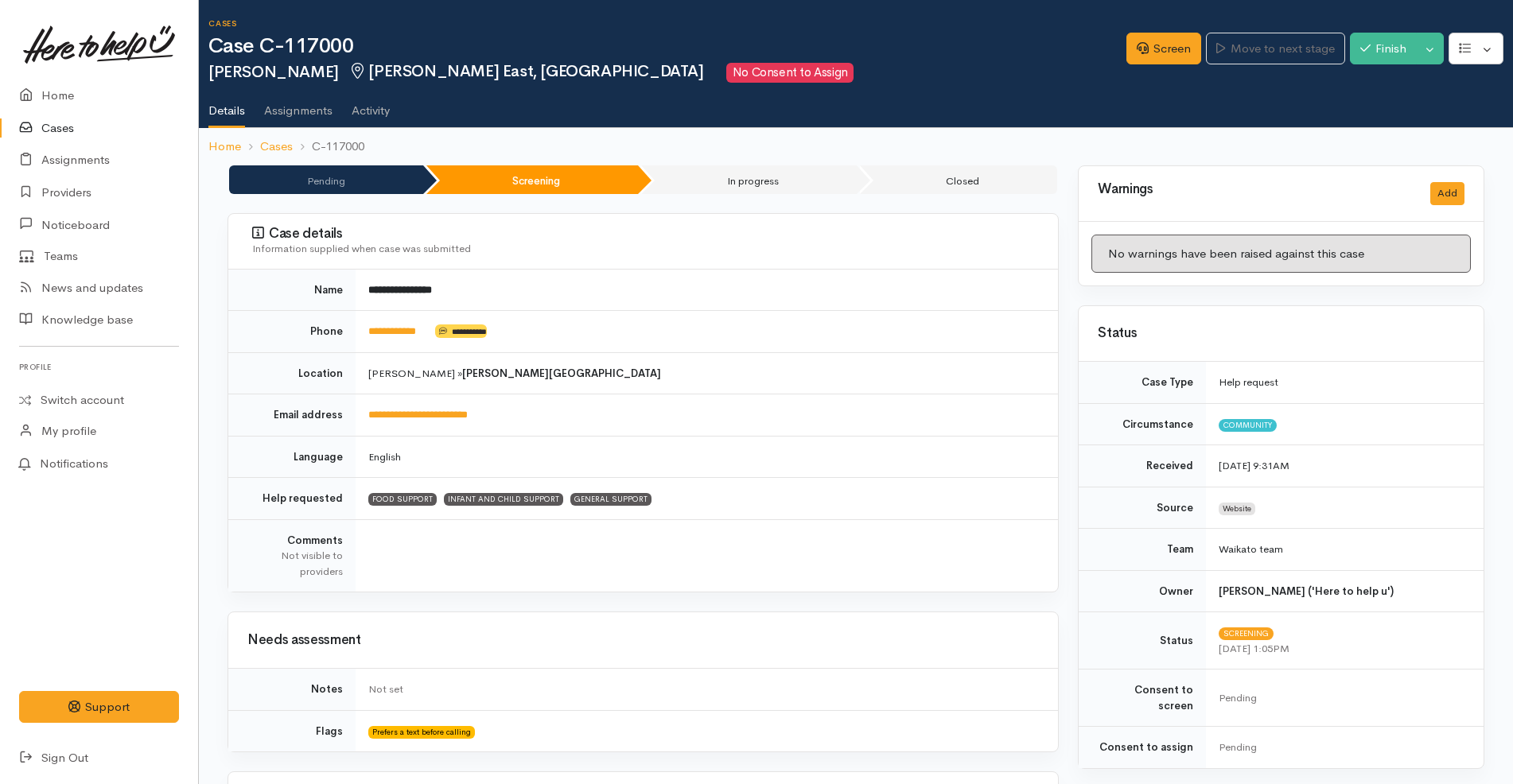
click at [1149, 30] on div "Screen Move to next stage Finish Toggle Dropdown Pause" at bounding box center [1319, 50] width 387 height 54
click at [1150, 38] on link "Screen" at bounding box center [1164, 49] width 75 height 32
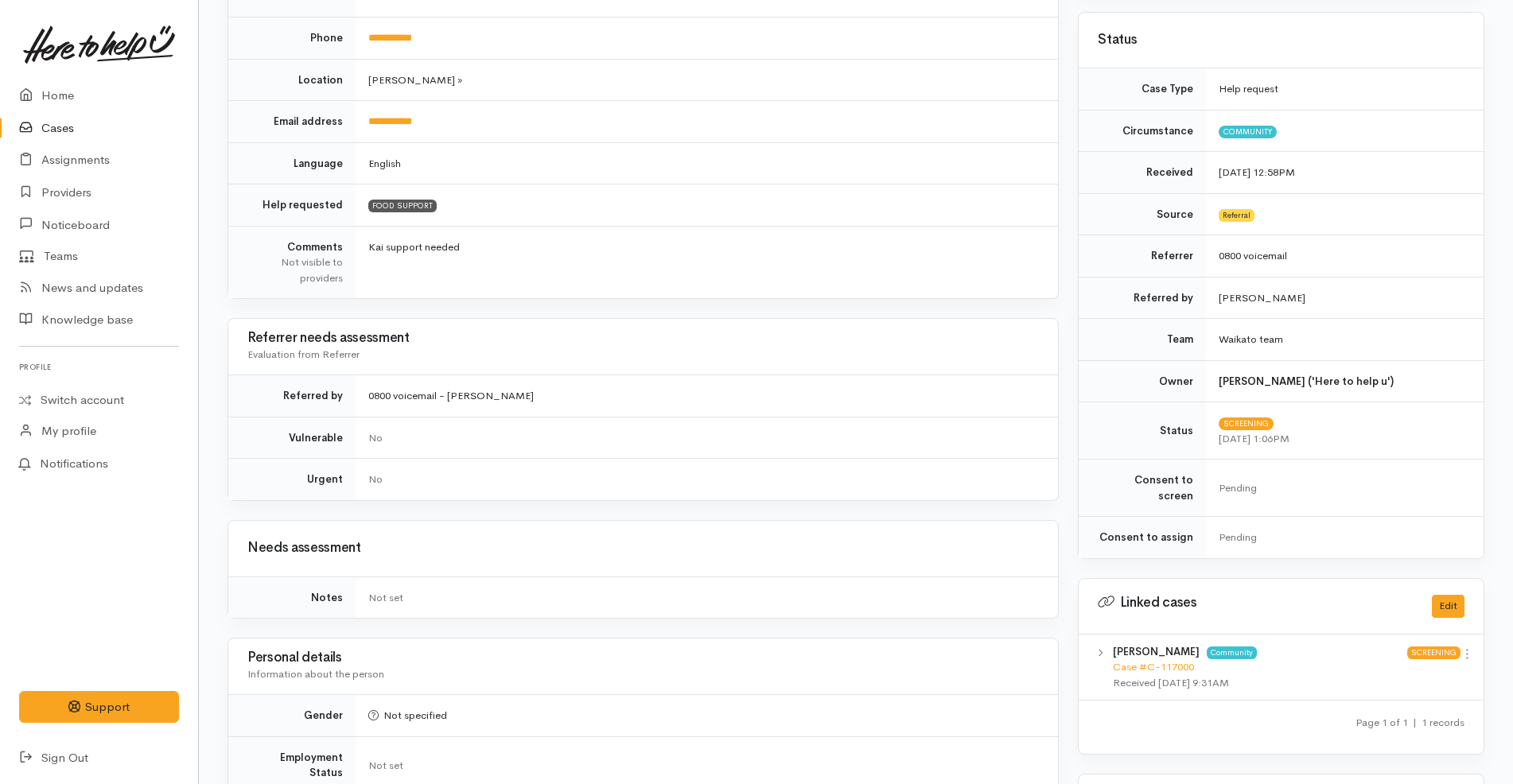
scroll to position [497, 0]
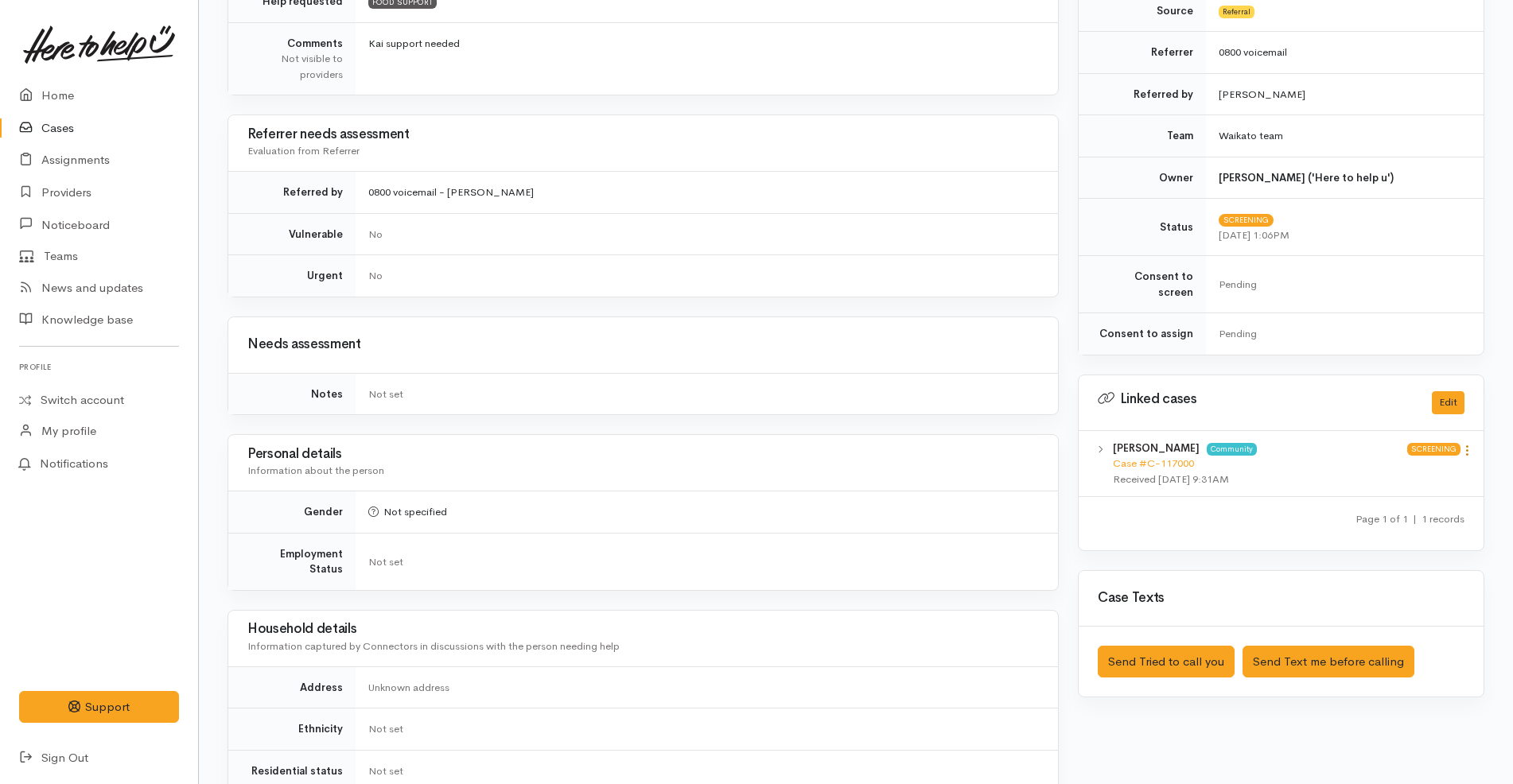
click at [1465, 444] on icon at bounding box center [1468, 450] width 14 height 14
click at [1424, 469] on link "View case" at bounding box center [1410, 481] width 125 height 25
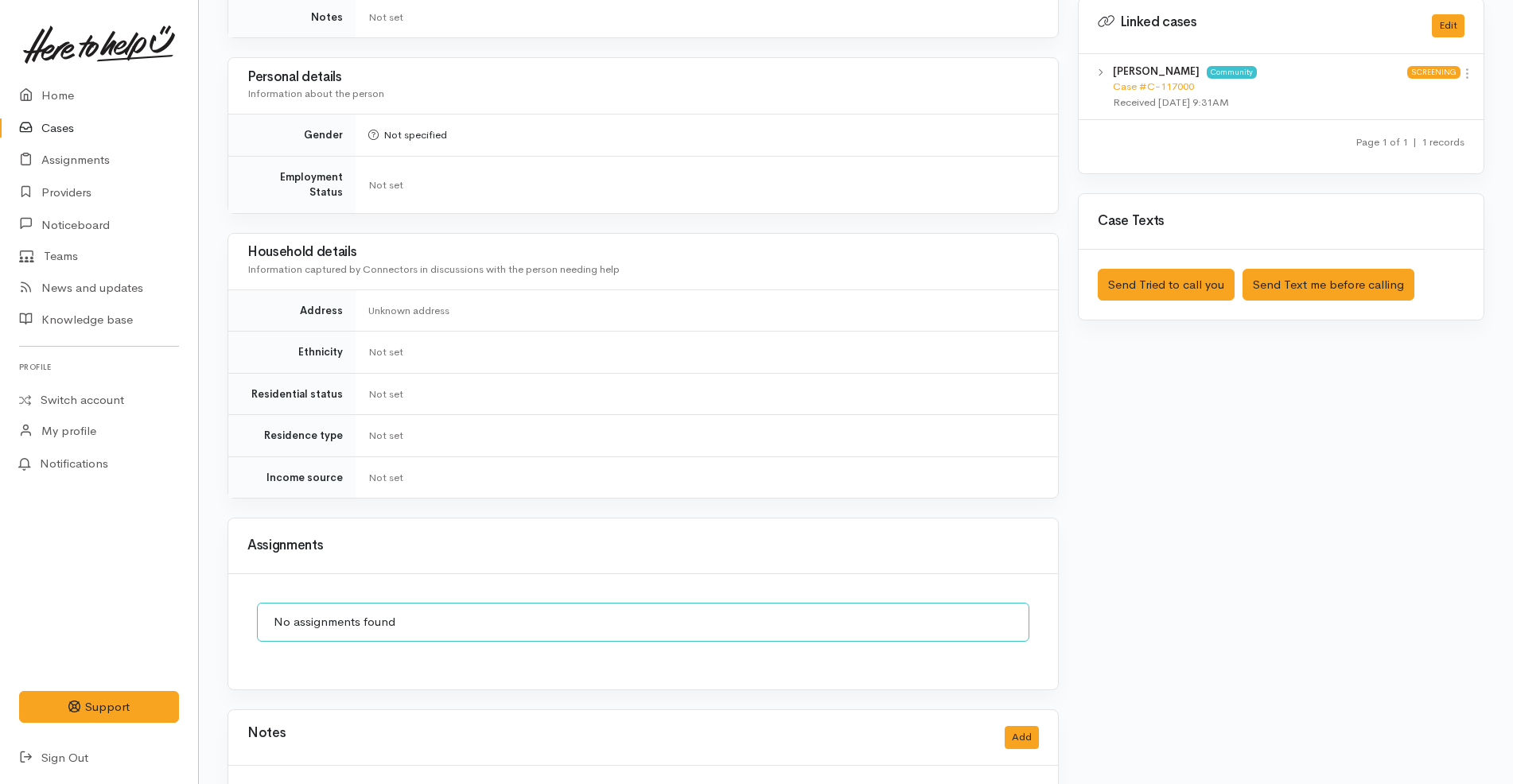
scroll to position [926, 0]
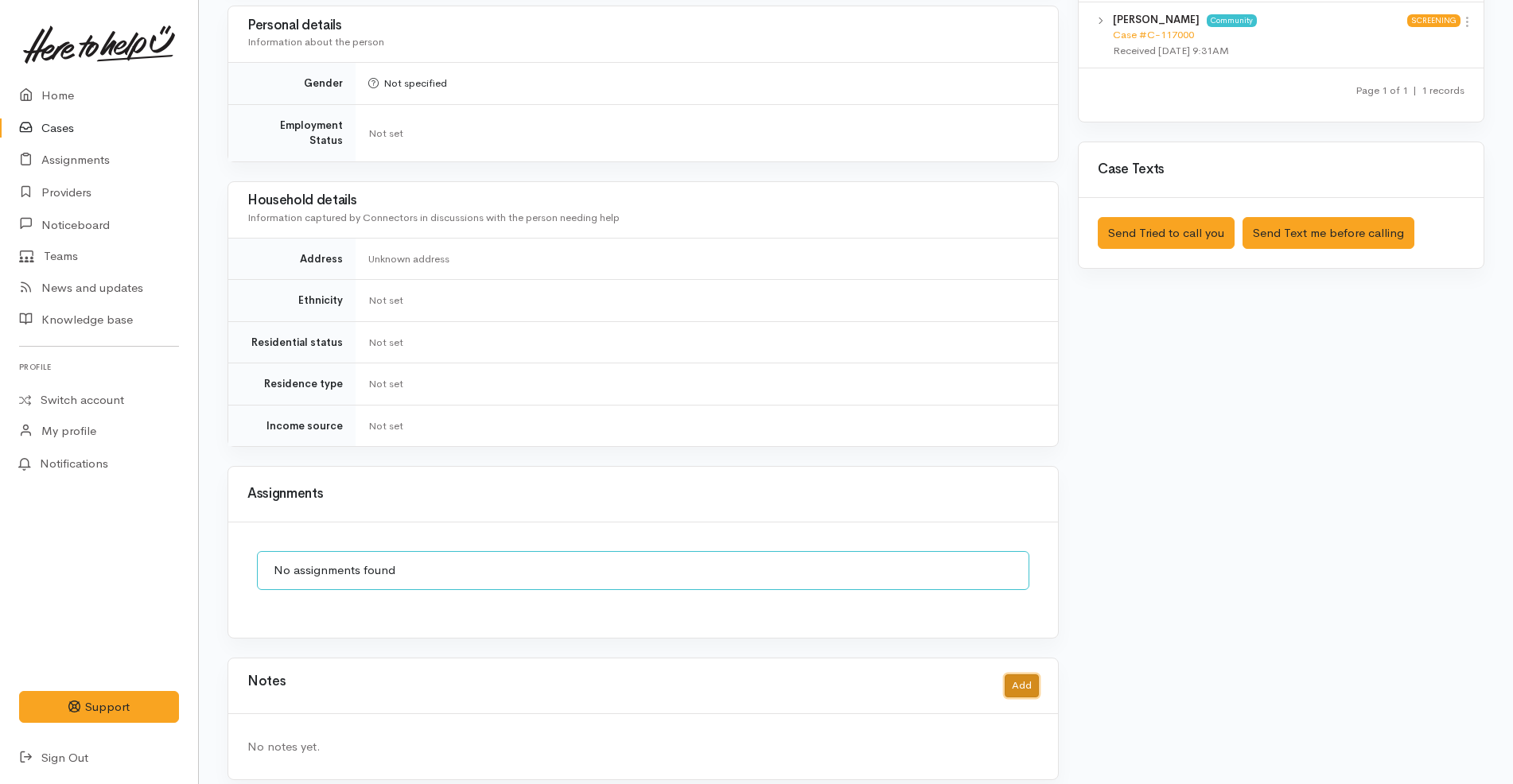
click at [1023, 675] on button "Add" at bounding box center [1022, 686] width 34 height 23
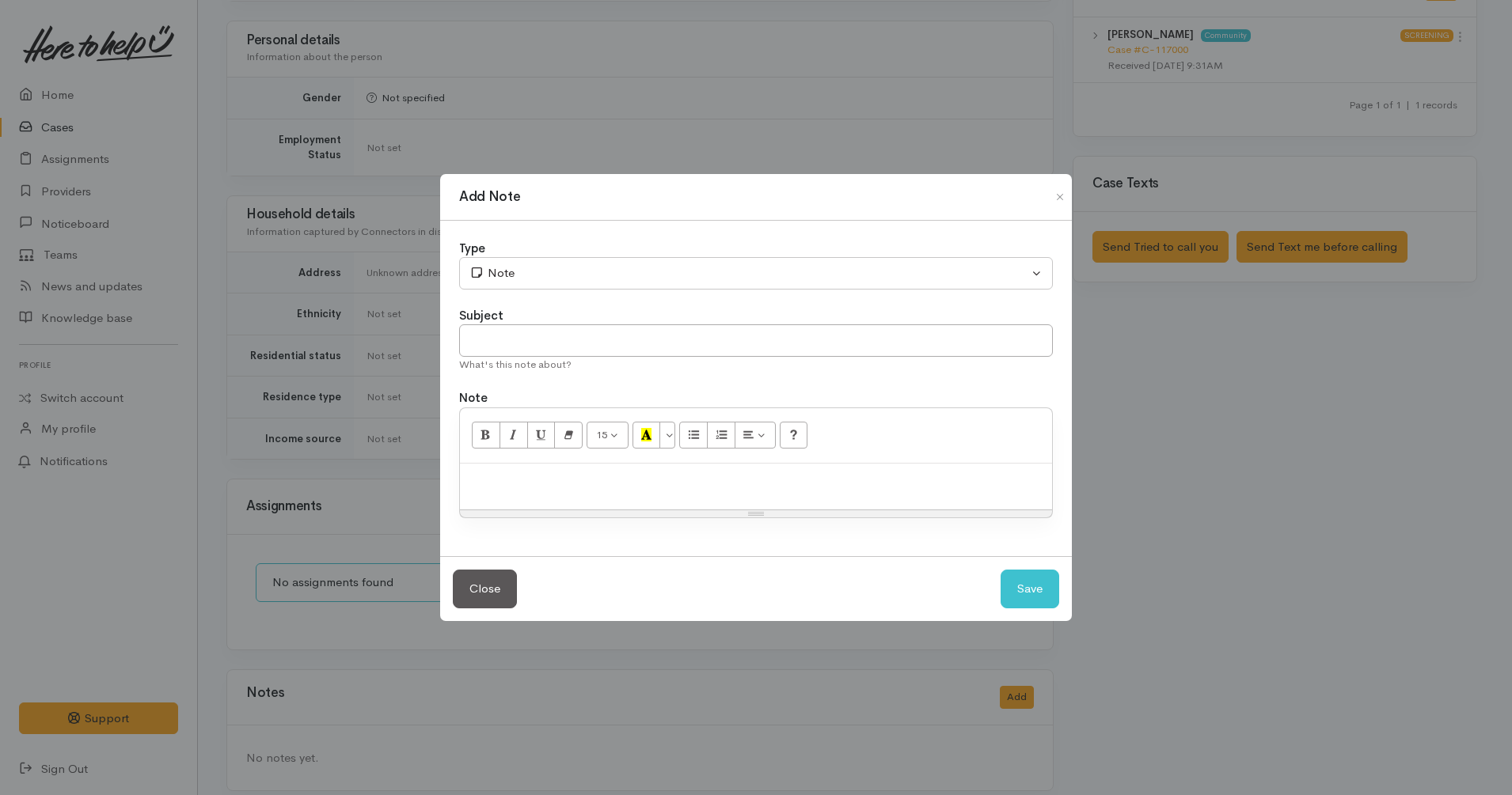
click at [724, 484] on p at bounding box center [756, 480] width 576 height 18
paste div
click at [610, 333] on input "text" at bounding box center [756, 340] width 593 height 32
type input "Duplicate case open"
click at [1003, 581] on button "Save" at bounding box center [1030, 589] width 59 height 39
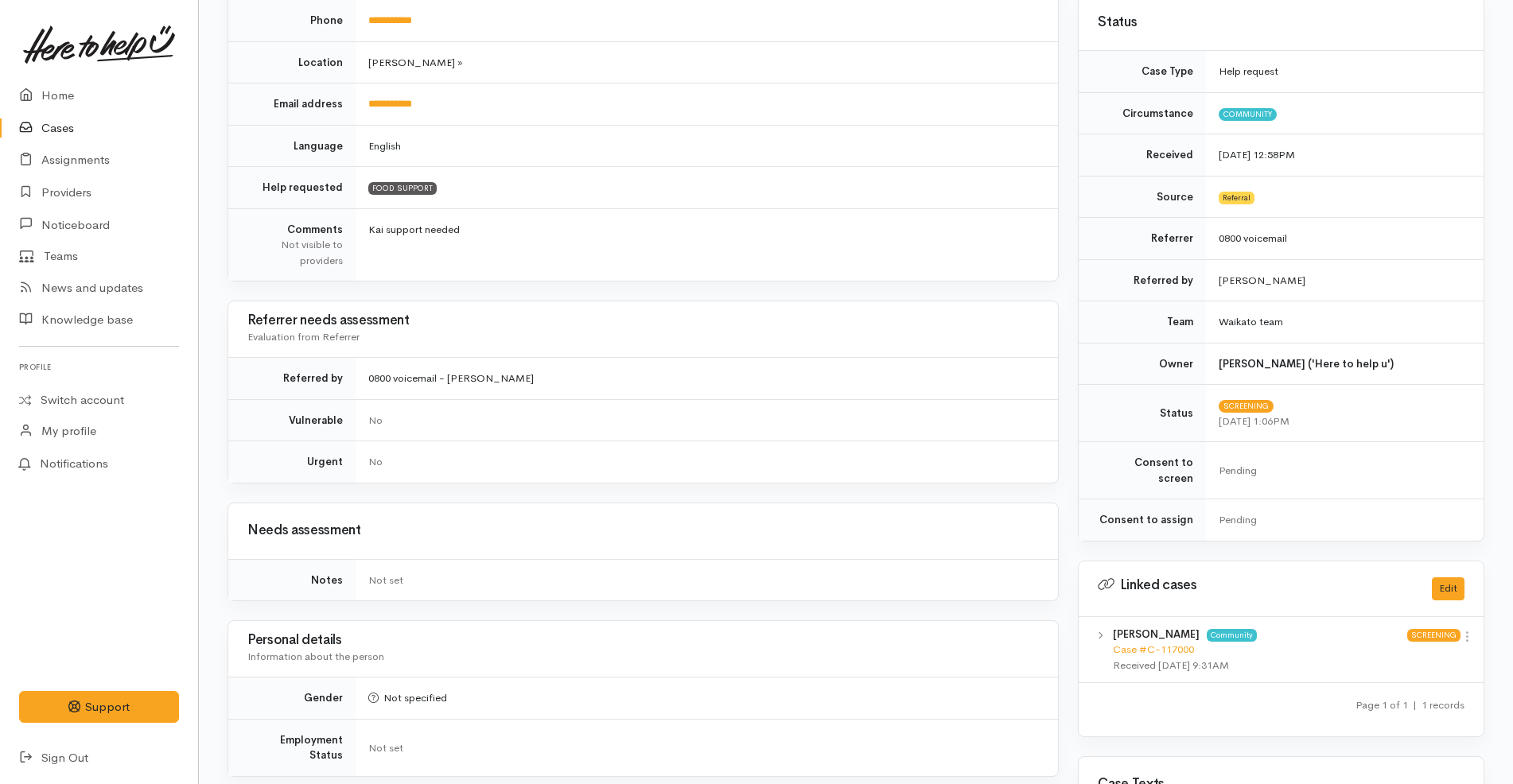
scroll to position [0, 0]
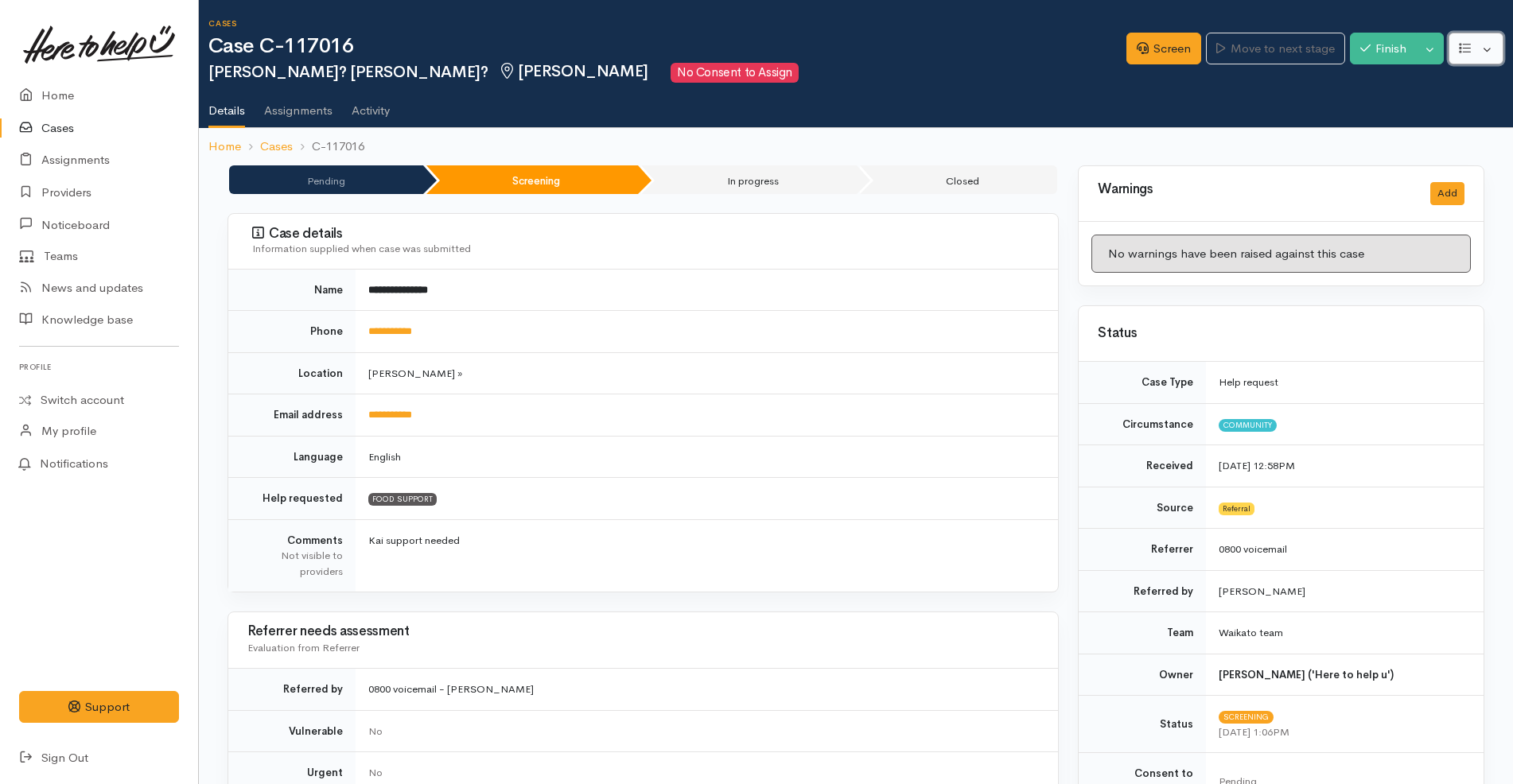
click at [1498, 52] on button "button" at bounding box center [1476, 49] width 55 height 32
click at [1431, 54] on button "Toggle Dropdown" at bounding box center [1430, 49] width 28 height 32
click at [1393, 115] on link "Cancel" at bounding box center [1380, 110] width 125 height 25
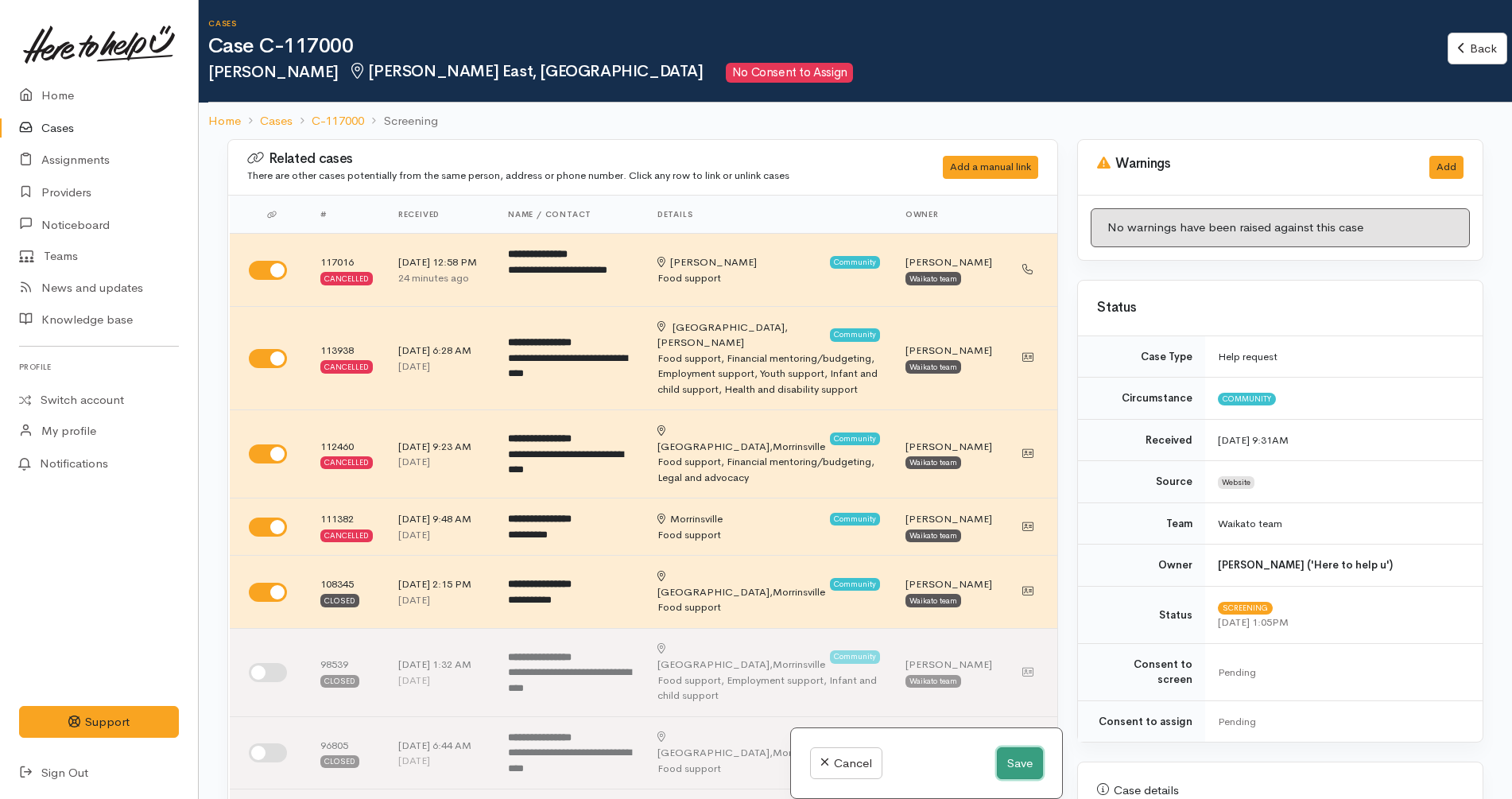
click at [1018, 763] on button "Save" at bounding box center [1020, 763] width 46 height 32
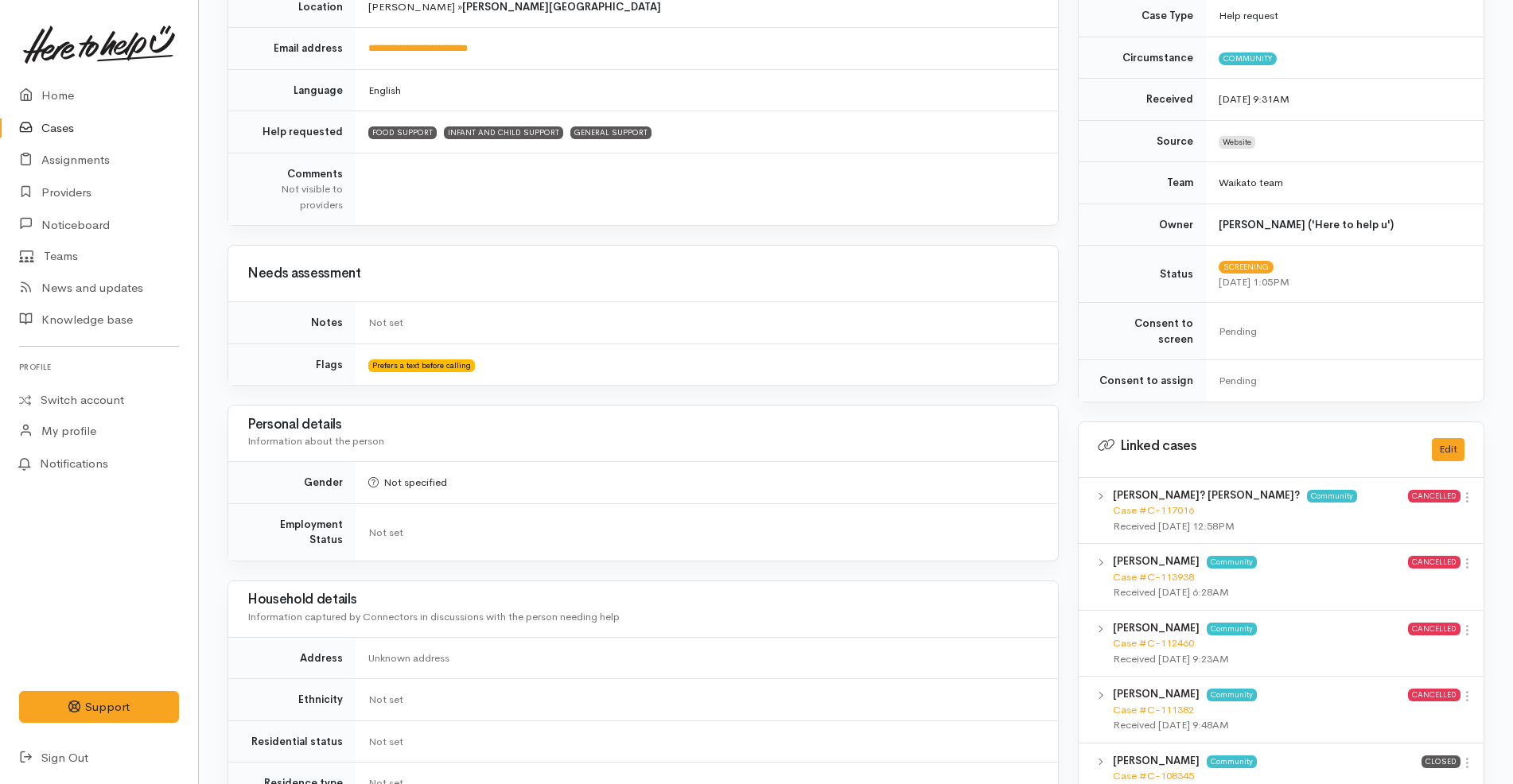
scroll to position [398, 0]
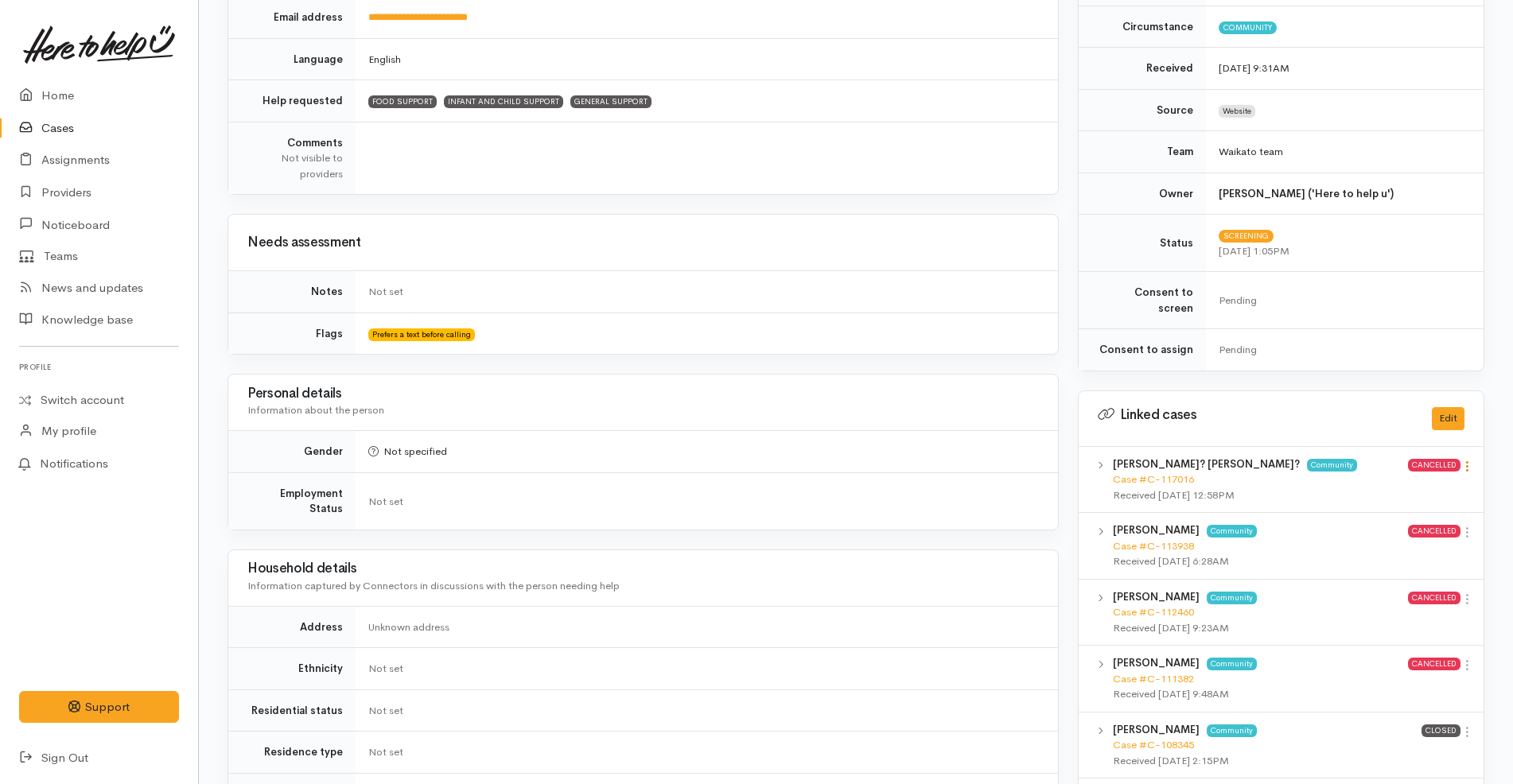
click at [1470, 460] on icon at bounding box center [1468, 467] width 14 height 14
click at [1435, 485] on link "View case" at bounding box center [1410, 497] width 125 height 25
click at [838, 133] on td at bounding box center [707, 158] width 702 height 73
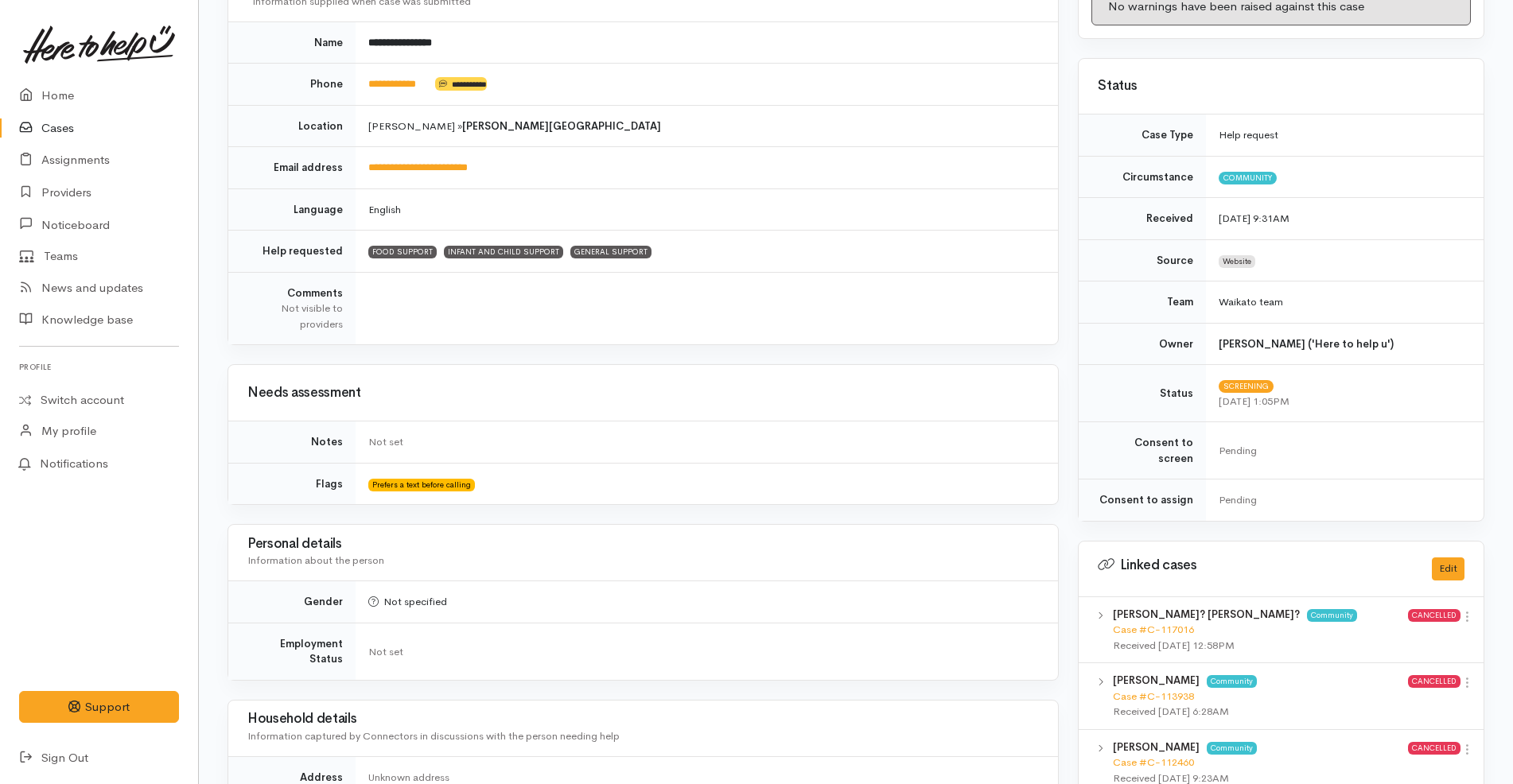
scroll to position [0, 0]
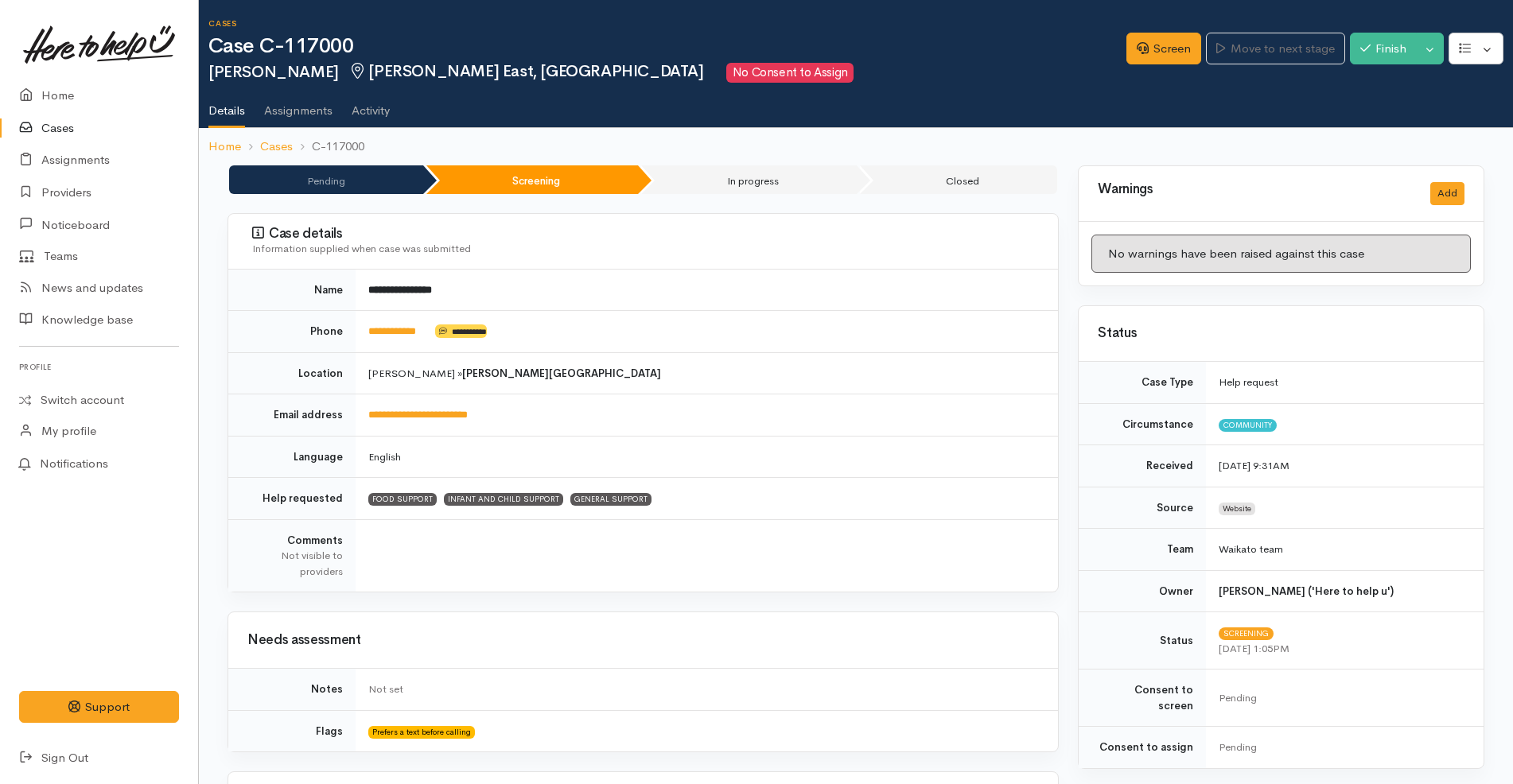
click at [744, 376] on td "Hamilton » Hamilton East" at bounding box center [707, 373] width 702 height 42
click at [1126, 50] on link "Screen" at bounding box center [1164, 49] width 75 height 32
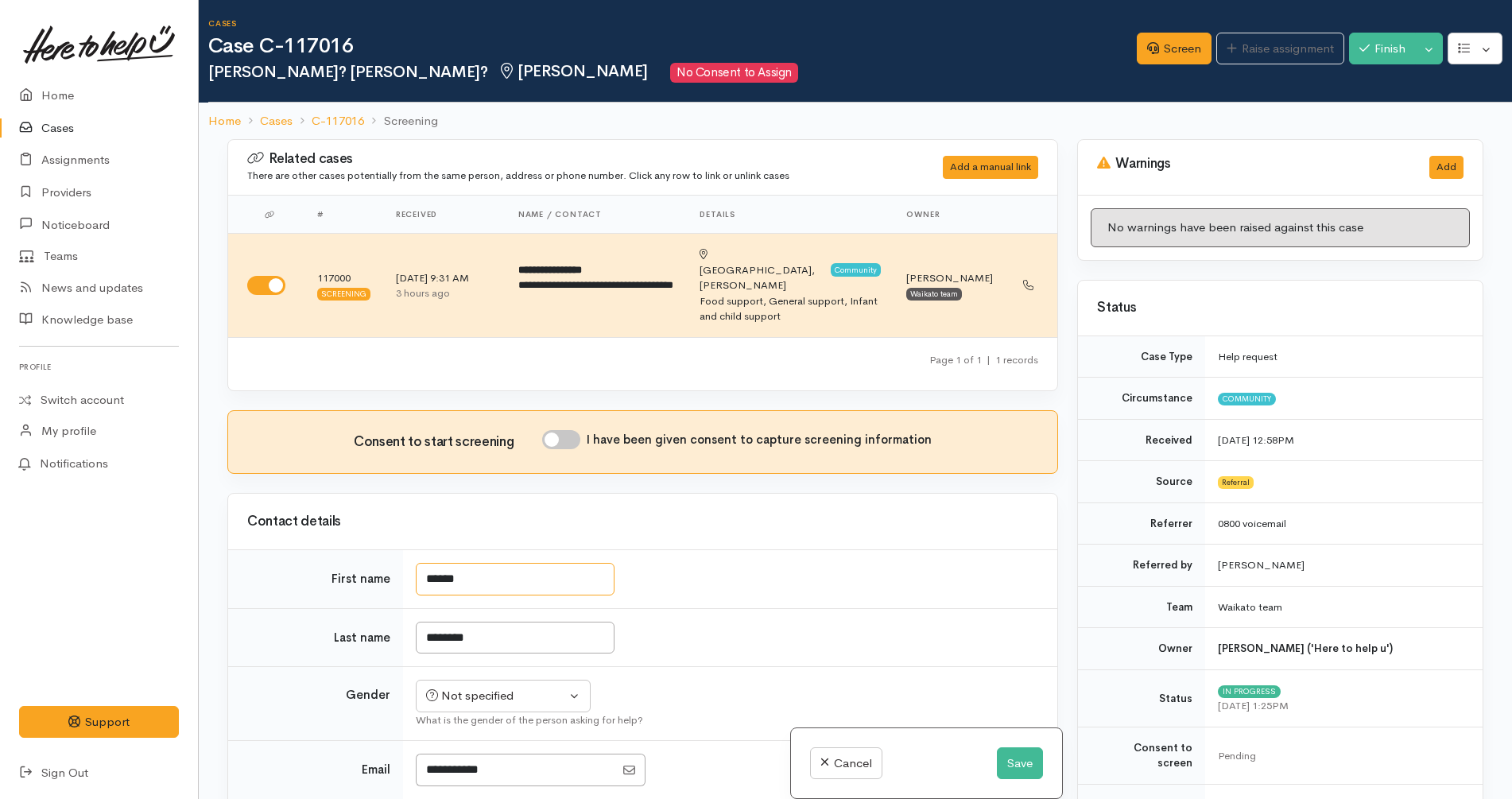
drag, startPoint x: 510, startPoint y: 549, endPoint x: 391, endPoint y: 542, distance: 119.2
click at [391, 550] on tr "First name ******" at bounding box center [643, 579] width 829 height 59
type input "********"
type input "*******"
click at [1013, 756] on button "Save" at bounding box center [1020, 763] width 46 height 32
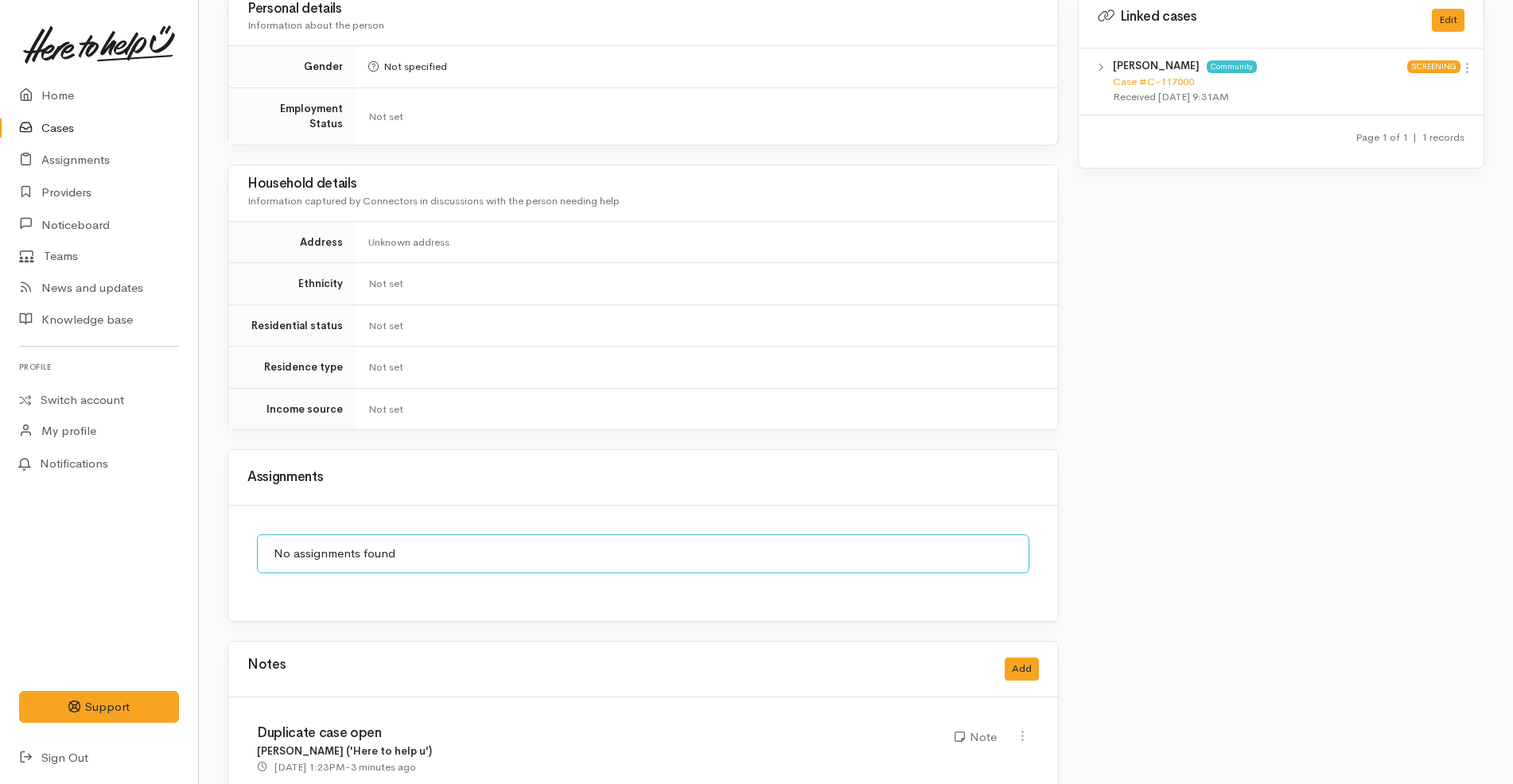
scroll to position [959, 0]
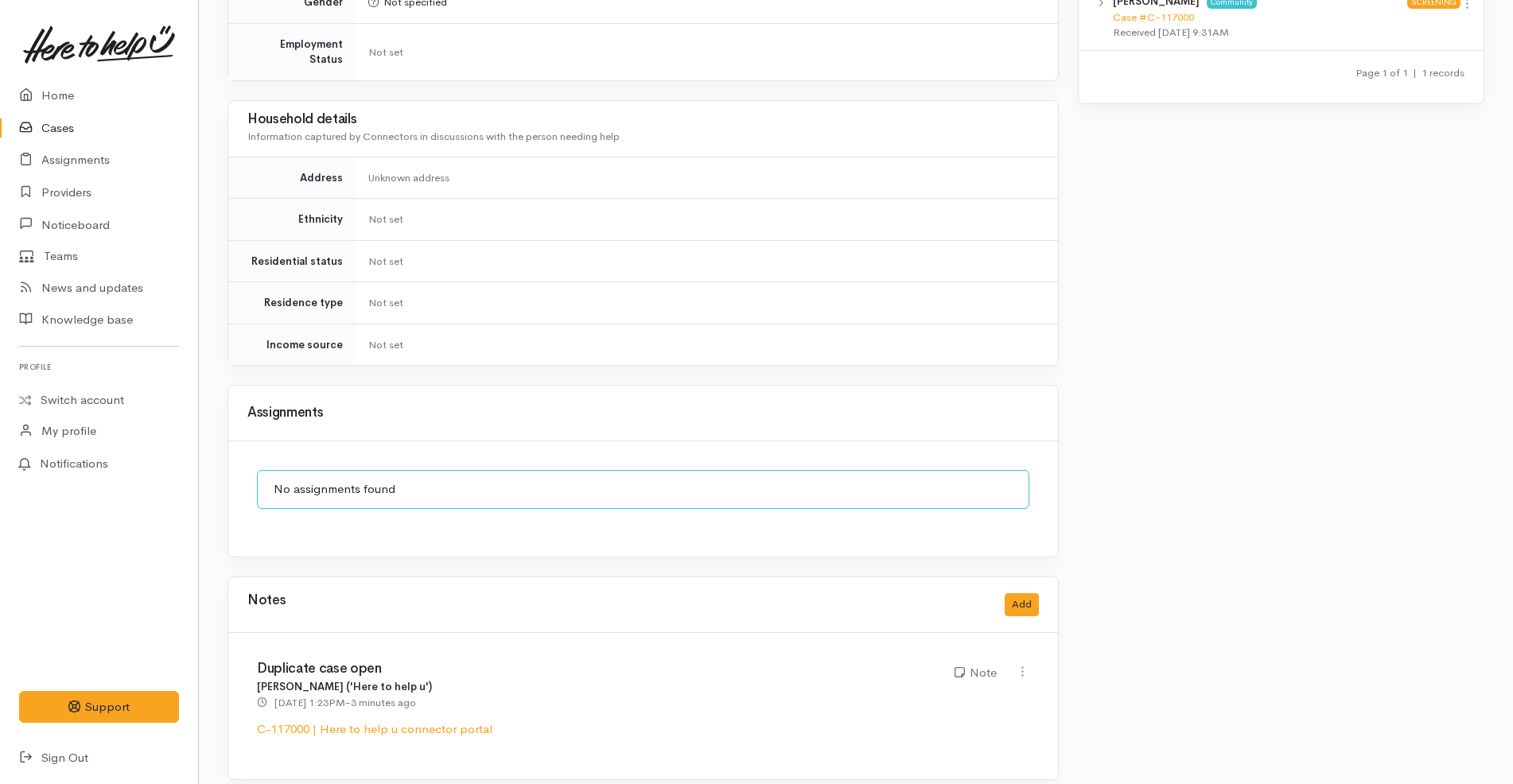
click at [863, 300] on td "Not set" at bounding box center [707, 303] width 702 height 42
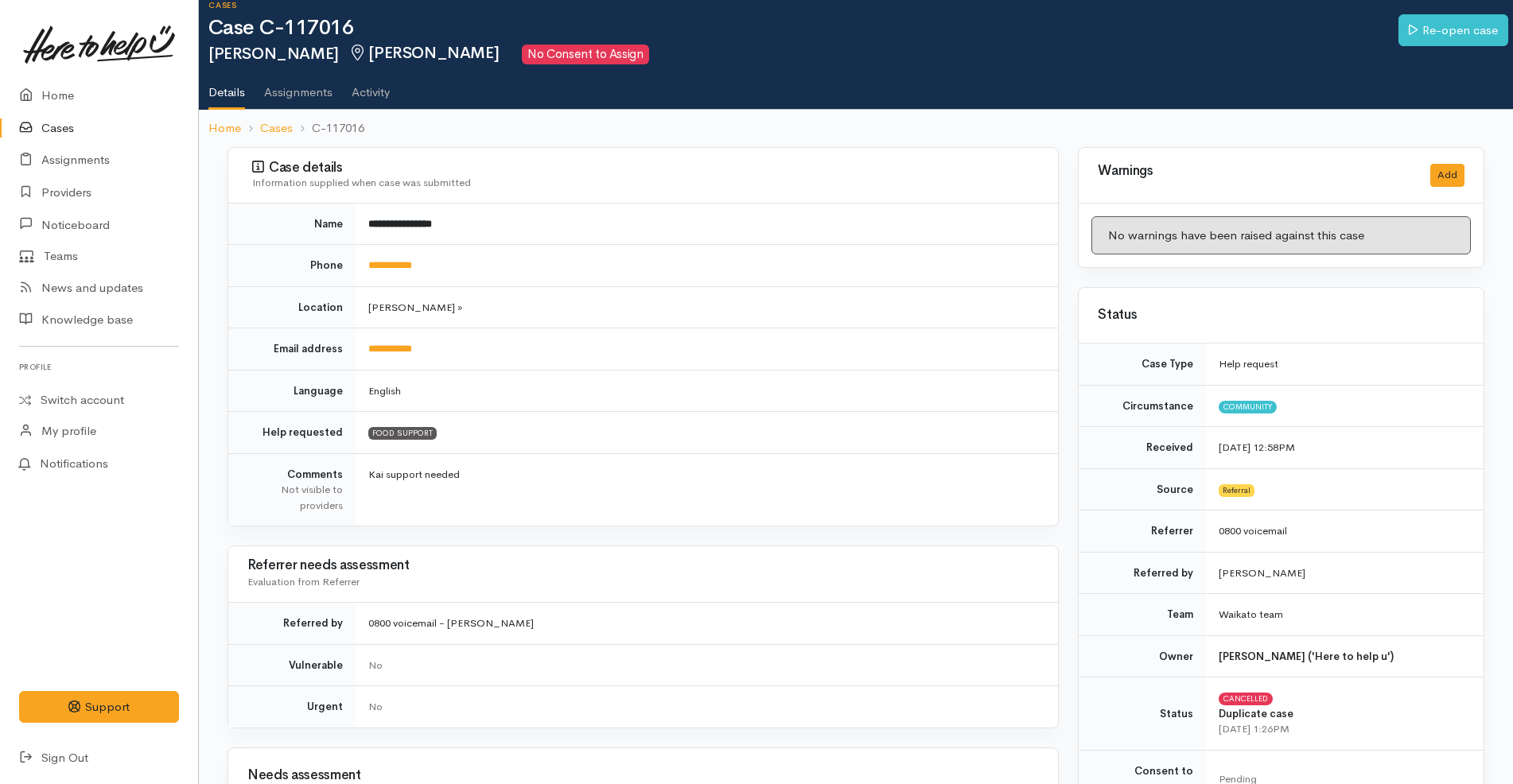
scroll to position [0, 0]
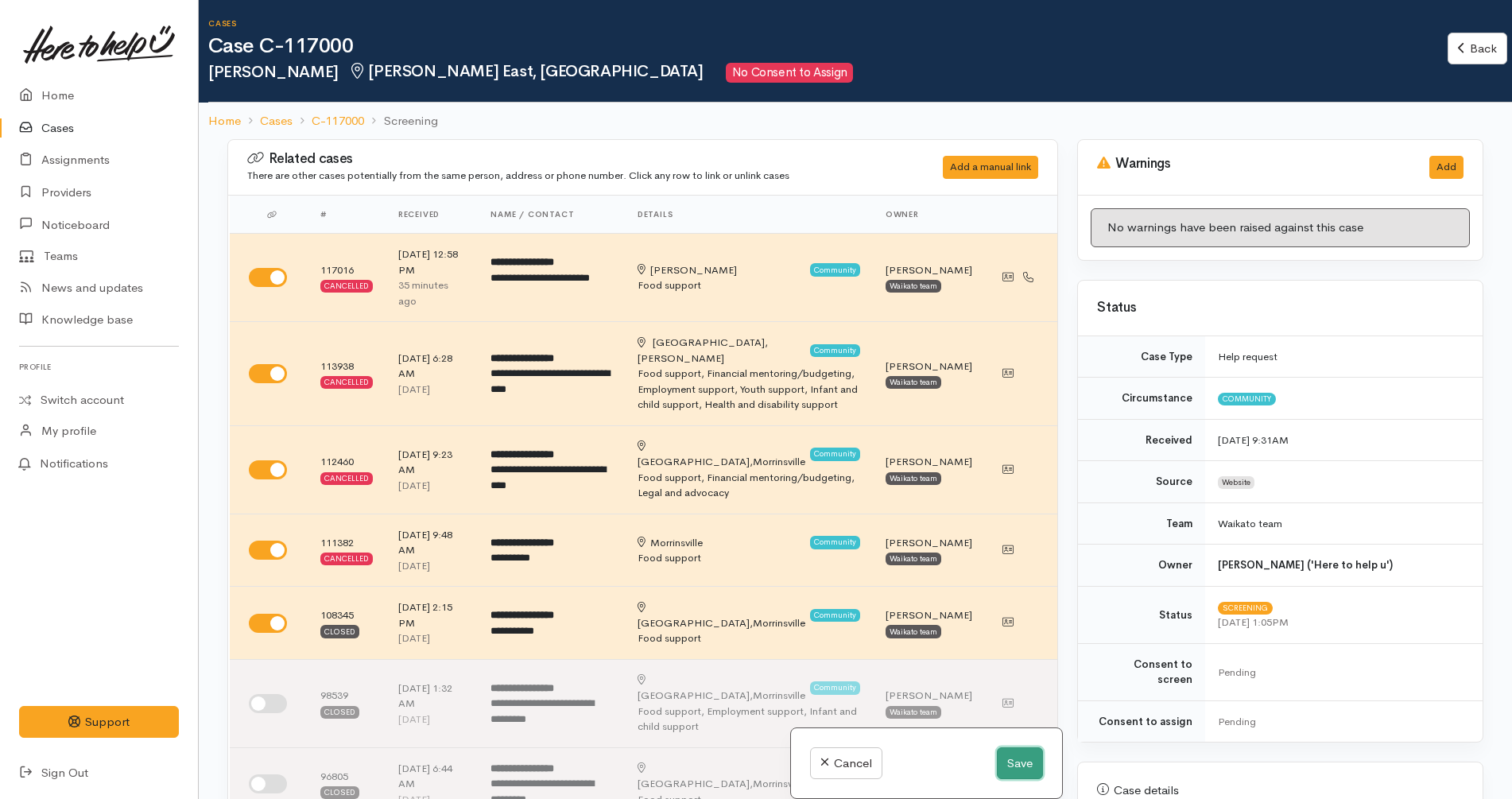
click at [1031, 749] on button "Save" at bounding box center [1020, 763] width 46 height 32
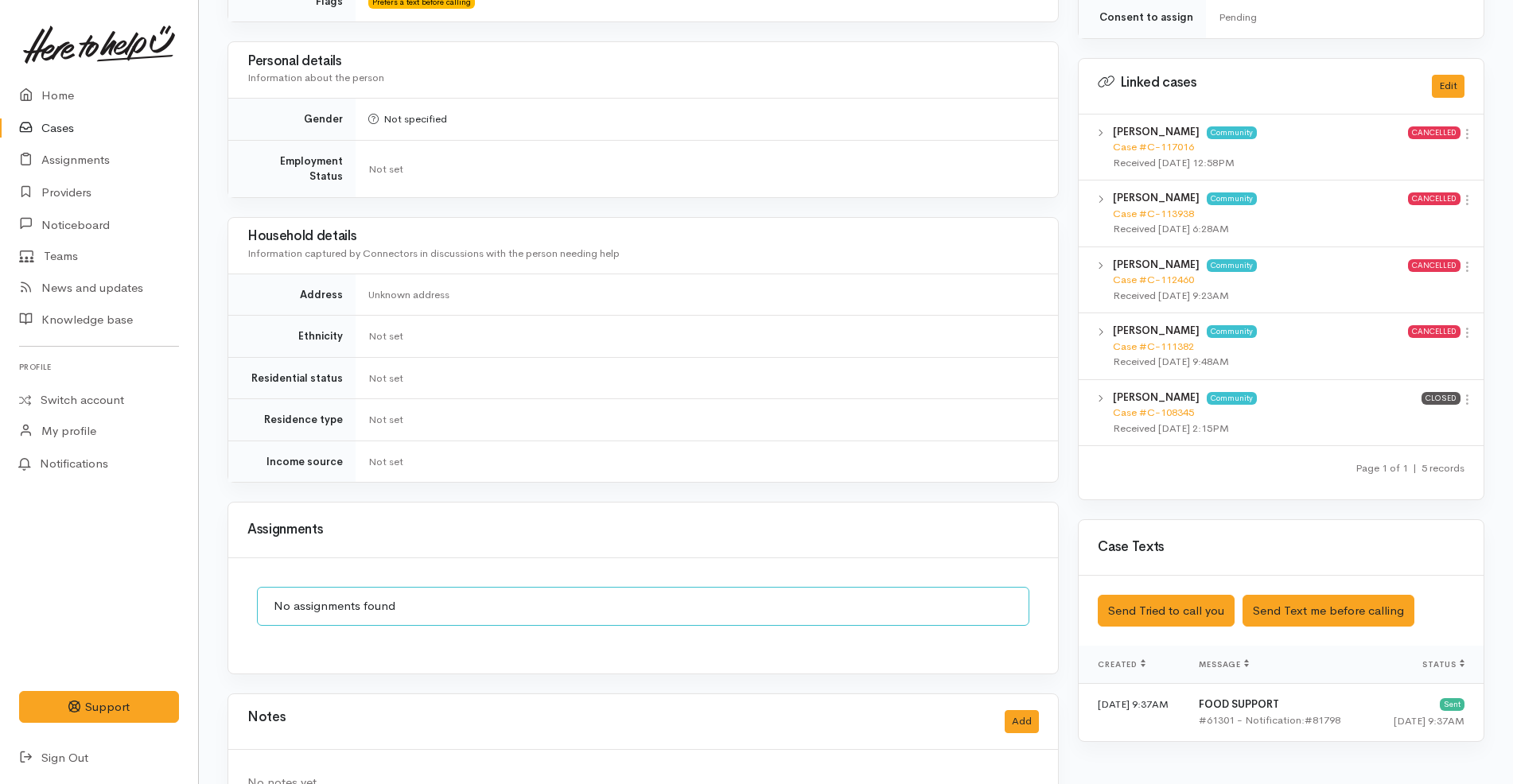
scroll to position [766, 0]
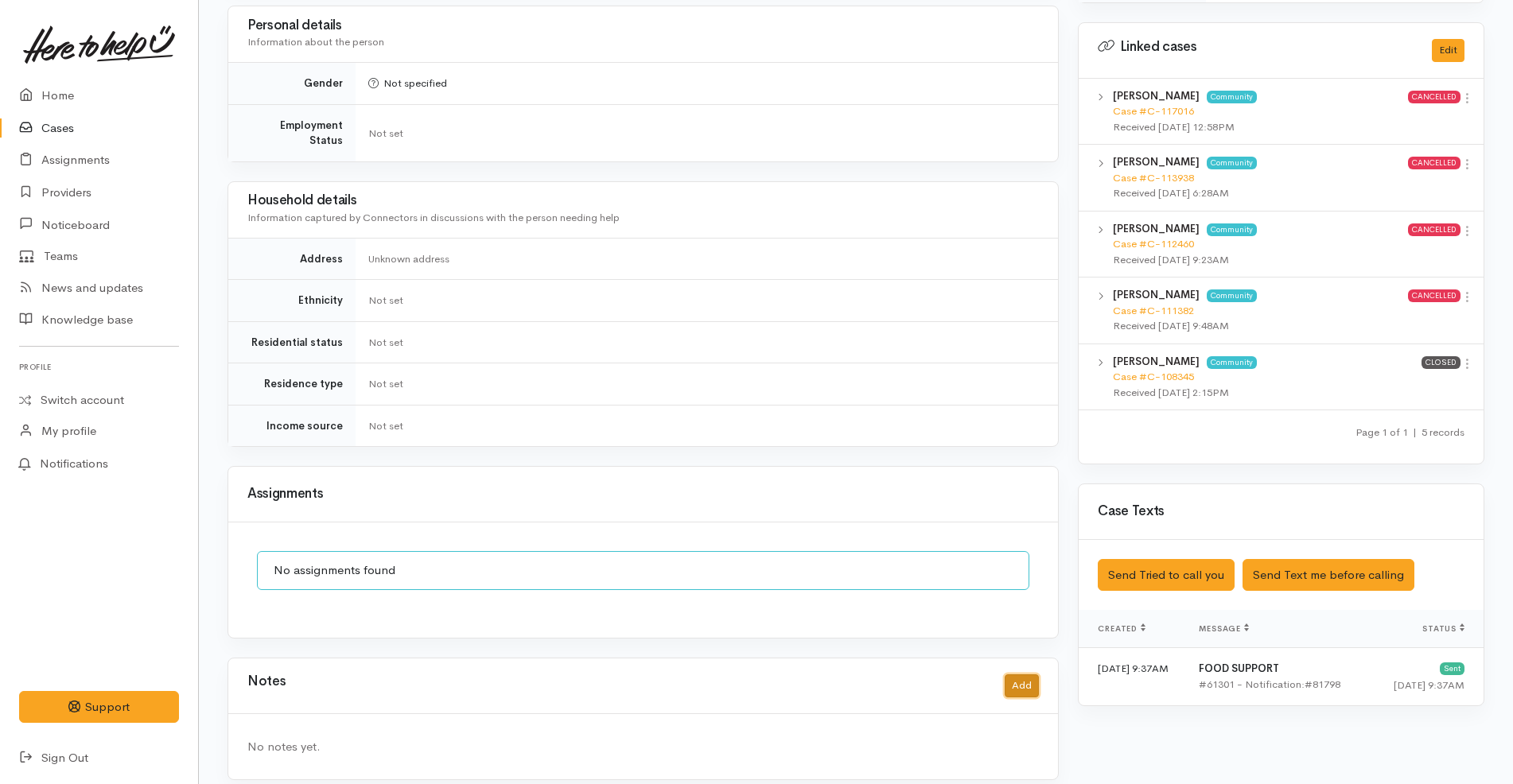
click at [1031, 675] on button "Add" at bounding box center [1022, 686] width 34 height 23
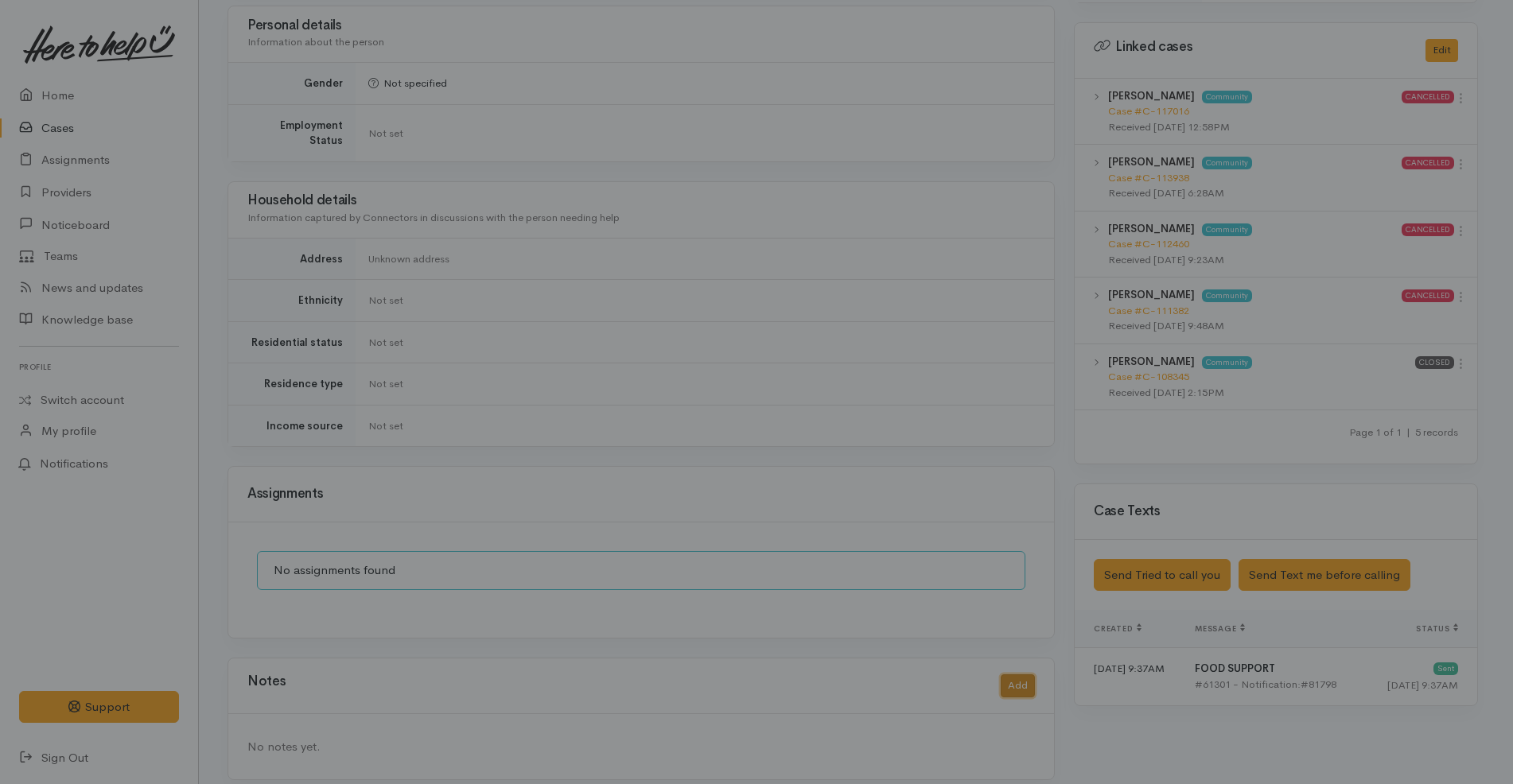
scroll to position [751, 0]
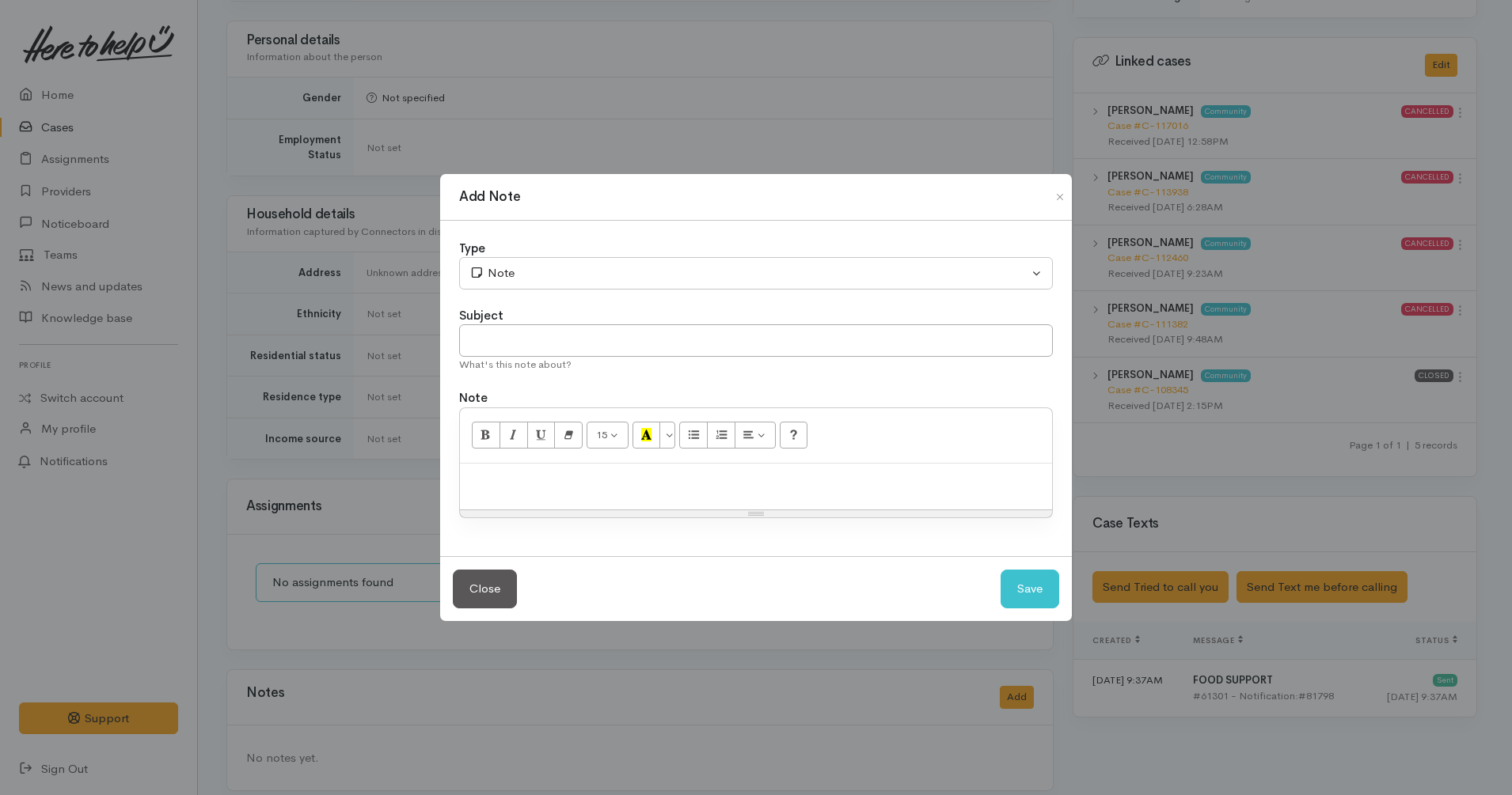
click at [902, 490] on div at bounding box center [756, 486] width 592 height 47
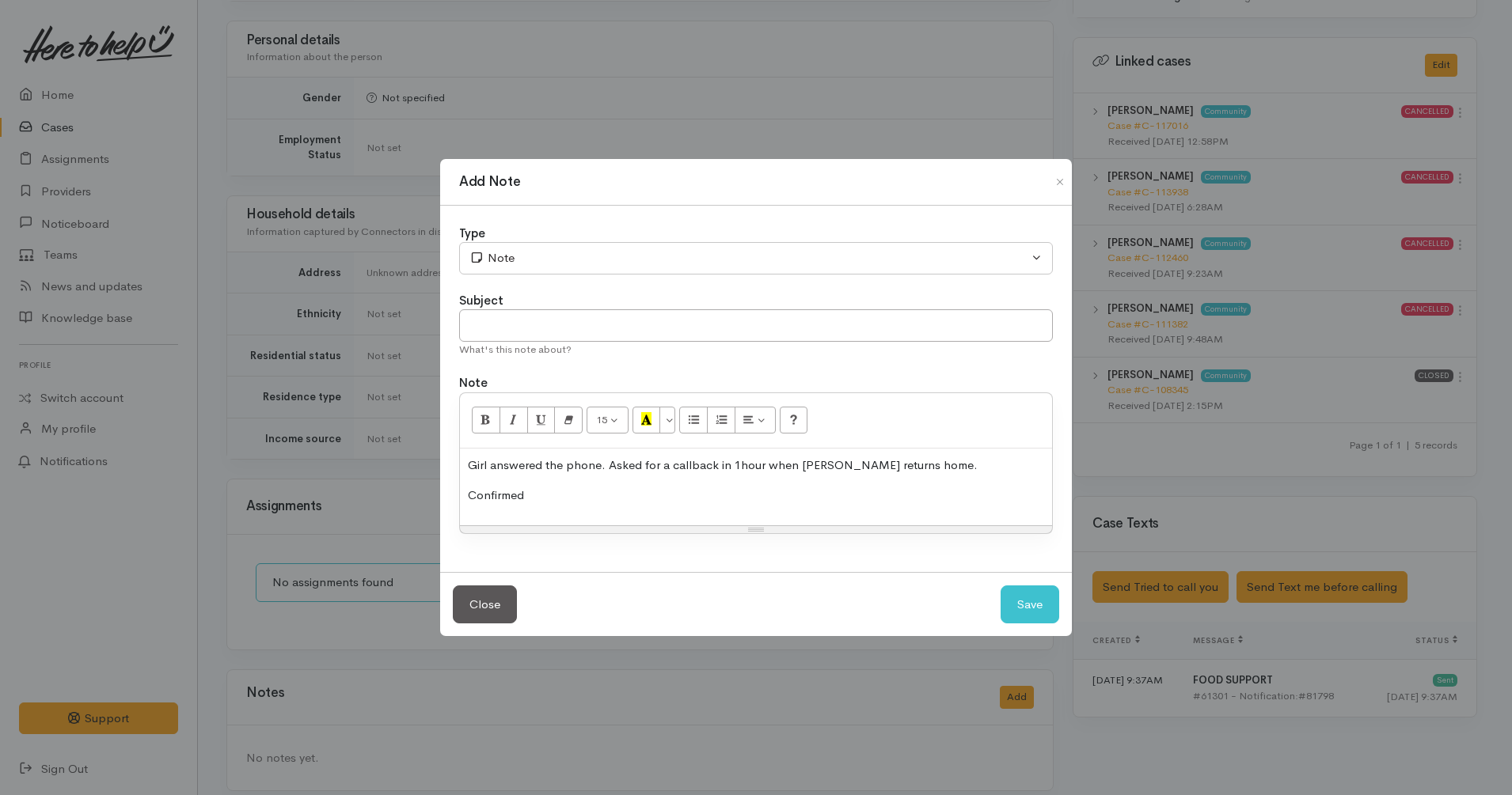
click at [737, 457] on p "Girl answered the phone. Asked for a callback in 1hour when Charlene returns ho…" at bounding box center [756, 465] width 576 height 18
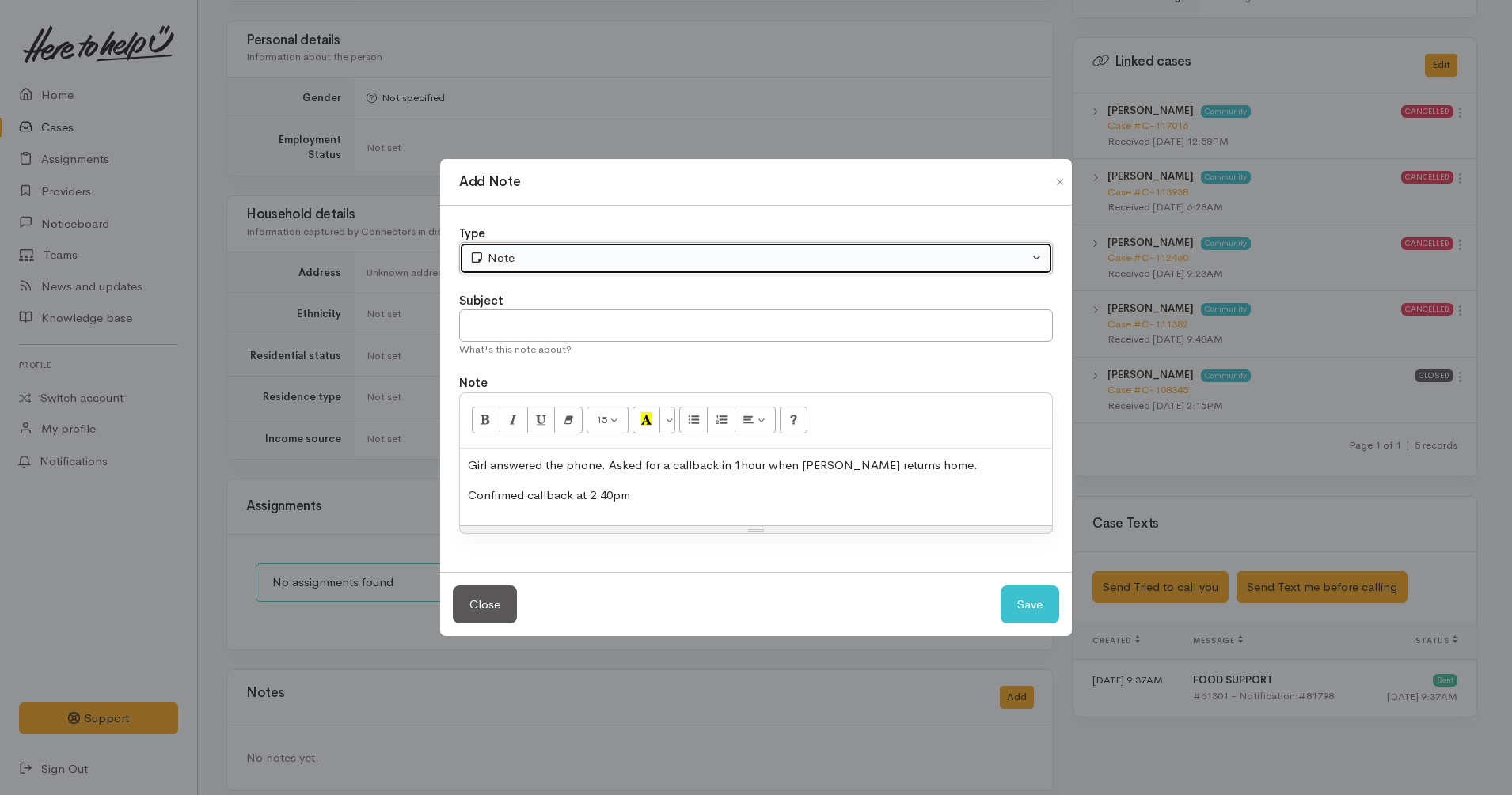
click at [603, 244] on button "Note" at bounding box center [756, 258] width 593 height 32
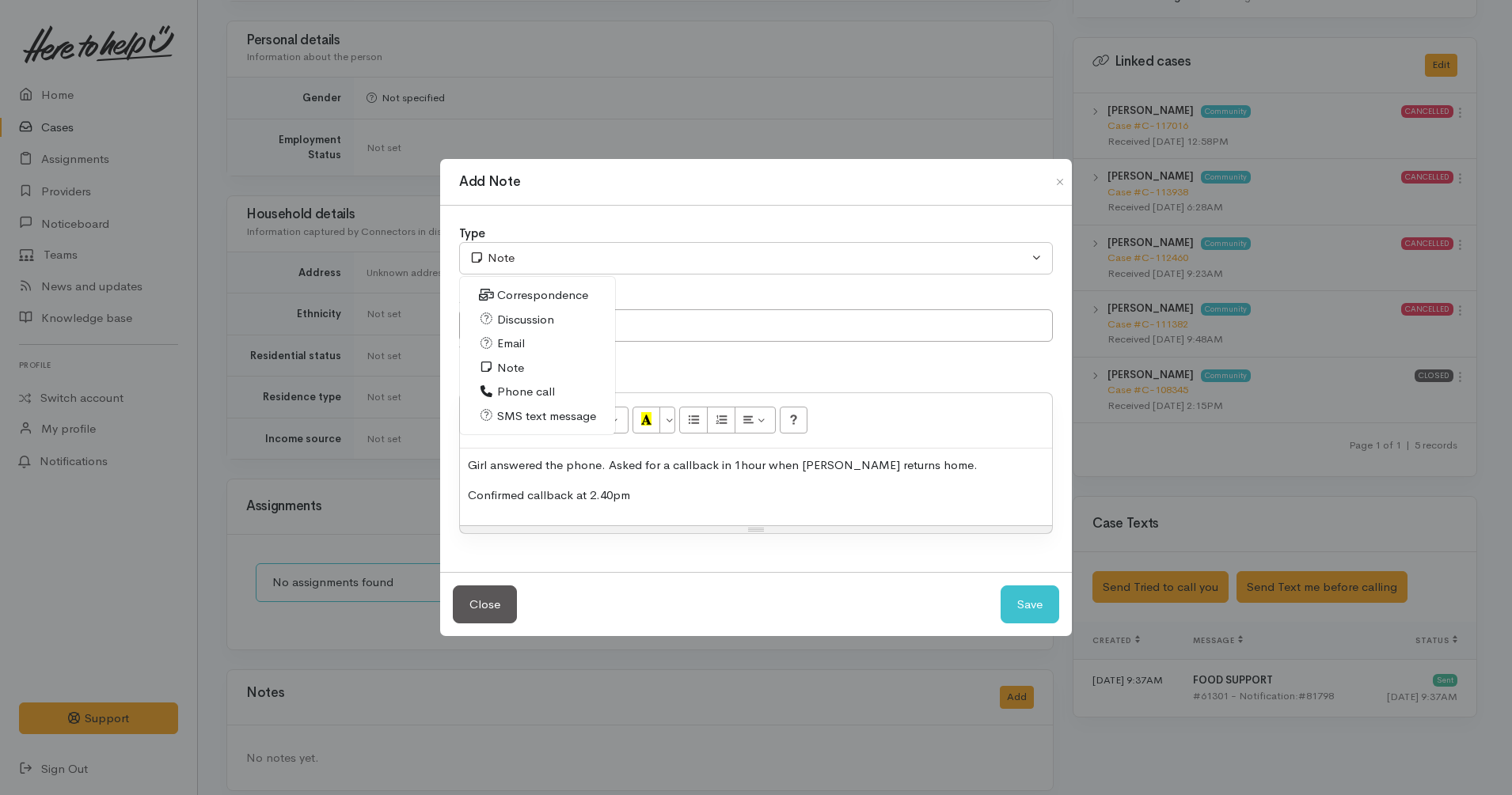
click at [549, 400] on span "Phone call" at bounding box center [526, 391] width 58 height 18
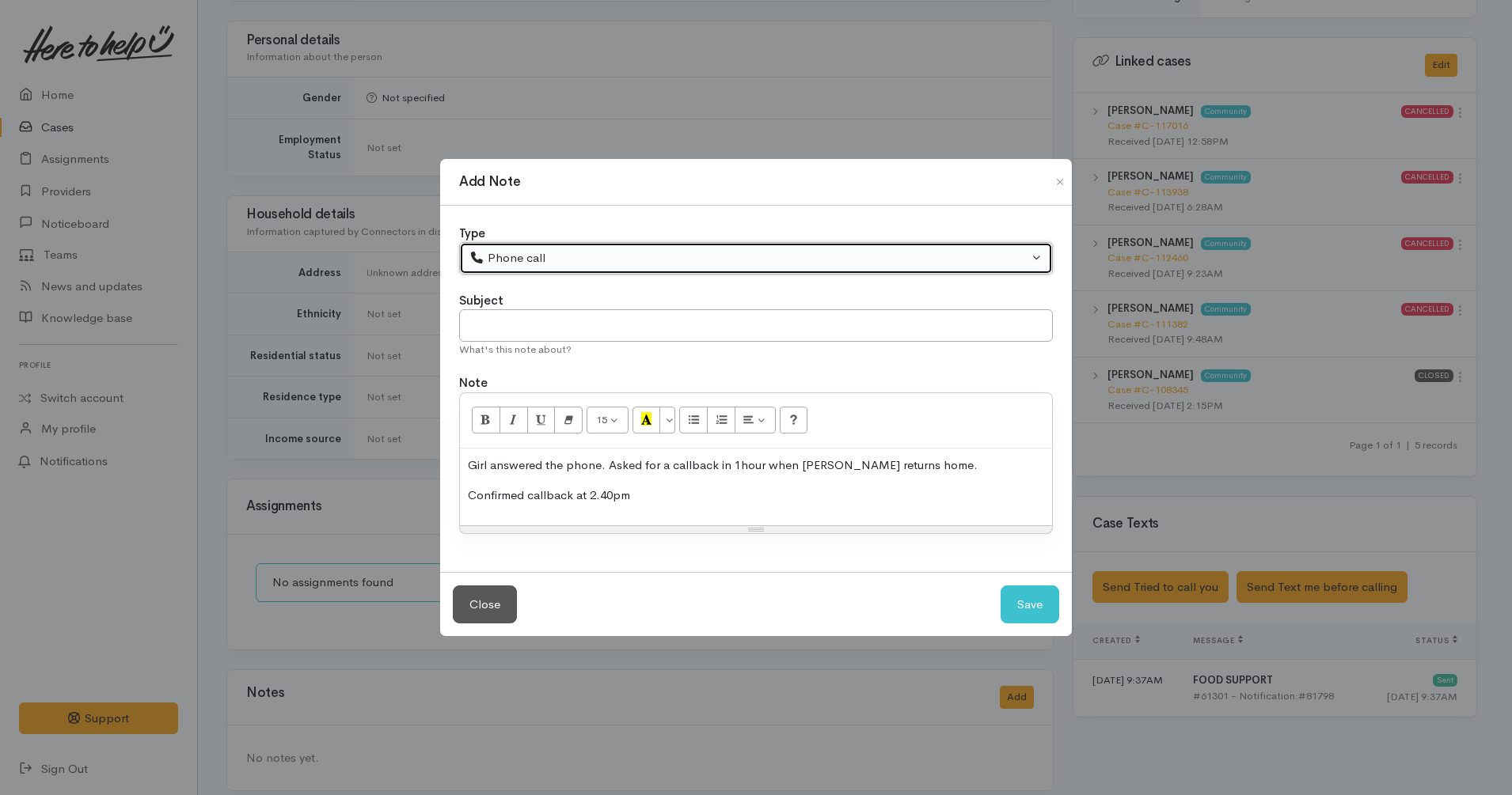
click at [556, 269] on button "Phone call" at bounding box center [756, 258] width 593 height 32
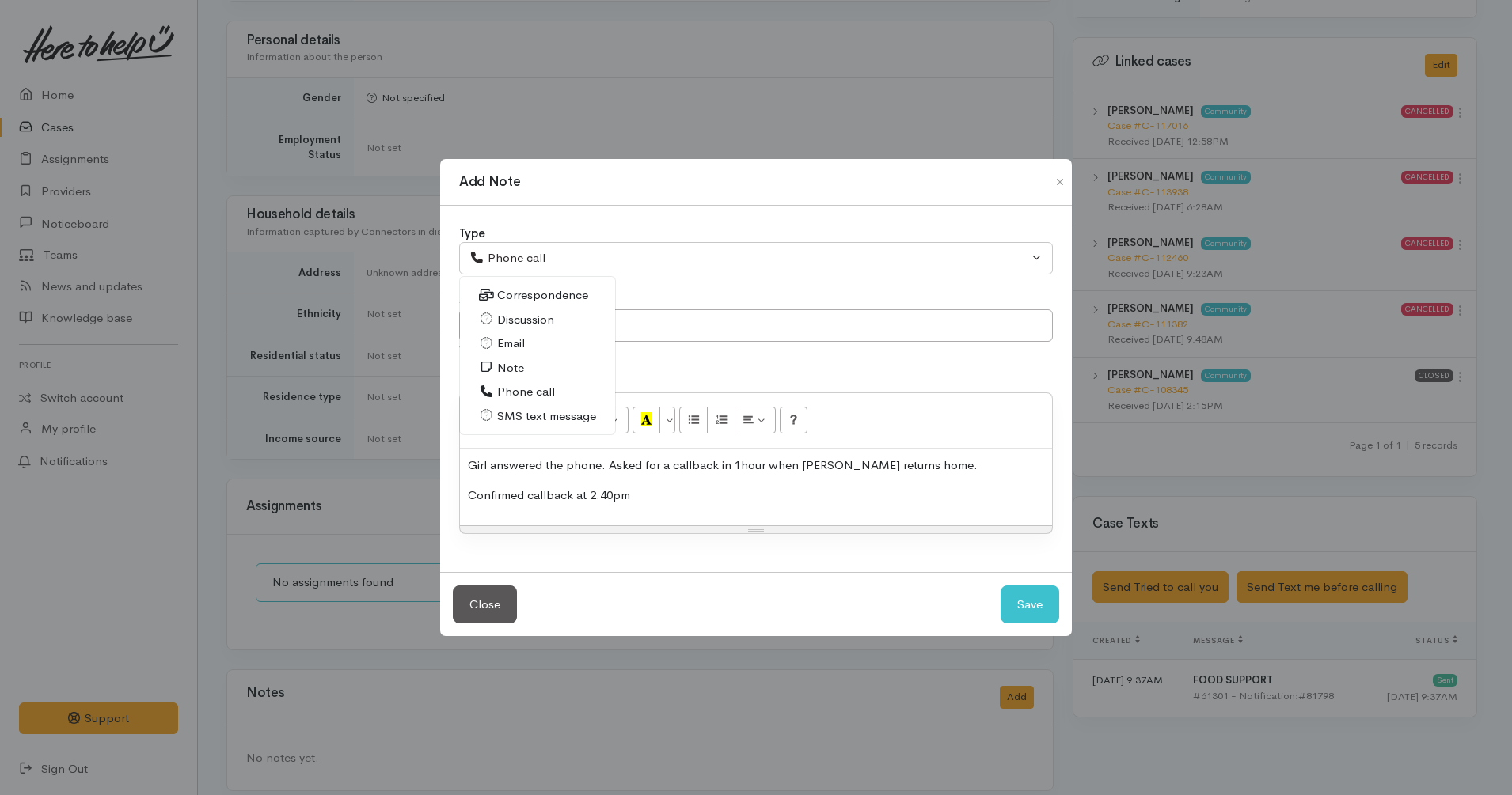
click at [531, 316] on span "Discussion" at bounding box center [526, 319] width 57 height 18
click at [1025, 598] on button "Save" at bounding box center [1030, 605] width 59 height 39
select select "1"
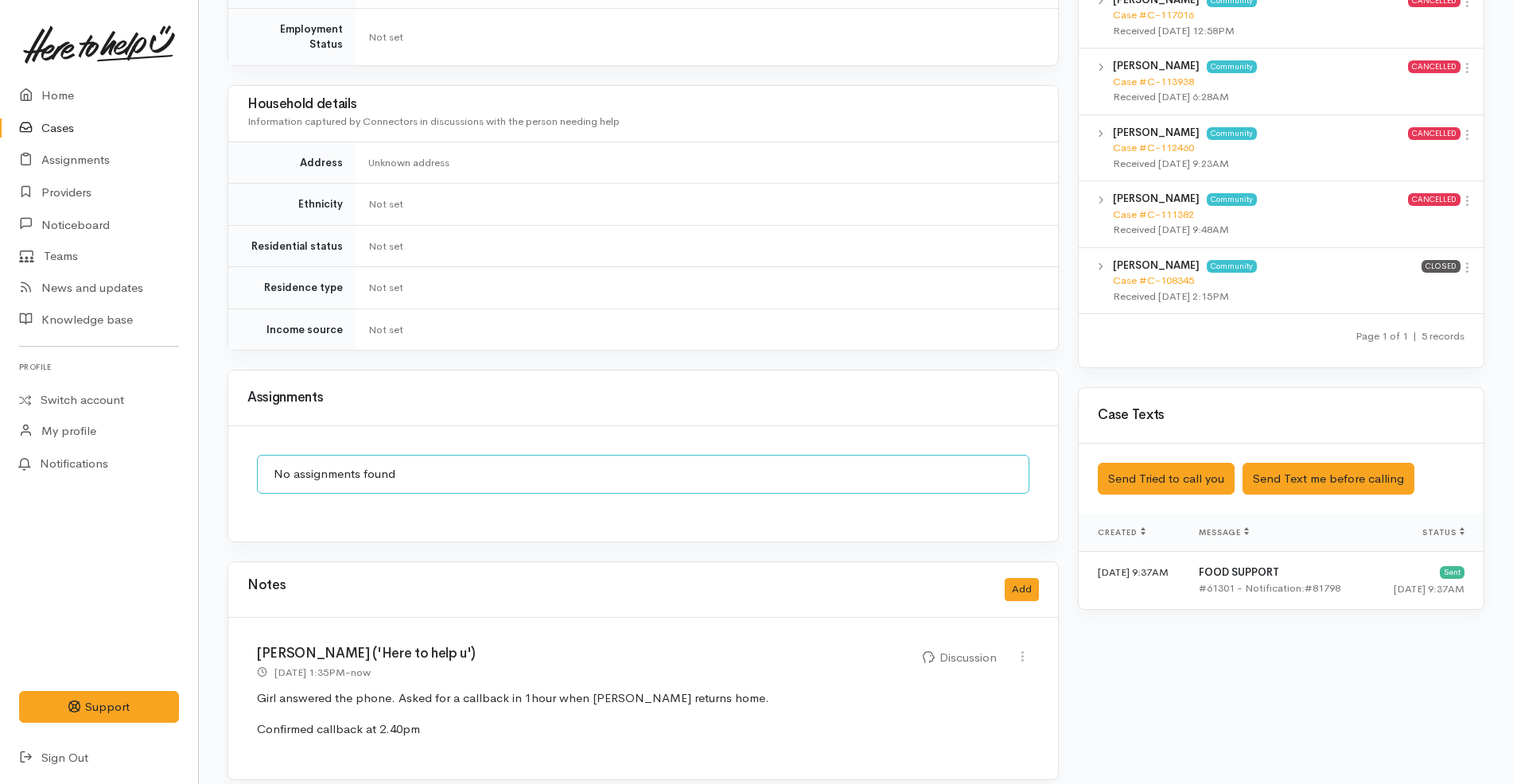
scroll to position [0, 0]
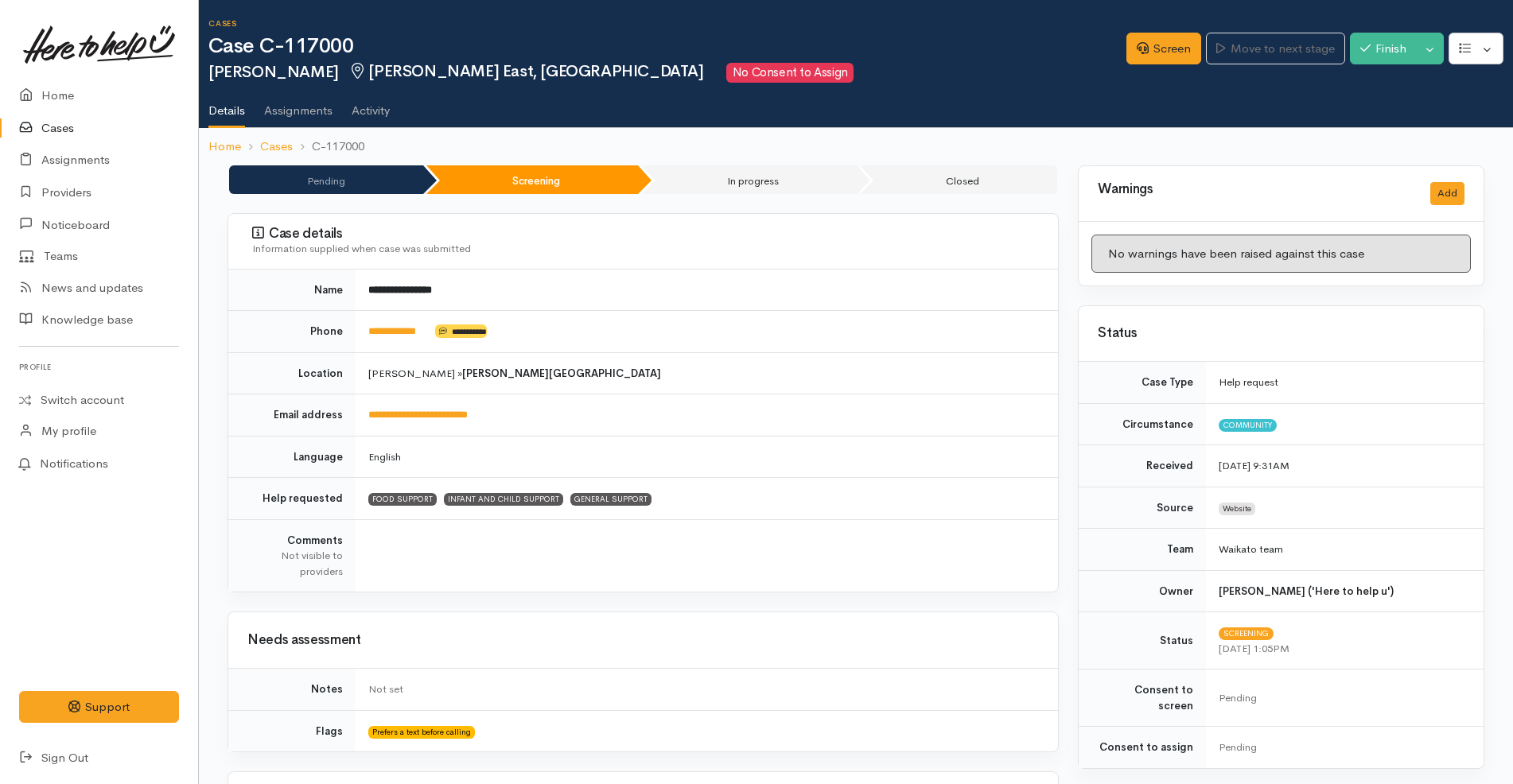
click at [77, 120] on link "Cases" at bounding box center [99, 128] width 198 height 32
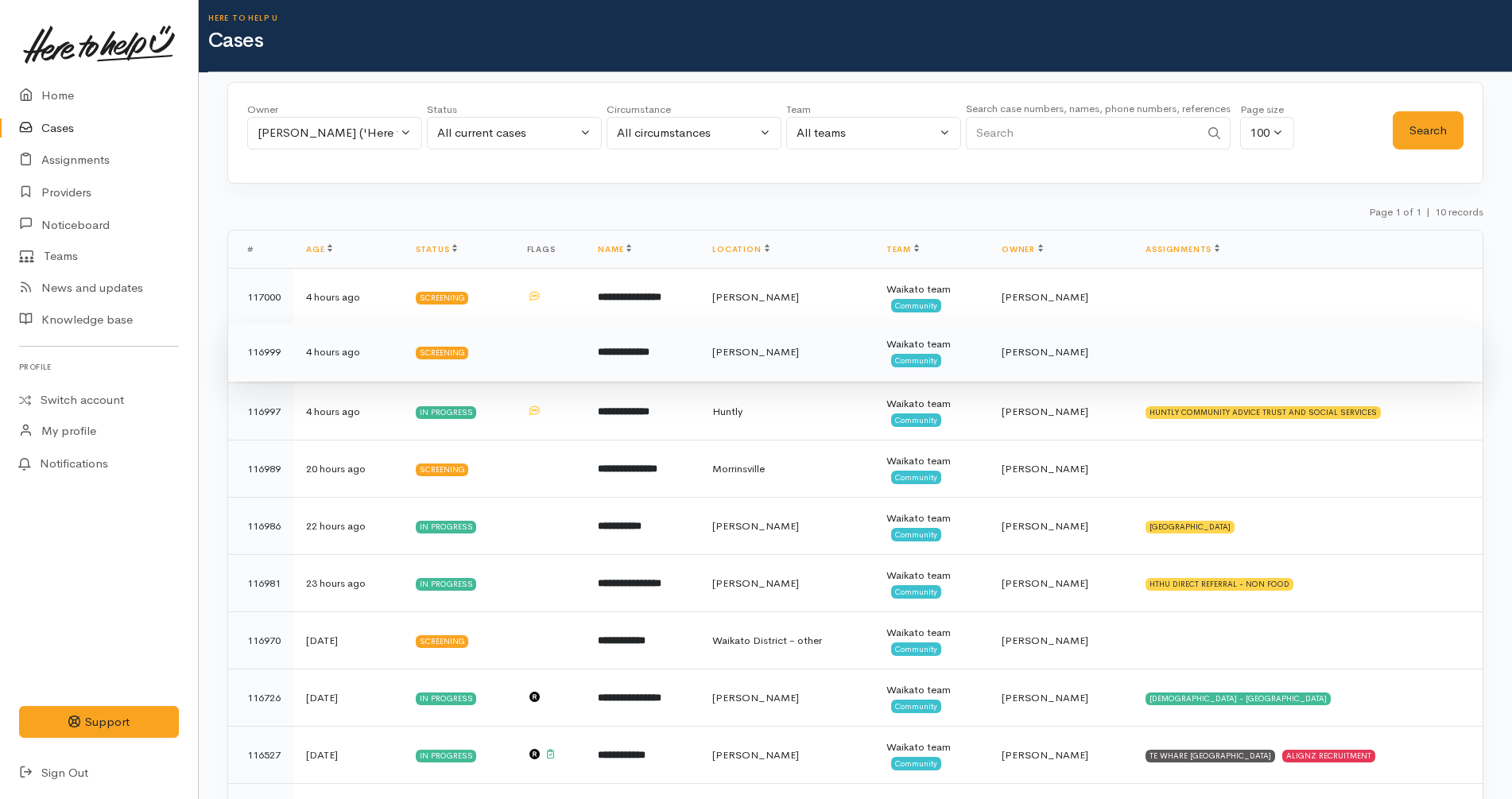
scroll to position [95, 0]
